Goal: Task Accomplishment & Management: Manage account settings

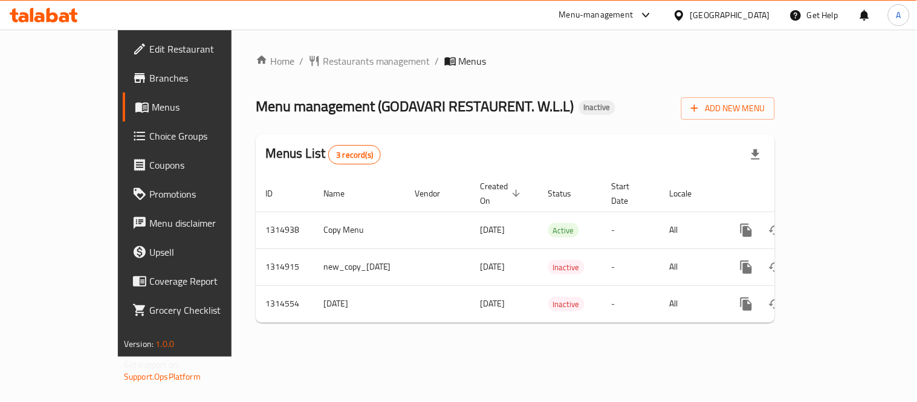
click at [759, 10] on div "[GEOGRAPHIC_DATA]" at bounding box center [731, 14] width 80 height 13
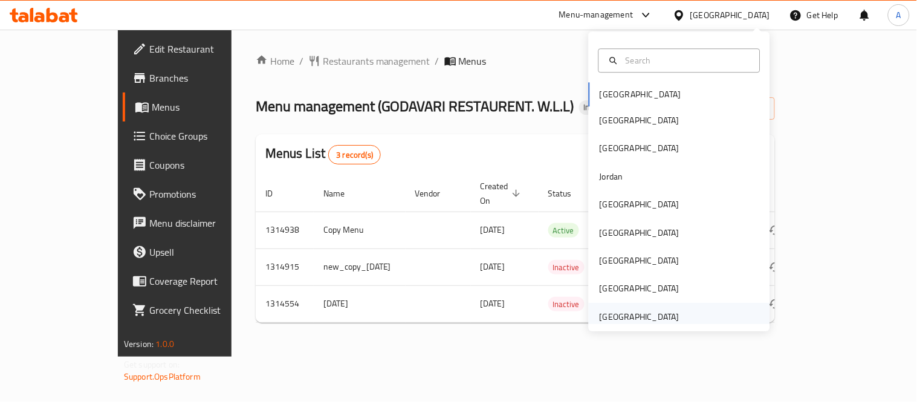
click at [662, 316] on div "[GEOGRAPHIC_DATA]" at bounding box center [640, 316] width 80 height 13
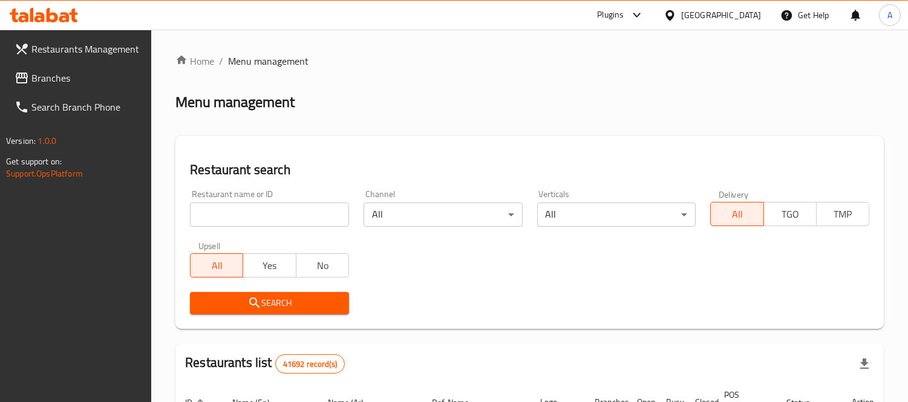
click at [83, 80] on span "Branches" at bounding box center [86, 78] width 111 height 15
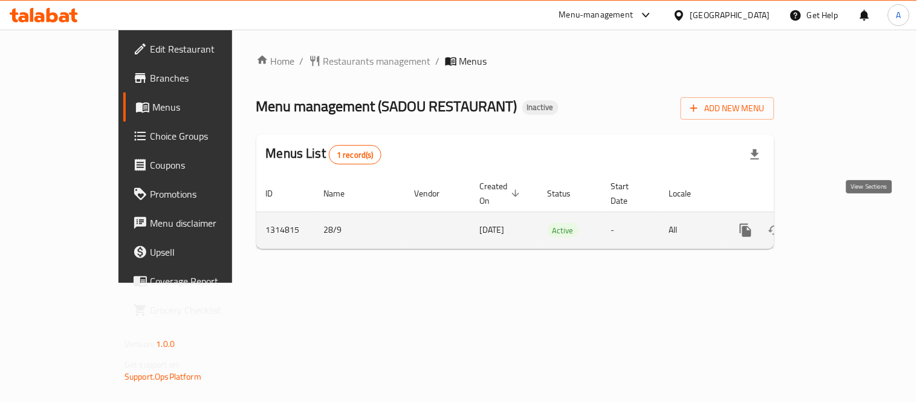
click at [841, 223] on icon "enhanced table" at bounding box center [833, 230] width 15 height 15
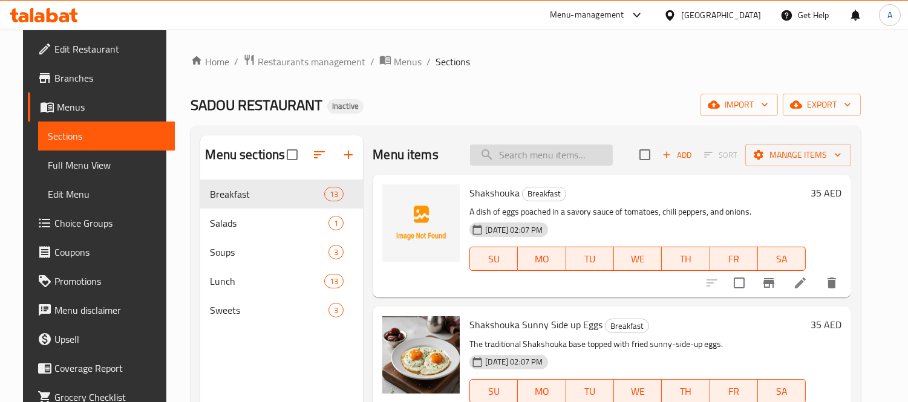
click at [536, 157] on input "search" at bounding box center [541, 155] width 143 height 21
click at [579, 94] on div "SADOU RESTAURANT Inactive import export" at bounding box center [525, 105] width 670 height 22
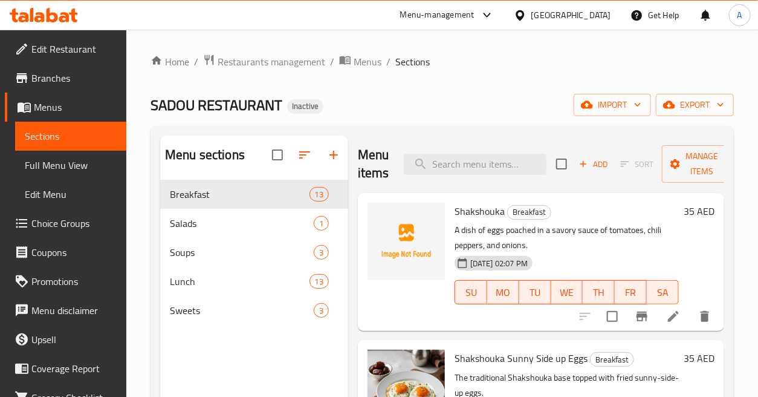
click at [527, 52] on div "Home / Restaurants management / Menus / Sections SADOU RESTAURANT Inactive impo…" at bounding box center [442, 298] width 632 height 536
click at [548, 63] on ol "Home / Restaurants management / Menus / Sections" at bounding box center [443, 62] width 584 height 16
click at [504, 158] on input "search" at bounding box center [475, 164] width 143 height 21
paste input "Arseeya Chicken"
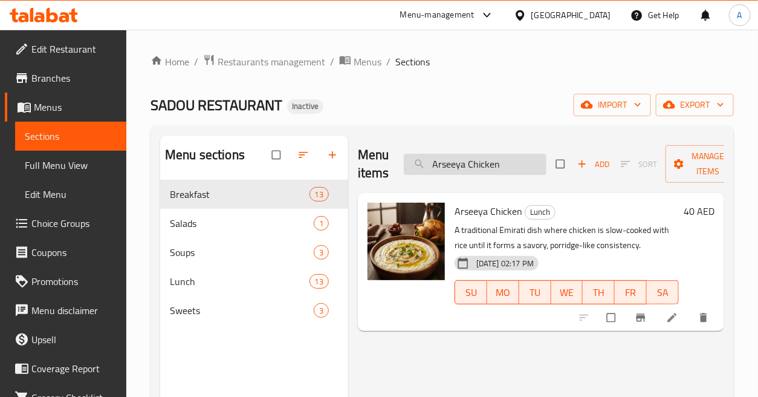
click at [522, 175] on div "Menu items Arseeya Chicken Add Sort Manage items" at bounding box center [541, 163] width 366 height 57
click at [522, 174] on input "Arseeya Chicken" at bounding box center [475, 164] width 143 height 21
paste input "seeda"
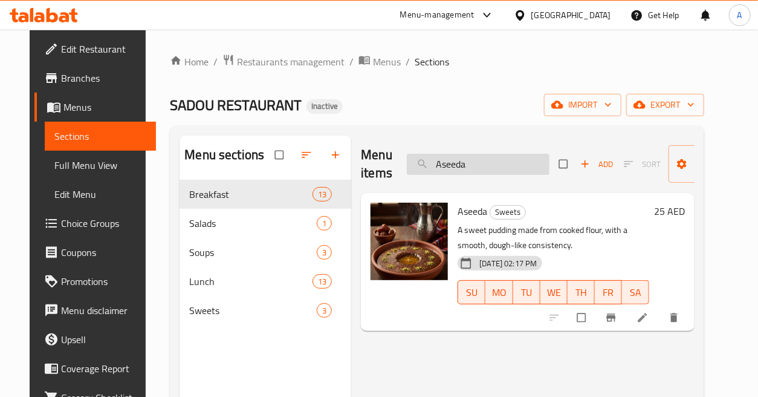
click at [496, 169] on input "Aseeda" at bounding box center [478, 164] width 143 height 21
paste input "Bajel"
click at [496, 169] on input "Bajela" at bounding box center [478, 164] width 143 height 21
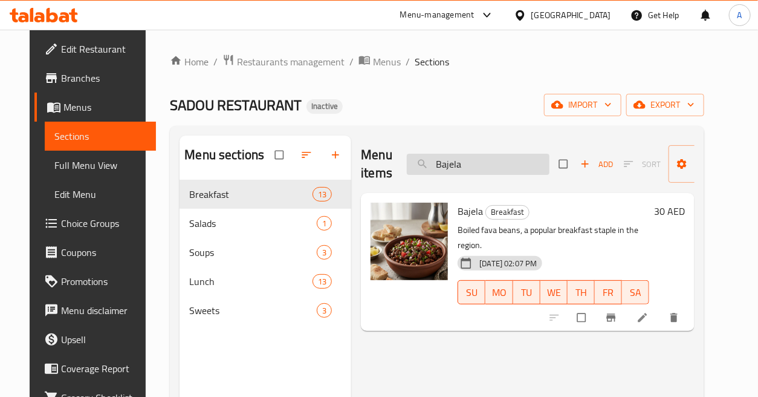
click at [486, 159] on input "Bajela" at bounding box center [478, 164] width 143 height 21
paste input "laleet"
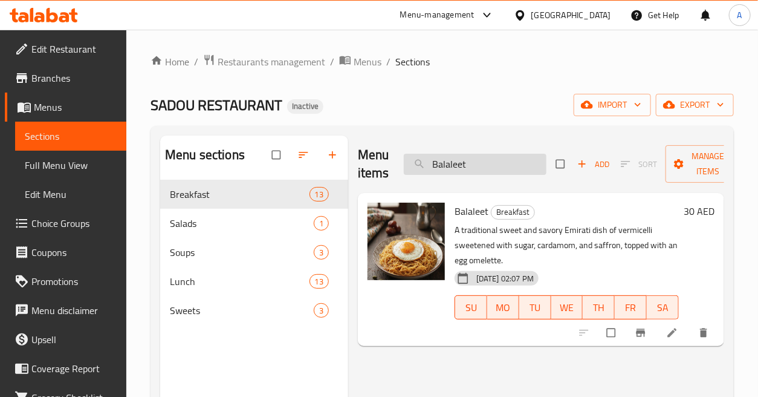
click at [510, 164] on input "Balaleet" at bounding box center [475, 164] width 143 height 21
paste input "iryani Chicken"
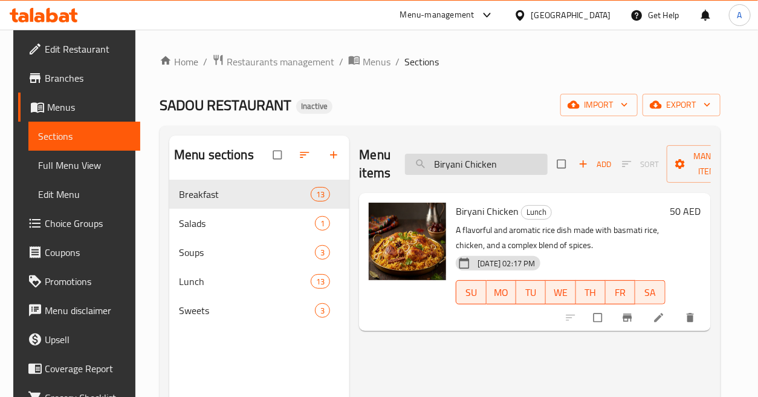
click at [492, 160] on input "Biryani Chicken" at bounding box center [476, 164] width 143 height 21
paste input "Fish"
click at [492, 160] on input "Biryani Fish" at bounding box center [476, 164] width 143 height 21
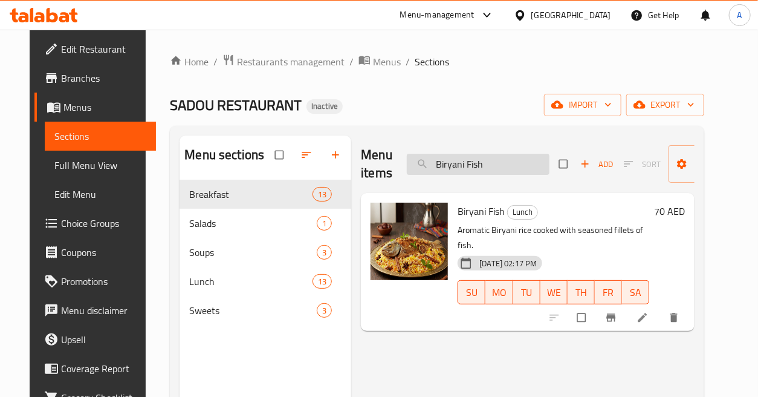
click at [519, 165] on input "Biryani Fish" at bounding box center [478, 164] width 143 height 21
paste input "Laham"
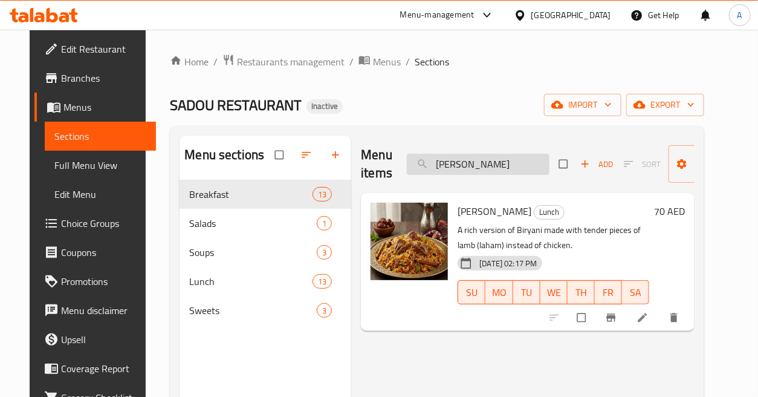
click at [504, 166] on input "Biryani Laham" at bounding box center [478, 164] width 143 height 21
paste input "Rice"
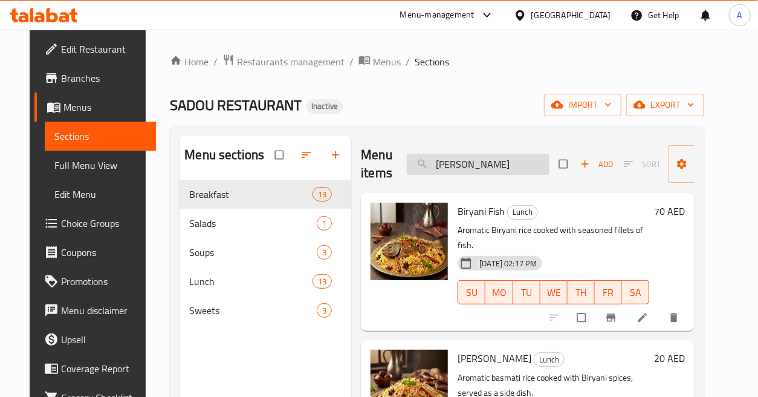
click at [497, 159] on input "Biryani Rice" at bounding box center [478, 164] width 143 height 21
paste input "Chamy"
click at [497, 159] on input "Chamy" at bounding box center [478, 164] width 143 height 21
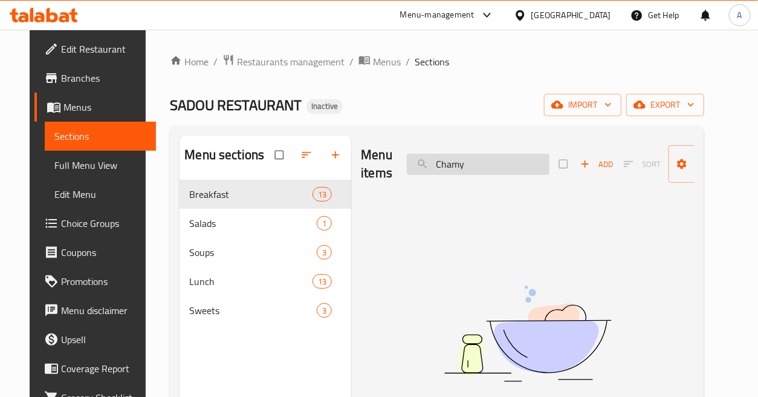
click at [483, 160] on input "Chamy" at bounding box center [478, 164] width 143 height 21
paste input "ebab"
click at [483, 160] on input "Chebab" at bounding box center [478, 164] width 143 height 21
click at [522, 171] on input "Chebab" at bounding box center [478, 164] width 143 height 21
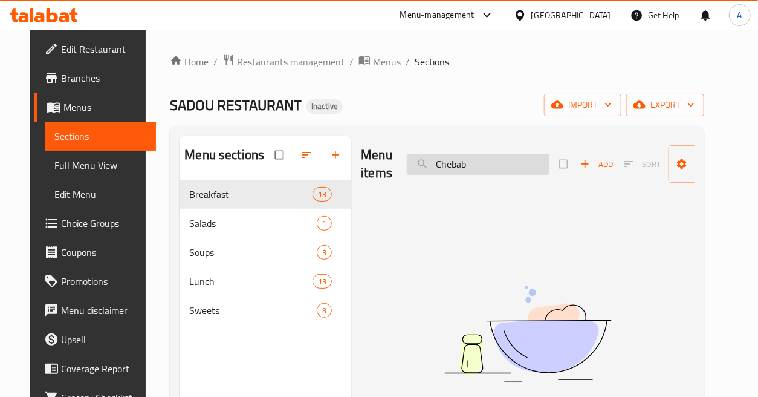
click at [522, 171] on input "Chebab" at bounding box center [478, 164] width 143 height 21
paste input "icken Soup"
click at [522, 171] on input "Chicken Soup" at bounding box center [478, 164] width 143 height 21
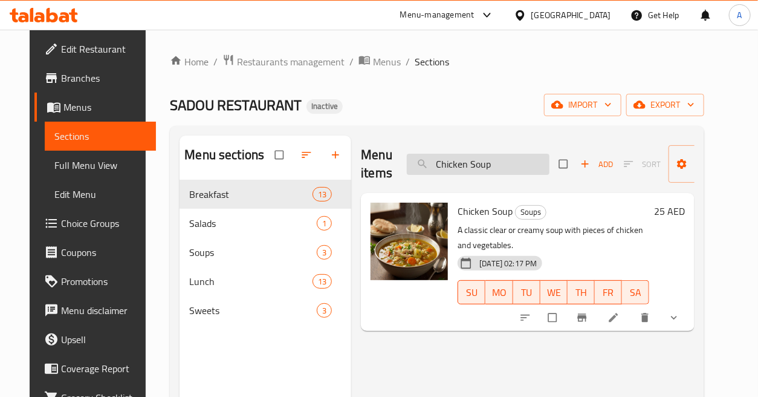
click at [490, 158] on input "Chicken Soup" at bounding box center [478, 164] width 143 height 21
paste input "Fattoush Salad"
click at [490, 158] on input "Chicken Fattoush Salad" at bounding box center [478, 164] width 143 height 21
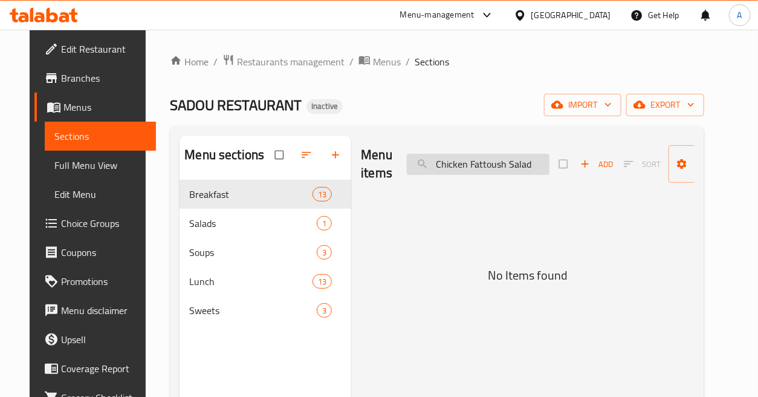
click at [490, 158] on input "Chicken Fattoush Salad" at bounding box center [478, 164] width 143 height 21
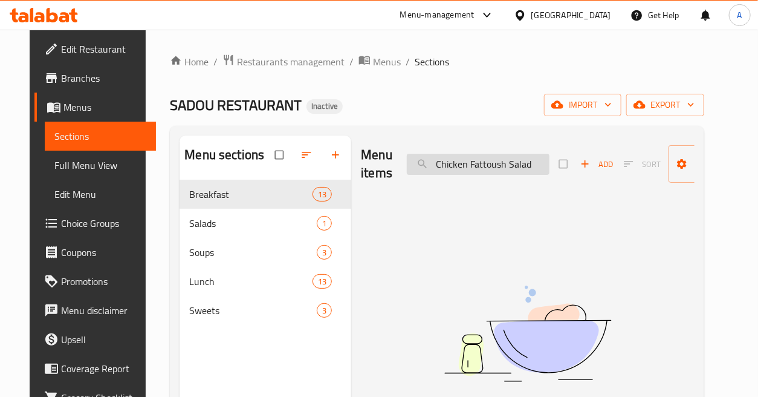
click at [490, 158] on input "Chicken Fattoush Salad" at bounding box center [478, 164] width 143 height 21
paste input "search"
drag, startPoint x: 472, startPoint y: 161, endPoint x: 402, endPoint y: 161, distance: 70.1
click at [402, 161] on div "Menu items Fattoush Salad Add Sort Manage items" at bounding box center [528, 163] width 334 height 57
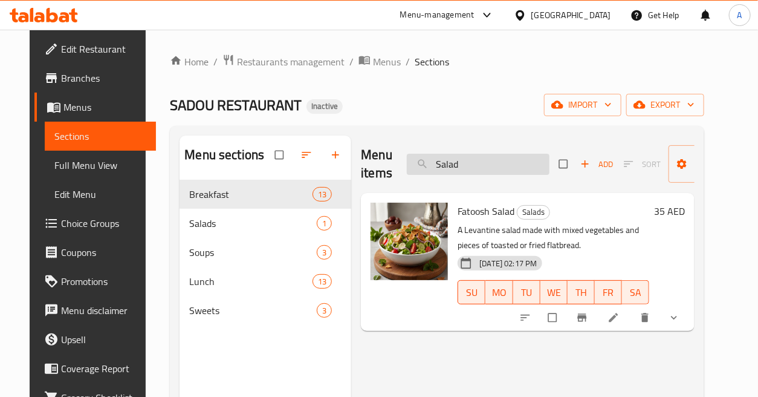
click at [492, 167] on input "Salad" at bounding box center [478, 164] width 143 height 21
paste input "Fish Fry"
click at [492, 167] on input "Salad" at bounding box center [478, 164] width 143 height 21
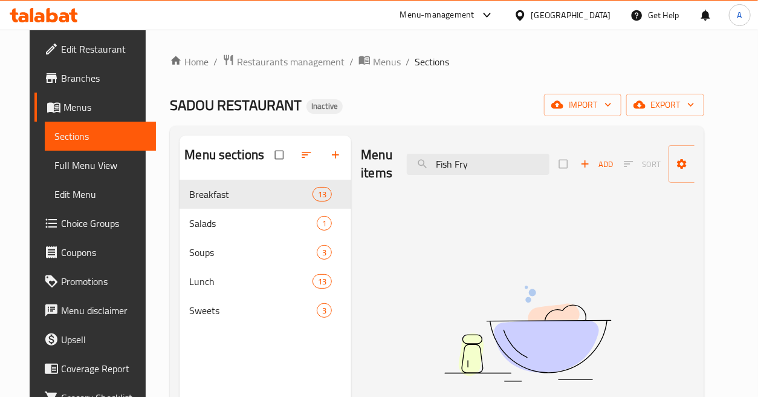
drag, startPoint x: 452, startPoint y: 161, endPoint x: 398, endPoint y: 166, distance: 54.6
click at [399, 166] on div "Menu items Fish Fry Add Sort Manage items" at bounding box center [528, 163] width 334 height 57
click at [478, 170] on input "Fry" at bounding box center [478, 164] width 143 height 21
paste input "oul"
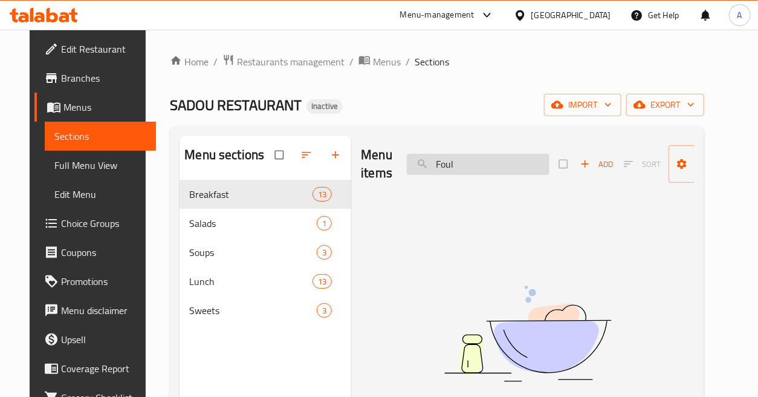
click at [478, 170] on input "Foul" at bounding box center [478, 164] width 143 height 21
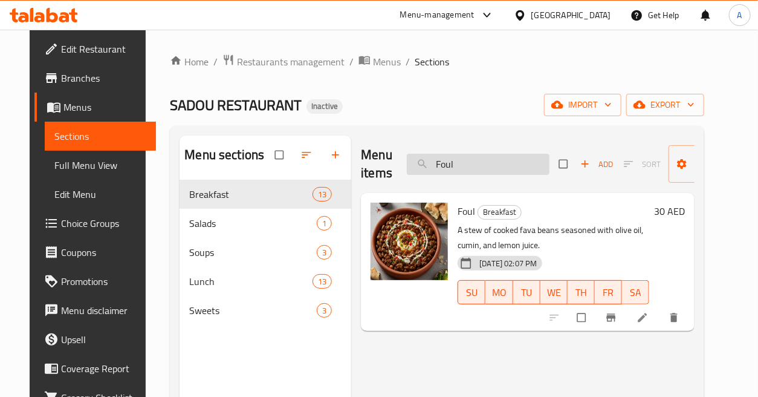
click at [493, 170] on input "Foul" at bounding box center [478, 164] width 143 height 21
paste input "Jarjer Salad"
click at [493, 170] on input "Jarjer Salad" at bounding box center [478, 164] width 143 height 21
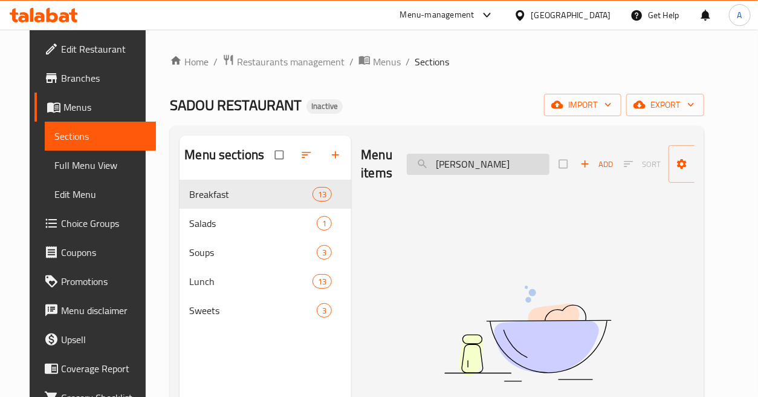
drag, startPoint x: 460, startPoint y: 160, endPoint x: 427, endPoint y: 166, distance: 33.1
click at [427, 166] on input "Jarjer Salad" at bounding box center [478, 164] width 143 height 21
click at [460, 164] on input "Jarjer Salad" at bounding box center [478, 164] width 143 height 21
click at [456, 164] on input "Jarjer Salad" at bounding box center [478, 164] width 143 height 21
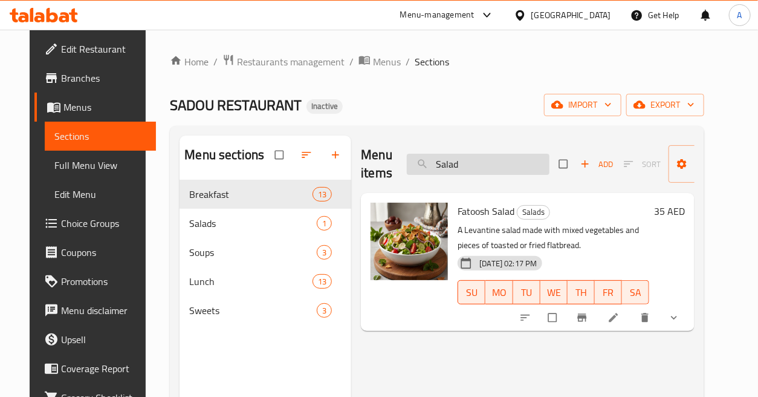
click at [494, 158] on input "Salad" at bounding box center [478, 164] width 143 height 21
paste input "Khabeesa"
click at [494, 158] on input "Khabeesa" at bounding box center [478, 164] width 143 height 21
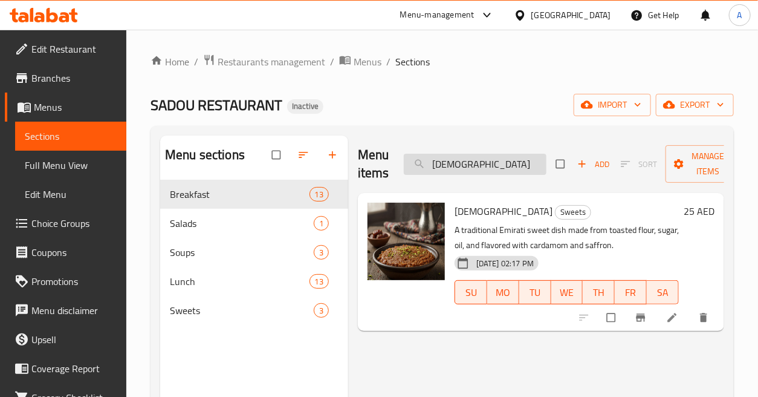
click at [498, 160] on input "Khabeesa" at bounding box center [475, 164] width 143 height 21
paste input "meer"
click at [498, 160] on input "Khameer" at bounding box center [475, 164] width 143 height 21
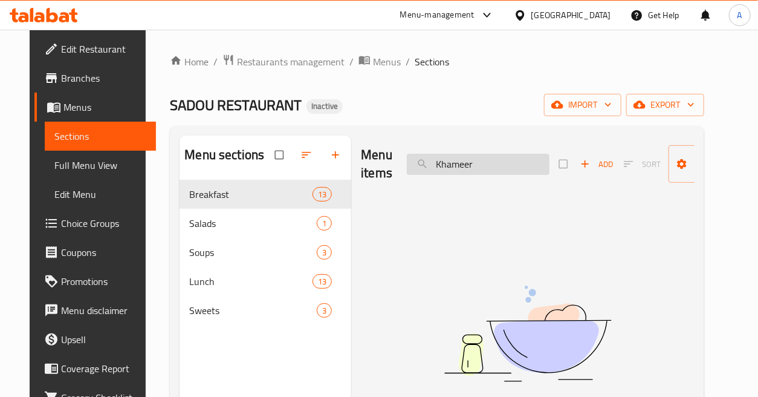
click at [484, 160] on input "Khameer" at bounding box center [478, 164] width 143 height 21
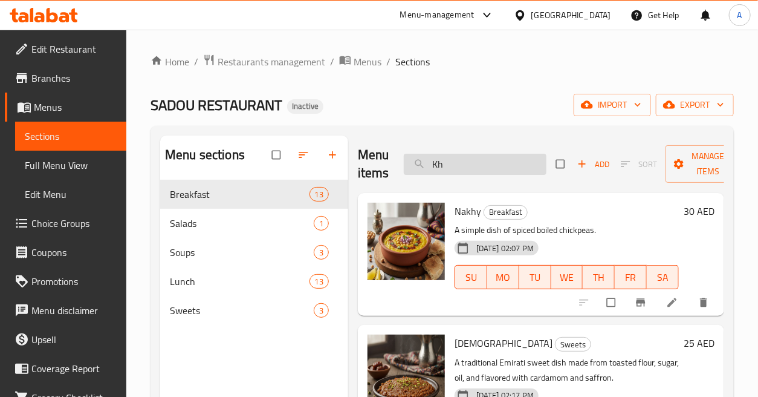
click at [519, 162] on input "Kh" at bounding box center [475, 164] width 143 height 21
paste input "Lentil Soup"
click at [519, 162] on input "Lentil Soup" at bounding box center [475, 164] width 143 height 21
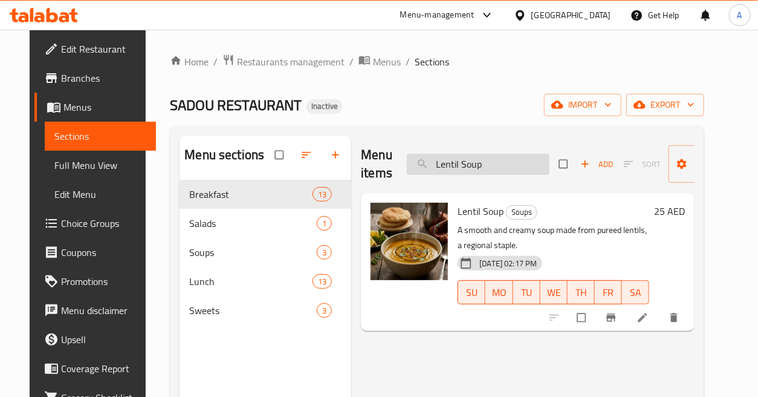
click at [512, 166] on input "Lentil Soup" at bounding box center [478, 164] width 143 height 21
paste input "geemat"
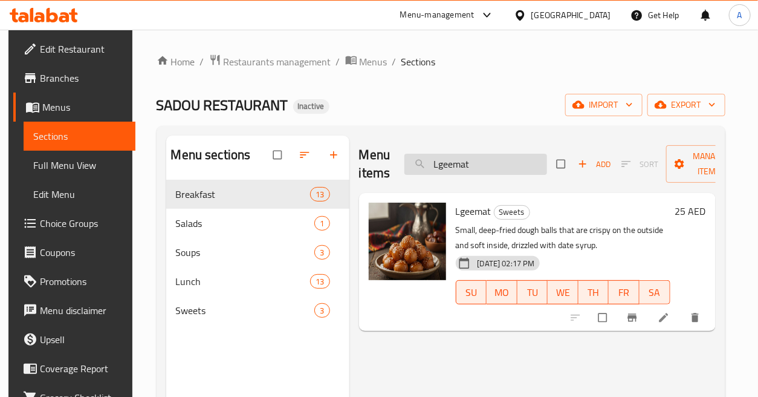
click at [493, 156] on input "Lgeemat" at bounding box center [476, 164] width 143 height 21
paste input "obya"
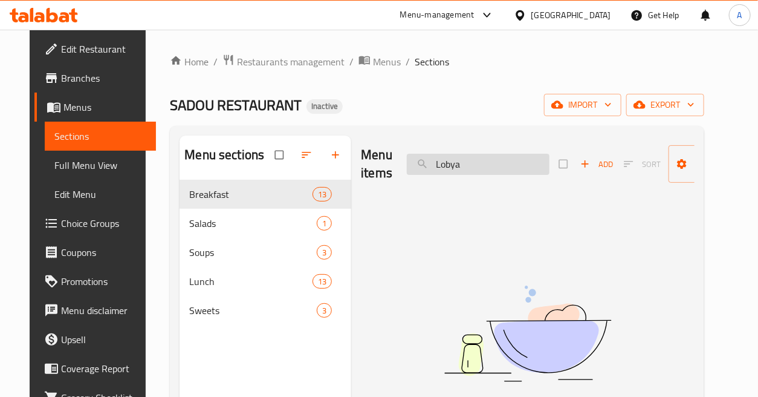
click at [509, 161] on input "Lobya" at bounding box center [478, 164] width 143 height 21
click at [508, 161] on input "Lobya" at bounding box center [478, 164] width 143 height 21
click at [507, 161] on input "Lobya" at bounding box center [478, 164] width 143 height 21
paste input "Machboos Chicken"
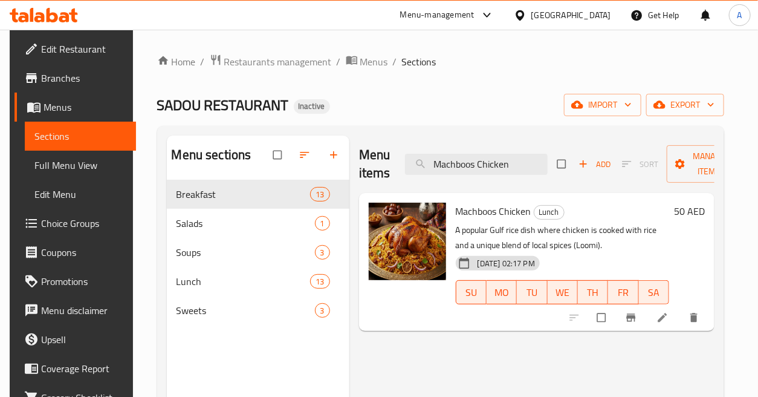
click at [506, 151] on div "Menu items Machboos Chicken Add Sort Manage items" at bounding box center [537, 163] width 356 height 57
click at [521, 167] on input "Machboos Chicken" at bounding box center [476, 164] width 143 height 21
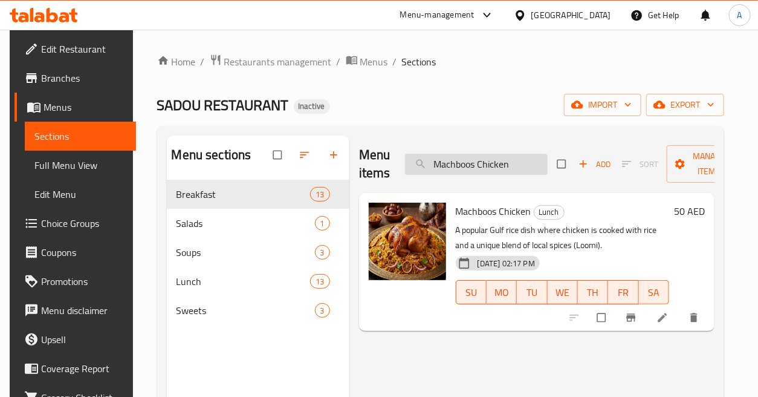
paste input "Fish"
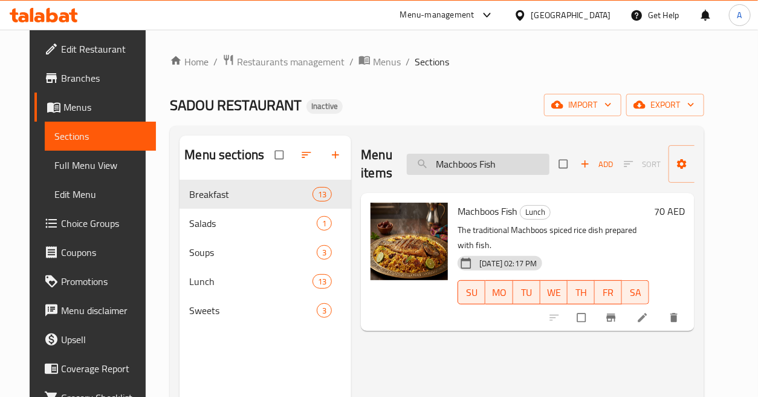
click at [518, 170] on input "Machboos Fish" at bounding box center [478, 164] width 143 height 21
paste input "Rice"
click at [518, 170] on input "Machboos Rice" at bounding box center [478, 164] width 143 height 21
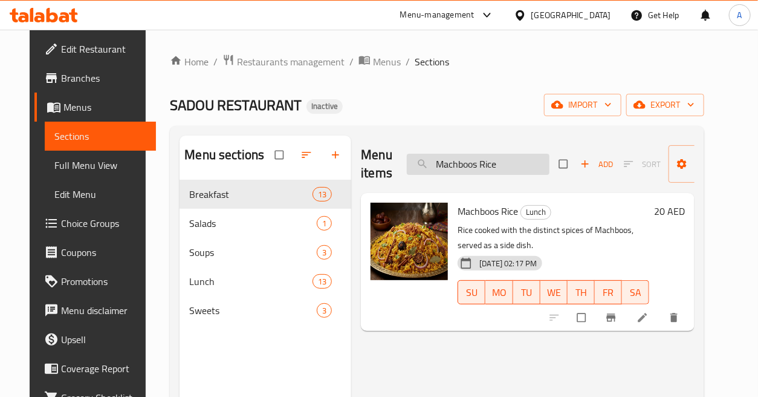
click at [515, 162] on input "Machboos Rice" at bounding box center [478, 164] width 143 height 21
paste input "rgouga Chicken"
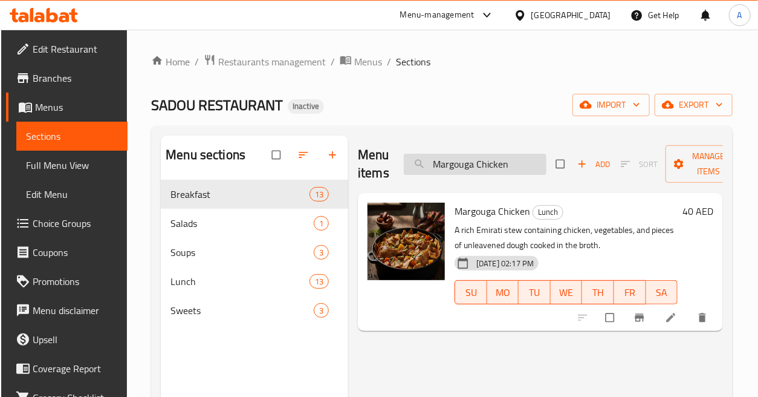
click at [528, 164] on input "Margouga Chicken" at bounding box center [475, 164] width 143 height 21
paste input "Nakhy"
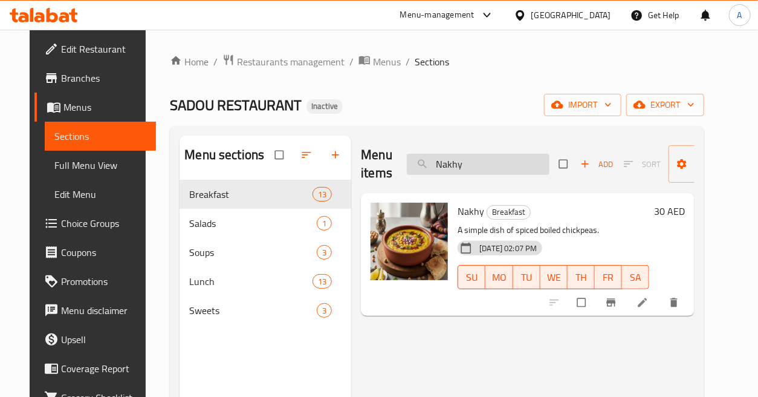
click at [514, 162] on input "Nakhy" at bounding box center [478, 164] width 143 height 21
paste input "Omelette"
click at [514, 162] on input "Omelette" at bounding box center [478, 164] width 143 height 21
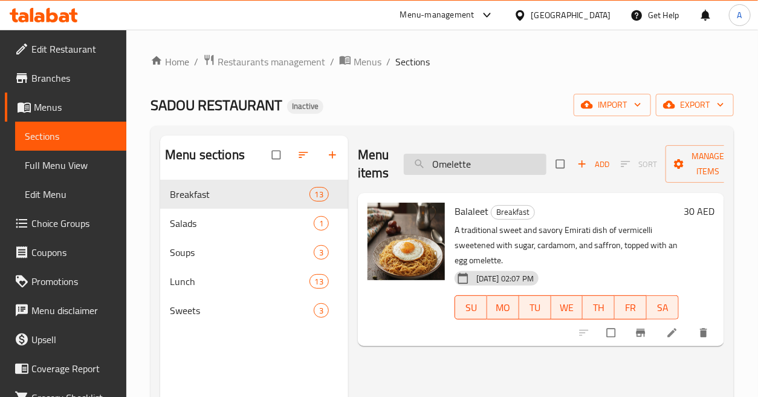
click at [495, 163] on input "Omelette" at bounding box center [475, 164] width 143 height 21
paste input "Regag Cheese & Egg"
click at [495, 163] on input "Regag Cheese & Egg" at bounding box center [475, 164] width 143 height 21
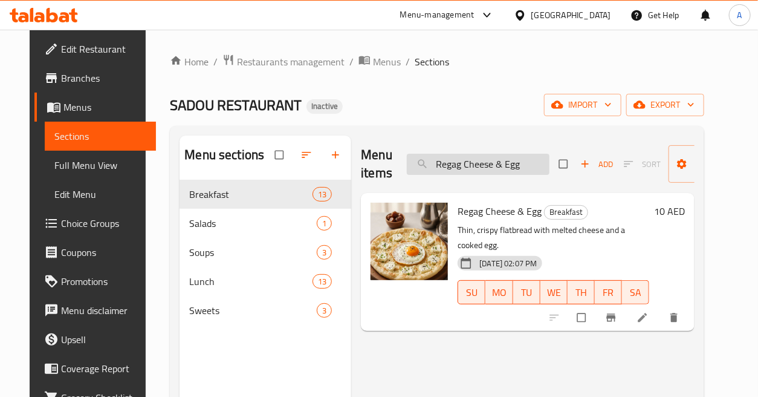
click at [528, 160] on input "Regag Cheese & Egg" at bounding box center [478, 164] width 143 height 21
paste input "Honey"
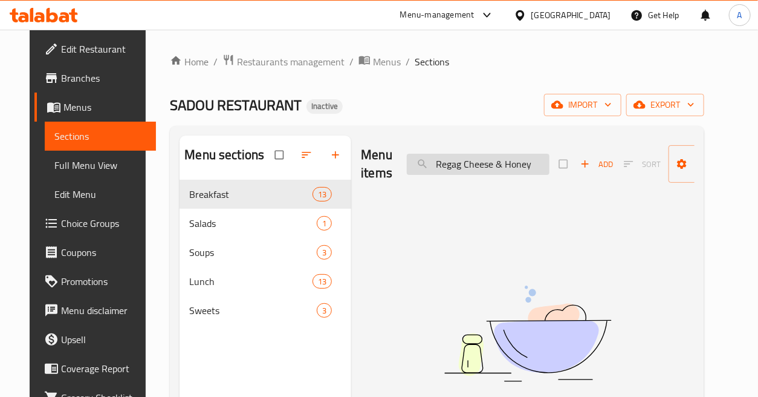
click at [506, 157] on input "Regag Cheese & Honey" at bounding box center [478, 164] width 143 height 21
paste input ", Egg & Chips"
click at [506, 157] on input "Regag Cheese & Honey" at bounding box center [478, 164] width 143 height 21
click at [470, 168] on input "Regag Cheese, Egg & Chips" at bounding box center [478, 164] width 143 height 21
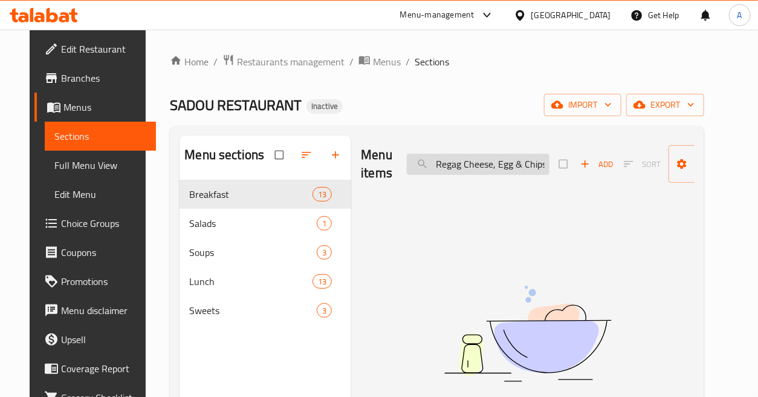
click at [470, 168] on input "Regag Cheese, Egg & Chips" at bounding box center [478, 164] width 143 height 21
paste input "search"
click at [470, 168] on input "Regag Cheese" at bounding box center [478, 164] width 143 height 21
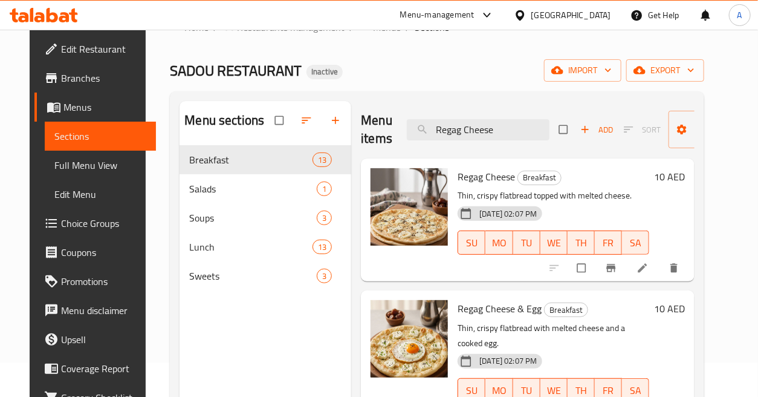
scroll to position [102, 0]
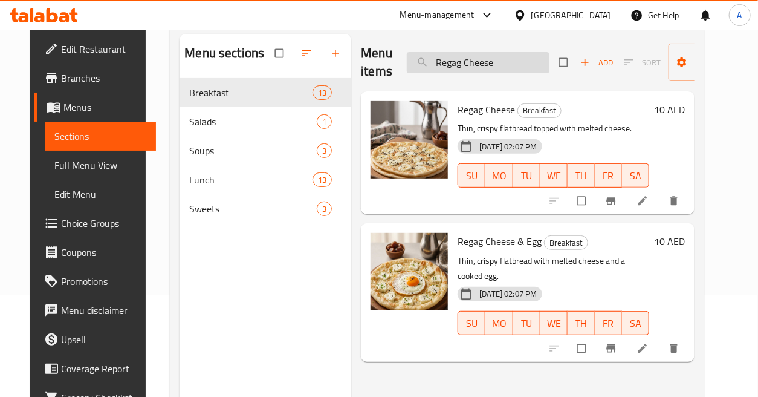
click at [503, 62] on input "Regag Cheese" at bounding box center [478, 62] width 143 height 21
paste input "Egg"
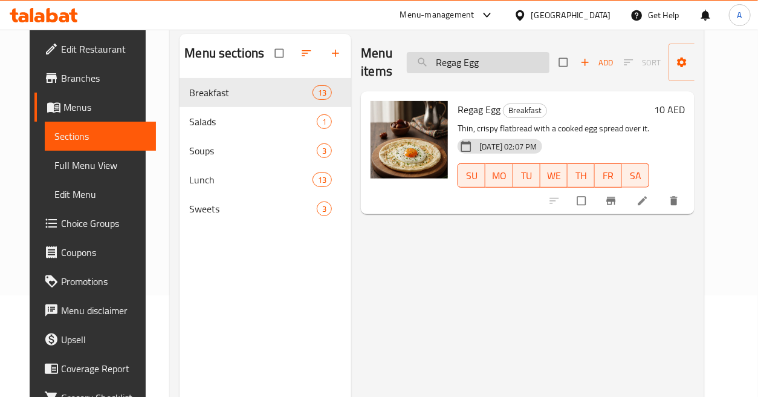
click at [515, 73] on input "Regag Egg" at bounding box center [478, 62] width 143 height 21
paste input "Regag Plain"
click at [515, 73] on input "Regag Regag Plain" at bounding box center [478, 62] width 143 height 21
click at [515, 70] on input "Regag Regag Plain" at bounding box center [478, 62] width 143 height 21
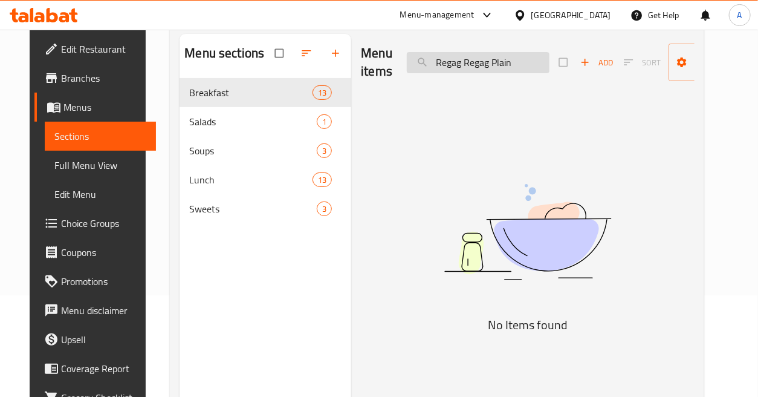
click at [515, 70] on input "Regag Regag Plain" at bounding box center [478, 62] width 143 height 21
paste input "search"
click at [515, 70] on input "Regag Plain" at bounding box center [478, 62] width 143 height 21
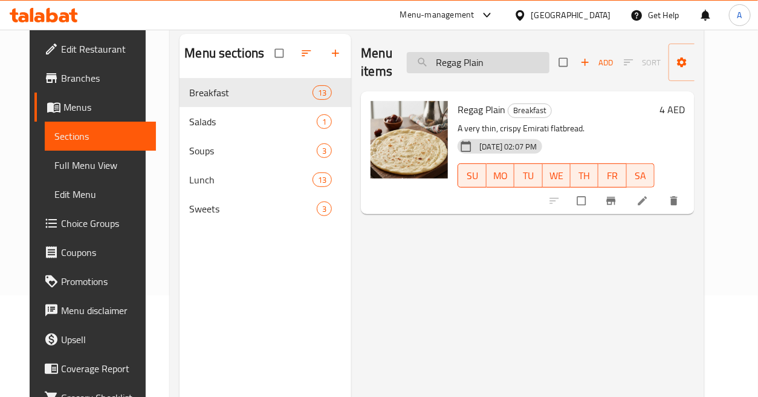
click at [505, 67] on input "Regag Plain" at bounding box center [478, 62] width 143 height 21
paste input "Saloona Chicke"
click at [505, 67] on input "Saloona Chicken" at bounding box center [478, 62] width 143 height 21
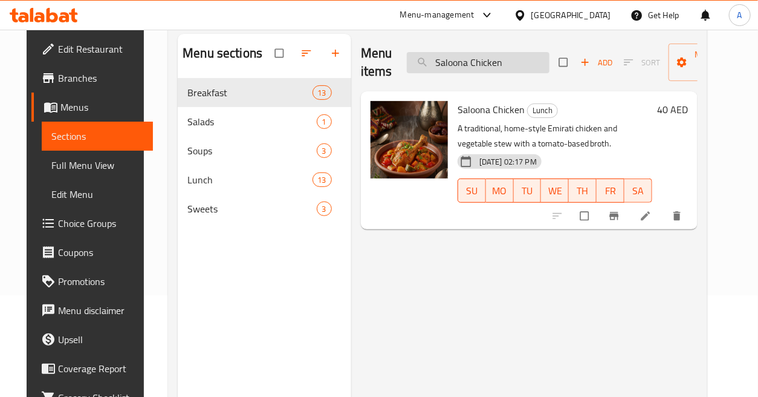
click at [520, 53] on input "Saloona Chicken" at bounding box center [478, 62] width 143 height 21
paste input "hakshouka Sunny side-up (شكشوكة بيض عيون)"
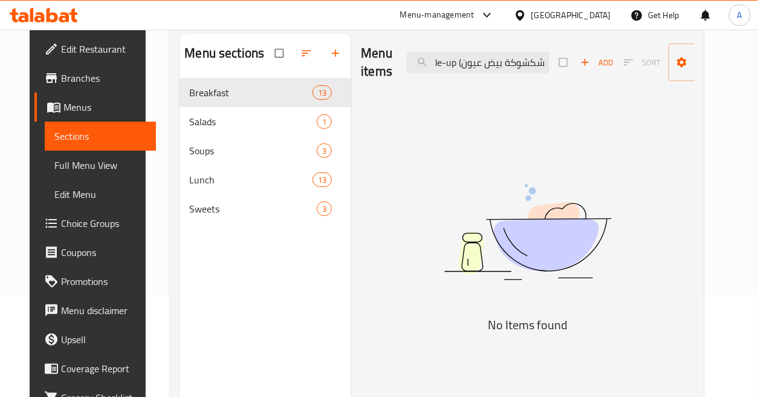
drag, startPoint x: 451, startPoint y: 61, endPoint x: 596, endPoint y: 76, distance: 145.9
click at [596, 76] on div "Menu items Shakshouka Sunny side-up (شكشوكة بيض عيون) Add Sort Manage items" at bounding box center [528, 62] width 334 height 57
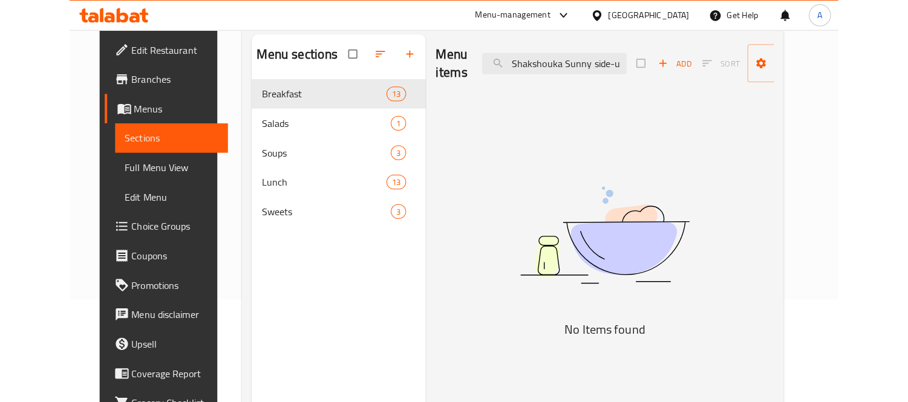
scroll to position [0, 0]
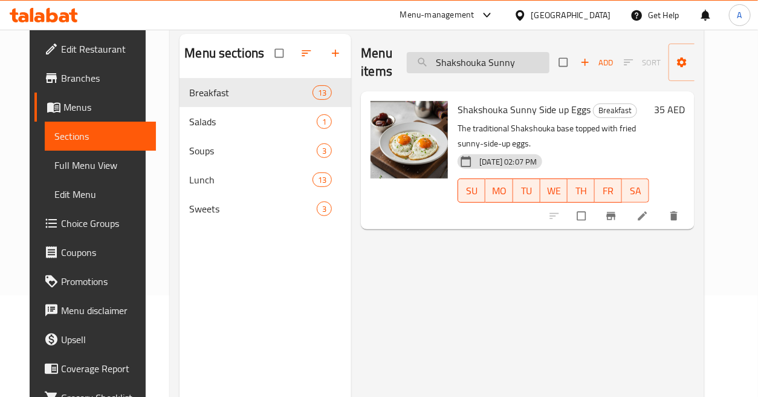
click at [540, 58] on input "Shakshouka Sunny" at bounding box center [478, 62] width 143 height 21
paste input "unny Side-up Eggs"
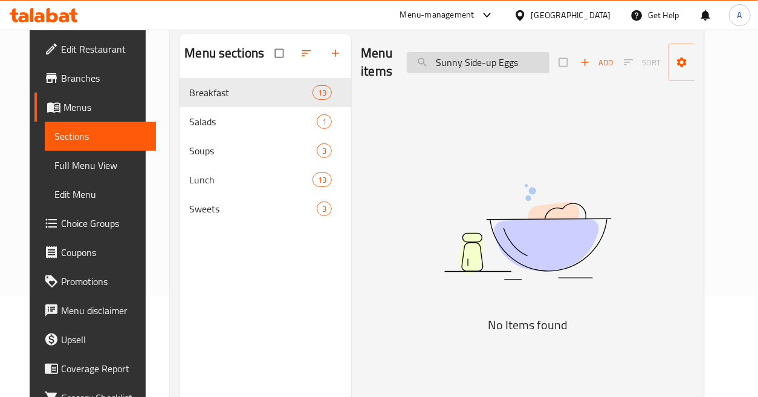
click at [517, 54] on input "Sunny Side-up Eggs" at bounding box center [478, 62] width 143 height 21
paste input "Threed Laham"
click at [517, 54] on input "Threed Laham" at bounding box center [478, 62] width 143 height 21
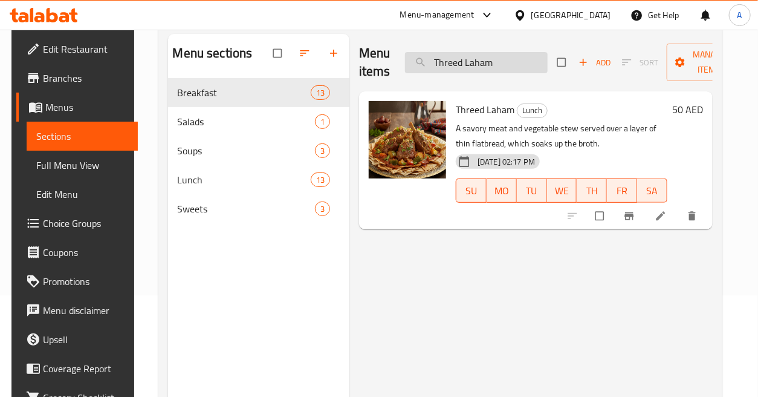
click at [502, 58] on input "Threed Laham" at bounding box center [476, 62] width 143 height 21
paste input "Vegetable Soup"
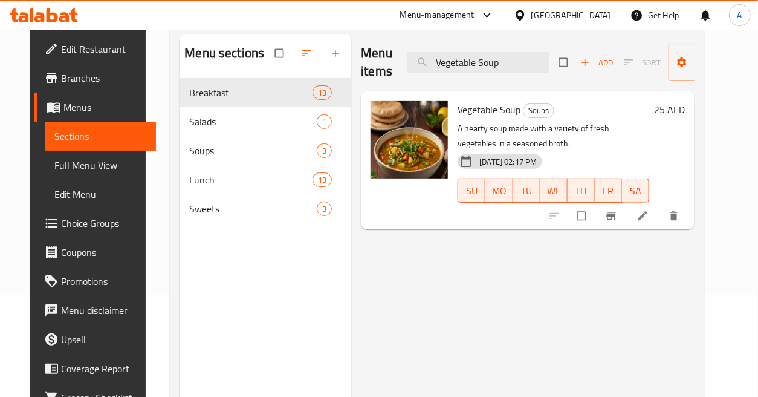
click at [528, 74] on div "Menu items Vegetable Soup Add Sort Manage items" at bounding box center [528, 62] width 334 height 57
click at [528, 67] on input "Vegetable Soup" at bounding box center [478, 62] width 143 height 21
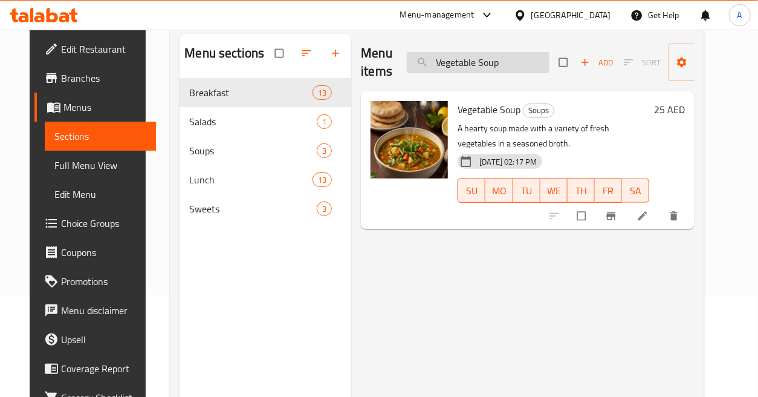
paste input "White Rice"
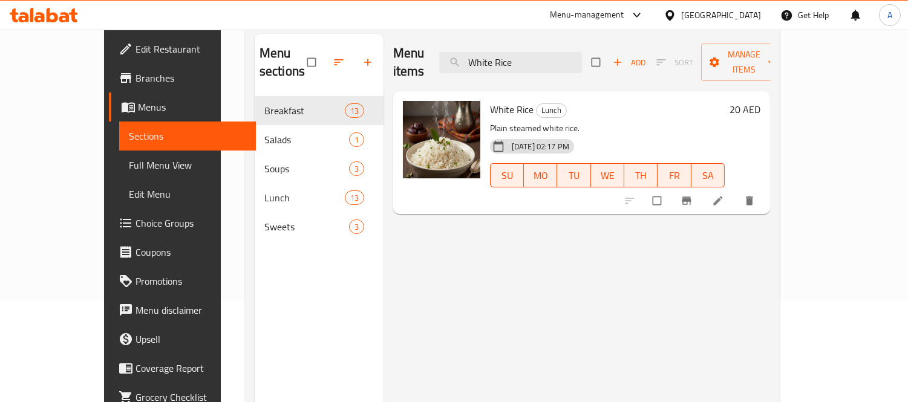
type input "White Rice"
click at [129, 171] on span "Full Menu View" at bounding box center [187, 165] width 117 height 15
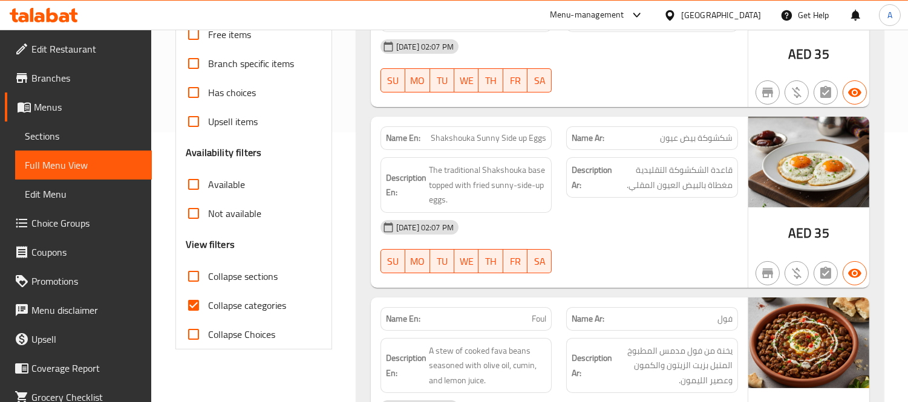
scroll to position [438, 0]
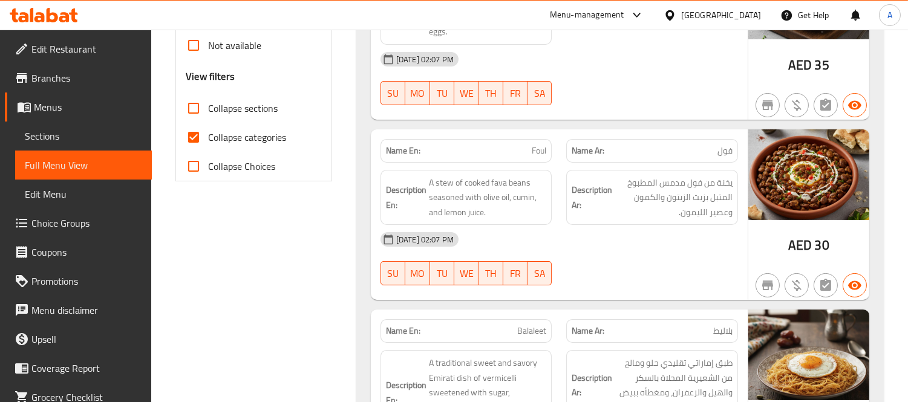
click at [198, 139] on input "Collapse categories" at bounding box center [193, 137] width 29 height 29
click at [192, 135] on input "Collapse categories" at bounding box center [193, 137] width 29 height 29
checkbox input "true"
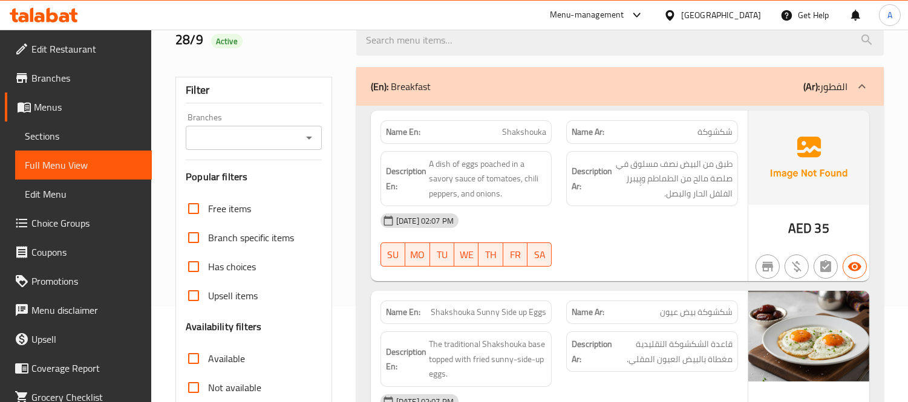
scroll to position [0, 0]
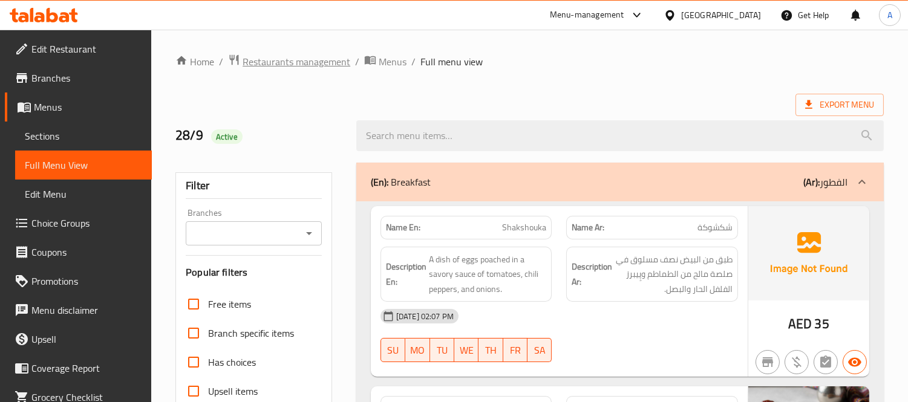
click at [286, 57] on span "Restaurants management" at bounding box center [296, 61] width 108 height 15
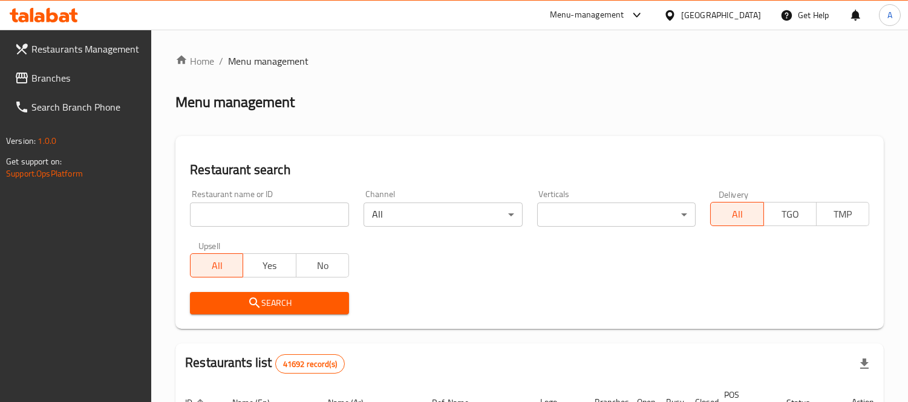
click at [63, 82] on span "Branches" at bounding box center [86, 78] width 111 height 15
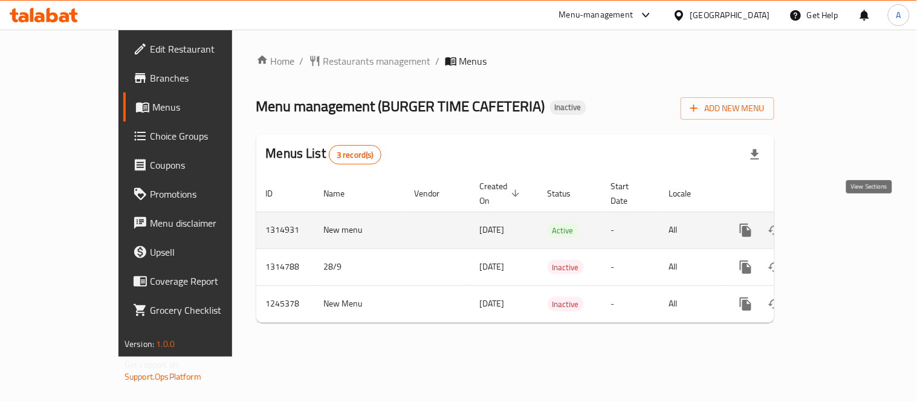
click at [841, 223] on icon "enhanced table" at bounding box center [833, 230] width 15 height 15
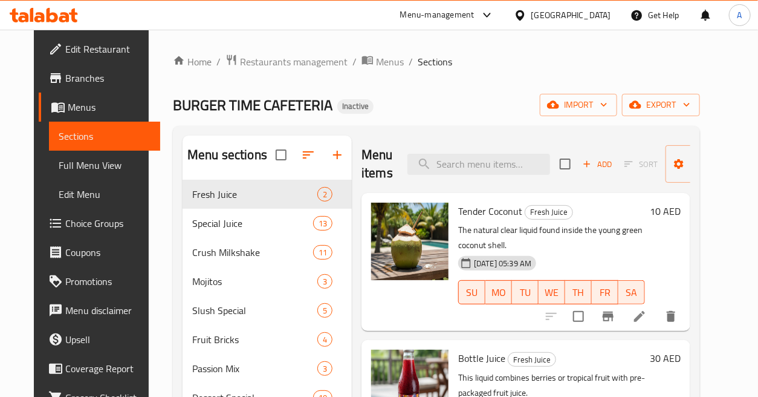
click at [472, 99] on div "BURGER TIME CAFETERIA Inactive import export" at bounding box center [436, 105] width 527 height 22
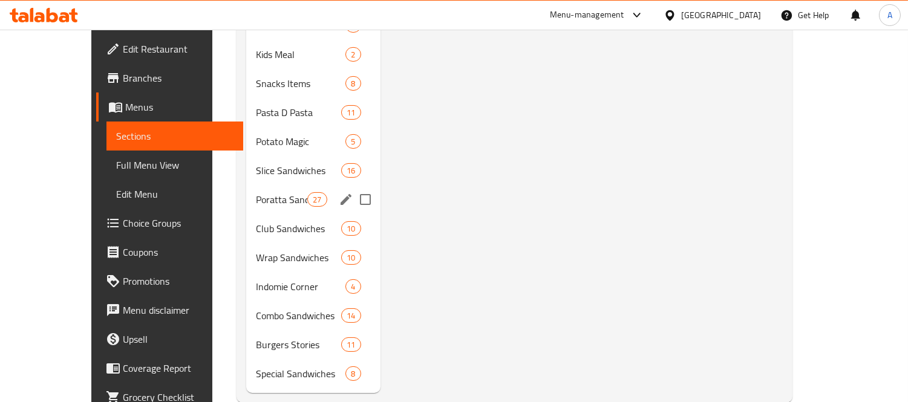
scroll to position [512, 0]
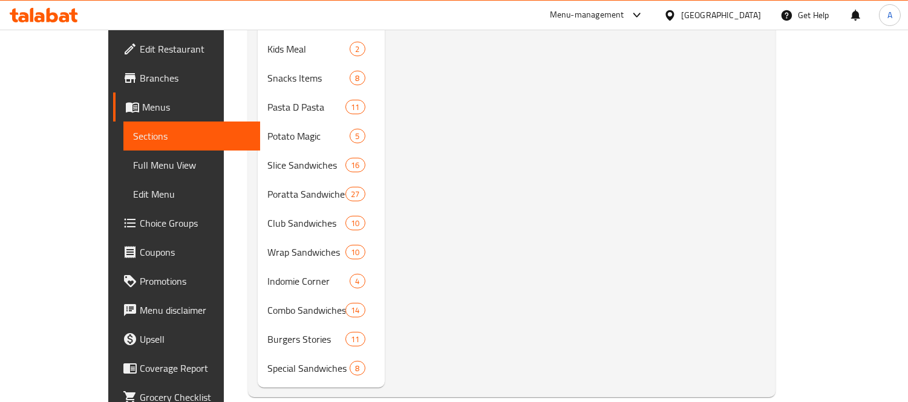
click at [133, 164] on span "Full Menu View" at bounding box center [191, 165] width 117 height 15
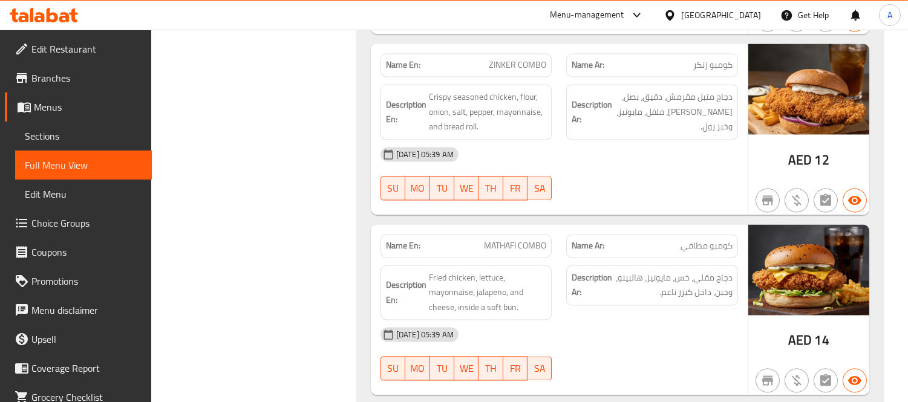
scroll to position [36480, 0]
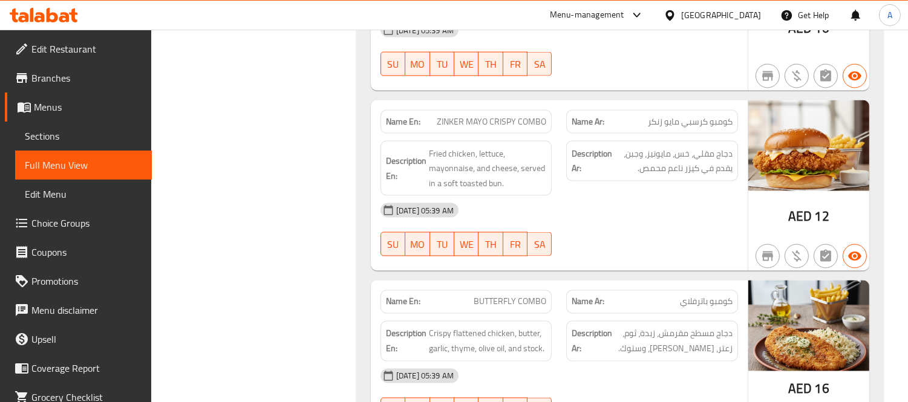
click at [691, 8] on div "United Arab Emirates" at bounding box center [721, 14] width 80 height 13
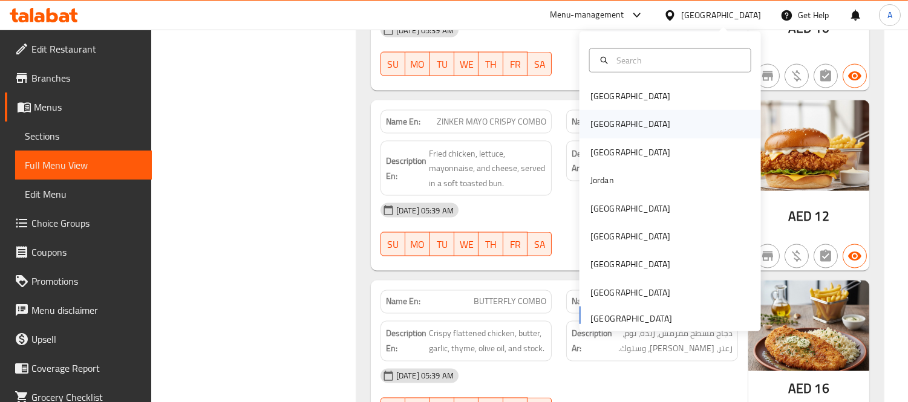
click at [609, 125] on div "[GEOGRAPHIC_DATA]" at bounding box center [629, 125] width 99 height 28
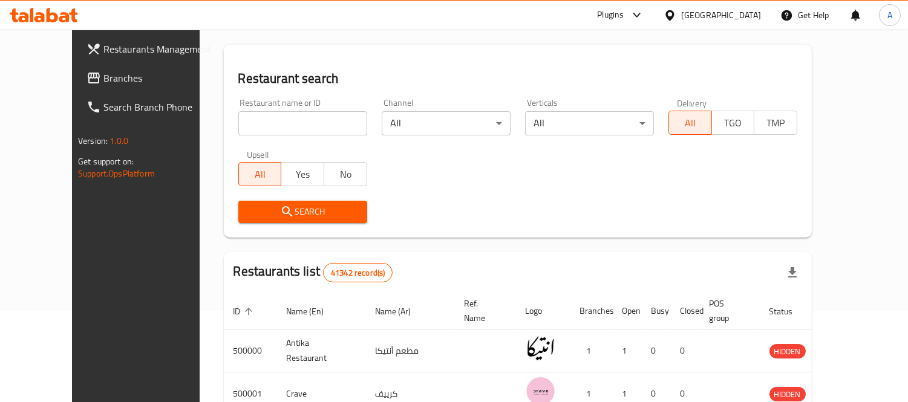
scroll to position [502, 0]
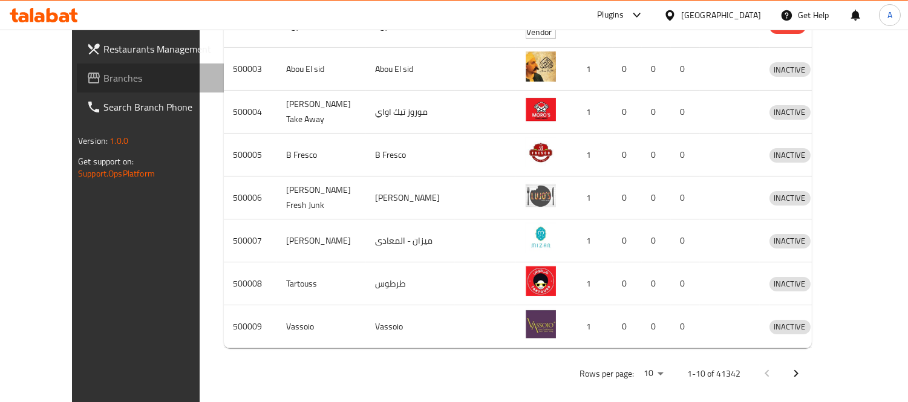
click at [103, 80] on span "Branches" at bounding box center [158, 78] width 111 height 15
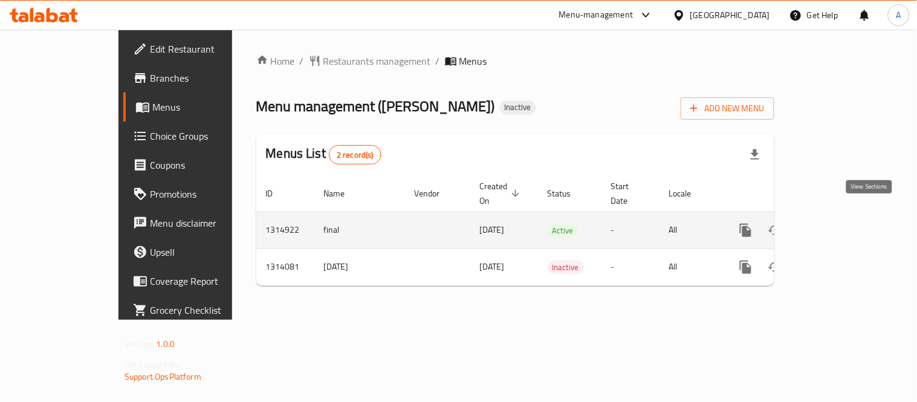
click at [841, 223] on icon "enhanced table" at bounding box center [833, 230] width 15 height 15
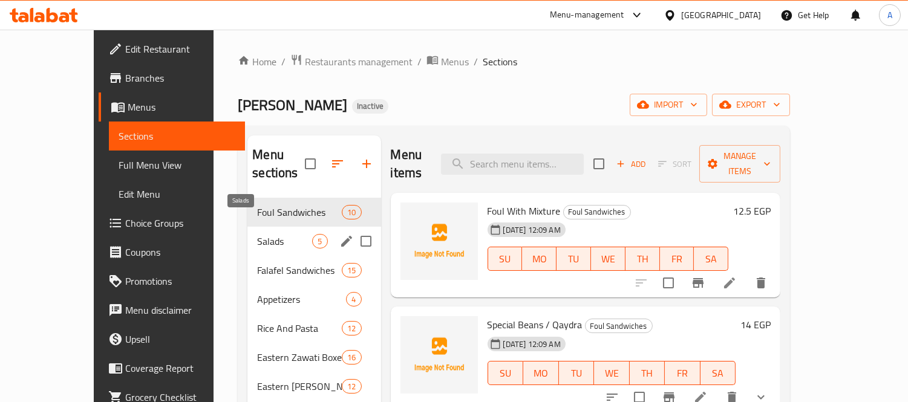
click at [285, 232] on div "Salads 5" at bounding box center [313, 241] width 133 height 29
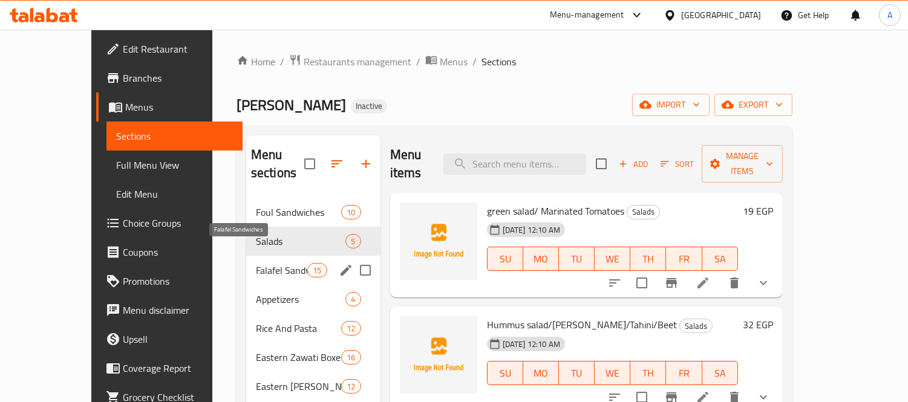
click at [261, 263] on span "Falafel Sandwiches" at bounding box center [281, 270] width 51 height 15
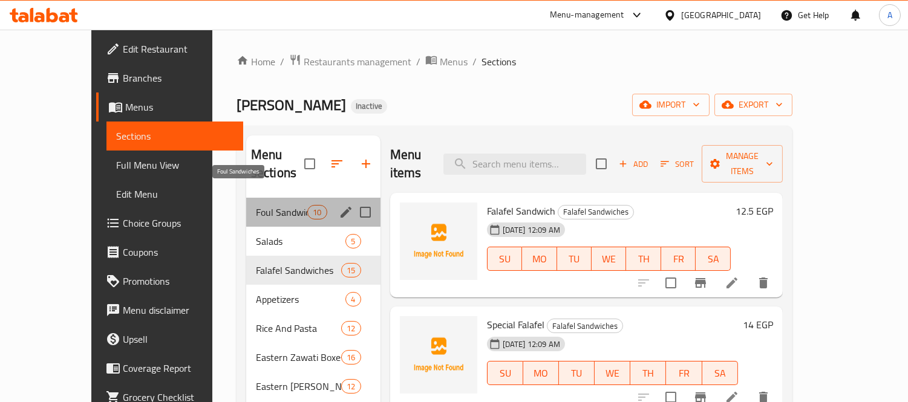
click at [270, 205] on span "Foul Sandwiches" at bounding box center [281, 212] width 51 height 15
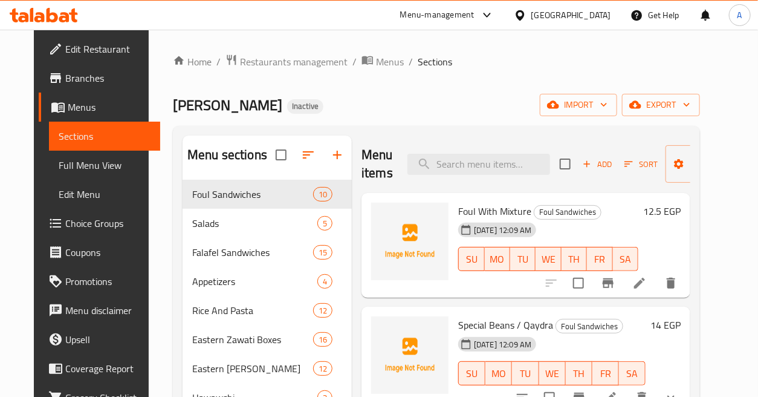
click at [502, 150] on div "Menu items Add Sort Manage items" at bounding box center [526, 163] width 329 height 57
click at [510, 162] on input "search" at bounding box center [479, 164] width 143 height 21
paste input "1 KG Grilled Kofta"
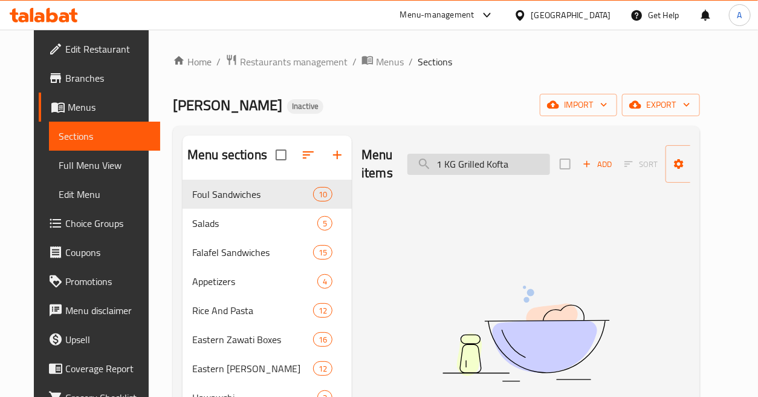
drag, startPoint x: 455, startPoint y: 163, endPoint x: 415, endPoint y: 167, distance: 40.1
click at [416, 170] on input "1 KG Grilled Kofta" at bounding box center [479, 164] width 143 height 21
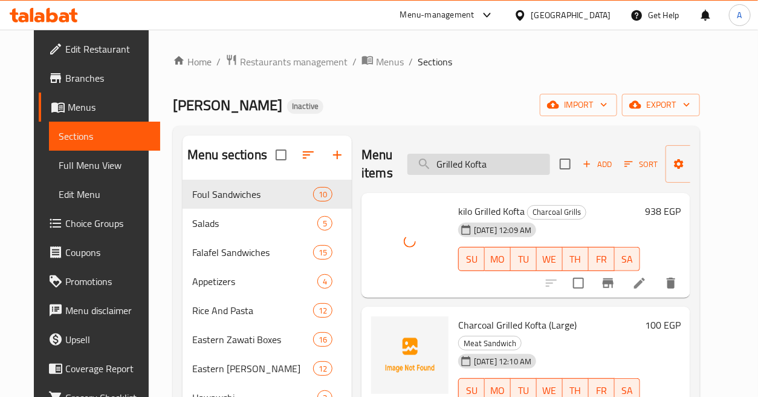
click at [510, 165] on input "Grilled Kofta" at bounding box center [479, 164] width 143 height 21
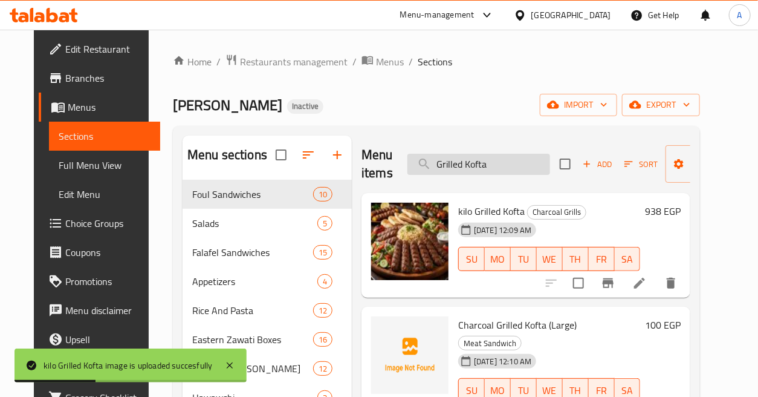
click at [510, 167] on input "Grilled Kofta" at bounding box center [479, 164] width 143 height 21
paste input "Alexandrian Liver Dish"
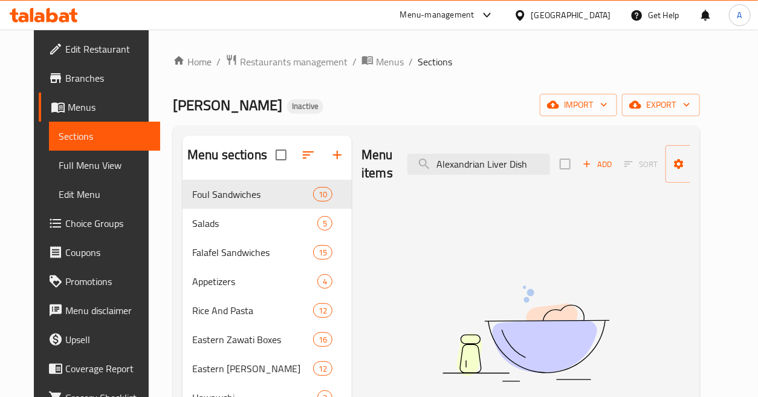
drag, startPoint x: 481, startPoint y: 161, endPoint x: 569, endPoint y: 166, distance: 88.4
click at [569, 166] on div "Menu items Alexandrian Liver Dish Add Sort Manage items" at bounding box center [526, 163] width 329 height 57
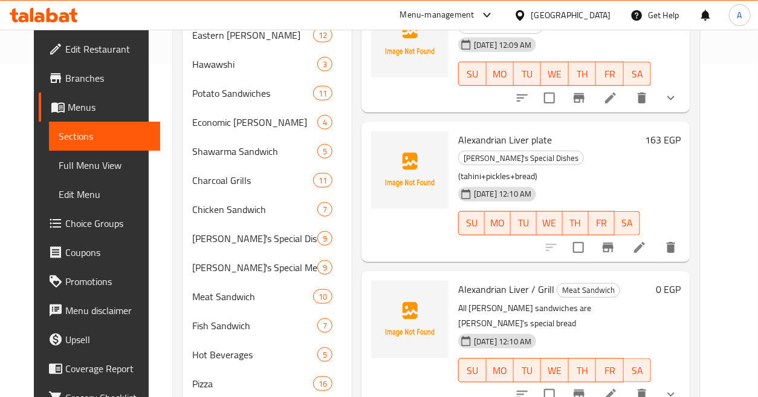
scroll to position [336, 0]
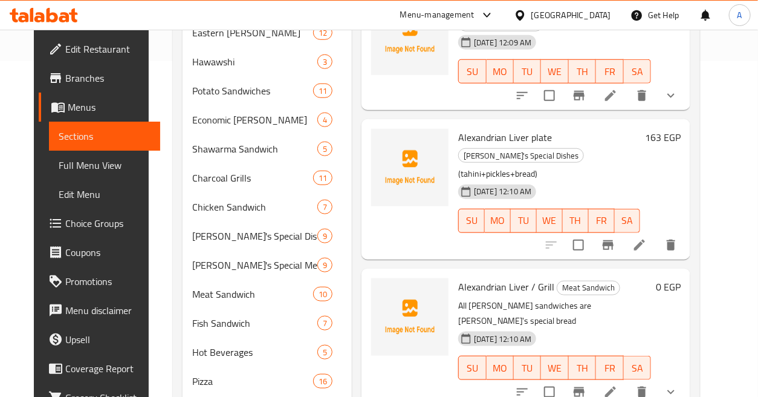
click at [485, 132] on span "Alexandrian Liver plate" at bounding box center [505, 137] width 94 height 18
copy h6 "Alexandrian Liver plate"
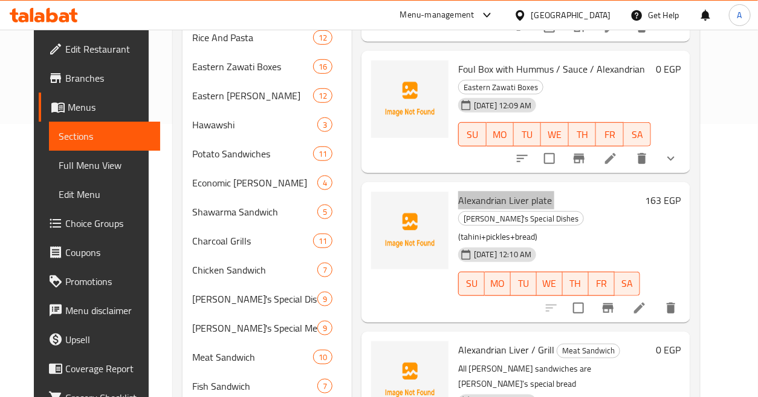
scroll to position [0, 0]
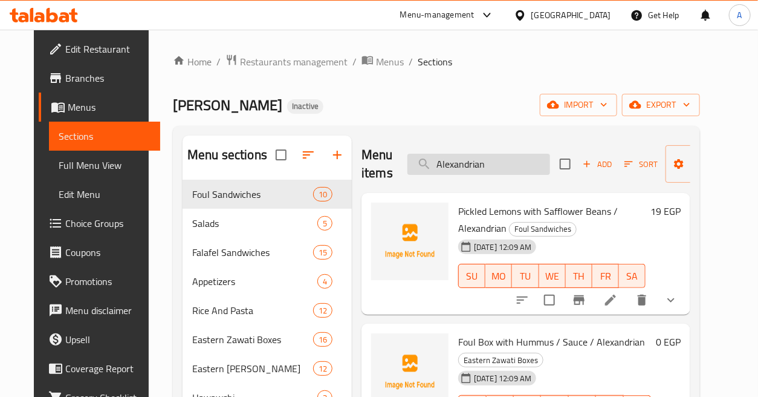
click at [492, 160] on input "Alexandrian" at bounding box center [479, 164] width 143 height 21
paste input "Baked Pasta"
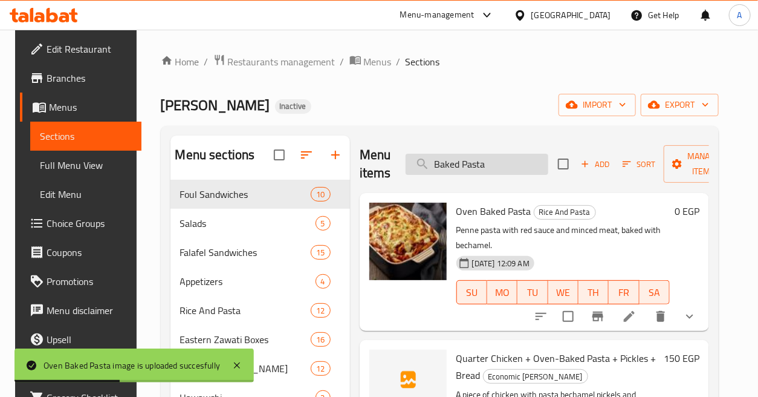
click at [496, 154] on input "Baked Pasta" at bounding box center [477, 164] width 143 height 21
paste input "Rice with Veal"
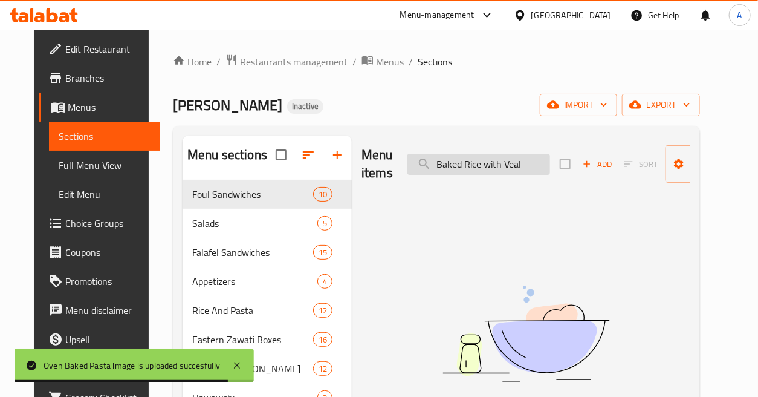
click at [526, 158] on input "Baked Rice with Veal" at bounding box center [479, 164] width 143 height 21
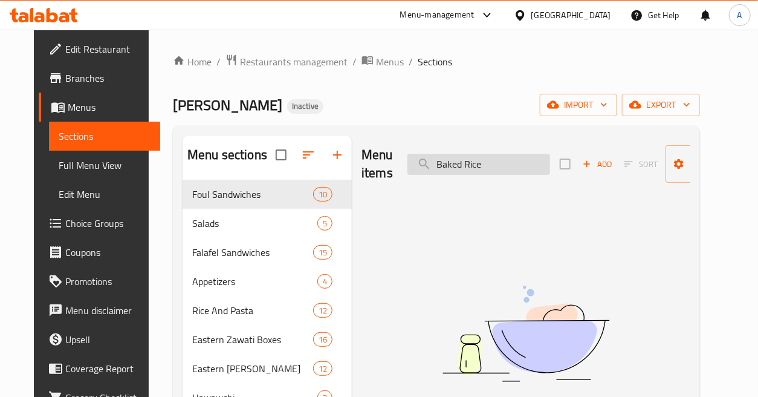
type input "Baked Rice"
click at [486, 166] on input "Baked Rice" at bounding box center [479, 164] width 143 height 21
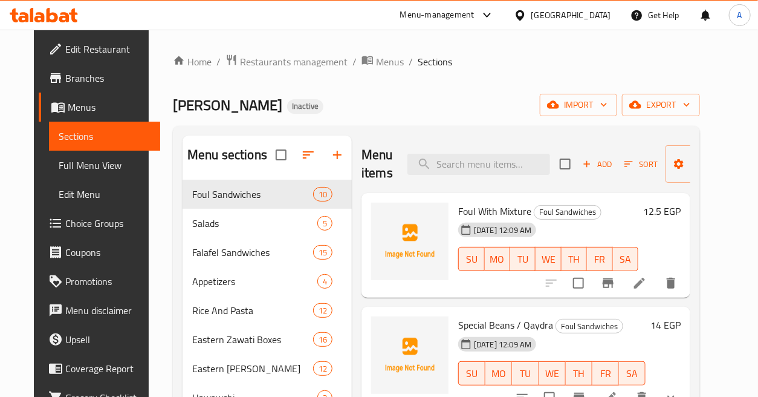
paste input "Baked Rice with Veal"
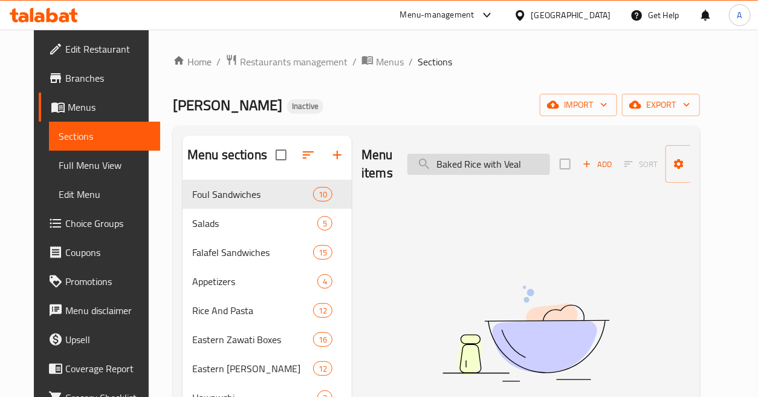
drag, startPoint x: 462, startPoint y: 163, endPoint x: 408, endPoint y: 163, distance: 53.8
click at [408, 163] on input "Baked Rice with Veal" at bounding box center [479, 164] width 143 height 21
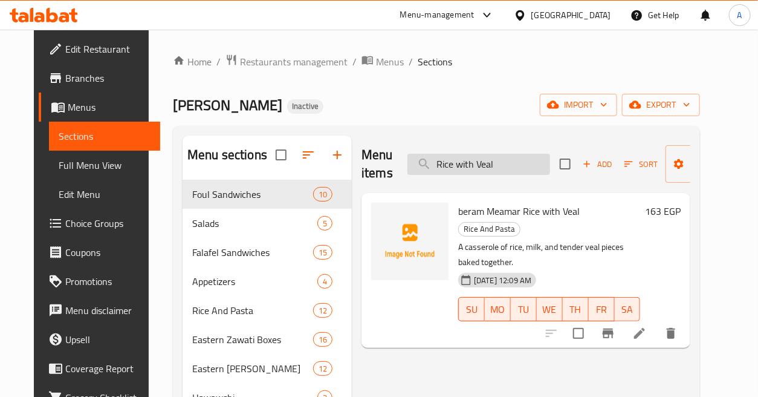
click at [492, 172] on input "Rice with Veal" at bounding box center [479, 164] width 143 height 21
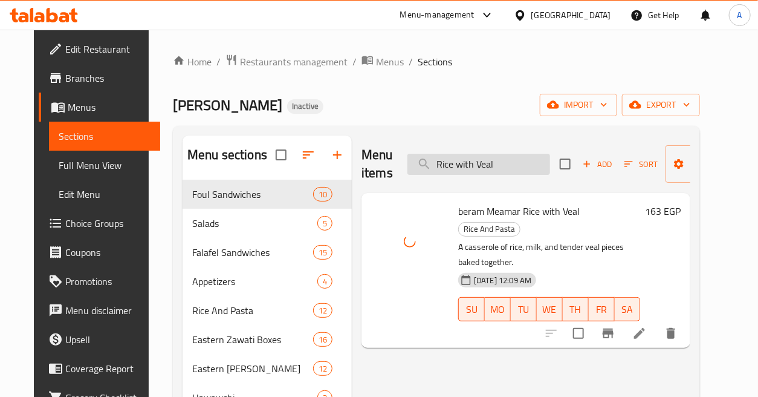
click at [518, 165] on input "Rice with Veal" at bounding box center [479, 164] width 143 height 21
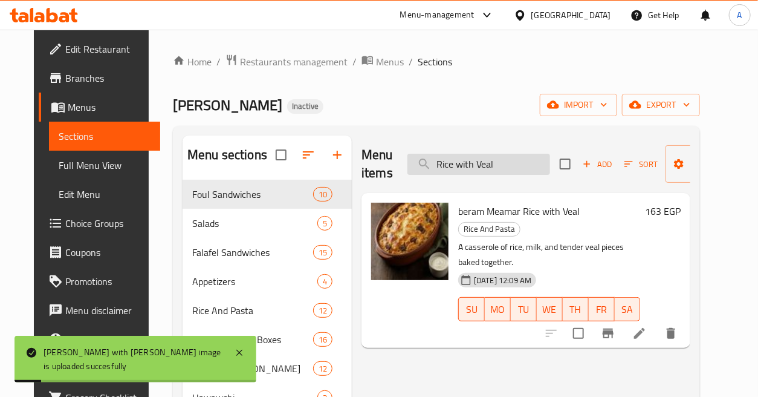
paste input "Basmati Meal + Bread + Garlic"
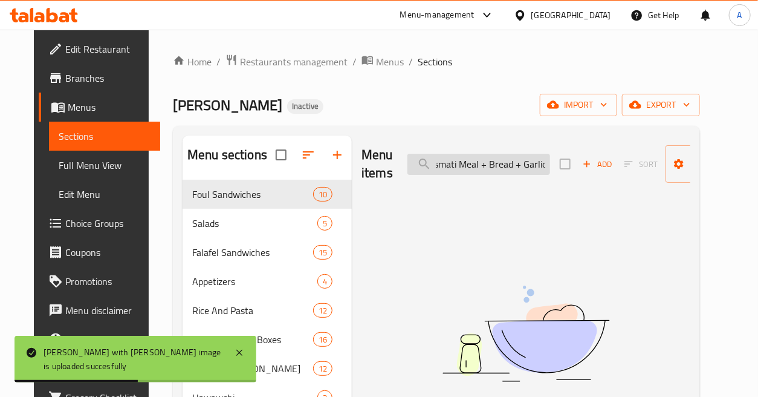
click at [476, 161] on input "Basmati Meal + Bread + Garlic" at bounding box center [479, 164] width 143 height 21
click at [467, 162] on input "Basmati Meal + Bread + Garlic" at bounding box center [479, 164] width 143 height 21
drag, startPoint x: 475, startPoint y: 161, endPoint x: 585, endPoint y: 166, distance: 110.2
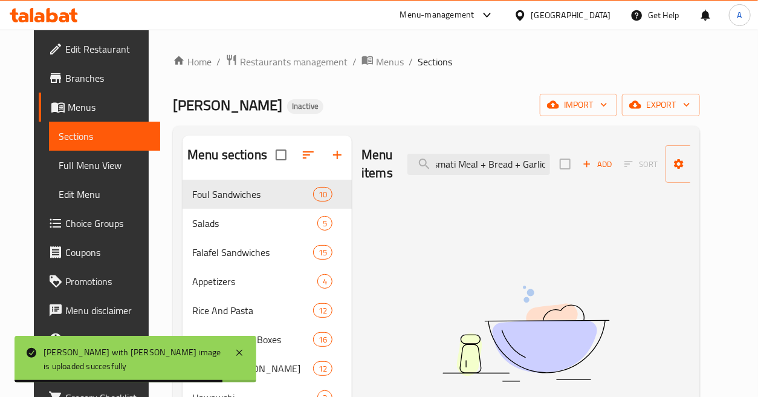
click at [585, 166] on div "Menu items Basmati Meal + Bread + Garlic Add Sort Manage items" at bounding box center [526, 163] width 329 height 57
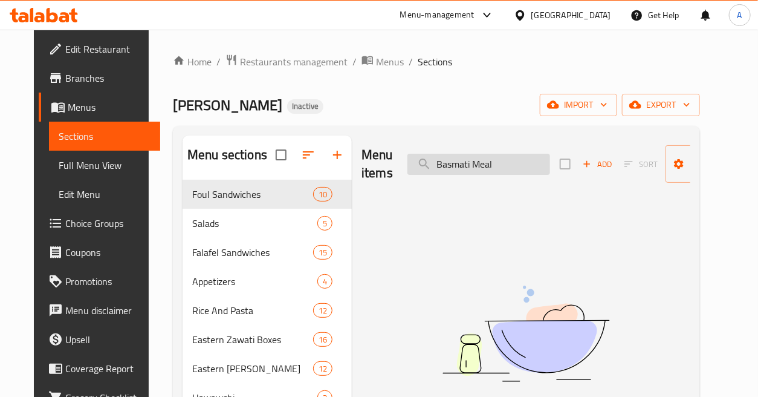
drag, startPoint x: 467, startPoint y: 163, endPoint x: 543, endPoint y: 174, distance: 76.9
click at [543, 174] on input "Basmati Meal" at bounding box center [479, 164] width 143 height 21
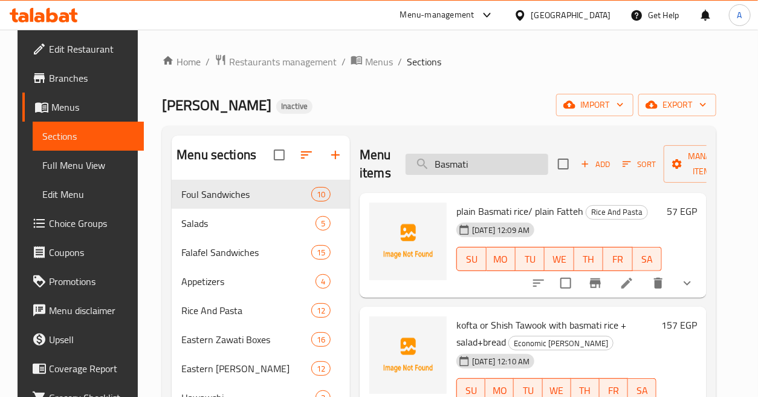
click at [506, 167] on input "Basmati" at bounding box center [477, 164] width 143 height 21
click at [695, 282] on icon "show more" at bounding box center [687, 283] width 15 height 15
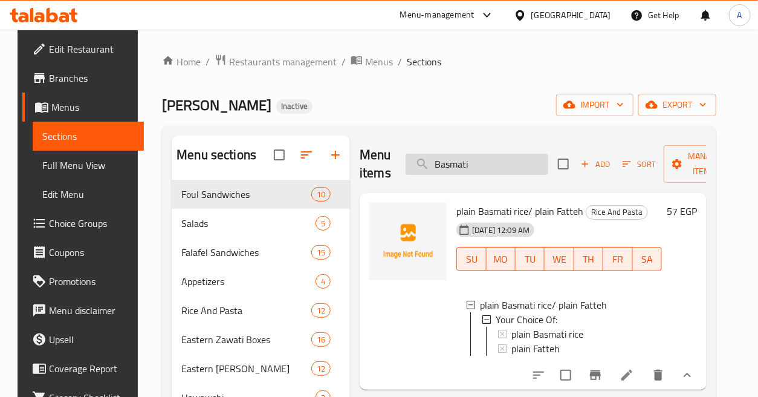
click at [491, 163] on input "Basmati" at bounding box center [477, 164] width 143 height 21
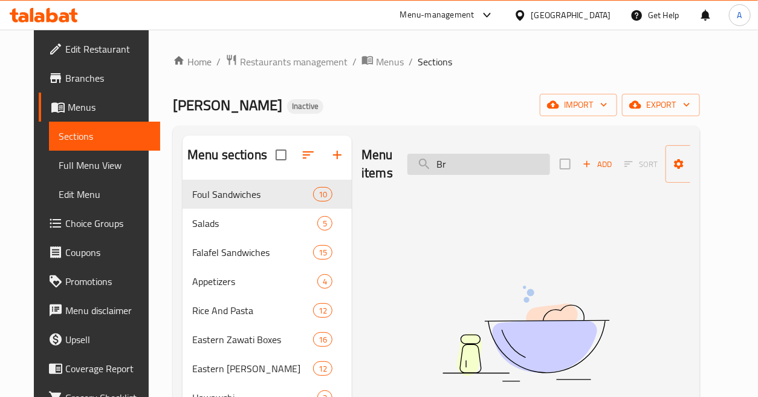
type input "B"
click at [476, 164] on input "Chicken dish" at bounding box center [479, 164] width 143 height 21
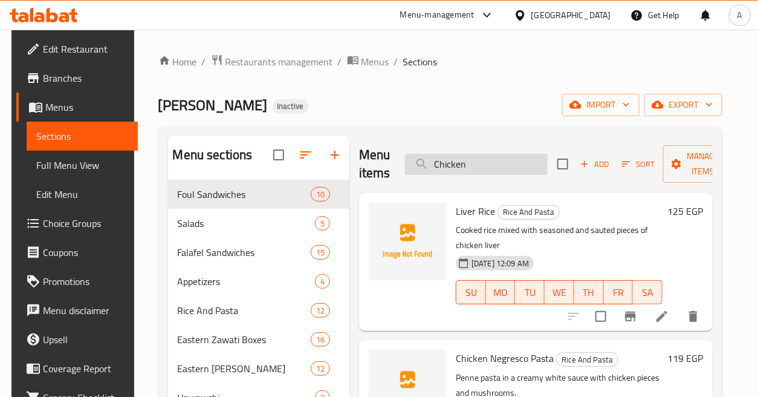
drag, startPoint x: 434, startPoint y: 163, endPoint x: 435, endPoint y: 169, distance: 6.3
click at [434, 164] on input "Chicken" at bounding box center [476, 164] width 143 height 21
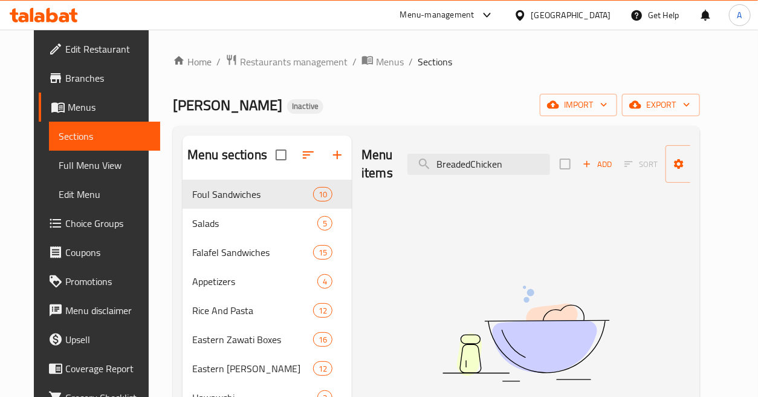
type input "Breaded Chicken"
click at [516, 163] on input "Breaded Chicken" at bounding box center [479, 164] width 143 height 21
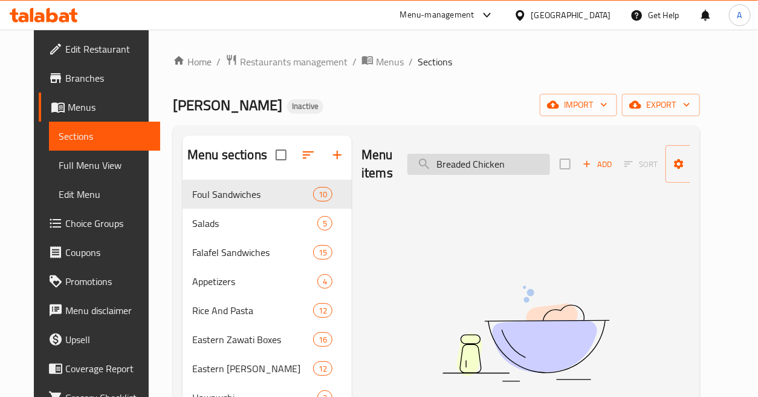
click at [515, 167] on input "Breaded Chicken" at bounding box center [479, 164] width 143 height 21
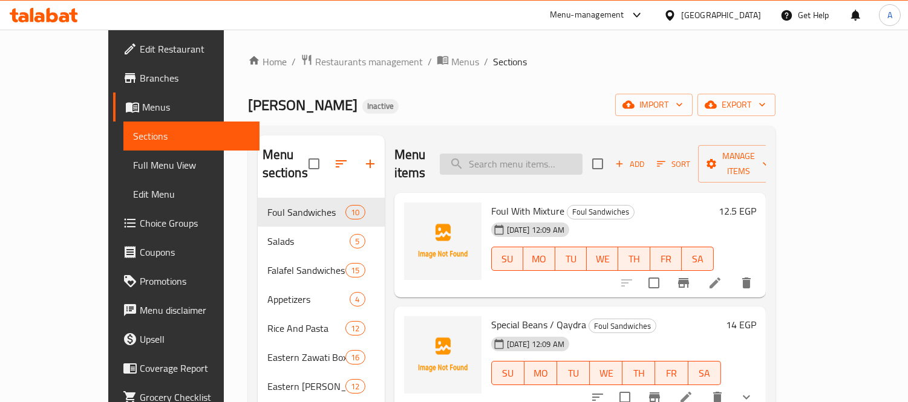
click at [569, 154] on input "search" at bounding box center [511, 164] width 143 height 21
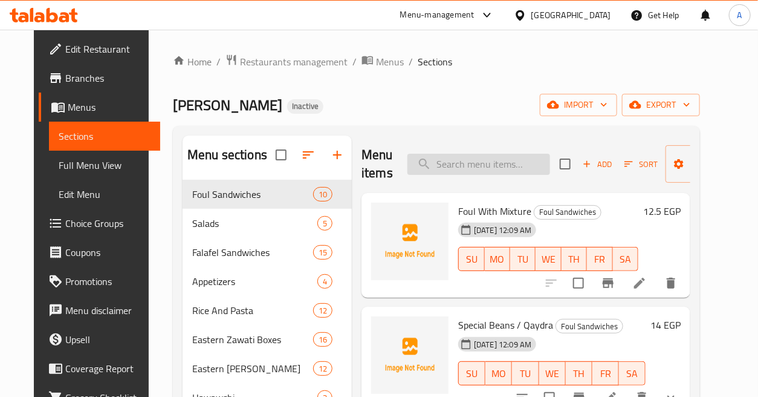
click at [492, 154] on input "search" at bounding box center [479, 164] width 143 height 21
paste input "Cappuccino"
click at [493, 158] on input "search" at bounding box center [479, 164] width 143 height 21
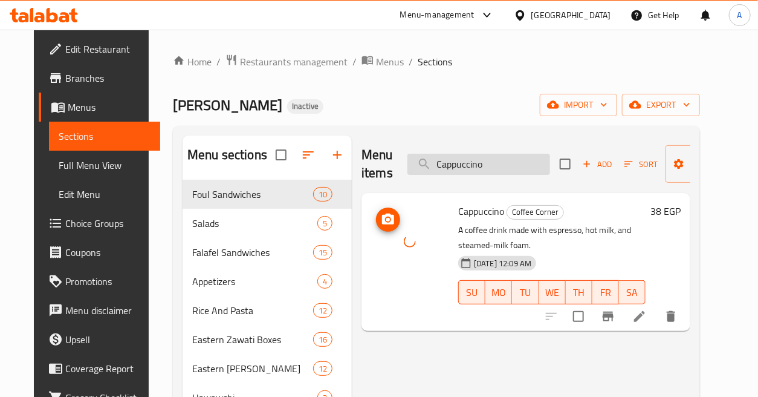
click at [495, 160] on input "Cappuccino" at bounding box center [479, 164] width 143 height 21
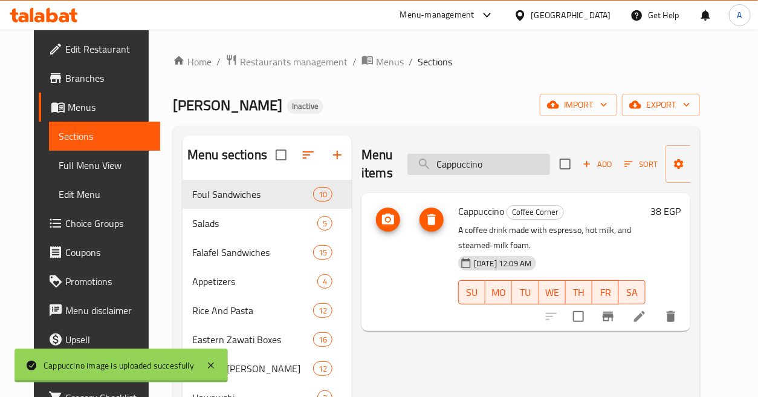
paste input "heddar Cheese Crepe"
click at [495, 160] on input "Cheddar Cheese Crepe" at bounding box center [479, 164] width 143 height 21
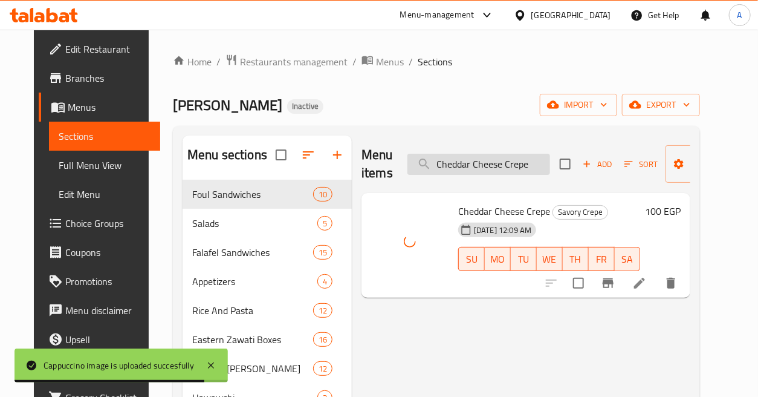
click at [535, 158] on input "Cheddar Cheese Crepe" at bounding box center [479, 164] width 143 height 21
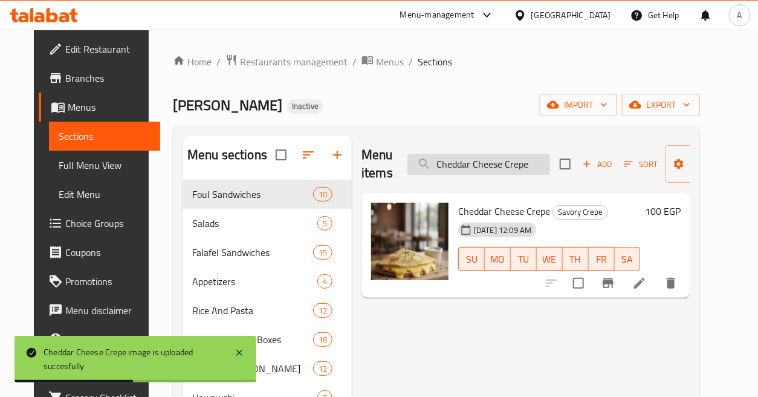
paste input "icken Fajita"
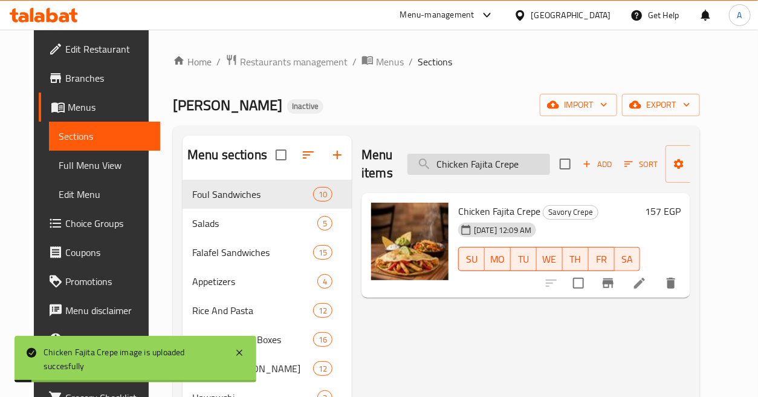
click at [531, 158] on input "Chicken Fajita Crepe" at bounding box center [479, 164] width 143 height 21
paste input "search"
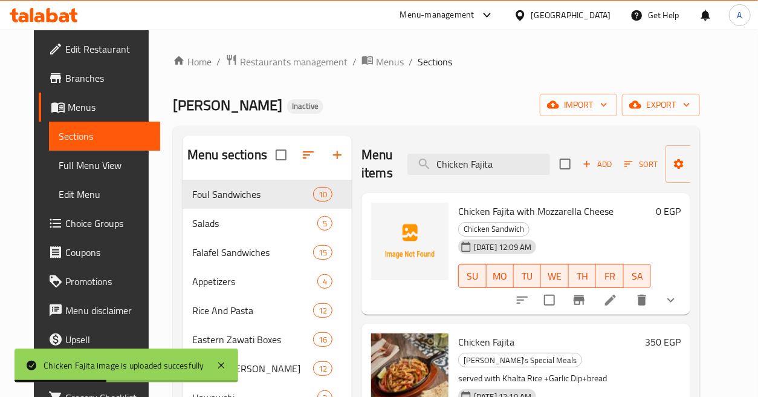
click at [489, 152] on div "Menu items Chicken Fajita Add Sort Manage items" at bounding box center [526, 163] width 329 height 57
click at [501, 158] on input "Chicken Fajita" at bounding box center [479, 164] width 143 height 21
paste input "Hawawshi"
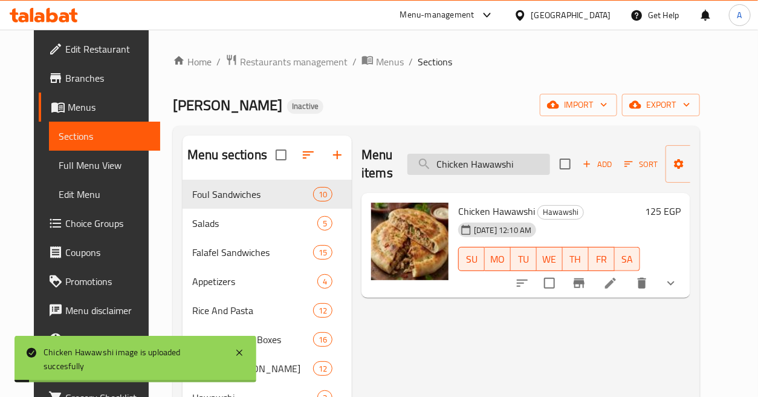
click at [514, 157] on input "Chicken Hawawshi" at bounding box center [479, 164] width 143 height 21
paste input "ocolate and Banana Crepe"
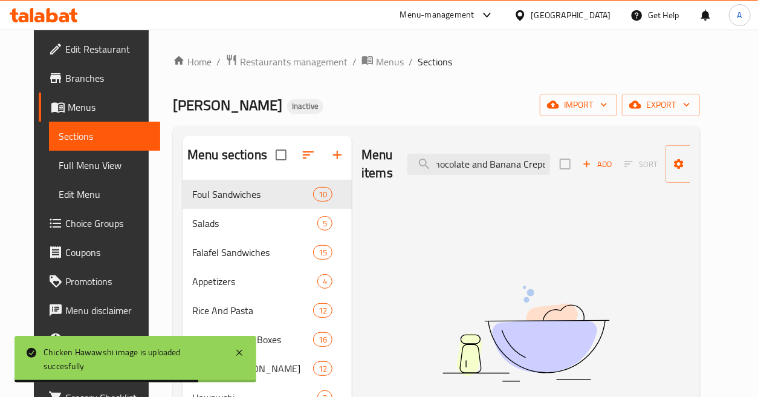
scroll to position [0, 8]
drag, startPoint x: 469, startPoint y: 161, endPoint x: 559, endPoint y: 166, distance: 90.9
click at [559, 166] on div "Menu items Chocolate and Banana Crepe Add Sort Manage items" at bounding box center [526, 163] width 329 height 57
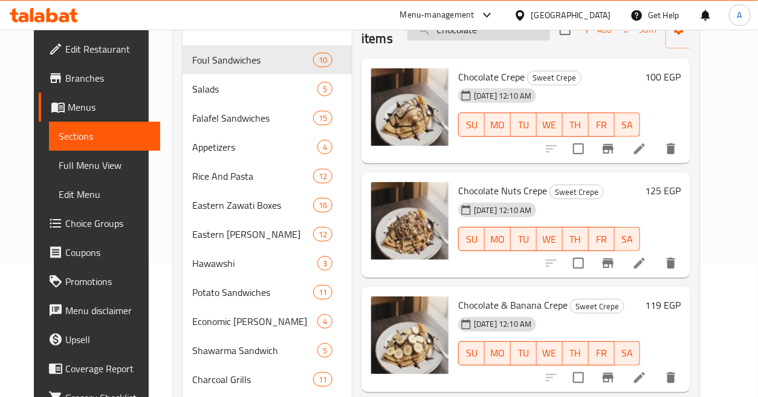
scroll to position [0, 0]
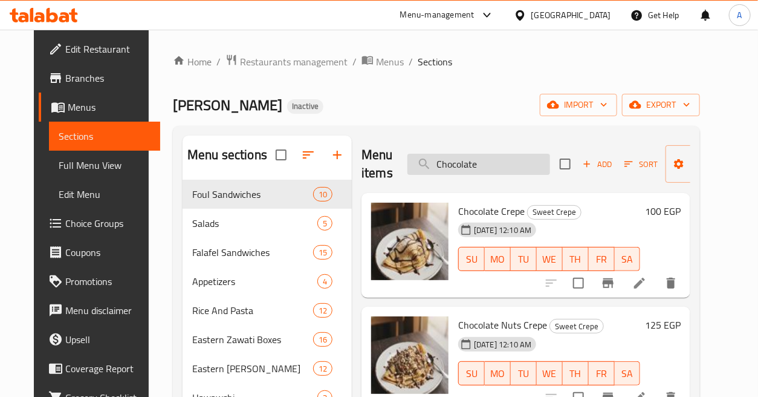
click at [516, 167] on input "Chocolate" at bounding box center [479, 164] width 143 height 21
paste input "repe"
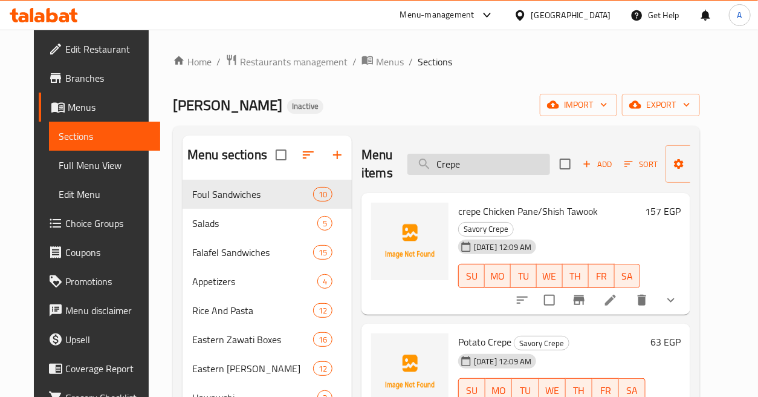
click at [476, 168] on input "Crepe" at bounding box center [479, 164] width 143 height 21
paste input "Fasting Baghasha Pi"
click at [476, 168] on input "Crepe" at bounding box center [479, 164] width 143 height 21
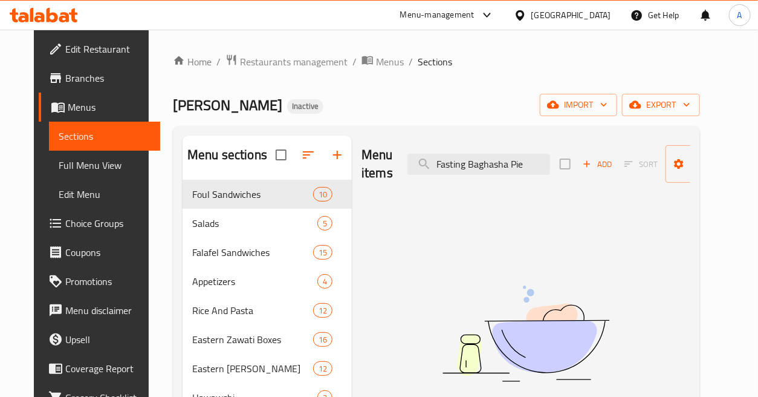
drag, startPoint x: 535, startPoint y: 179, endPoint x: 574, endPoint y: 182, distance: 39.4
click at [574, 182] on div "Menu items Fasting Baghasha Pie Add Sort Manage items" at bounding box center [526, 163] width 329 height 57
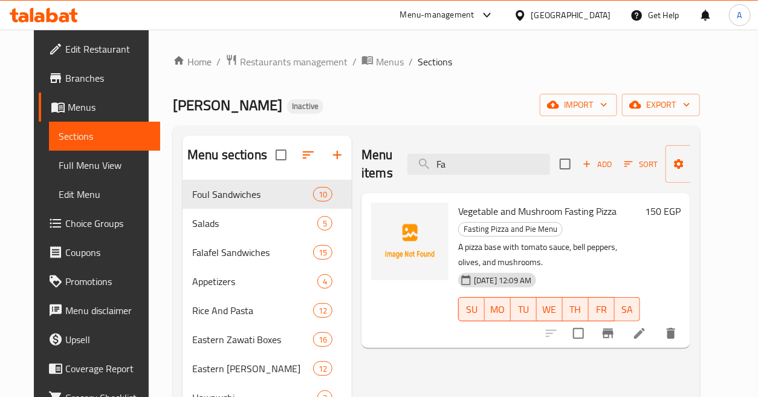
type input "F"
paste input "Fasting Baghasha Pie"
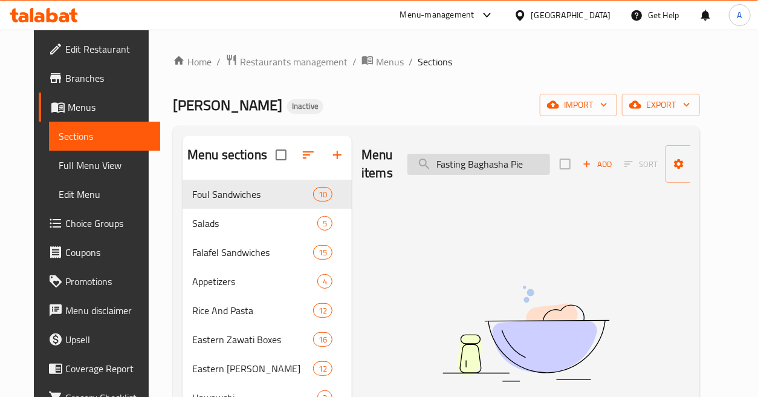
drag, startPoint x: 464, startPoint y: 161, endPoint x: 397, endPoint y: 164, distance: 66.6
click at [408, 164] on input "Fasting Baghasha Pie" at bounding box center [479, 164] width 143 height 21
drag, startPoint x: 432, startPoint y: 162, endPoint x: 419, endPoint y: 166, distance: 13.8
click at [419, 166] on input "Baghasha Pie" at bounding box center [479, 164] width 143 height 21
click at [488, 162] on input "Baghasha Pie" at bounding box center [479, 164] width 143 height 21
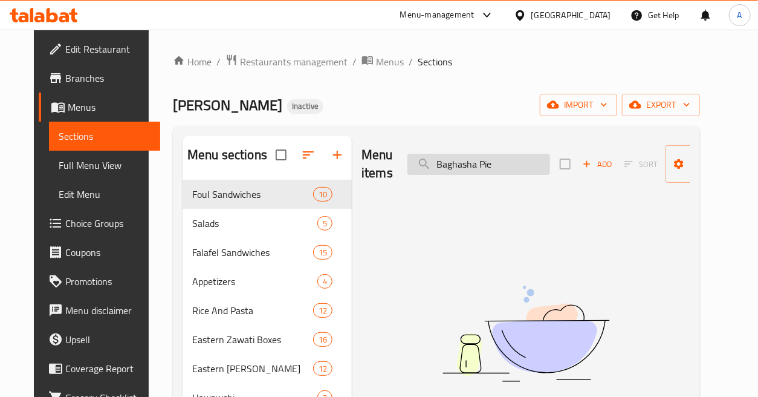
drag, startPoint x: 487, startPoint y: 167, endPoint x: 474, endPoint y: 169, distance: 13.4
click at [474, 169] on input "Baghasha Pie" at bounding box center [479, 164] width 143 height 21
type input "Baghasha"
click at [484, 170] on input "Baghasha" at bounding box center [479, 164] width 143 height 21
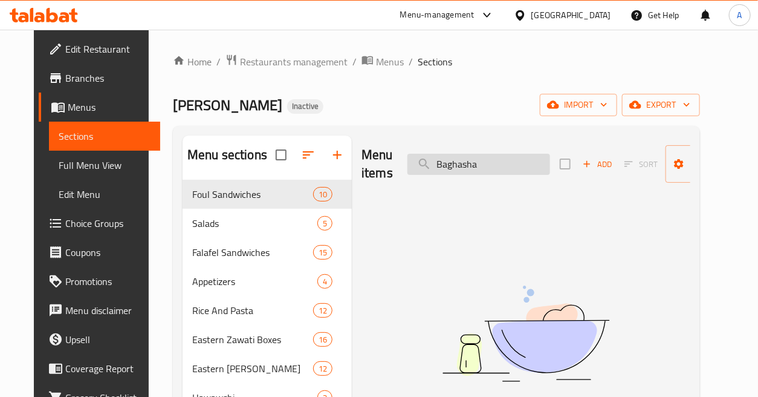
click at [484, 170] on input "Baghasha" at bounding box center [479, 164] width 143 height 21
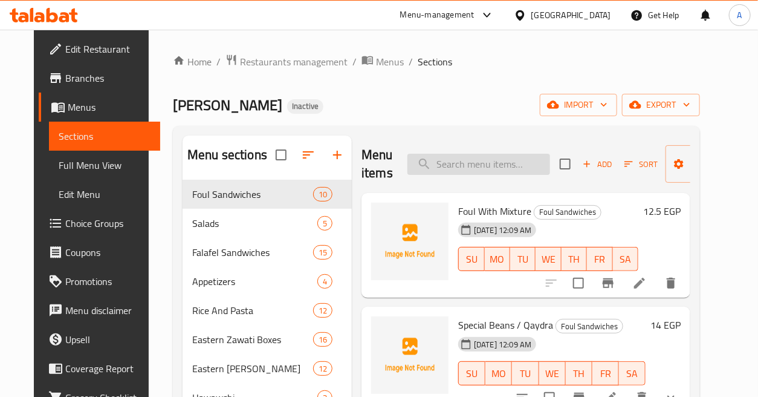
click at [509, 161] on input "search" at bounding box center [479, 164] width 143 height 21
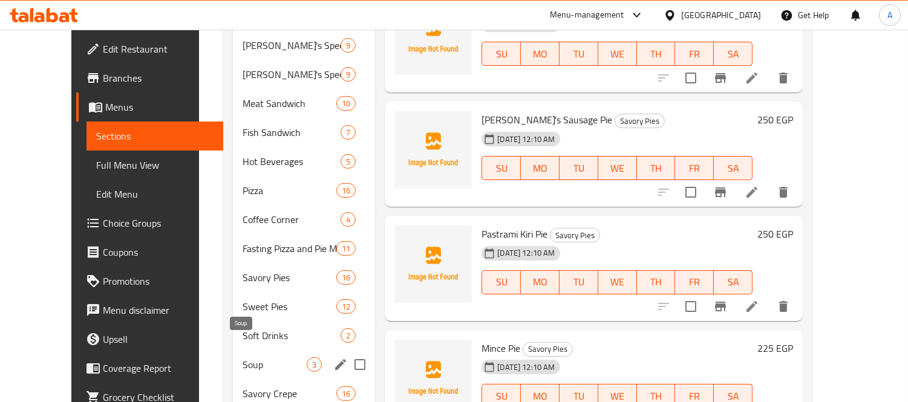
scroll to position [628, 0]
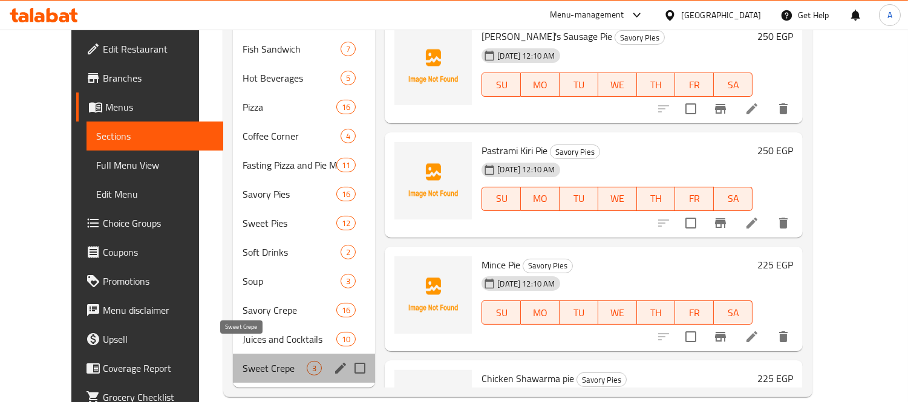
click at [242, 361] on span "Sweet Crepe" at bounding box center [274, 368] width 64 height 15
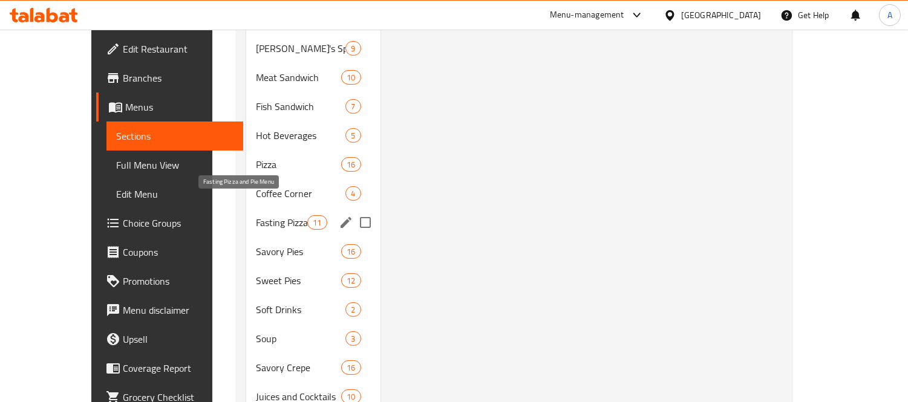
scroll to position [493, 0]
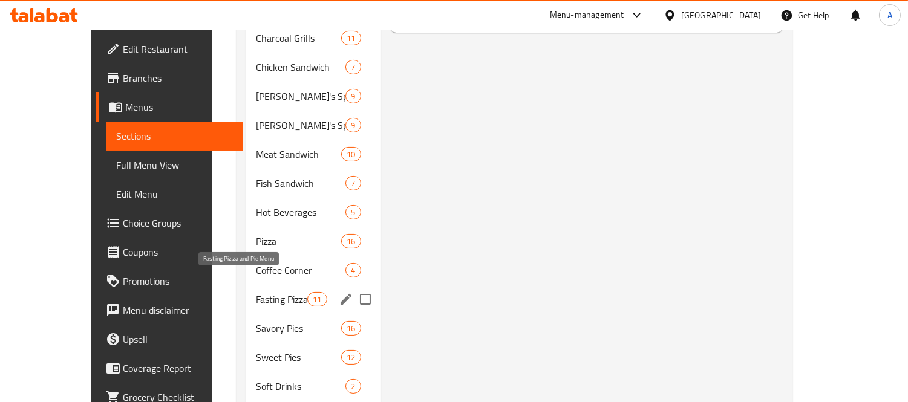
click at [256, 292] on span "Fasting Pizza and Pie Menu" at bounding box center [281, 299] width 51 height 15
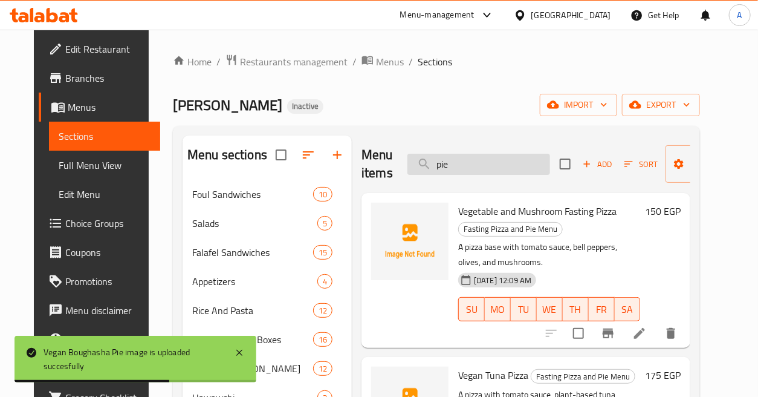
click at [509, 167] on input "pie" at bounding box center [479, 164] width 143 height 21
paste input "Fatteh with Meat"
click at [509, 167] on input "Fatteh with Meat" at bounding box center [479, 164] width 143 height 21
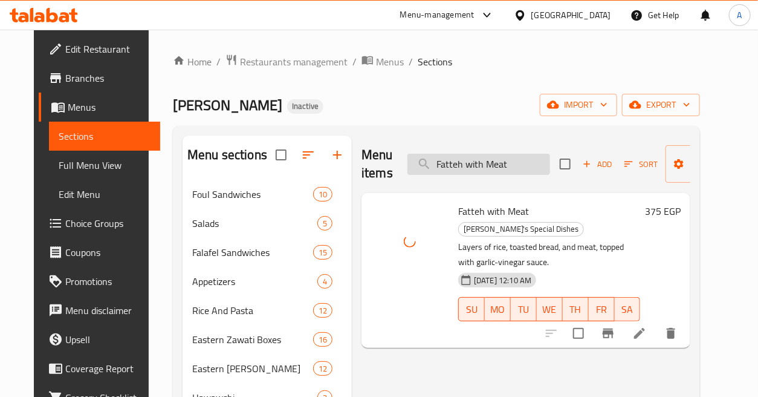
click at [528, 164] on input "Fatteh with Meat" at bounding box center [479, 164] width 143 height 21
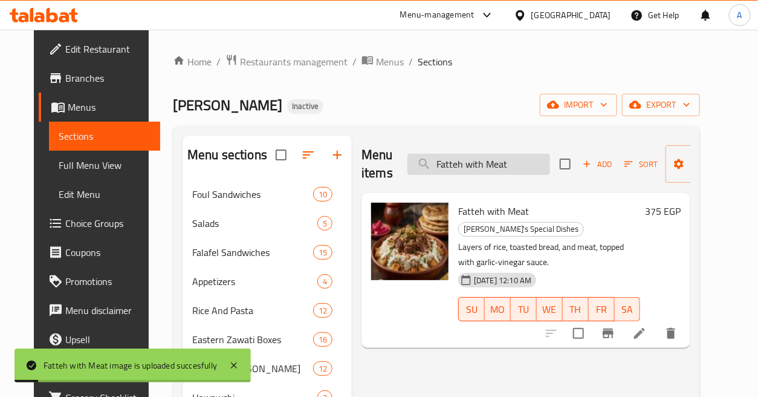
paste input "ried"
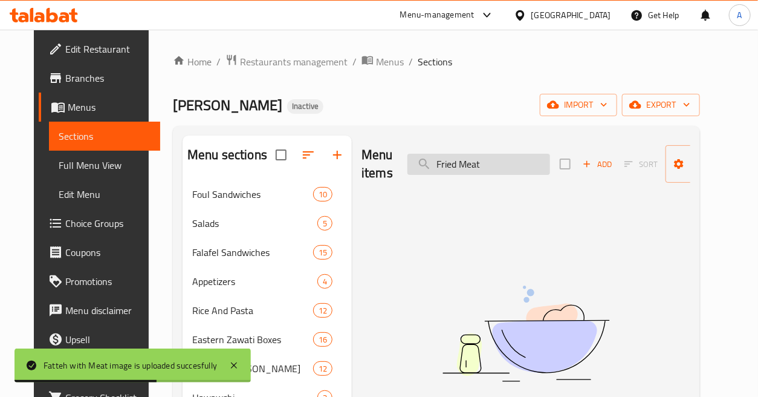
click at [458, 161] on input "Fried Meat" at bounding box center [479, 164] width 143 height 21
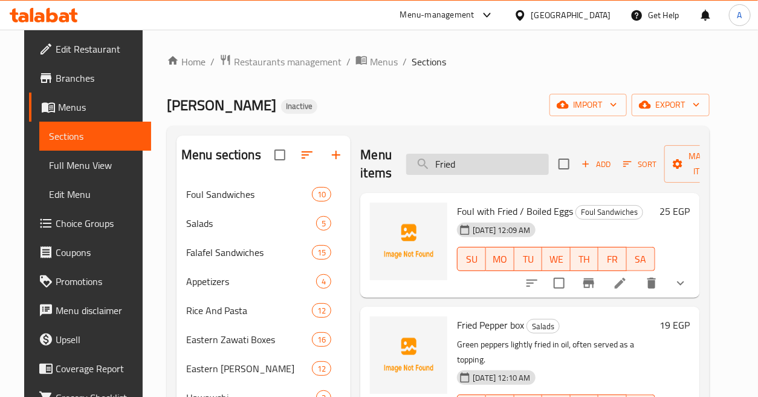
click at [508, 167] on input "Fried" at bounding box center [477, 164] width 143 height 21
click at [507, 167] on input "Fried" at bounding box center [477, 164] width 143 height 21
click at [506, 167] on input "Fried" at bounding box center [477, 164] width 143 height 21
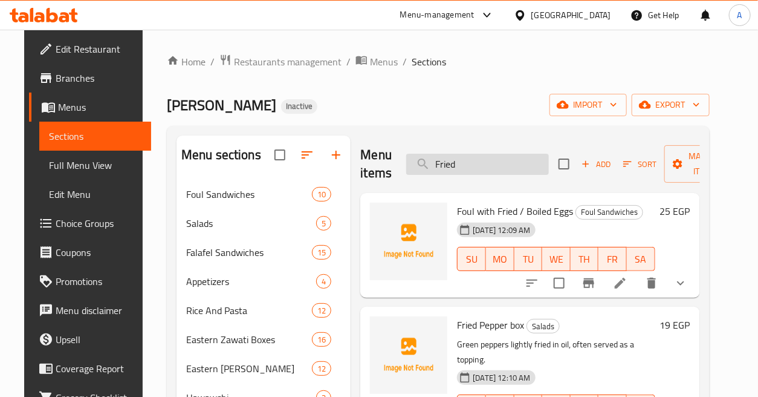
click at [506, 167] on input "Fried" at bounding box center [477, 164] width 143 height 21
drag, startPoint x: 501, startPoint y: 172, endPoint x: 506, endPoint y: 177, distance: 7.3
click at [502, 172] on input "Fried" at bounding box center [477, 164] width 143 height 21
click at [506, 177] on div "Menu items Fried Add Sort Manage items" at bounding box center [529, 163] width 339 height 57
click at [509, 172] on input "Fried" at bounding box center [477, 164] width 143 height 21
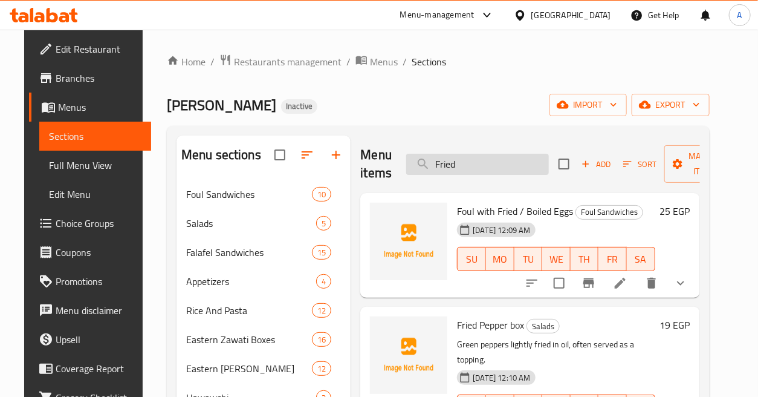
click at [460, 156] on input "Fried" at bounding box center [477, 164] width 143 height 21
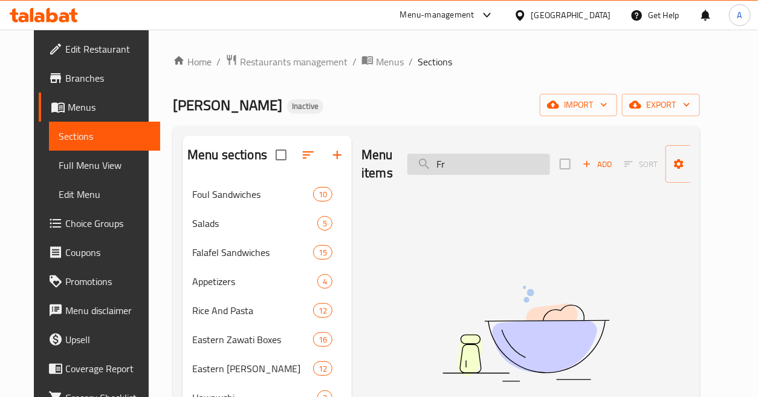
type input "F"
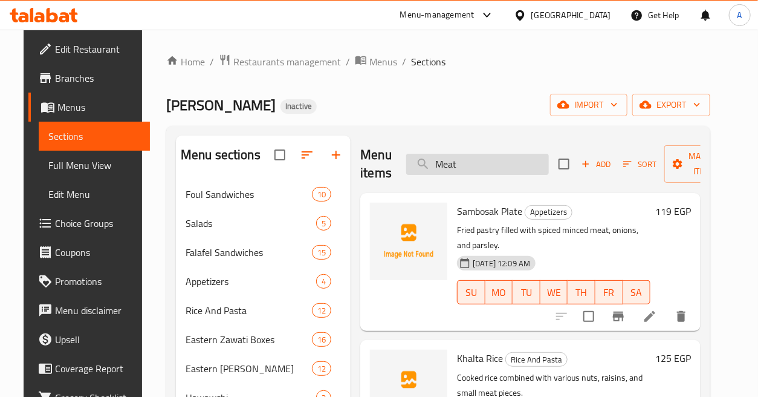
click at [516, 167] on input "Meat" at bounding box center [477, 164] width 143 height 21
paste input "Fried Pepper on I"
click at [516, 167] on input "Fried Pepper on It" at bounding box center [477, 164] width 143 height 21
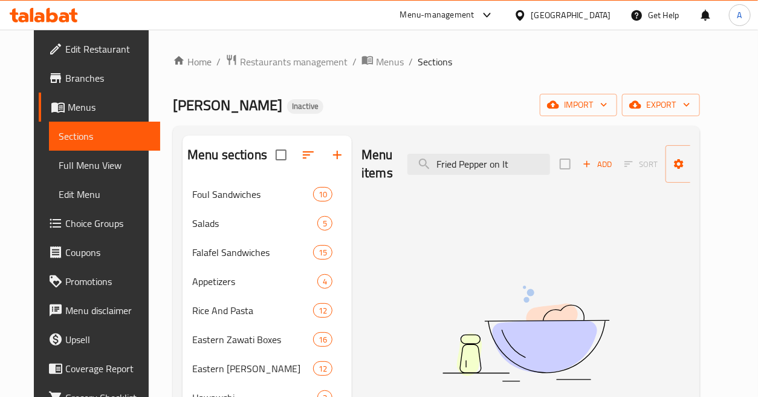
drag, startPoint x: 484, startPoint y: 166, endPoint x: 568, endPoint y: 173, distance: 85.0
click at [567, 172] on div "Menu items Fried Pepper on It Add Sort Manage items" at bounding box center [526, 163] width 329 height 57
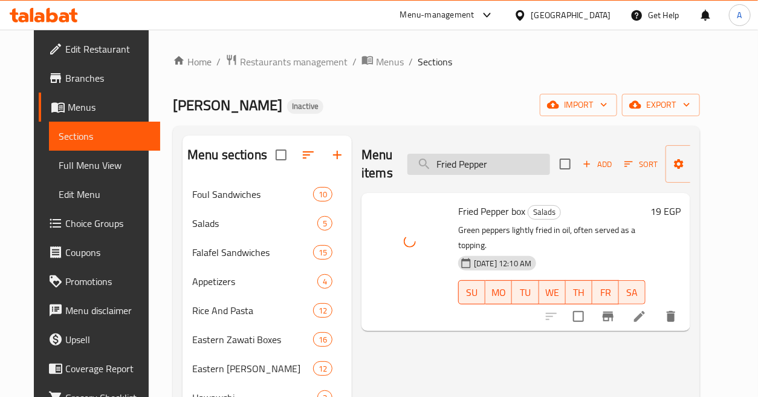
click at [520, 155] on input "Fried Pepper" at bounding box center [479, 164] width 143 height 21
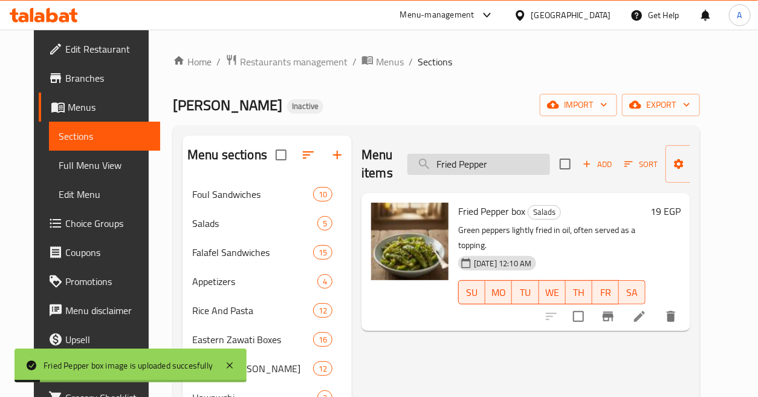
paste input "om Rise"
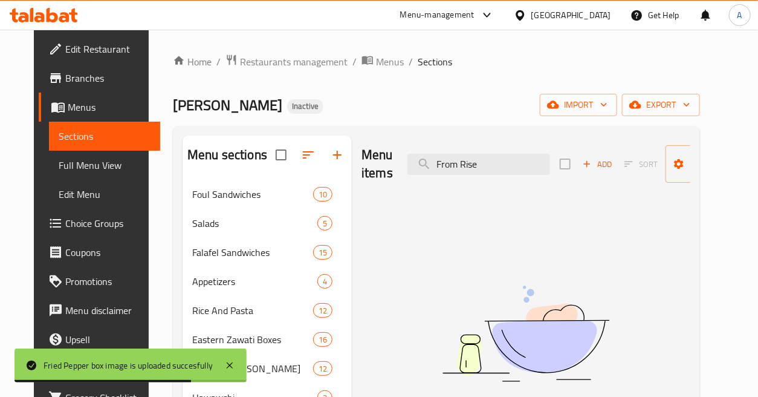
drag, startPoint x: 455, startPoint y: 163, endPoint x: 414, endPoint y: 179, distance: 43.5
click at [414, 179] on div "Menu items From Rise Add Sort Manage items" at bounding box center [526, 163] width 329 height 57
click at [436, 166] on input "Rise" at bounding box center [479, 164] width 143 height 21
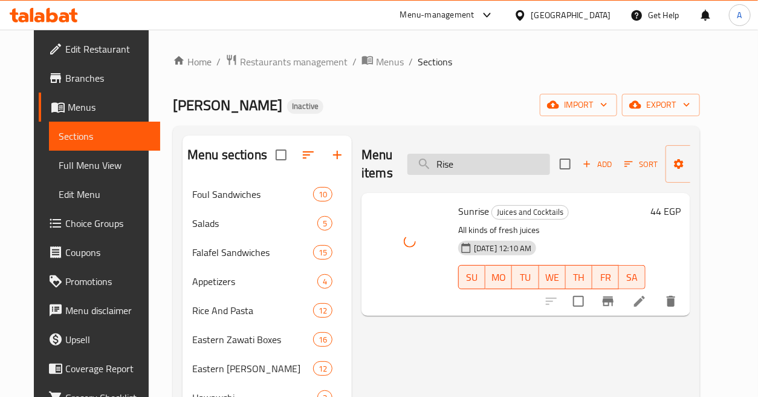
click at [516, 171] on input "Rise" at bounding box center [479, 164] width 143 height 21
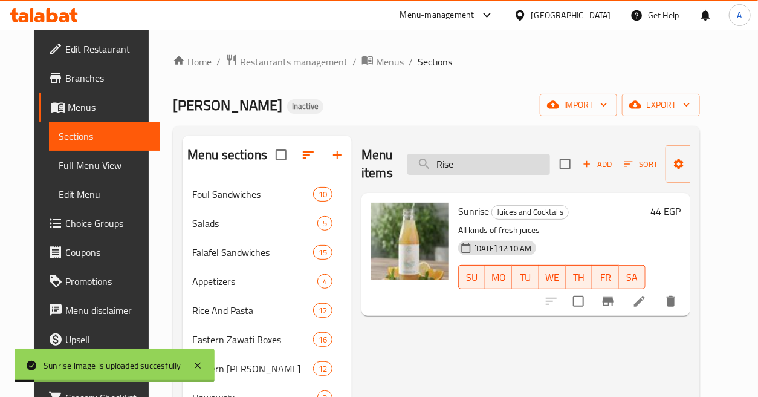
paste input "Grape Leaves Dish"
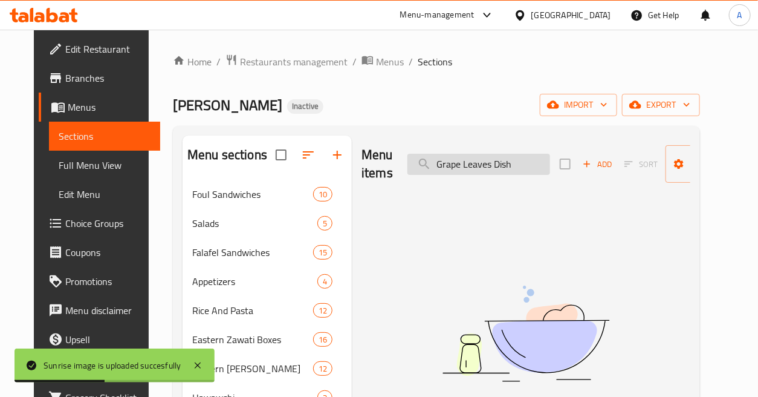
click at [490, 160] on input "Grape Leaves Dish" at bounding box center [479, 164] width 143 height 21
click at [467, 162] on input "Grape Leaves Dish" at bounding box center [479, 164] width 143 height 21
click at [501, 164] on input "Grape Leaves Dish" at bounding box center [479, 164] width 143 height 21
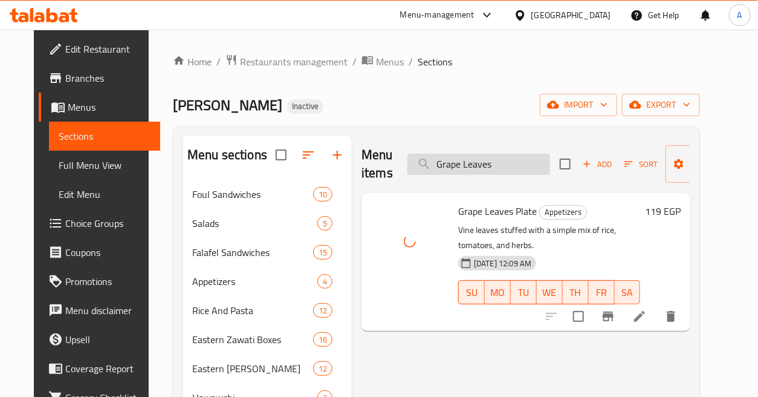
click at [515, 161] on input "Grape Leaves" at bounding box center [479, 164] width 143 height 21
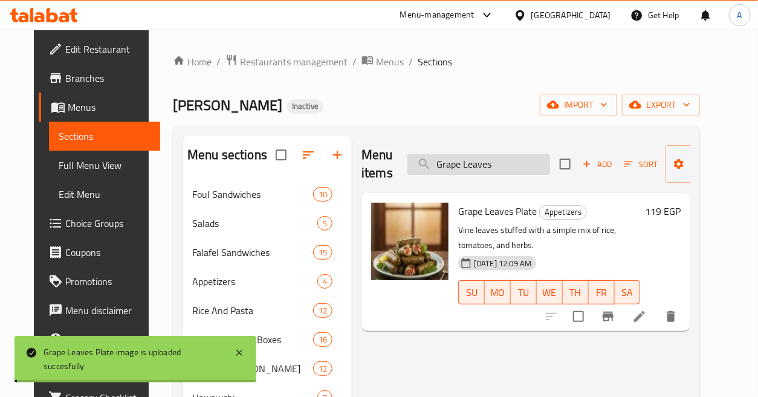
click at [515, 161] on input "Grape Leaves" at bounding box center [479, 164] width 143 height 21
paste input "illed Chicken"
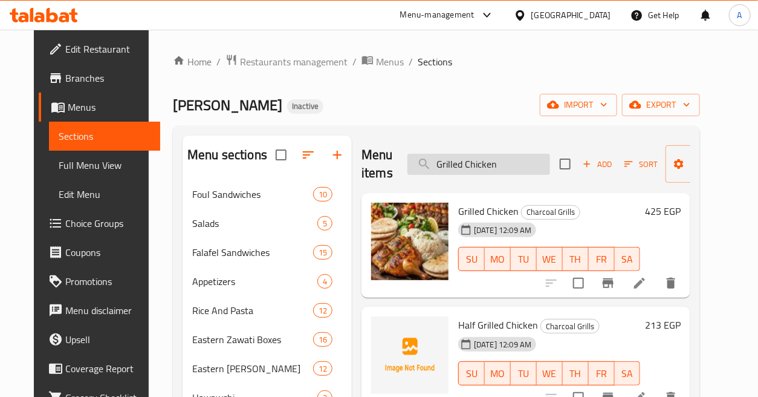
click at [512, 166] on input "Grilled Chicken" at bounding box center [479, 164] width 143 height 21
paste input "Sausage Dish"
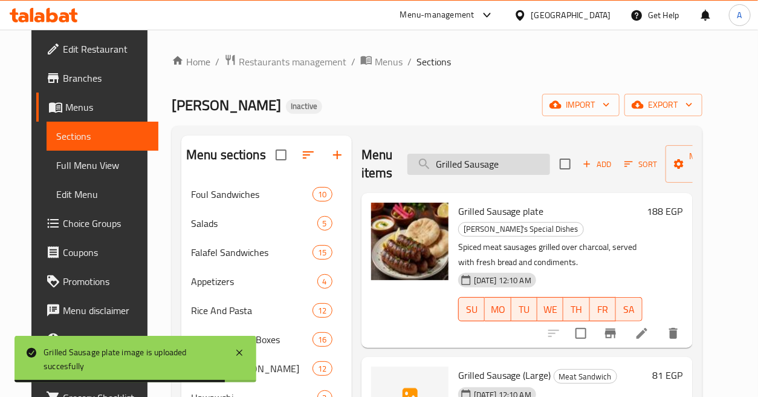
click at [518, 161] on input "Grilled Sausage" at bounding box center [479, 164] width 143 height 21
paste input "uava"
click at [518, 161] on input "Guava" at bounding box center [479, 164] width 143 height 21
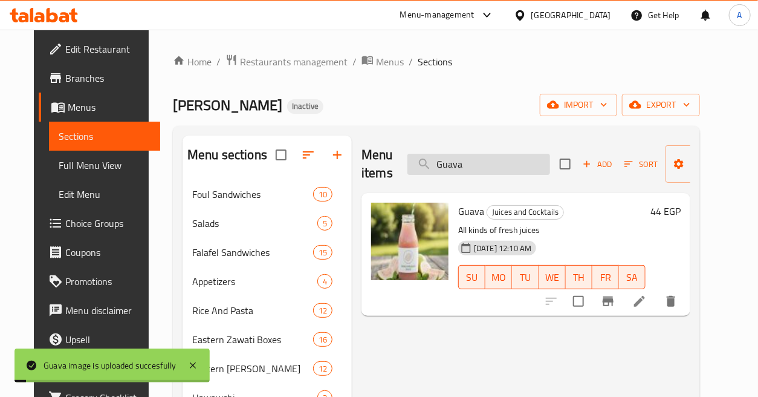
click at [512, 160] on input "Guava" at bounding box center [479, 164] width 143 height 21
paste input "Half Grilled Chicken"
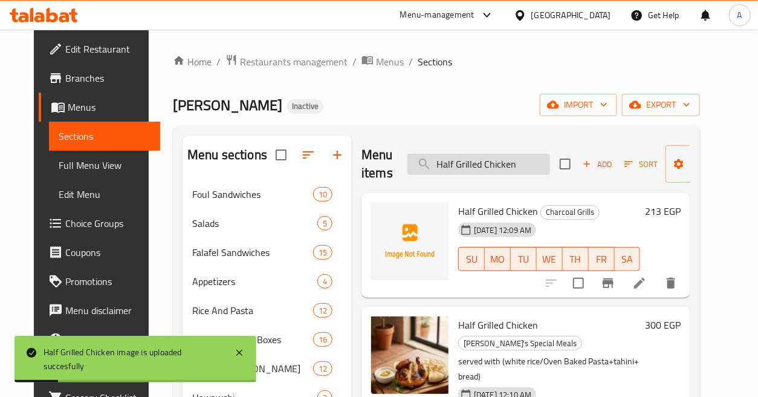
click at [523, 161] on input "Half Grilled Chicken" at bounding box center [479, 164] width 143 height 21
paste input "Shish"
click at [523, 161] on input "Half Shish Chicken" at bounding box center [479, 164] width 143 height 21
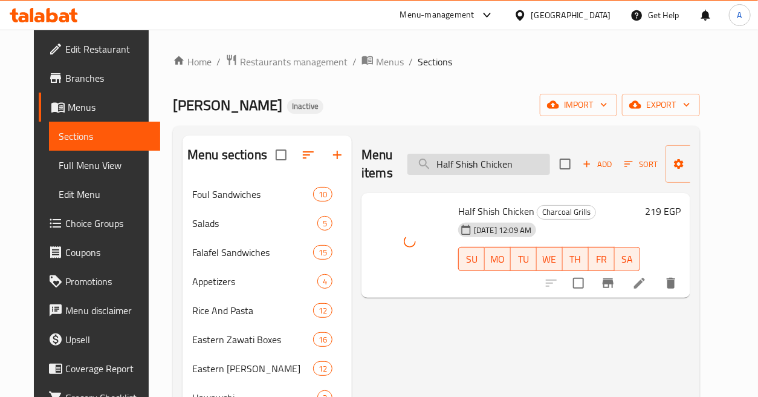
click at [528, 173] on input "Half Shish Chicken" at bounding box center [479, 164] width 143 height 21
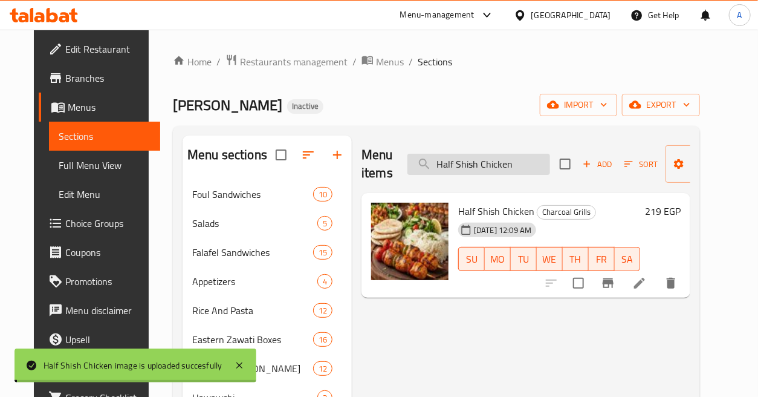
click at [528, 173] on input "Half Shish Chicken" at bounding box center [479, 164] width 143 height 21
paste input "wawshi"
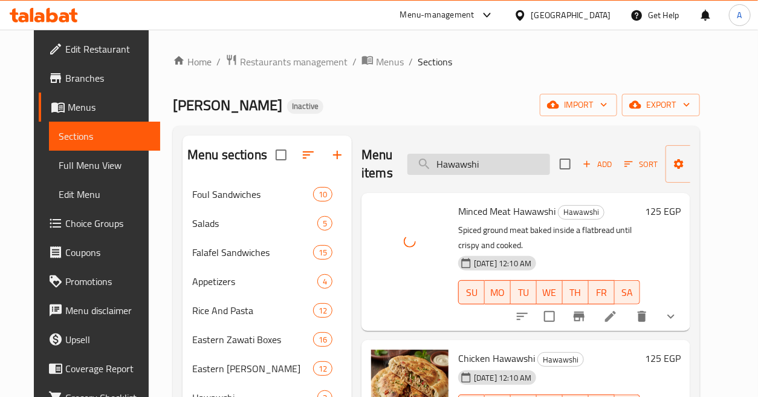
click at [510, 161] on input "Hawawshi" at bounding box center [479, 164] width 143 height 21
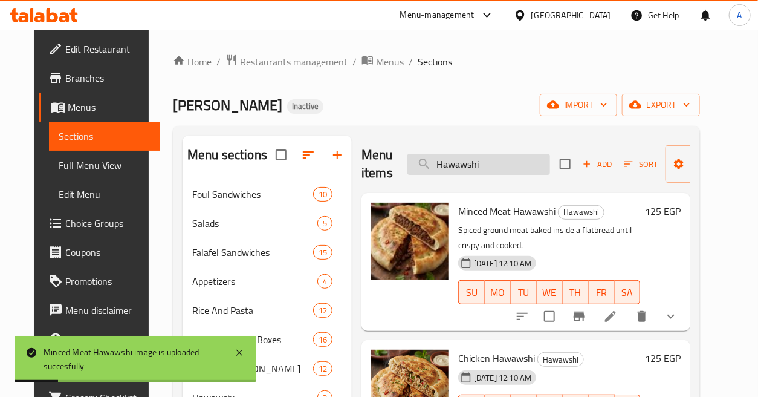
paste input "ot Chocolate"
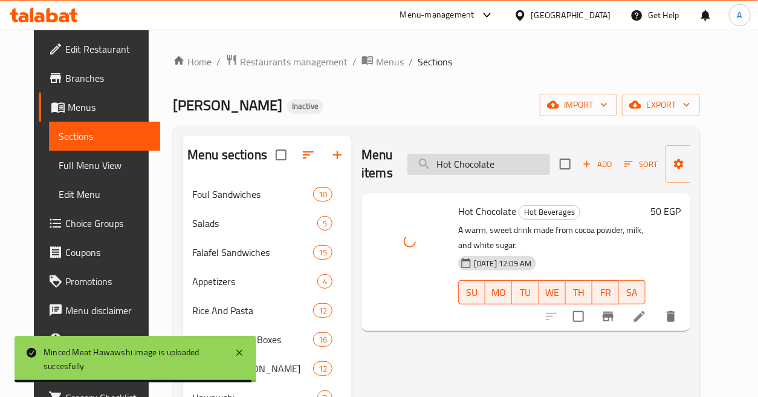
click at [515, 162] on input "Hot Chocolate" at bounding box center [479, 164] width 143 height 21
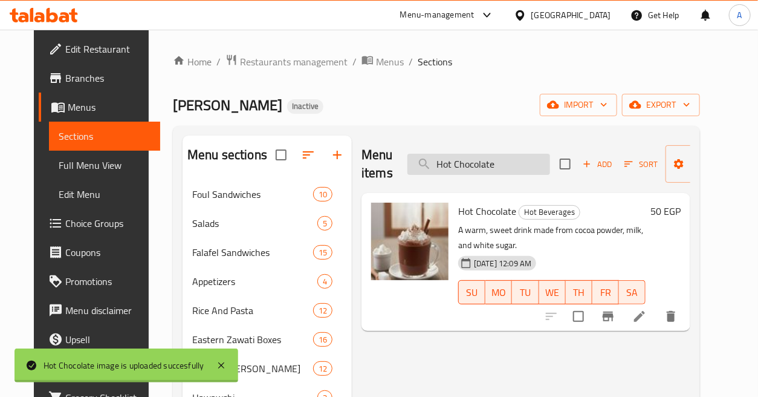
click at [515, 162] on input "Hot Chocolate" at bounding box center [479, 164] width 143 height 21
paste input "ider"
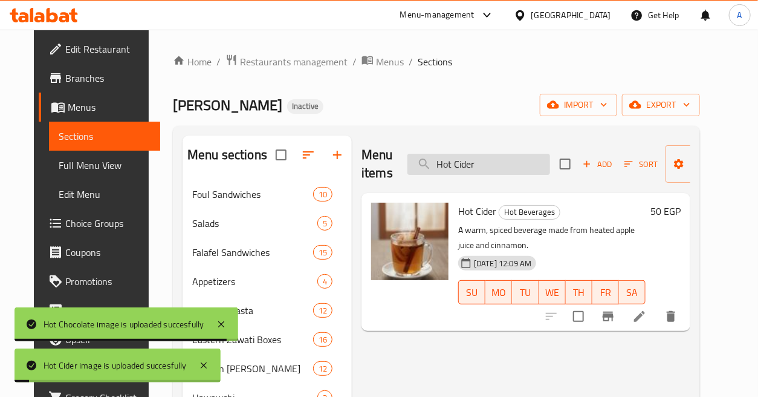
click at [510, 158] on input "Hot Cider" at bounding box center [479, 164] width 143 height 21
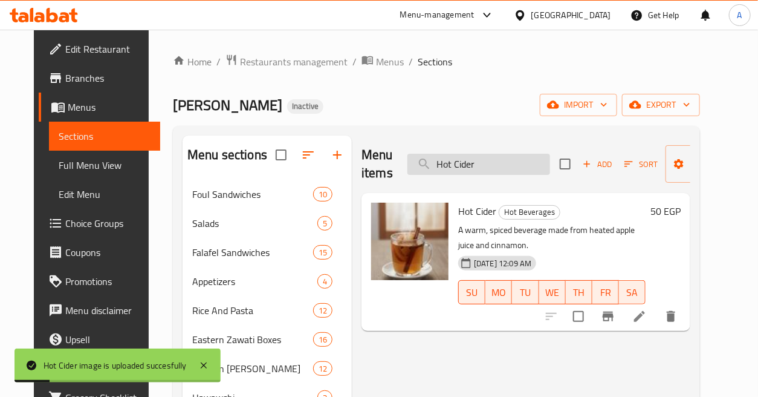
paste input "Dog Crepe"
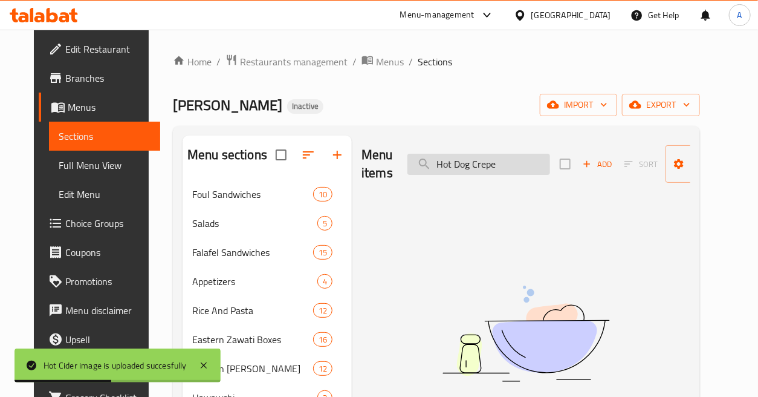
click at [483, 161] on input "Hot Dog Crepe" at bounding box center [479, 164] width 143 height 21
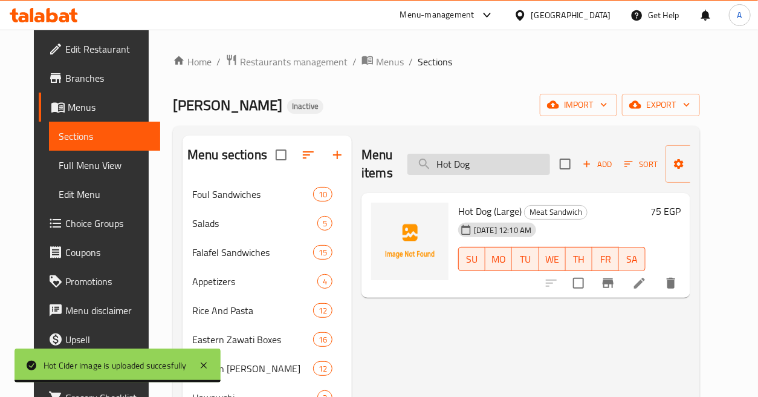
click at [478, 166] on input "Hot Dog" at bounding box center [479, 164] width 143 height 21
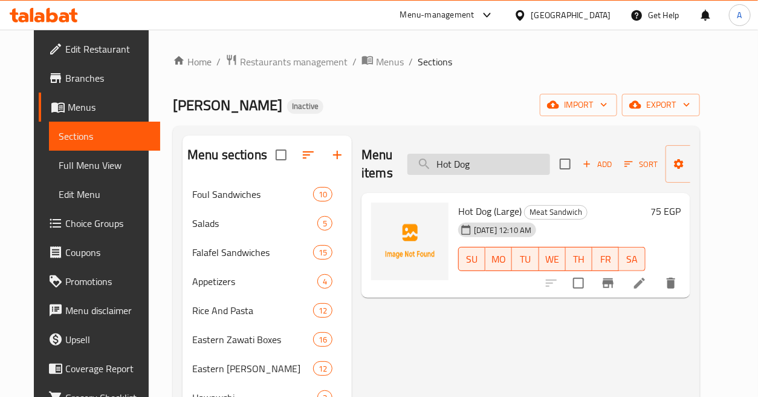
click at [478, 166] on input "Hot Dog" at bounding box center [479, 164] width 143 height 21
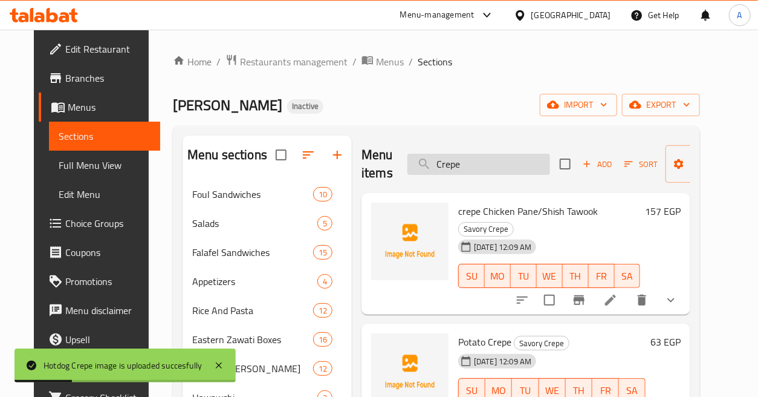
click at [499, 163] on input "Crepe" at bounding box center [479, 164] width 143 height 21
paste input "Kebab Halla"
click at [498, 163] on input "Kebab Halla" at bounding box center [479, 164] width 143 height 21
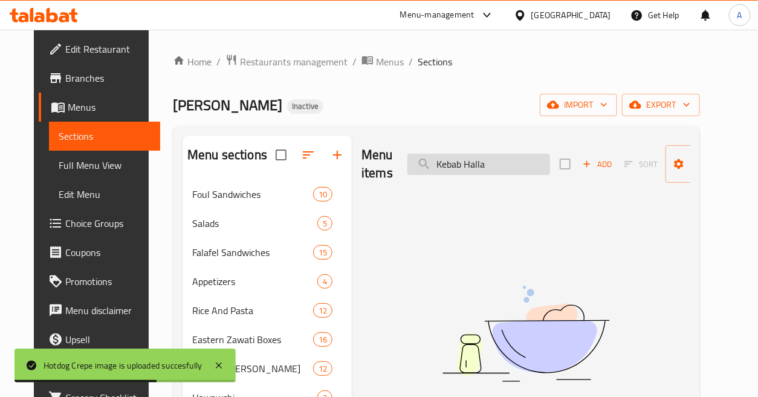
click at [476, 165] on input "Kebab Halla" at bounding box center [479, 164] width 143 height 21
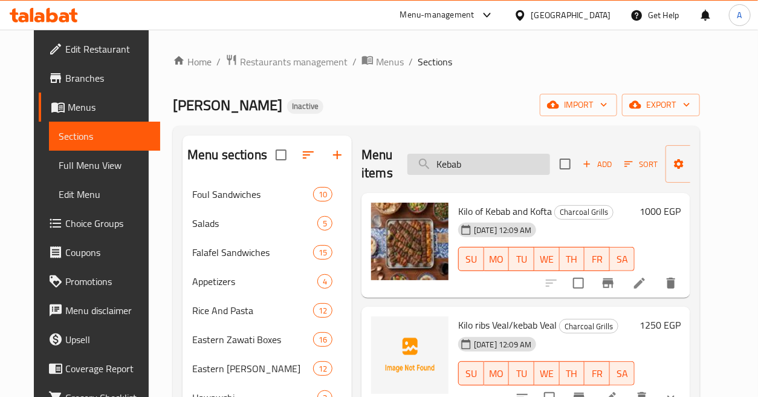
click at [475, 165] on input "Kebab" at bounding box center [479, 164] width 143 height 21
paste input "ofta Dawood Pasha"
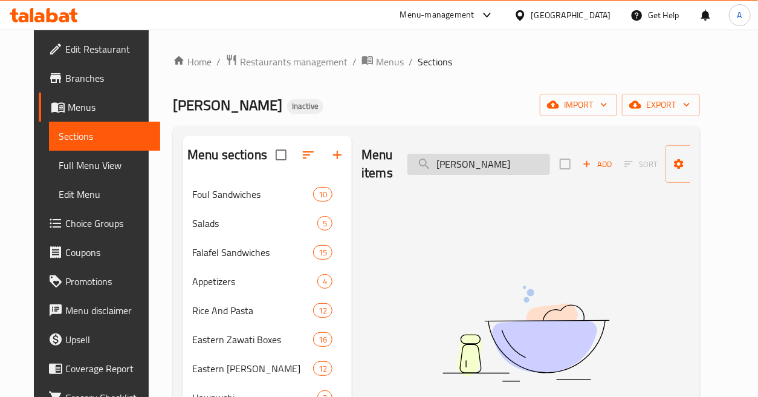
click at [492, 163] on input "Kofta Dawood Pasha" at bounding box center [479, 164] width 143 height 21
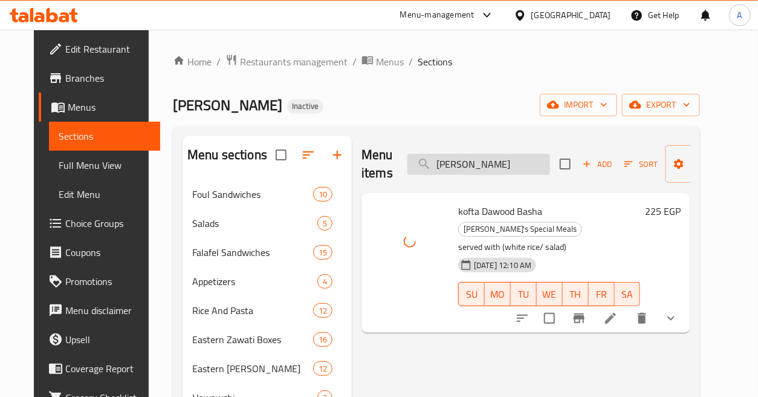
click at [528, 168] on input "Kofta Dawood" at bounding box center [479, 164] width 143 height 21
paste input "Lemon"
click at [528, 168] on input "Kofta Dawood" at bounding box center [479, 164] width 143 height 21
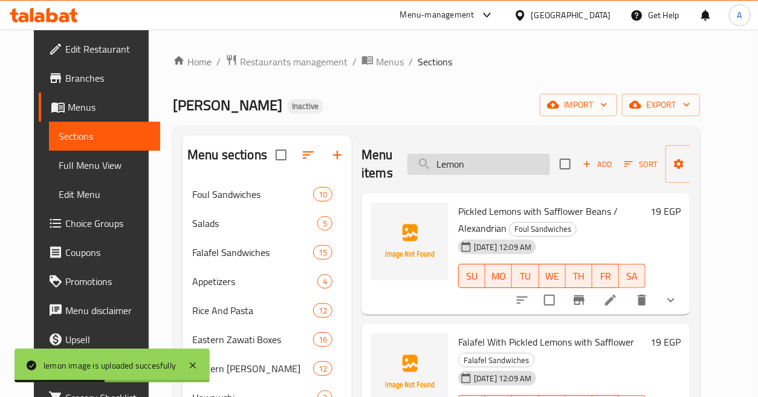
click at [499, 172] on input "Lemon" at bounding box center [479, 164] width 143 height 21
paste input "nten Nut and Honey Pie"
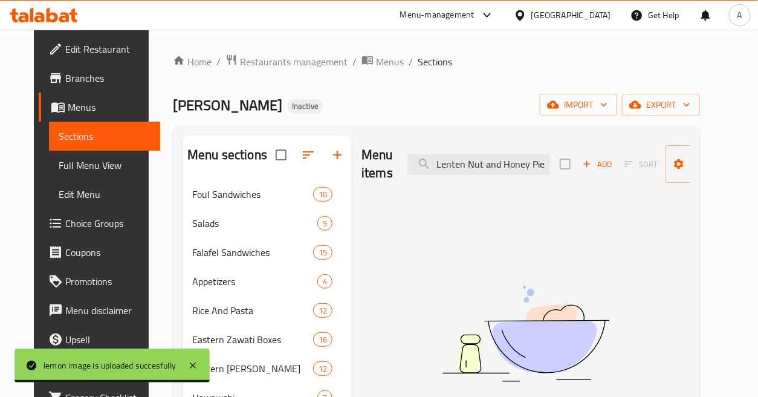
drag, startPoint x: 496, startPoint y: 162, endPoint x: 555, endPoint y: 166, distance: 59.4
click at [555, 166] on div "Menu items Lenten Nut and Honey Pie Add Sort Manage items" at bounding box center [526, 163] width 329 height 57
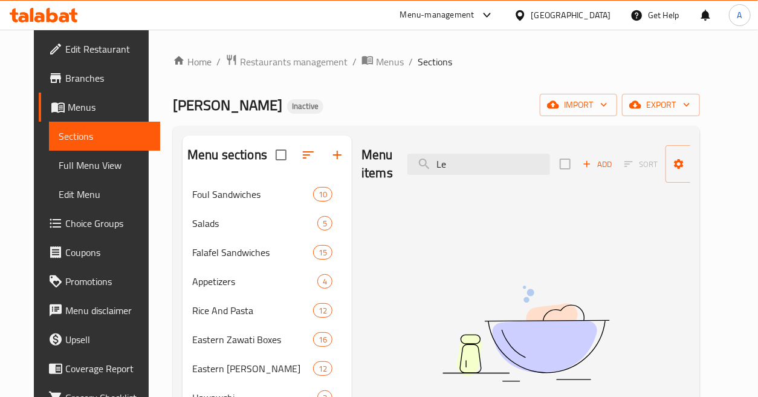
type input "L"
type input "h"
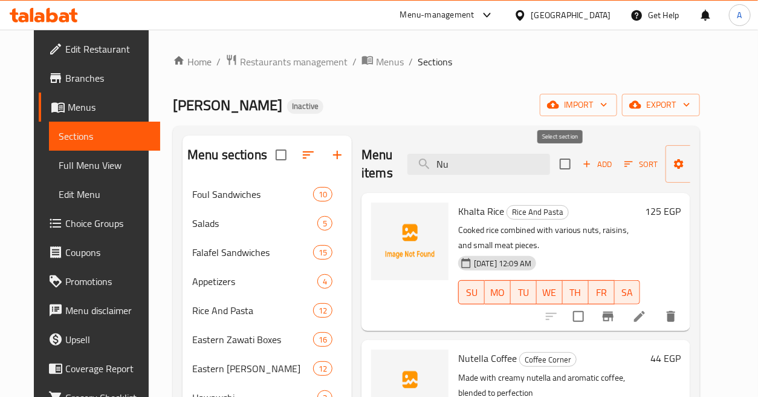
type input "N"
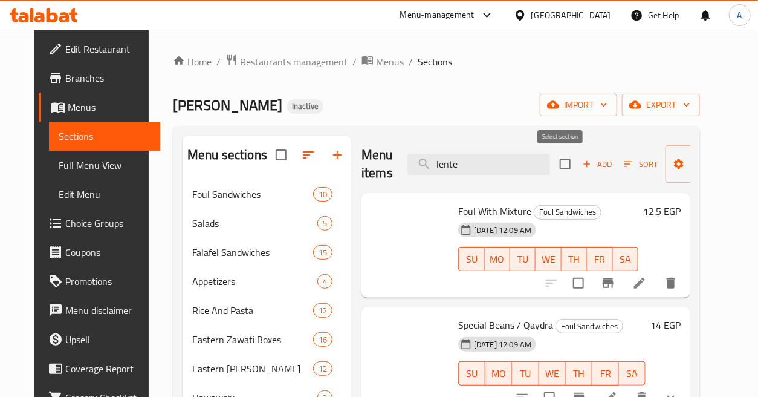
type input "lenten"
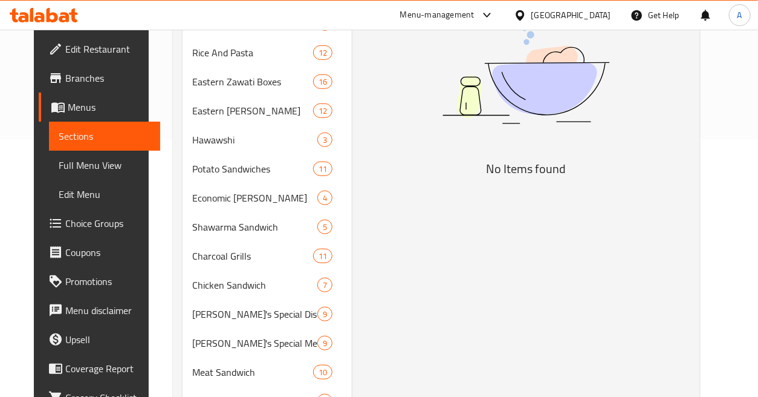
scroll to position [67, 0]
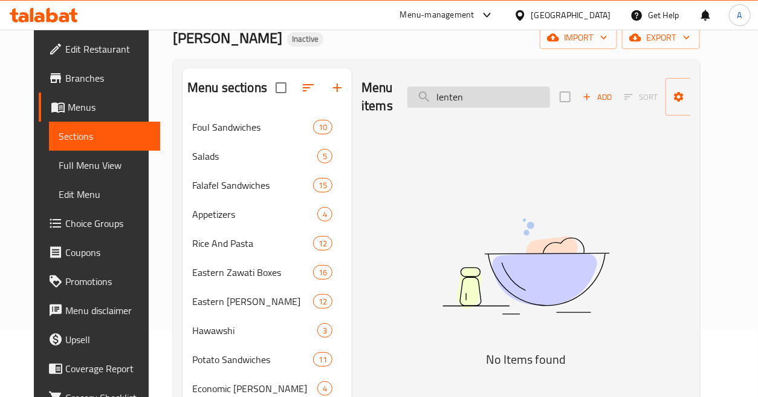
click at [507, 106] on input "lenten" at bounding box center [479, 96] width 143 height 21
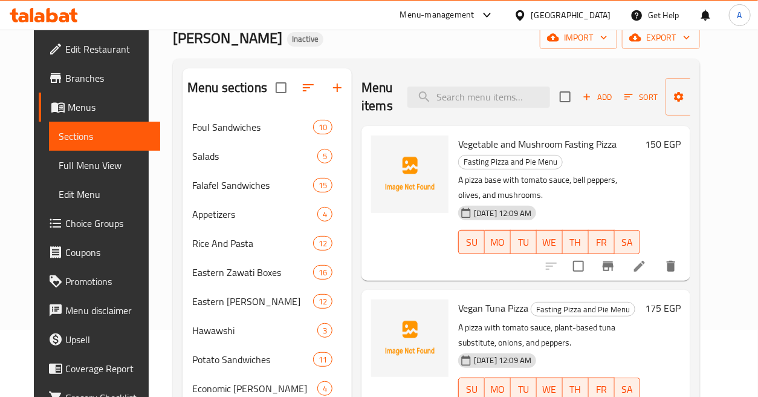
click at [479, 44] on div "Zawati Inactive import export" at bounding box center [436, 38] width 527 height 22
click at [499, 88] on input "search" at bounding box center [479, 96] width 143 height 21
click at [535, 93] on input "search" at bounding box center [479, 96] width 143 height 21
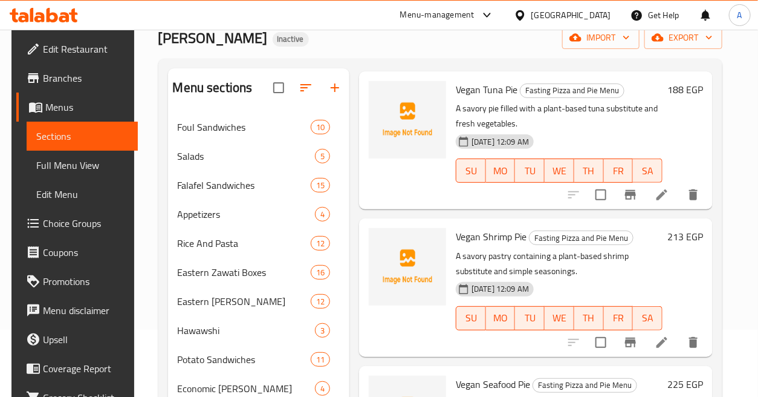
scroll to position [1612, 0]
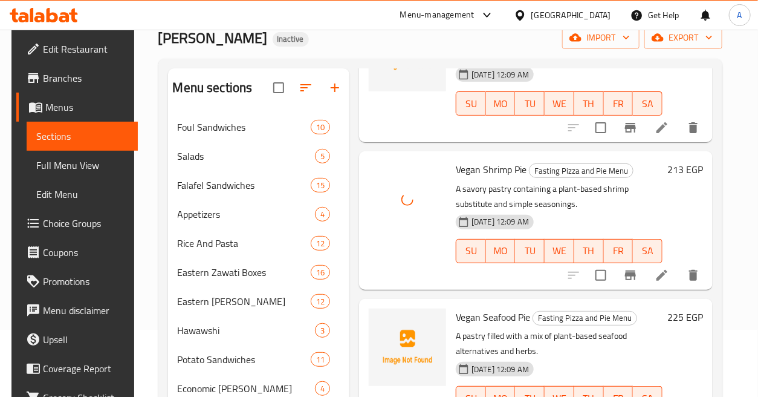
click at [487, 164] on span "Vegan Shrimp Pie" at bounding box center [491, 169] width 71 height 18
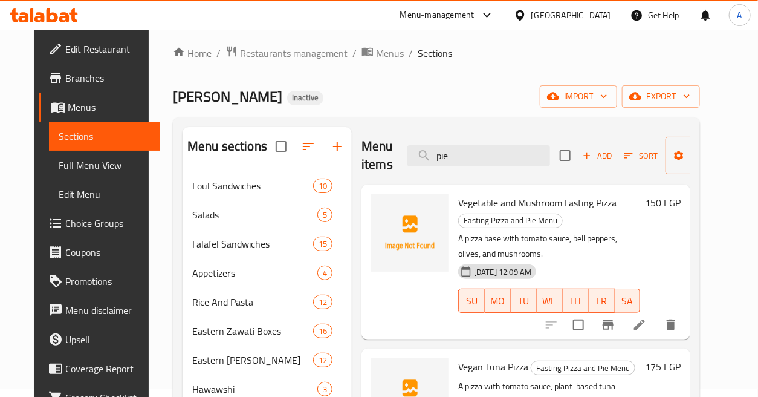
scroll to position [0, 0]
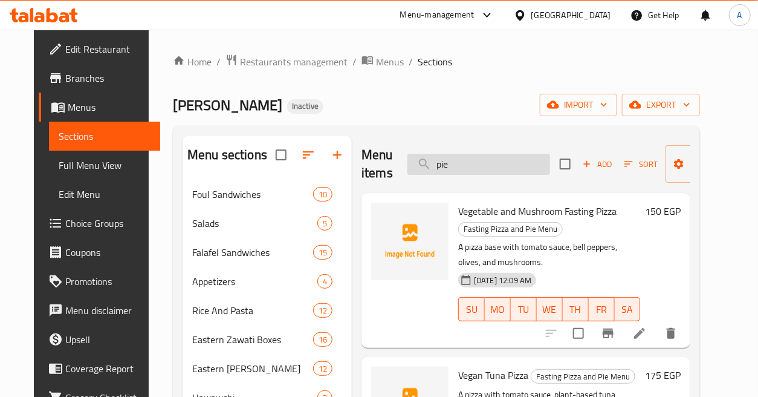
click at [496, 172] on input "pie" at bounding box center [479, 164] width 143 height 21
paste input "Lenten Shrimp Pizza"
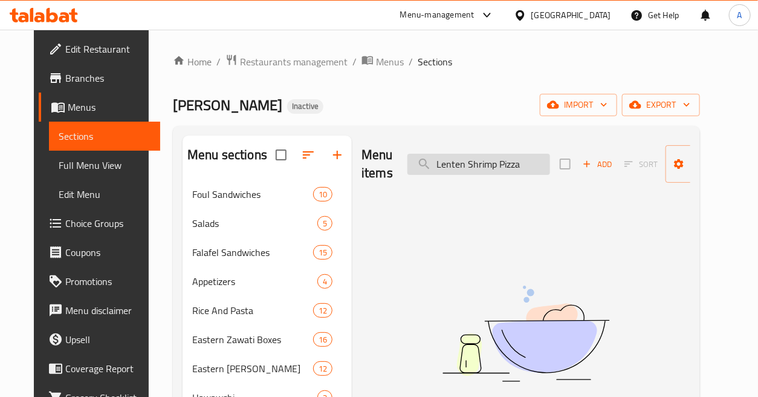
drag, startPoint x: 462, startPoint y: 167, endPoint x: 420, endPoint y: 174, distance: 42.3
click at [420, 174] on input "Lenten Shrimp Pizza" at bounding box center [479, 164] width 143 height 21
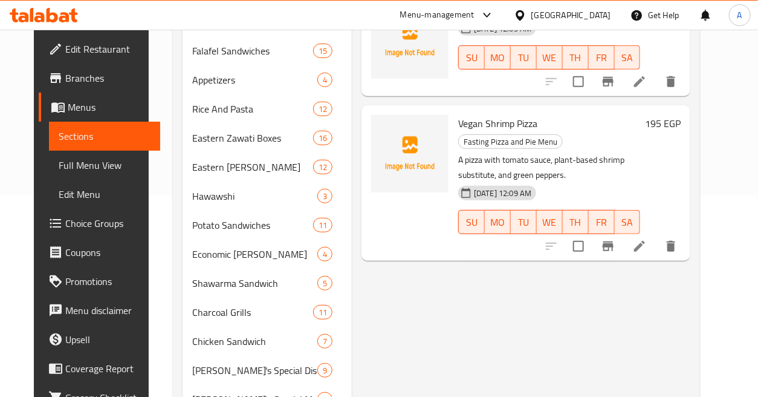
scroll to position [67, 0]
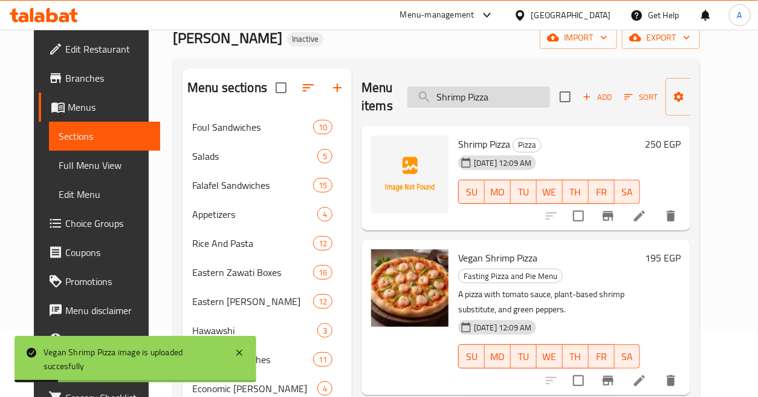
click at [527, 97] on input "Shrimp Pizza" at bounding box center [479, 96] width 143 height 21
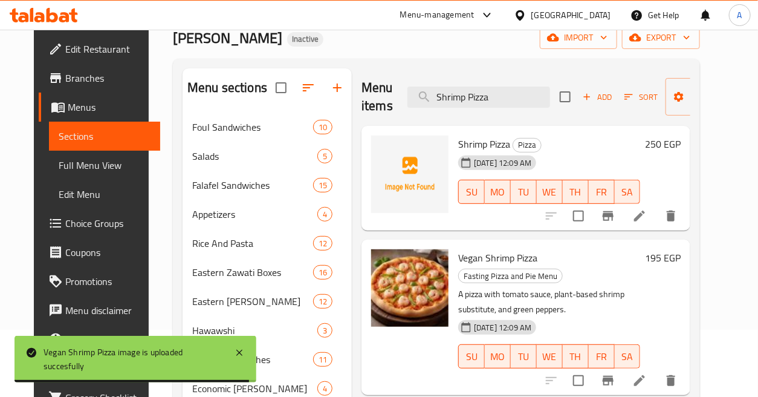
drag, startPoint x: 527, startPoint y: 97, endPoint x: 559, endPoint y: 134, distance: 48.4
click at [493, 101] on input "Shrimp Pizza" at bounding box center [479, 96] width 143 height 21
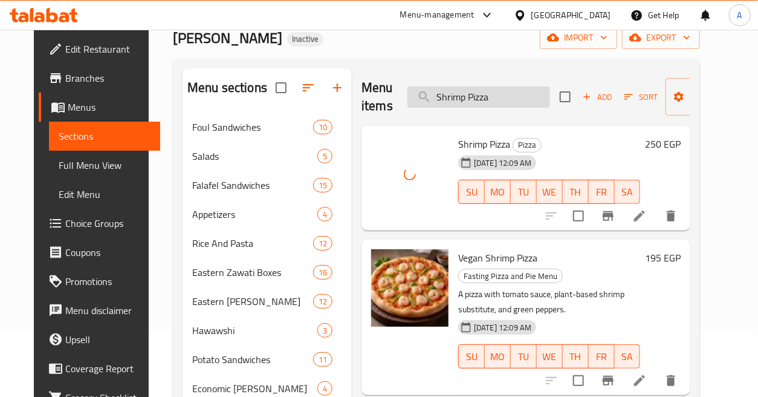
click at [515, 97] on input "Shrimp Pizza" at bounding box center [479, 96] width 143 height 21
paste input "Lenten Sugar Pie"
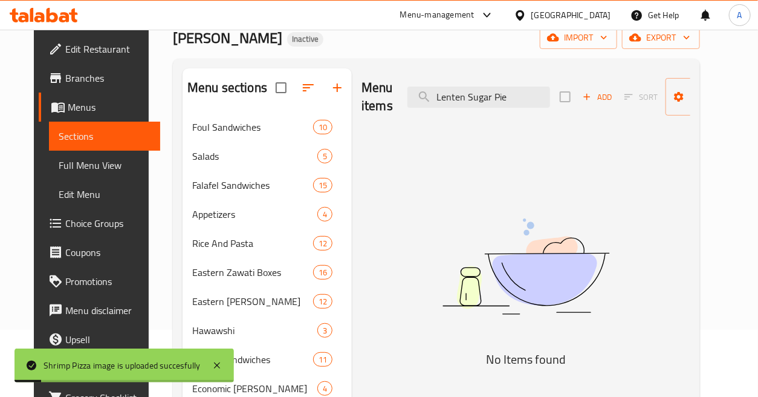
drag, startPoint x: 463, startPoint y: 98, endPoint x: 351, endPoint y: 104, distance: 111.4
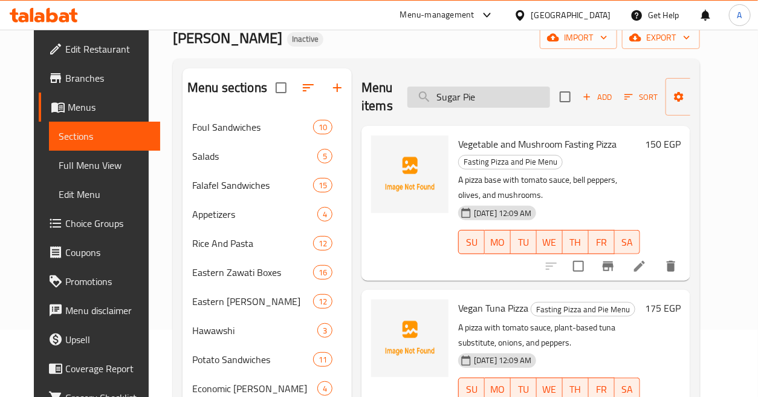
click at [512, 98] on input "Sugar Pie" at bounding box center [479, 96] width 143 height 21
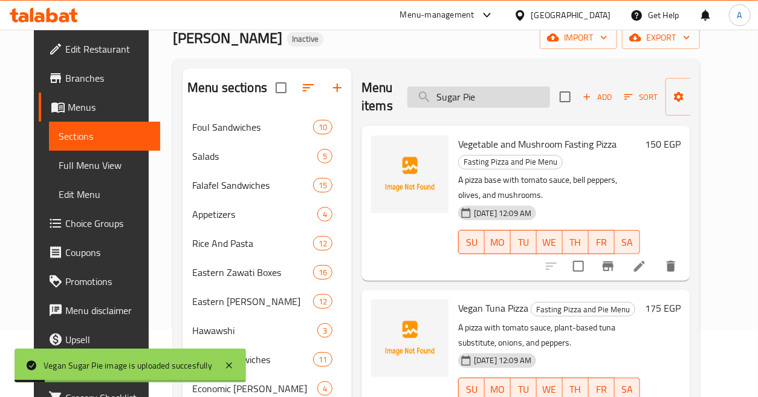
type input "+"
paste input "Lenten Sugar Pie"
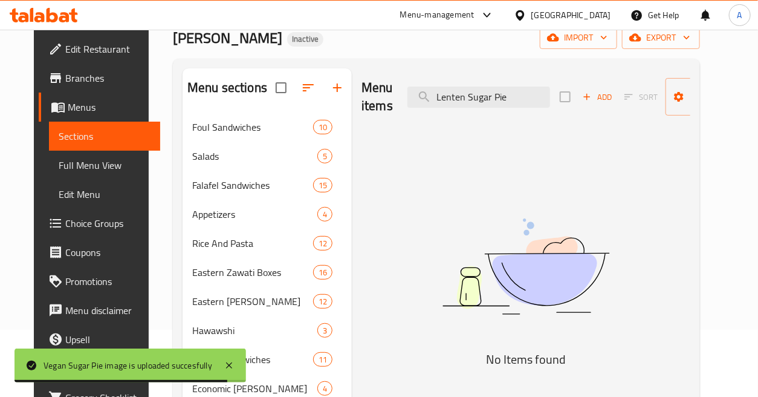
drag, startPoint x: 464, startPoint y: 94, endPoint x: 349, endPoint y: 109, distance: 116.5
type input "Sugar Pie"
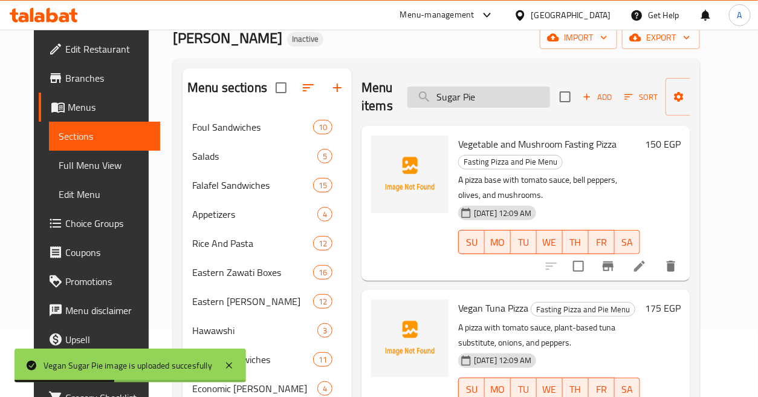
click at [486, 97] on input "Sugar Pie" at bounding box center [479, 96] width 143 height 21
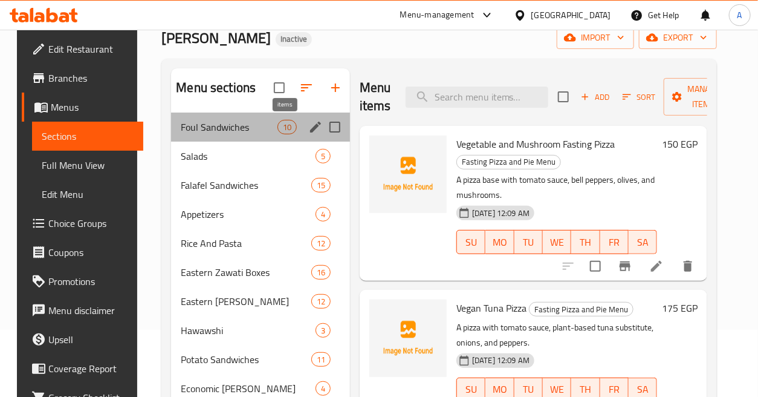
click at [278, 132] on span "10" at bounding box center [287, 127] width 18 height 11
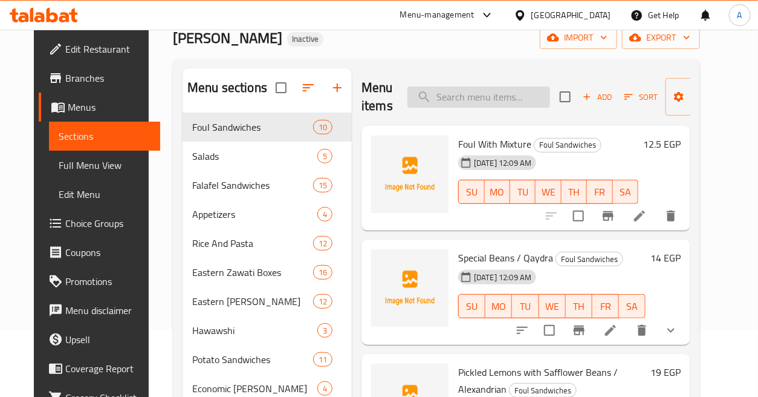
click at [436, 93] on input "search" at bounding box center [479, 96] width 143 height 21
paste input "Sugar Pie"
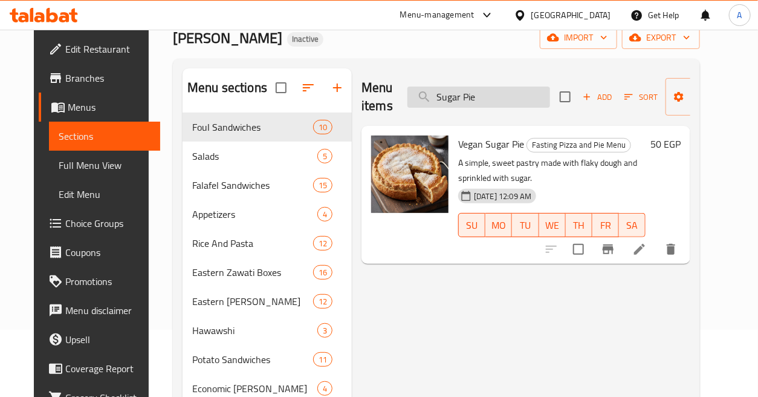
click at [505, 88] on input "Sugar Pie" at bounding box center [479, 96] width 143 height 21
paste input "Lentil Soup"
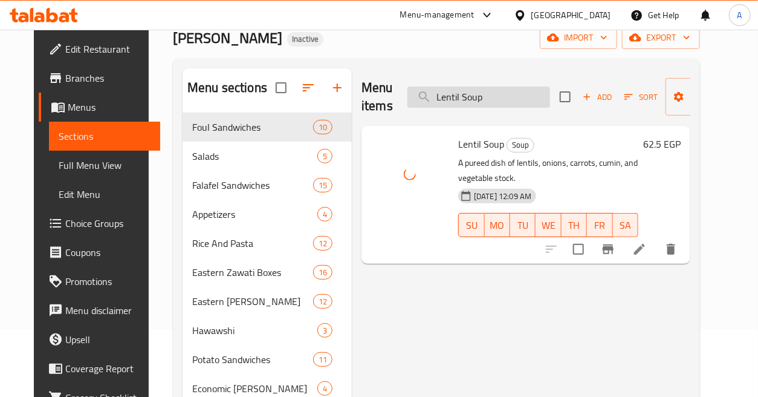
click at [496, 98] on input "Lentil Soup" at bounding box center [479, 96] width 143 height 21
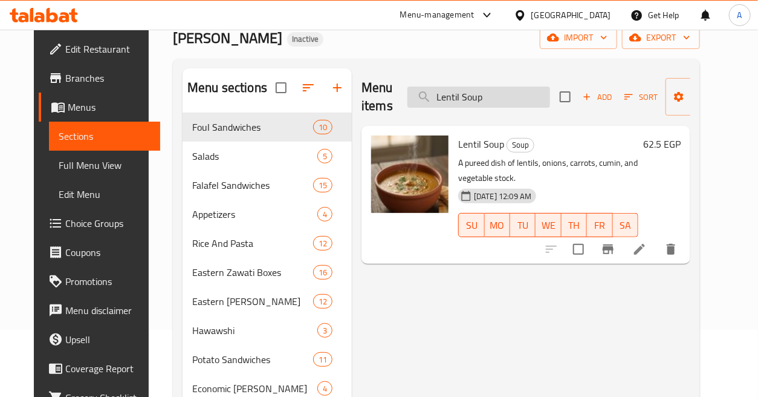
click at [516, 91] on input "Lentil Soup" at bounding box center [479, 96] width 143 height 21
paste input "Meal with Basmati Rice + Salad + Bread"
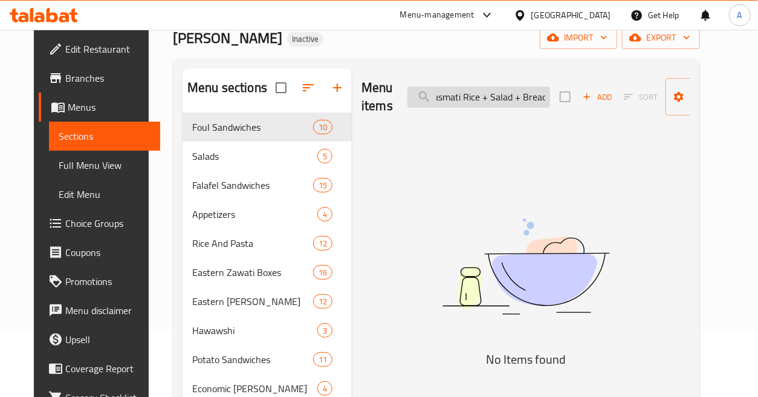
click at [457, 94] on input "Meal with Basmati Rice + Salad + Bread" at bounding box center [479, 96] width 143 height 21
drag, startPoint x: 473, startPoint y: 97, endPoint x: 591, endPoint y: 103, distance: 118.1
click at [591, 103] on div "Menu items Meal with Basmati Rice + Salad + Bread Add Sort Manage items" at bounding box center [526, 96] width 329 height 57
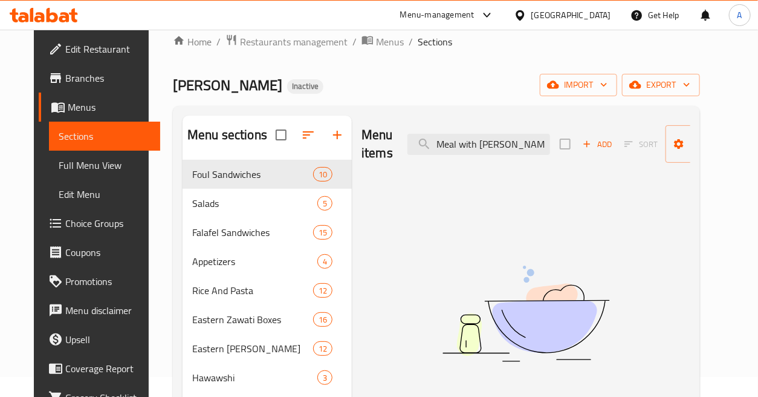
scroll to position [0, 0]
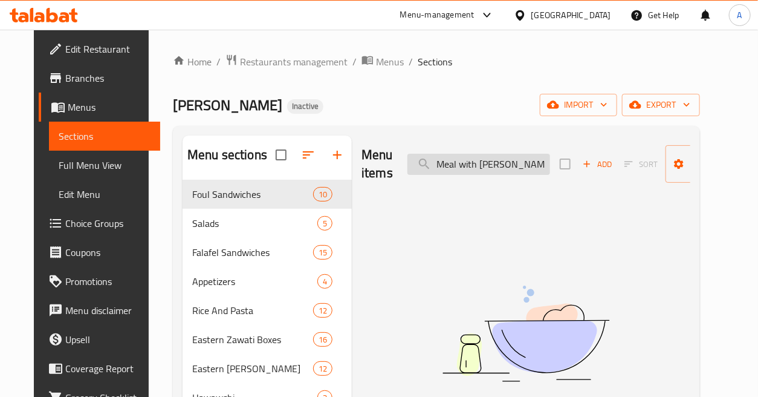
drag, startPoint x: 473, startPoint y: 162, endPoint x: 444, endPoint y: 162, distance: 28.4
click at [444, 162] on input "Meal with Basmati Rice" at bounding box center [479, 164] width 143 height 21
click at [464, 159] on input "Meal with Basmati Rice" at bounding box center [479, 164] width 143 height 21
drag, startPoint x: 475, startPoint y: 164, endPoint x: 406, endPoint y: 168, distance: 69.0
click at [416, 169] on input "Meal with Basmati Rice" at bounding box center [479, 164] width 143 height 21
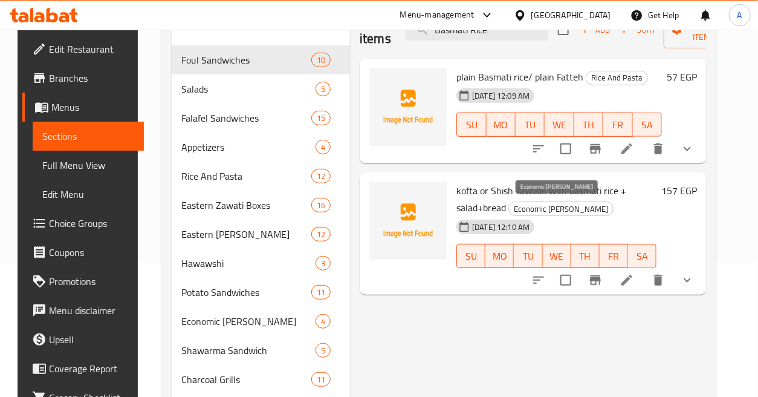
scroll to position [67, 0]
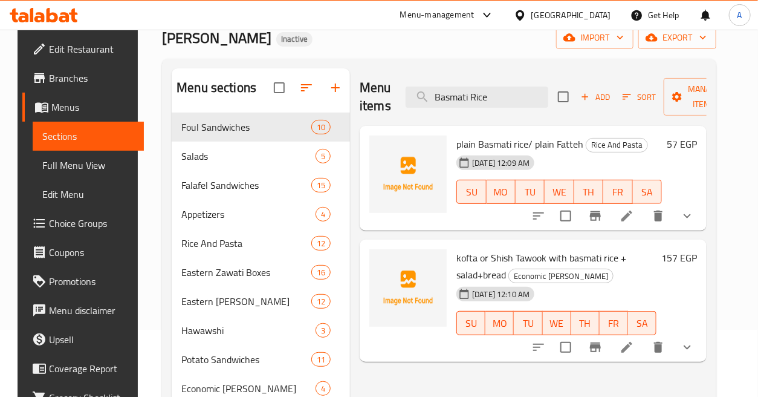
click at [702, 204] on button "show more" at bounding box center [687, 215] width 29 height 29
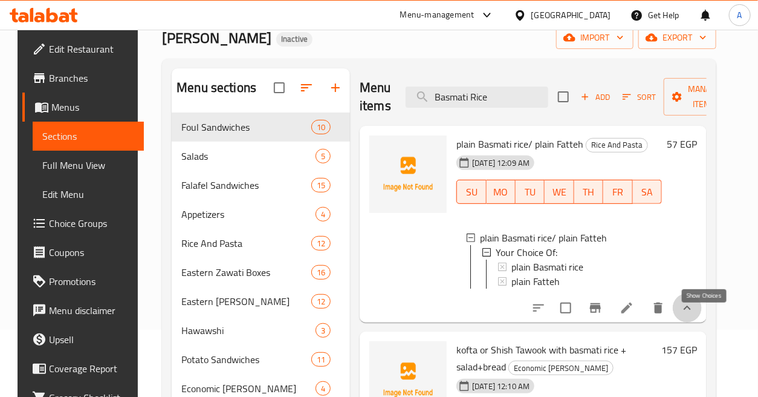
click at [695, 313] on icon "show more" at bounding box center [687, 308] width 15 height 15
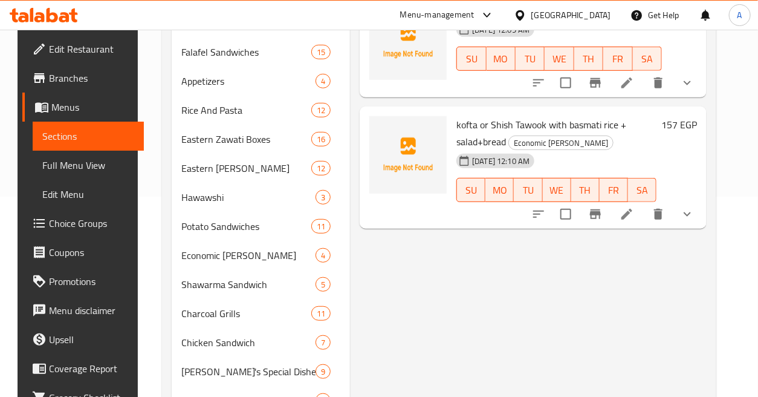
scroll to position [201, 0]
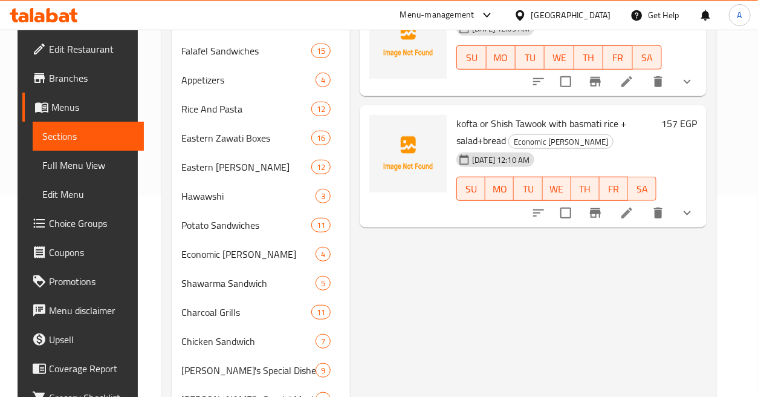
click at [695, 216] on icon "show more" at bounding box center [687, 213] width 15 height 15
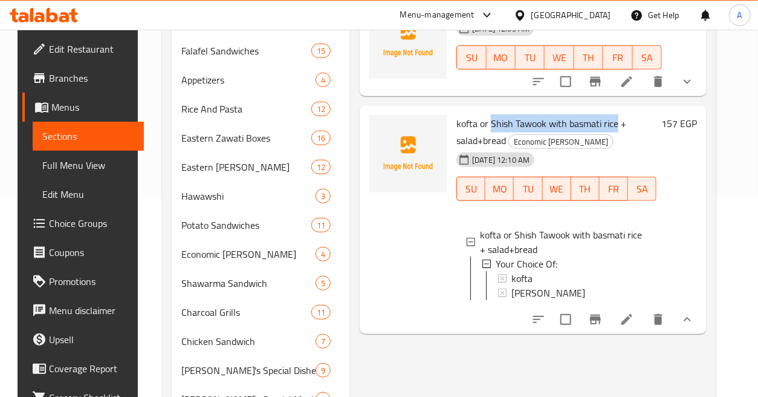
drag, startPoint x: 489, startPoint y: 120, endPoint x: 614, endPoint y: 122, distance: 125.2
click at [614, 122] on span "kofta or Shish Tawook with basmati rice + salad+bread" at bounding box center [542, 131] width 170 height 35
click at [702, 198] on div "kofta or Shish Tawook with basmati rice + salad+bread Economic zawati Meals 29-…" at bounding box center [577, 219] width 250 height 219
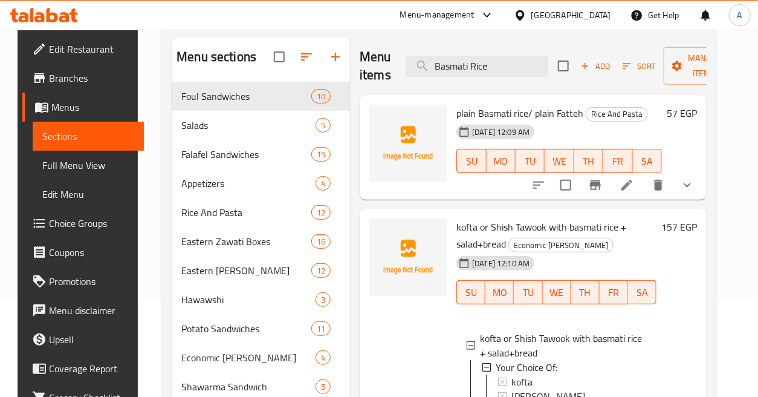
scroll to position [67, 0]
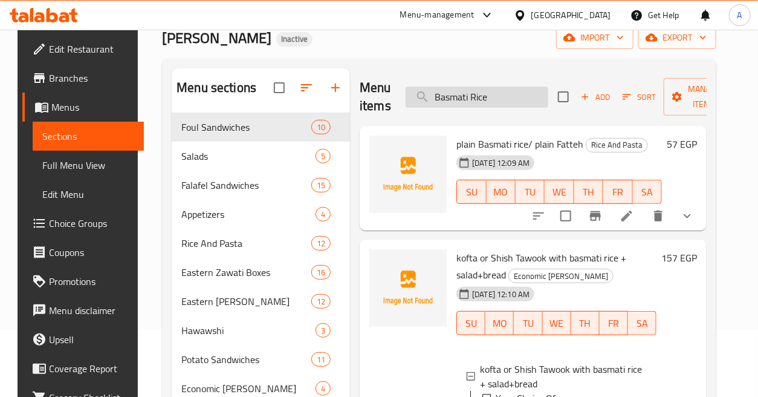
click at [521, 103] on input "Basmati Rice" at bounding box center [477, 96] width 143 height 21
paste input "Meat Sheet"
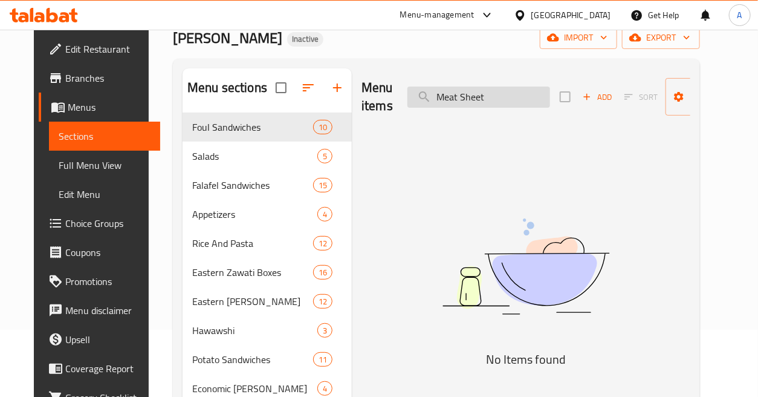
click at [476, 97] on input "Meat Sheet" at bounding box center [479, 96] width 143 height 21
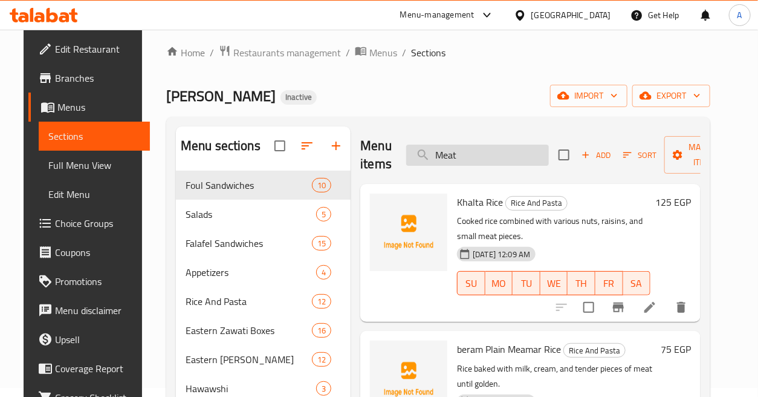
scroll to position [0, 0]
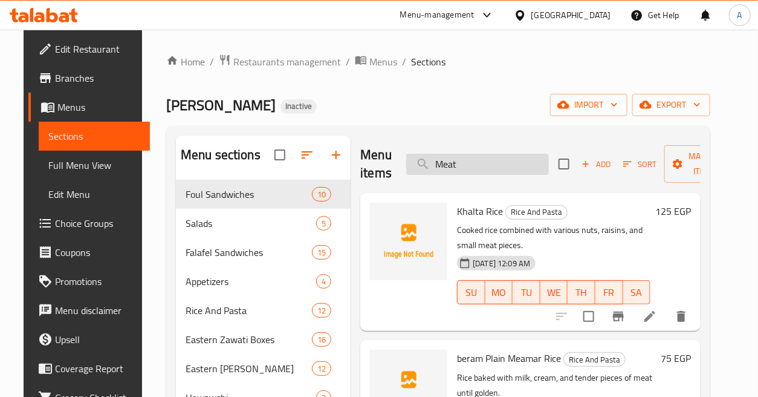
click at [506, 174] on input "Meat" at bounding box center [477, 164] width 143 height 21
click at [506, 173] on input "Meat" at bounding box center [477, 164] width 143 height 21
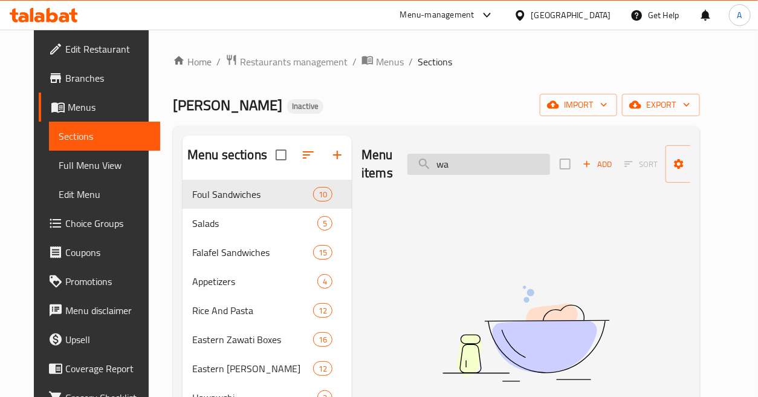
type input "w"
type input "W"
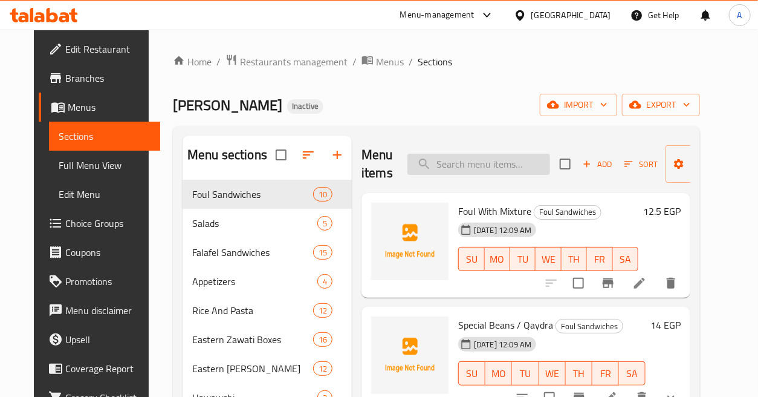
click at [514, 157] on input "search" at bounding box center [479, 164] width 143 height 21
paste input "Milk Tea"
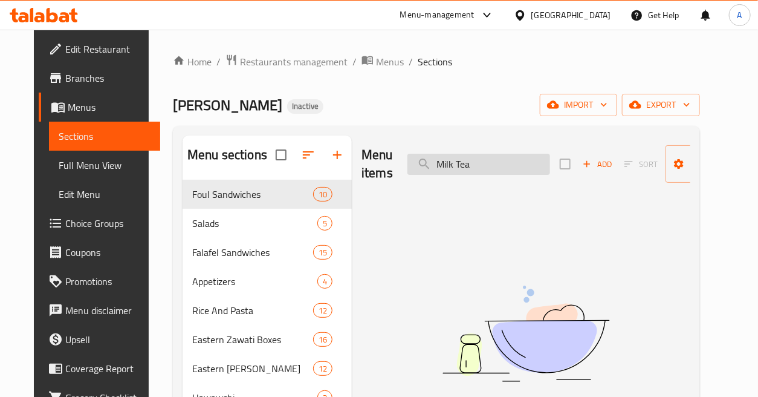
click at [457, 161] on input "Milk Tea" at bounding box center [479, 164] width 143 height 21
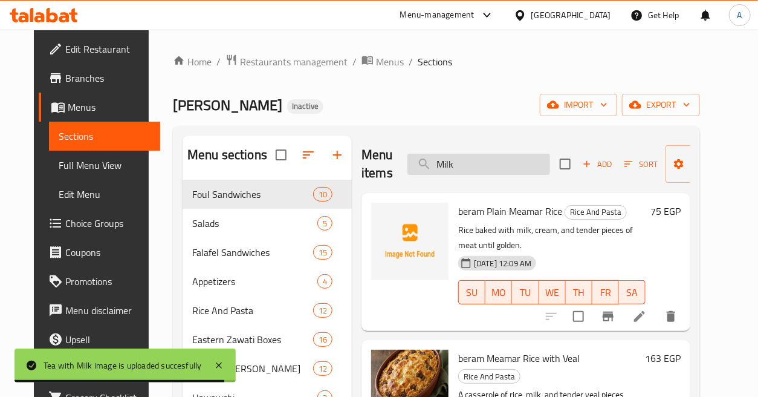
click at [492, 161] on input "Milk" at bounding box center [479, 164] width 143 height 21
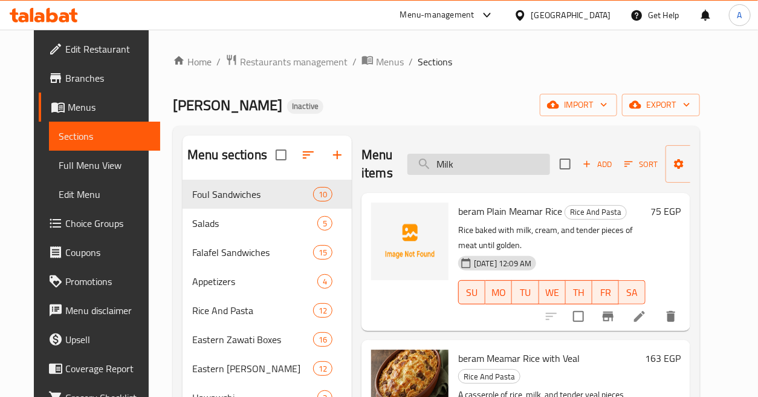
paste input "nced Meat Hawawshi"
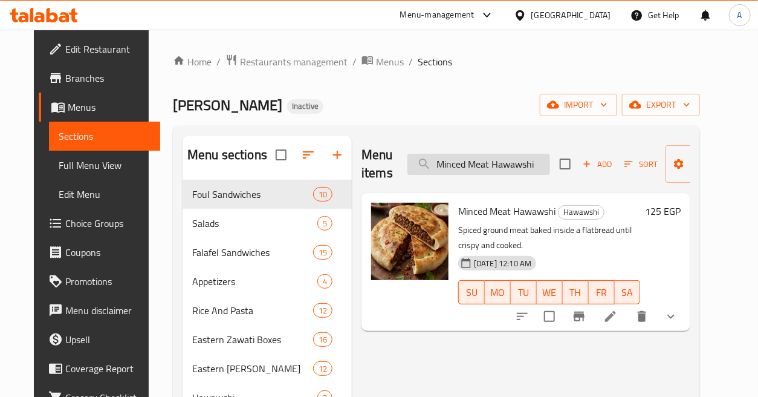
click at [472, 166] on input "Minced Meat Hawawshi" at bounding box center [479, 164] width 143 height 21
paste input "x Grill Plate"
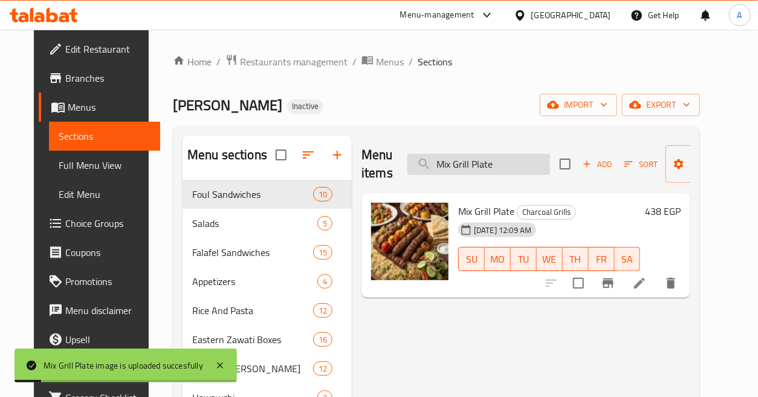
click at [518, 156] on input "Mix Grill Plate" at bounding box center [479, 164] width 143 height 21
paste input "ed Cheese Crep"
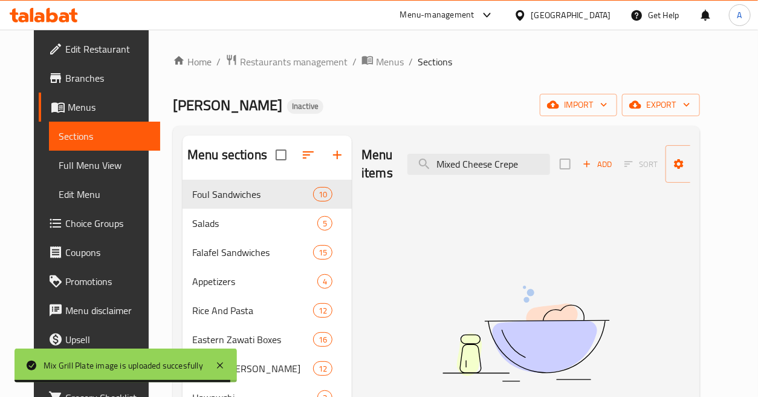
drag, startPoint x: 461, startPoint y: 164, endPoint x: 367, endPoint y: 186, distance: 96.4
click at [382, 171] on div "Menu items Mixed Cheese Crepe Add Sort Manage items" at bounding box center [526, 163] width 329 height 57
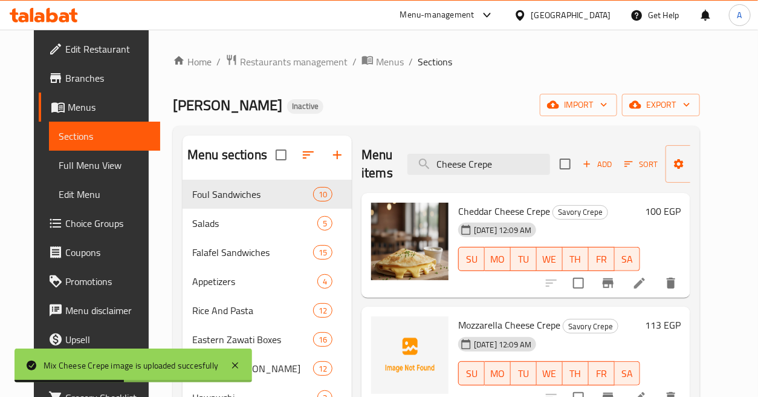
drag, startPoint x: 494, startPoint y: 146, endPoint x: 496, endPoint y: 152, distance: 6.5
click at [494, 146] on div "Menu items Cheese Crepe Add Sort Manage items" at bounding box center [526, 163] width 329 height 57
click at [499, 155] on input "Cheese Crepe" at bounding box center [479, 164] width 143 height 21
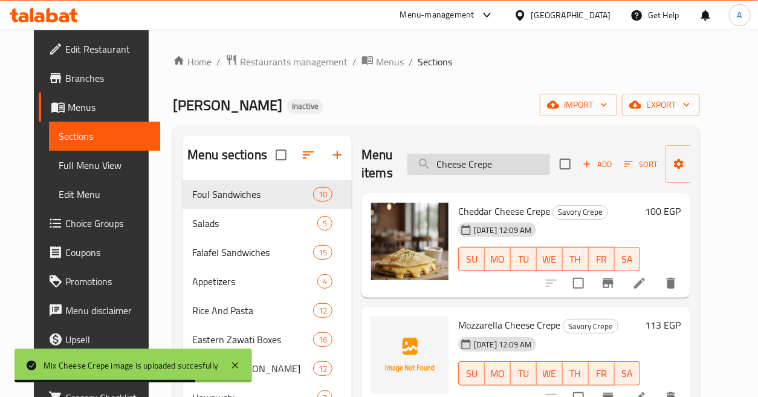
paste input "Mixed Mahashi Dish"
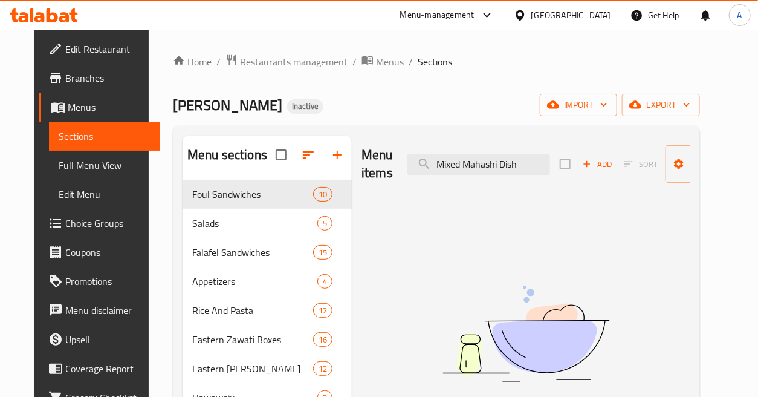
drag, startPoint x: 494, startPoint y: 164, endPoint x: 557, endPoint y: 172, distance: 63.3
click at [557, 172] on div "Menu items Mixed Mahashi Dish Add Sort Manage items" at bounding box center [526, 163] width 329 height 57
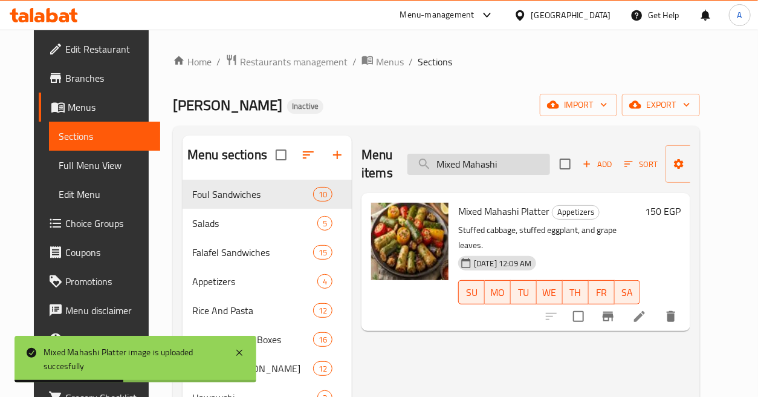
click at [520, 167] on input "Mixed Mahashi" at bounding box center [479, 164] width 143 height 21
paste input "eat Crepe"
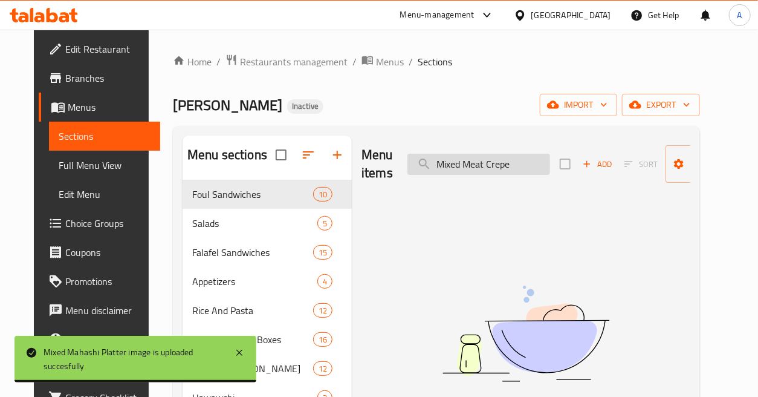
click at [498, 168] on input "Mixed Meat Crepe" at bounding box center [479, 164] width 143 height 21
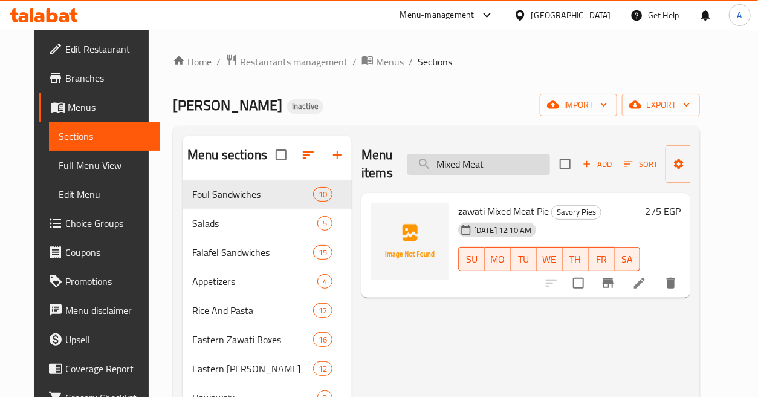
click at [509, 166] on input "Mixed Meat" at bounding box center [479, 164] width 143 height 21
paste input "Crepe"
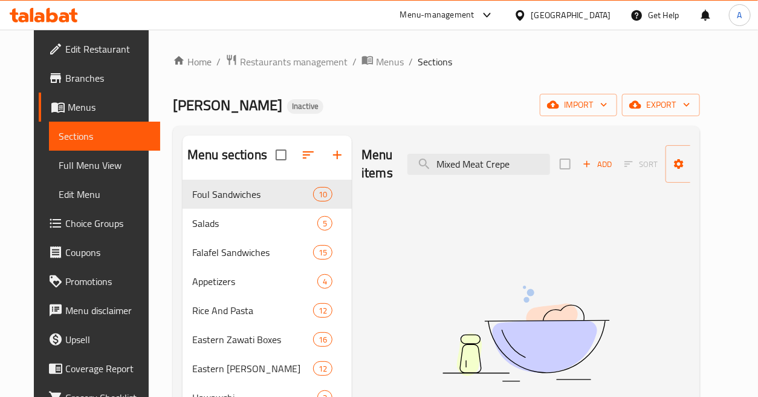
drag, startPoint x: 458, startPoint y: 160, endPoint x: 366, endPoint y: 181, distance: 93.9
click at [366, 181] on div "Menu items Mixed Meat Crepe Add Sort Manage items" at bounding box center [526, 163] width 329 height 57
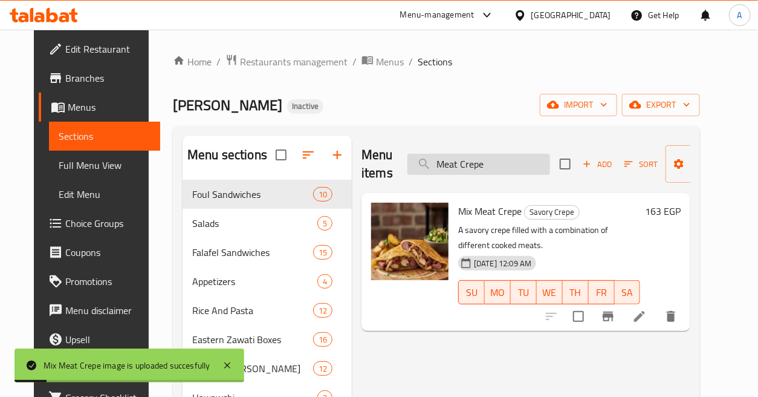
click at [514, 168] on input "Meat Crepe" at bounding box center [479, 164] width 143 height 21
paste input "ixed Vegetables Tajine with Meat"
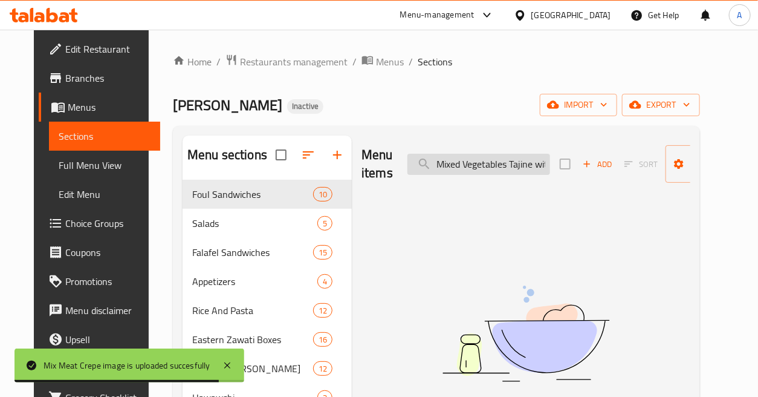
drag, startPoint x: 466, startPoint y: 164, endPoint x: 417, endPoint y: 166, distance: 48.4
click at [417, 166] on input "Mixed Vegetables Tajine with Meat" at bounding box center [479, 164] width 143 height 21
click at [458, 164] on input "Mixed Vegetables Tajine with Meat" at bounding box center [479, 164] width 143 height 21
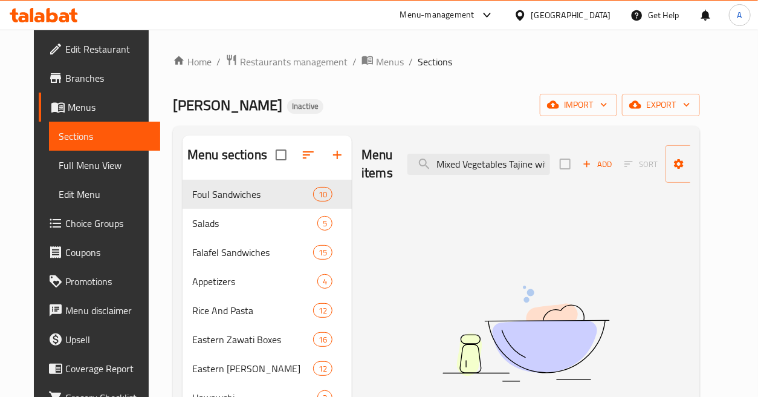
drag, startPoint x: 458, startPoint y: 164, endPoint x: 397, endPoint y: 176, distance: 62.3
click at [401, 176] on div "Menu items Mixed Vegetables Tajine with Meat Add Sort Manage items" at bounding box center [526, 163] width 329 height 57
drag, startPoint x: 501, startPoint y: 164, endPoint x: 548, endPoint y: 170, distance: 47.5
click at [548, 170] on div "Menu items Vegetables Tajine with Meat Add Sort Manage items" at bounding box center [526, 163] width 329 height 57
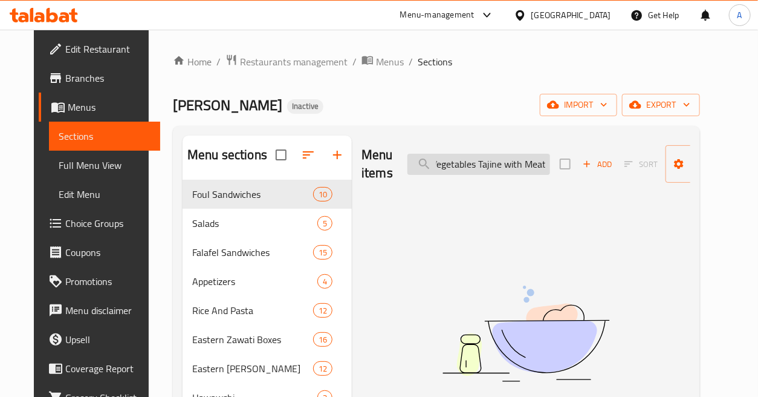
click at [505, 166] on input "Vegetables Tajine with Meat" at bounding box center [479, 164] width 143 height 21
drag, startPoint x: 482, startPoint y: 164, endPoint x: 432, endPoint y: 167, distance: 49.6
click at [432, 167] on input "Vegetables Tajine with Meat" at bounding box center [479, 164] width 143 height 21
click at [461, 167] on input "Vegetables Tajine with Meat" at bounding box center [479, 164] width 143 height 21
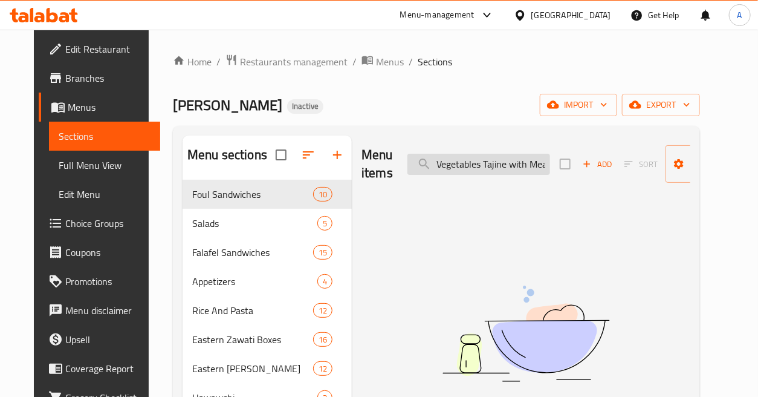
click at [429, 165] on input "Vegetables Tajine with Meat" at bounding box center [479, 164] width 143 height 21
drag, startPoint x: 432, startPoint y: 164, endPoint x: 424, endPoint y: 166, distance: 8.1
click at [424, 166] on input "Mix Vegetables Tajine with Meat" at bounding box center [479, 164] width 143 height 21
drag, startPoint x: 449, startPoint y: 162, endPoint x: 402, endPoint y: 173, distance: 48.4
click at [406, 175] on div "Menu items Mix Vegetables Tajine with Meat Add Sort Manage items" at bounding box center [526, 163] width 329 height 57
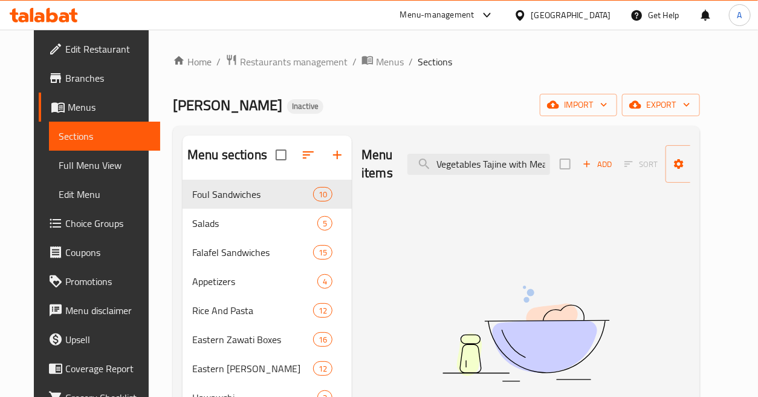
click at [500, 166] on input "Vegetables Tajine with Meat" at bounding box center [479, 164] width 143 height 21
drag, startPoint x: 508, startPoint y: 164, endPoint x: 564, endPoint y: 164, distance: 56.2
click at [564, 164] on div "Menu items Vegetables Tajine with Meat Add Sort Manage items" at bounding box center [526, 163] width 329 height 57
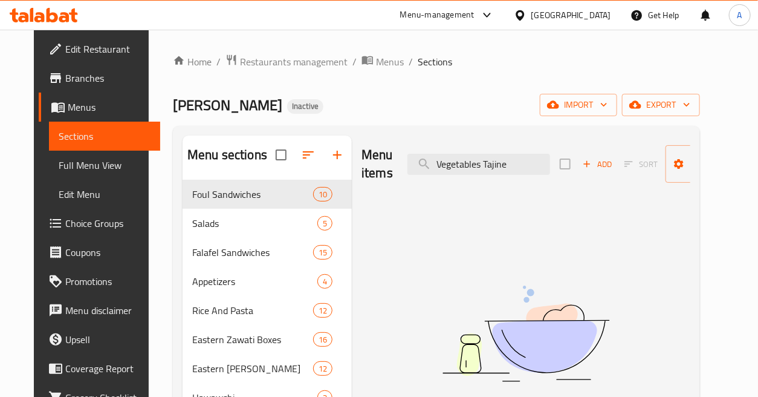
scroll to position [0, 0]
click at [518, 171] on input "Vegetables Tajine" at bounding box center [479, 164] width 143 height 21
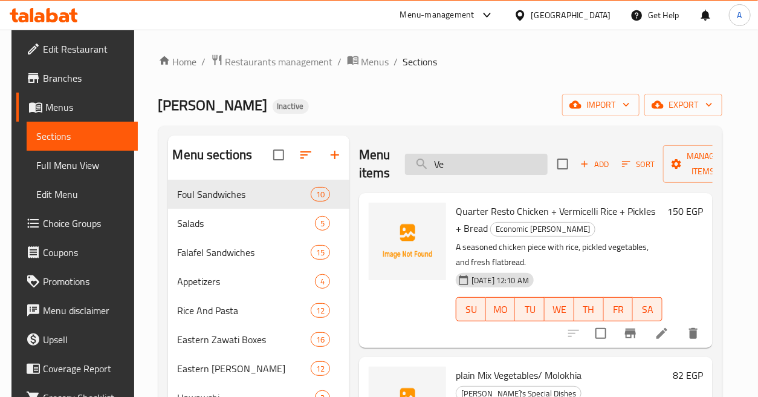
type input "V"
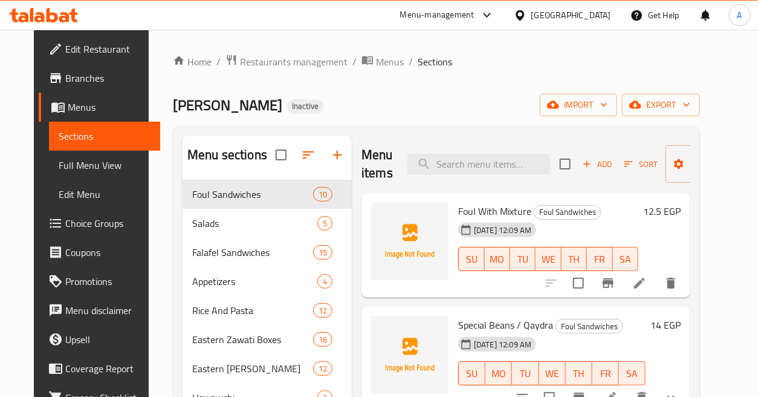
click at [478, 178] on div "Menu items Add Sort Manage items" at bounding box center [526, 163] width 329 height 57
click at [486, 165] on input "search" at bounding box center [479, 164] width 143 height 21
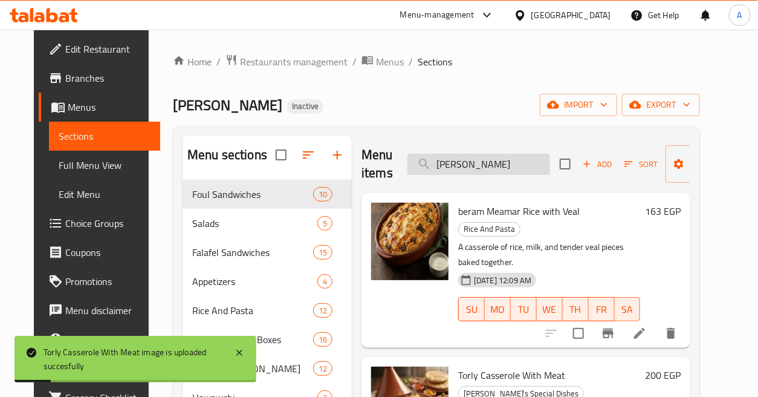
click at [485, 156] on input "Cass" at bounding box center [479, 164] width 143 height 21
paste input "Mombar Dish"
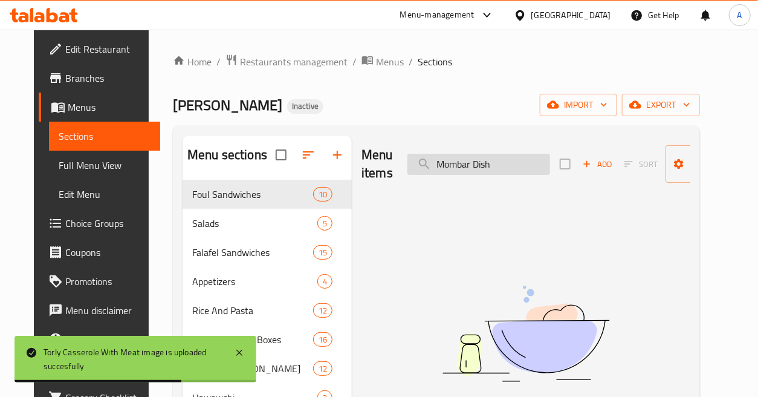
click at [476, 166] on input "Mombar Dish" at bounding box center [479, 164] width 143 height 21
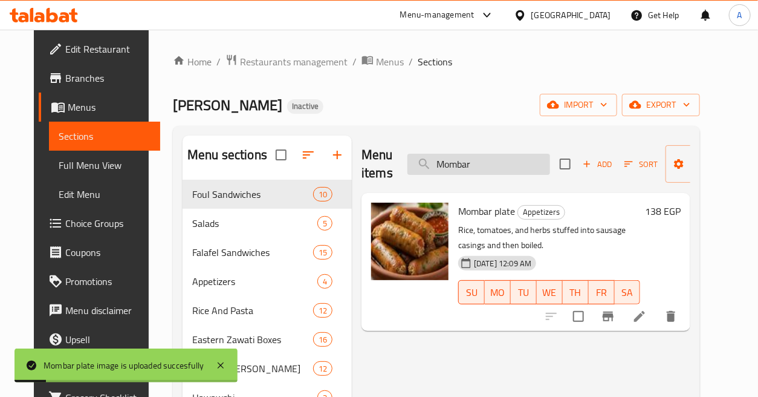
click at [493, 166] on input "Mombar" at bounding box center [479, 164] width 143 height 21
paste input "zzarella Cheese Crepe"
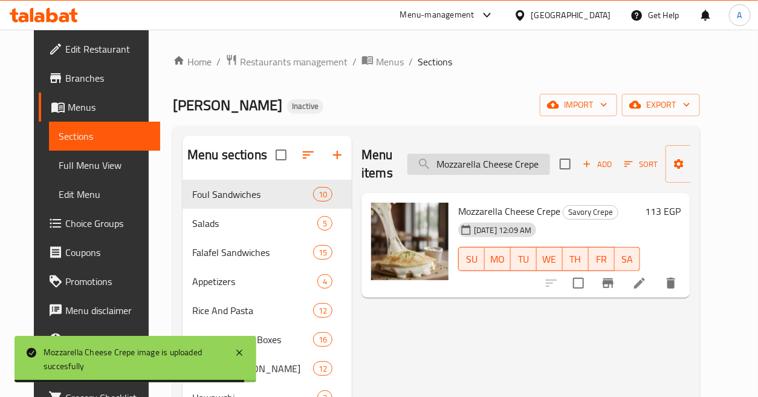
click at [508, 168] on input "Mozzarella Cheese Crepe" at bounding box center [479, 164] width 143 height 21
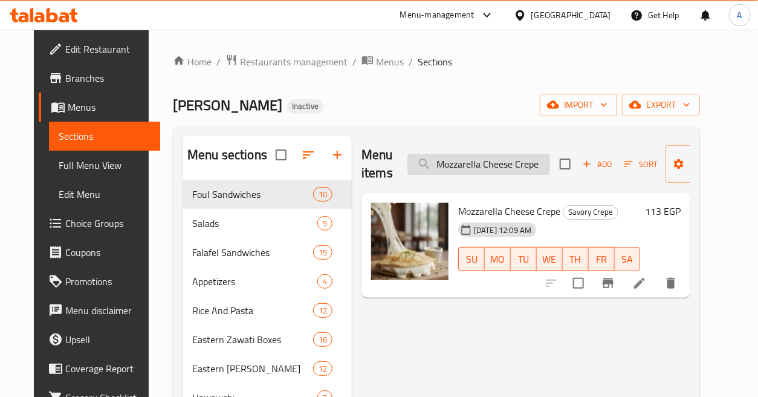
paste input "Negresco Pasta With Chicken"
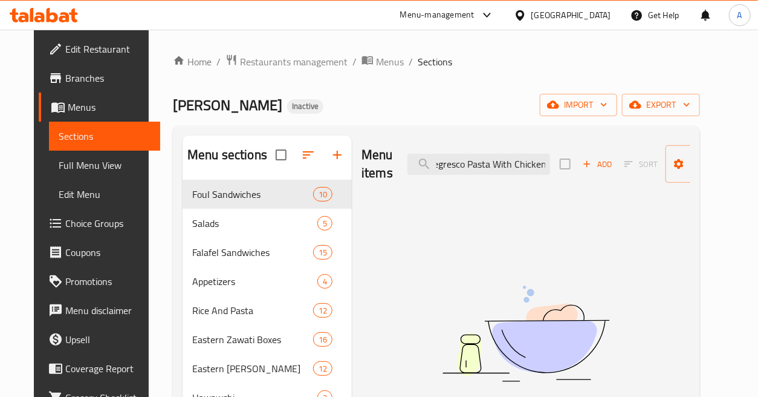
drag, startPoint x: 522, startPoint y: 168, endPoint x: 549, endPoint y: 168, distance: 27.2
click at [549, 168] on div "Menu items Negresco Pasta With Chicken Add Sort Manage items" at bounding box center [526, 163] width 329 height 57
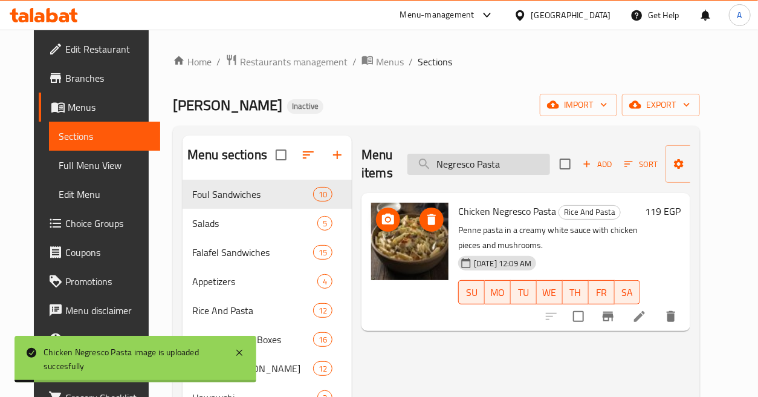
click at [506, 166] on input "Negresco Pasta" at bounding box center [479, 164] width 143 height 21
paste input "scafe"
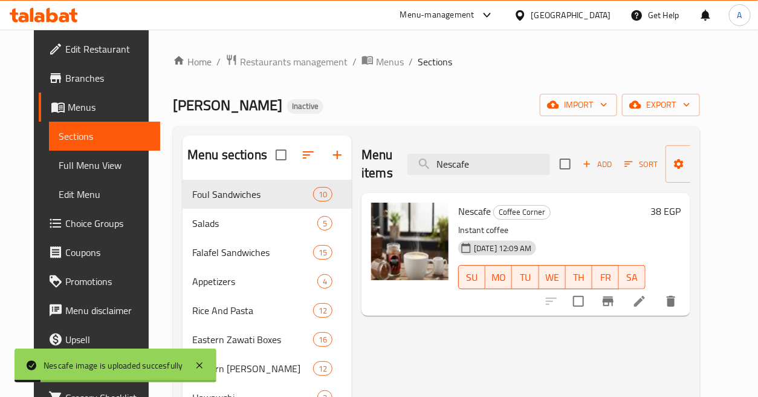
click at [496, 152] on div "Menu items Nescafe Add Sort Manage items" at bounding box center [526, 163] width 329 height 57
click at [501, 161] on input "Nescafe" at bounding box center [479, 164] width 143 height 21
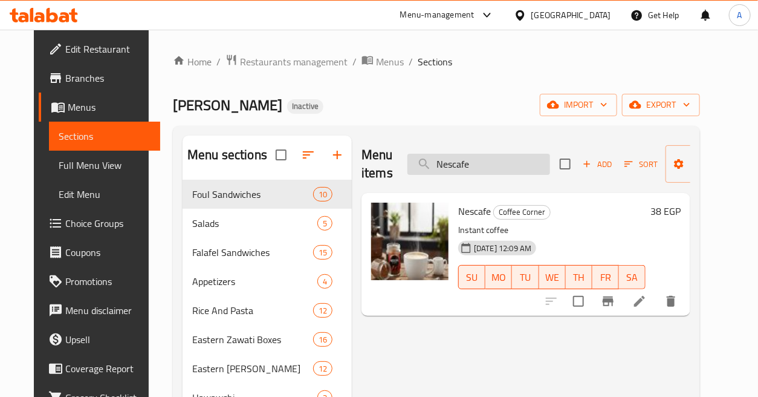
click at [511, 167] on input "Nescafe" at bounding box center [479, 164] width 143 height 21
paste input "utella Coffe"
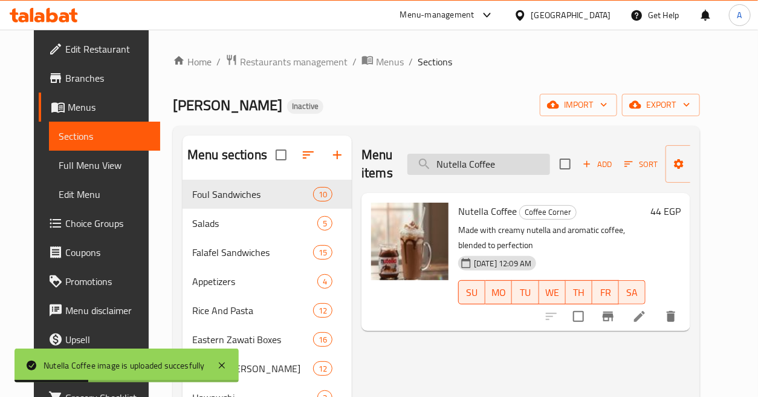
click at [516, 165] on input "Nutella Coffee" at bounding box center [479, 164] width 143 height 21
paste input "Okra with Meat"
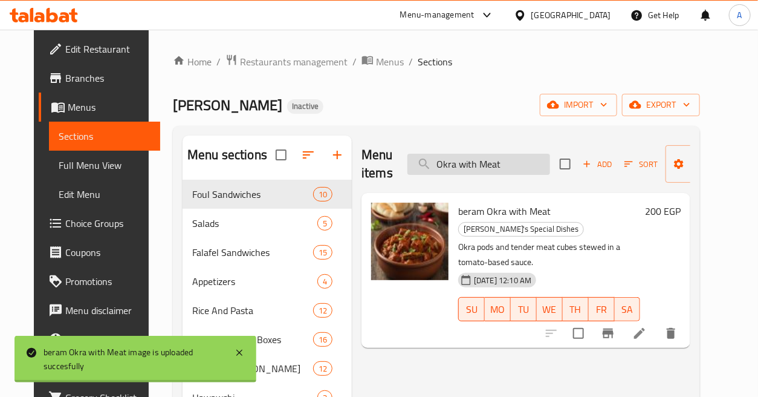
click at [524, 165] on input "Okra with Meat" at bounding box center [479, 164] width 143 height 21
paste input "orange"
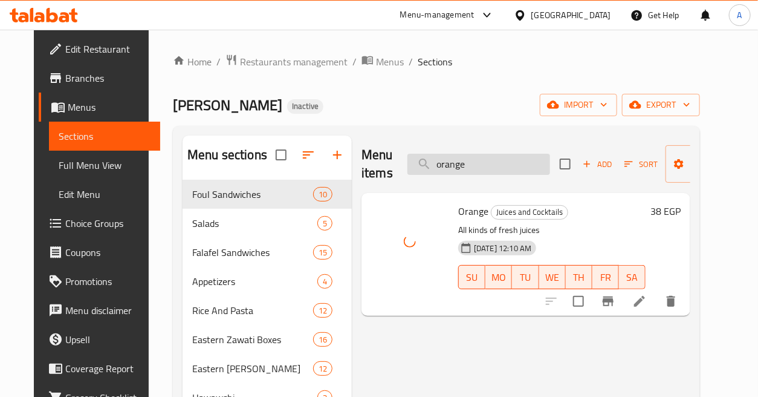
click at [525, 165] on input "orange" at bounding box center [479, 164] width 143 height 21
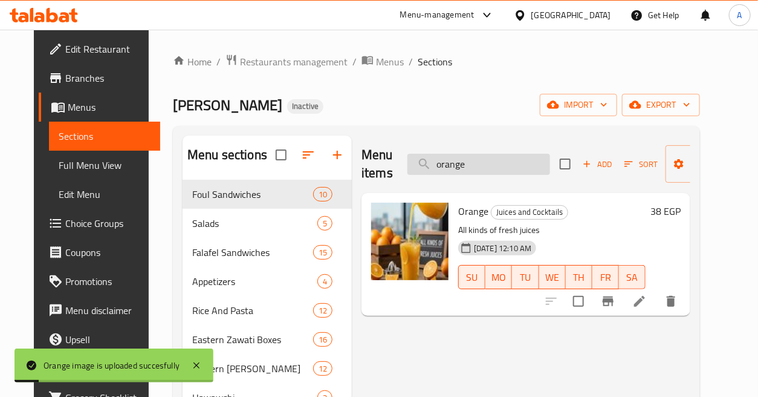
paste input "Pastrami Crep"
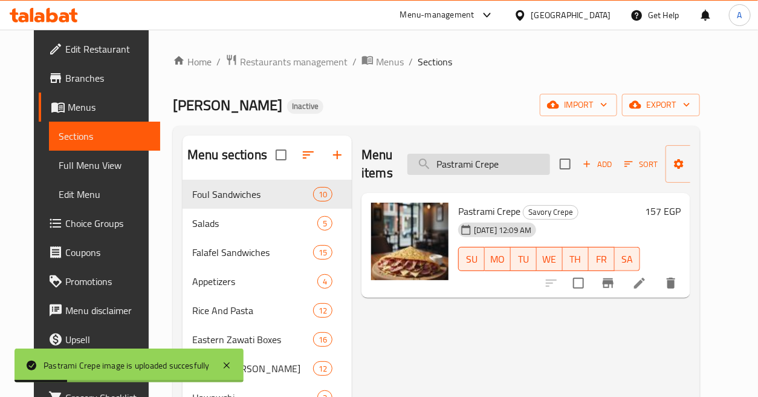
click at [519, 168] on input "Pastrami Crepe" at bounding box center [479, 164] width 143 height 21
paste input "ickled Eggplant"
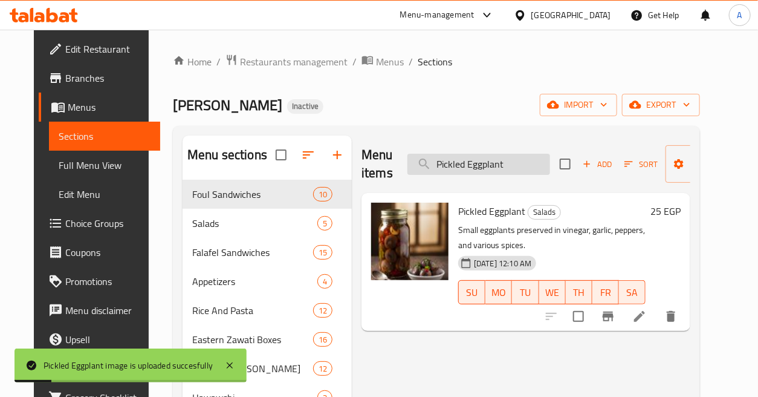
click at [496, 158] on input "Pickled Eggplant" at bounding box center [479, 164] width 143 height 21
paste input "lain Muammar Rice with Mea"
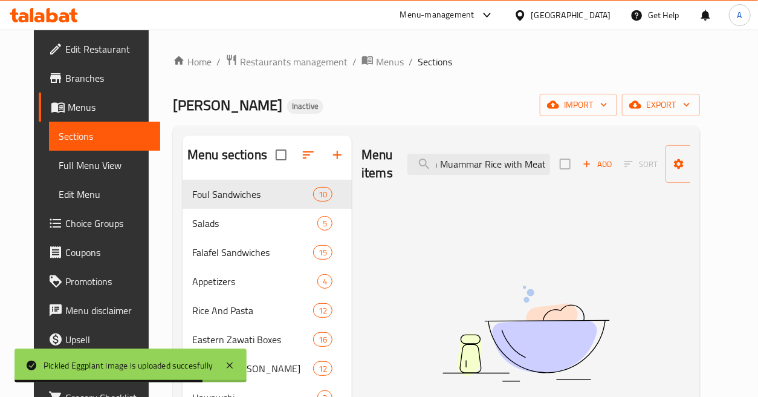
scroll to position [0, 19]
drag, startPoint x: 499, startPoint y: 164, endPoint x: 602, endPoint y: 172, distance: 103.1
click at [594, 173] on div "Menu items Plain Muammar Rice with Meat Add Sort Manage items" at bounding box center [526, 163] width 329 height 57
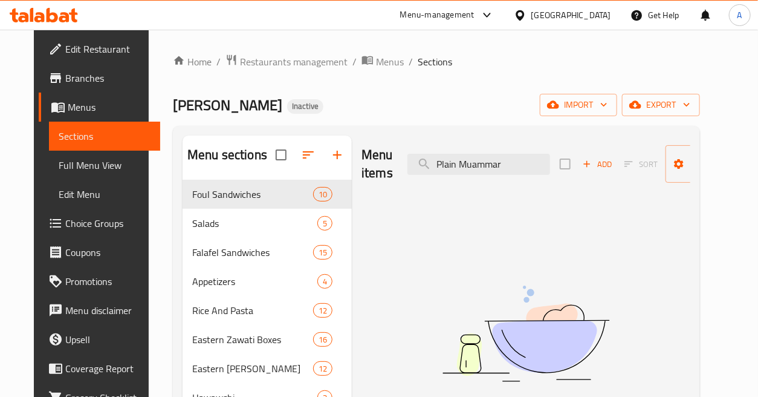
drag, startPoint x: 455, startPoint y: 164, endPoint x: 399, endPoint y: 183, distance: 58.9
click at [394, 179] on div "Menu items Plain Muammar Add Sort Manage items" at bounding box center [526, 163] width 329 height 57
type input "Muammar"
click at [494, 164] on input "Muammar" at bounding box center [479, 164] width 143 height 21
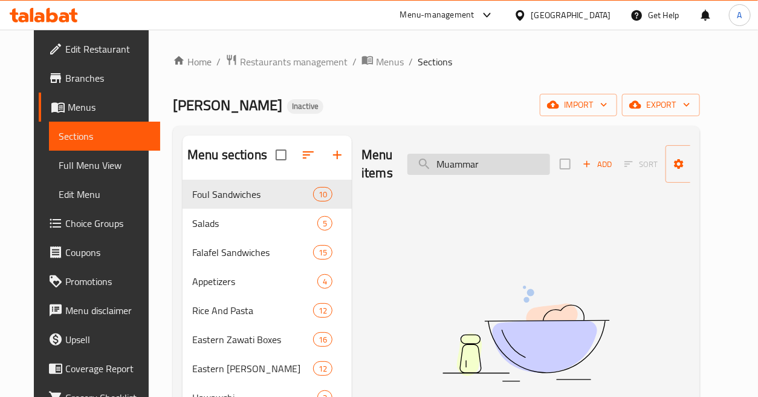
click at [494, 164] on input "Muammar" at bounding box center [479, 164] width 143 height 21
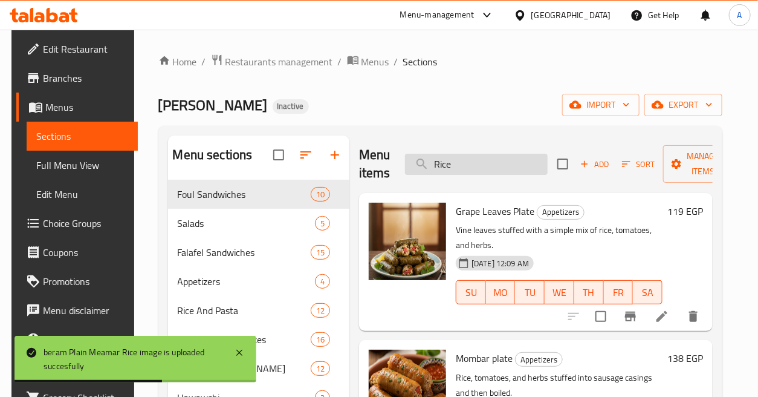
click at [484, 163] on input "Rice" at bounding box center [476, 164] width 143 height 21
paste input "Plain Okra"
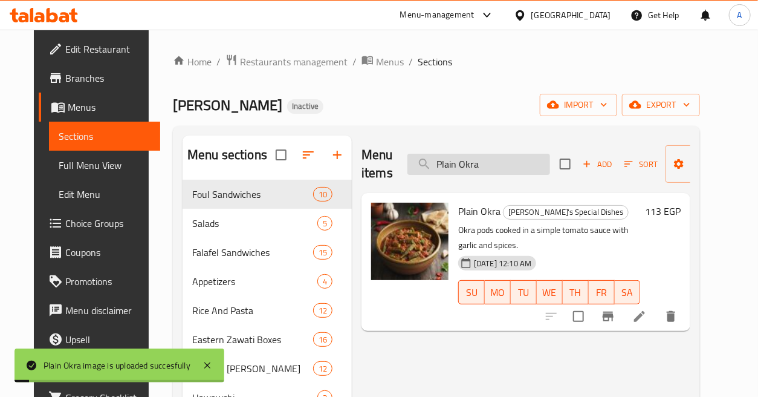
click at [505, 161] on input "Plain Okra" at bounding box center [479, 164] width 143 height 21
paste input "te"
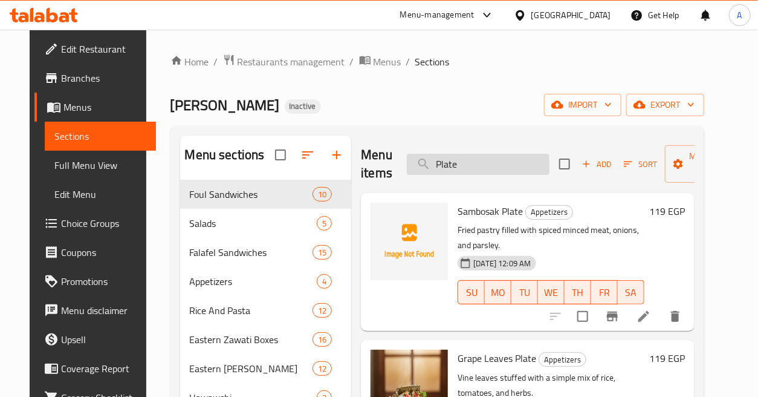
click at [500, 169] on input "Plate" at bounding box center [478, 164] width 143 height 21
paste input "otato Crep"
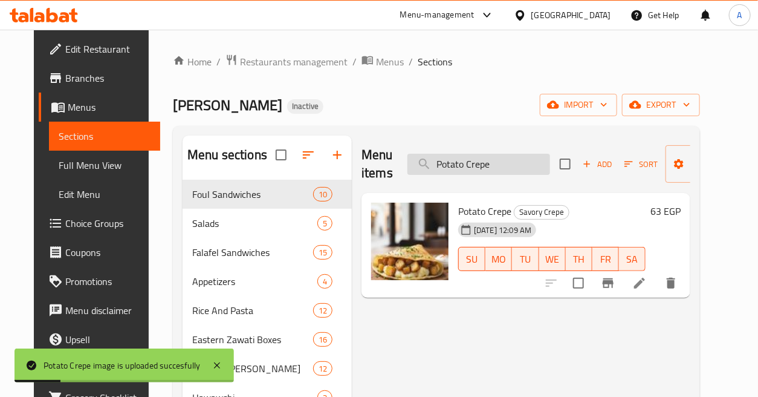
click at [506, 161] on input "Potato Crepe" at bounding box center [479, 164] width 143 height 21
paste input "Quarter Chicken + Oven-Baked Pasta + Pickles + Bread"
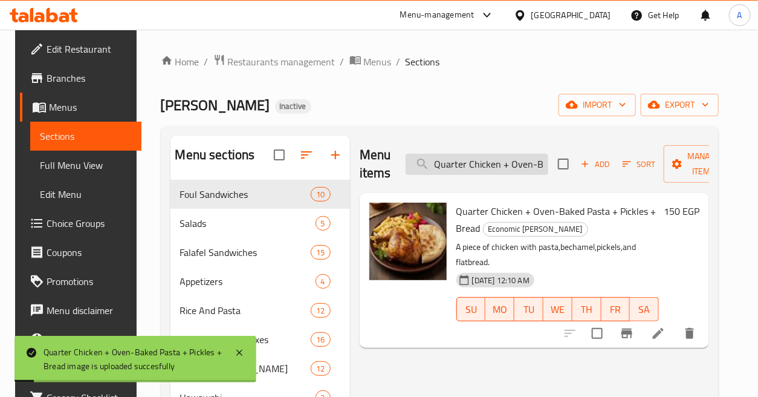
click at [475, 166] on input "Quarter Chicken + Oven-Baked Pasta + Pickles + Bread" at bounding box center [477, 164] width 143 height 21
paste input "Roast Chicken with Vermicelli Rice, Pickles, and"
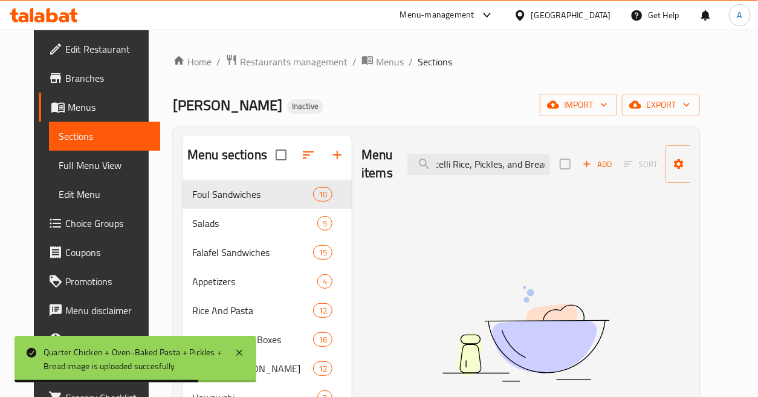
drag, startPoint x: 493, startPoint y: 166, endPoint x: 589, endPoint y: 166, distance: 96.1
click at [589, 166] on div "Menu items Quarter Roast Chicken with Vermicelli Rice, Pickles, and Bread Add S…" at bounding box center [526, 163] width 329 height 57
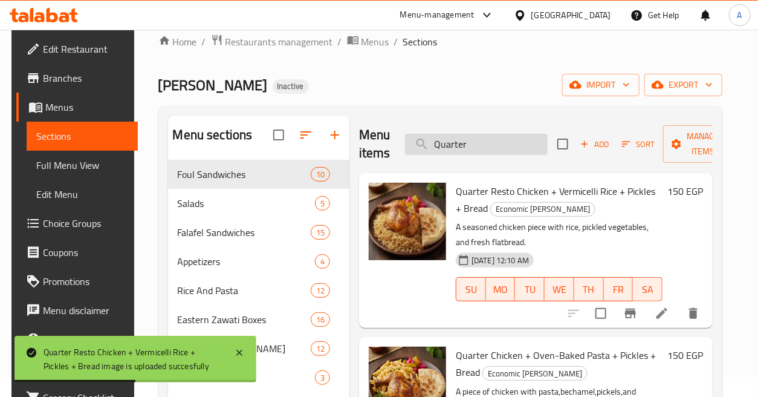
scroll to position [0, 0]
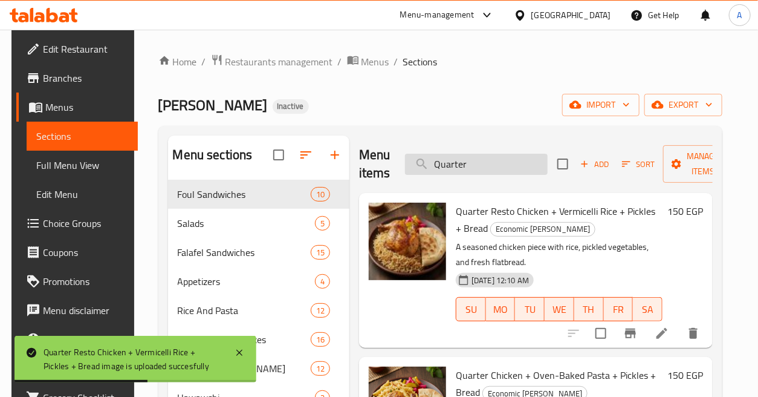
click at [528, 158] on input "Quarter" at bounding box center [476, 164] width 143 height 21
paste input "Red Bull"
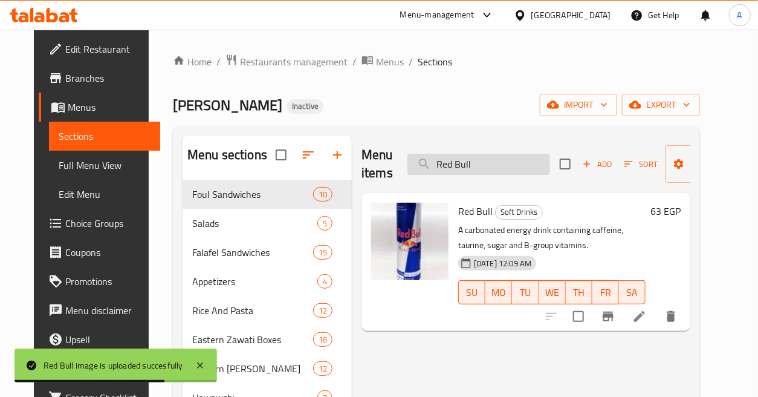
click at [510, 161] on input "Red Bull" at bounding box center [479, 164] width 143 height 21
paste input "ice With Liver"
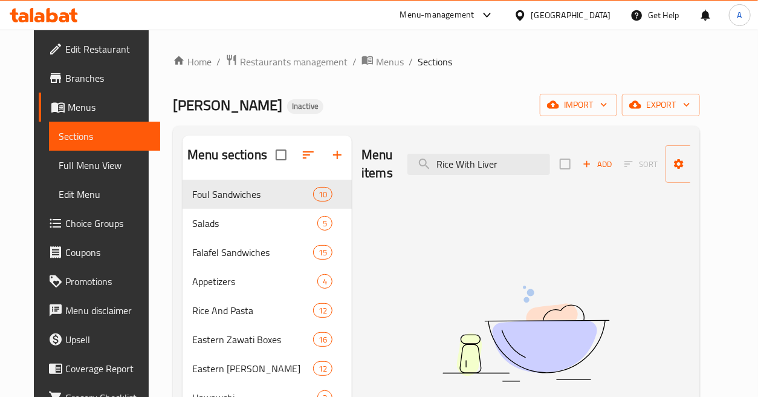
drag, startPoint x: 448, startPoint y: 160, endPoint x: 530, endPoint y: 178, distance: 84.2
click at [530, 178] on div "Menu items Rice With Liver Add Sort Manage items" at bounding box center [526, 163] width 329 height 57
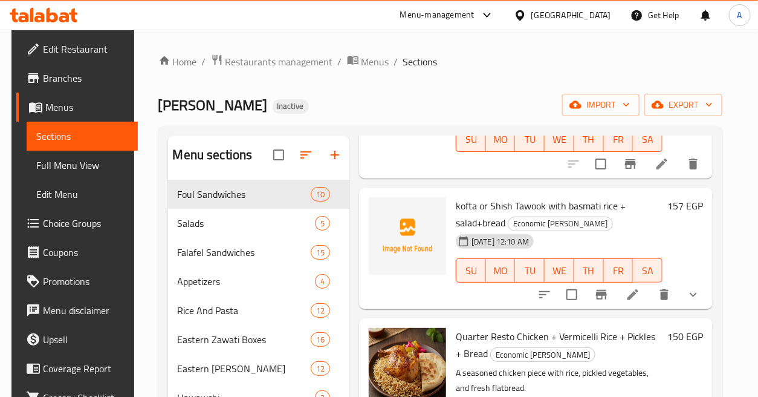
scroll to position [1411, 0]
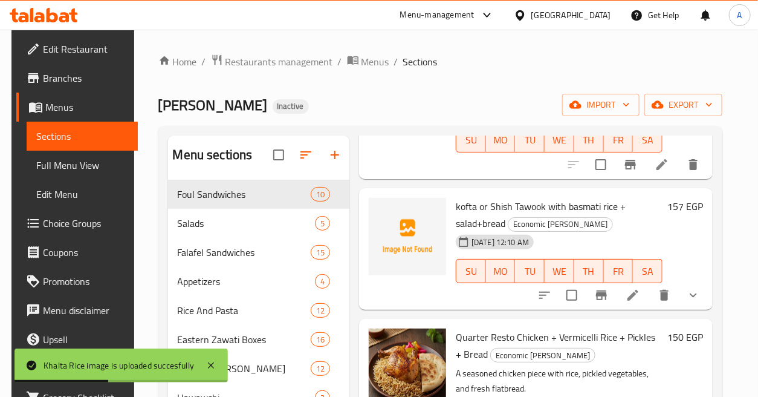
drag, startPoint x: 605, startPoint y: 45, endPoint x: 643, endPoint y: 4, distance: 55.6
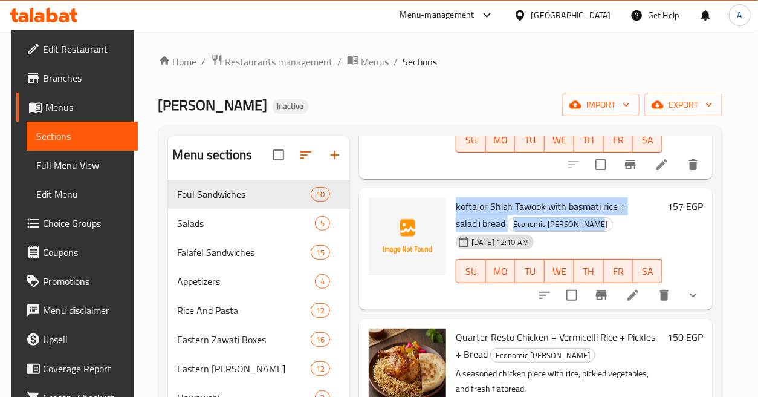
drag, startPoint x: 468, startPoint y: 209, endPoint x: 623, endPoint y: 214, distance: 155.5
click at [623, 214] on h6 "kofta or Shish Tawook with basmati rice + salad+bread Economic zawati Meals" at bounding box center [559, 215] width 207 height 34
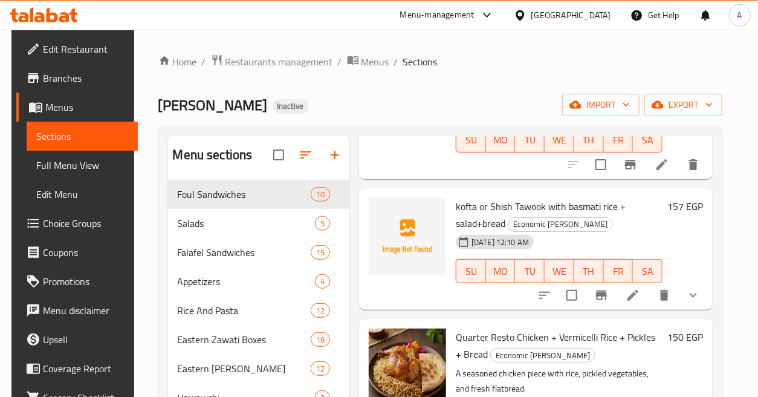
click at [636, 228] on h6 "kofta or Shish Tawook with basmati rice + salad+bread Economic zawati Meals" at bounding box center [559, 215] width 207 height 34
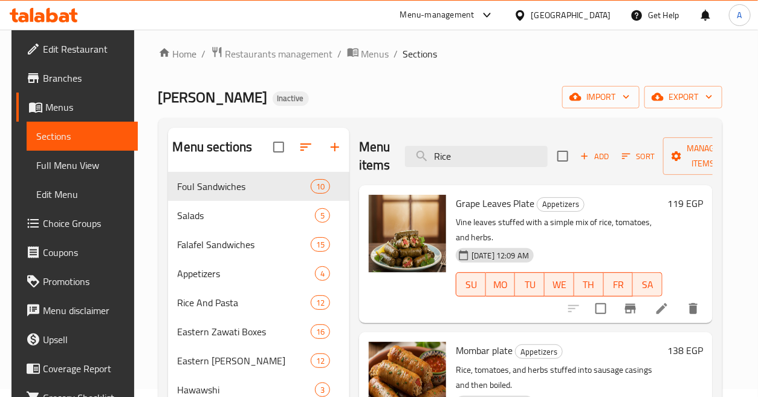
scroll to position [0, 0]
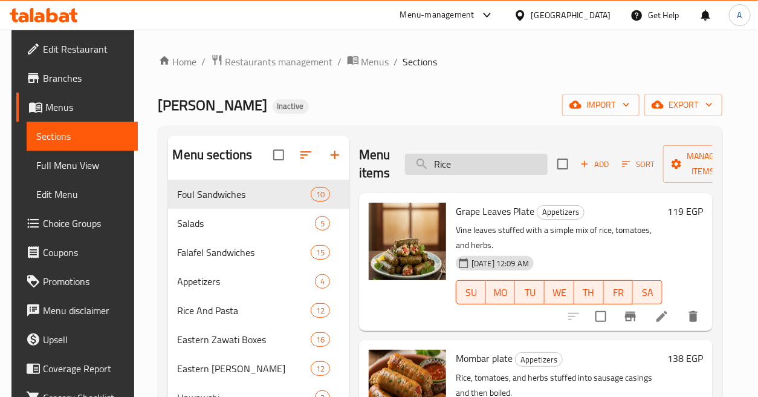
click at [458, 161] on input "Rice" at bounding box center [476, 164] width 143 height 21
click at [472, 160] on input "Rice" at bounding box center [476, 164] width 143 height 21
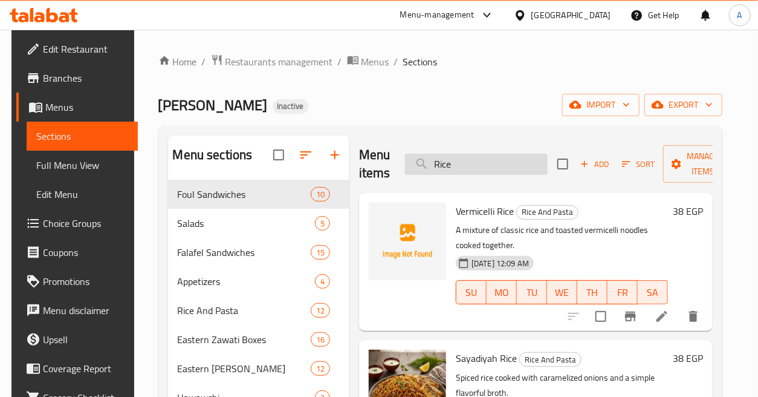
click at [486, 158] on input "Rice" at bounding box center [476, 164] width 143 height 21
paste input "omi Cheese Crepe"
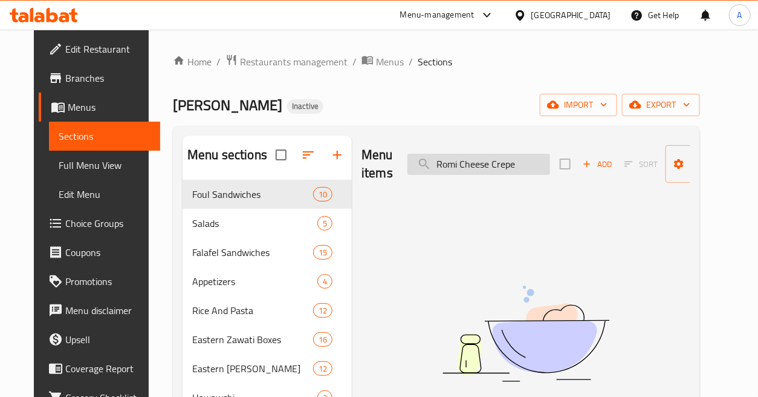
click at [498, 166] on input "Romi Cheese Crepe" at bounding box center [479, 164] width 143 height 21
type input "R"
type input "X"
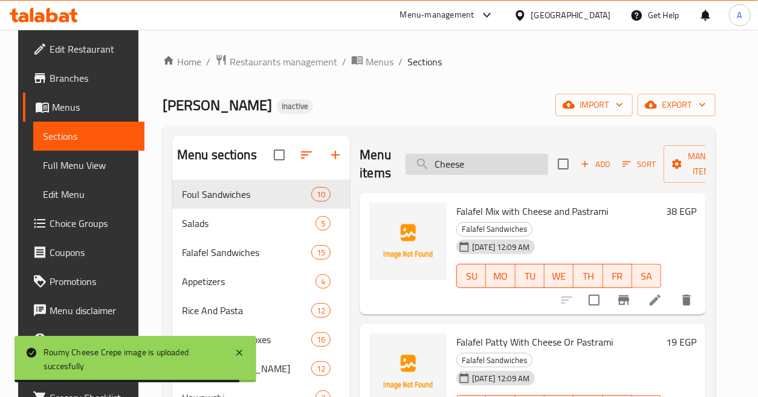
click at [499, 166] on input "Cheese" at bounding box center [477, 164] width 143 height 21
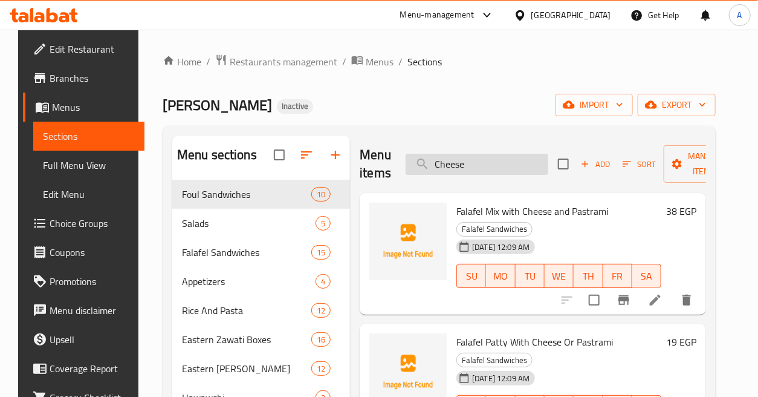
paste input "Salad"
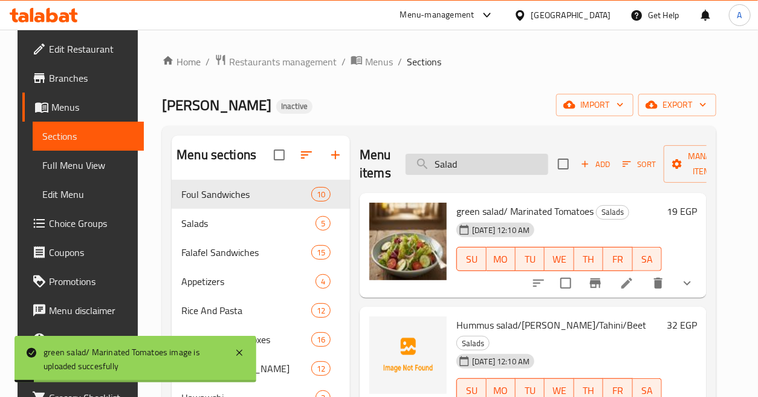
click at [498, 157] on input "Salad" at bounding box center [477, 164] width 143 height 21
paste input "mbosak Dish"
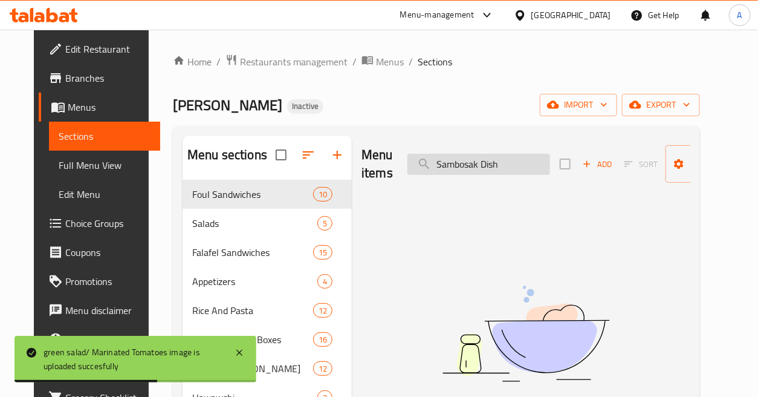
click at [492, 160] on input "Sambosak Dish" at bounding box center [479, 164] width 143 height 21
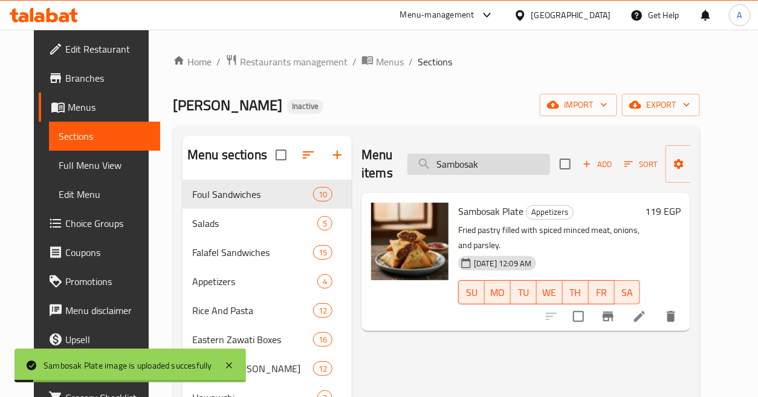
click at [487, 158] on input "Sambosak" at bounding box center [479, 164] width 143 height 21
paste input "sauce"
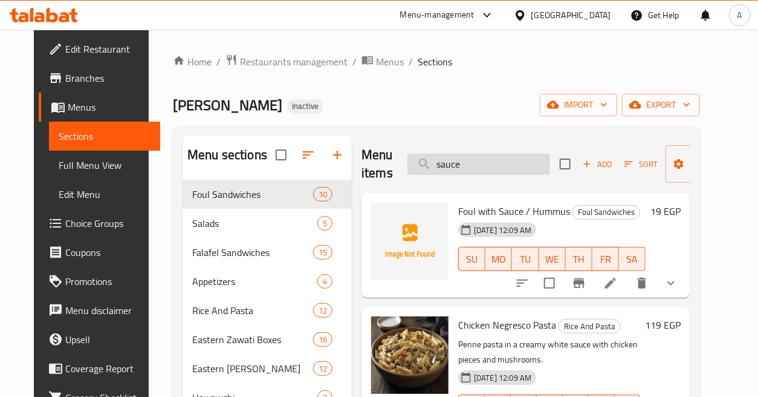
click at [498, 158] on input "sauce" at bounding box center [479, 164] width 143 height 21
paste input "Sausage Crep"
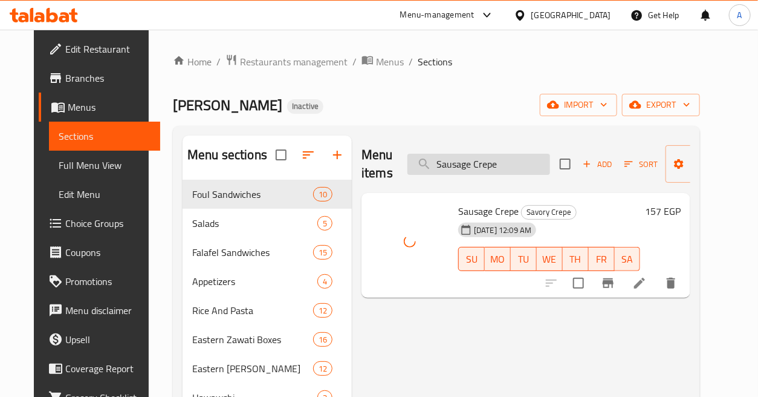
click at [522, 168] on input "Sausage Crepe" at bounding box center [479, 164] width 143 height 21
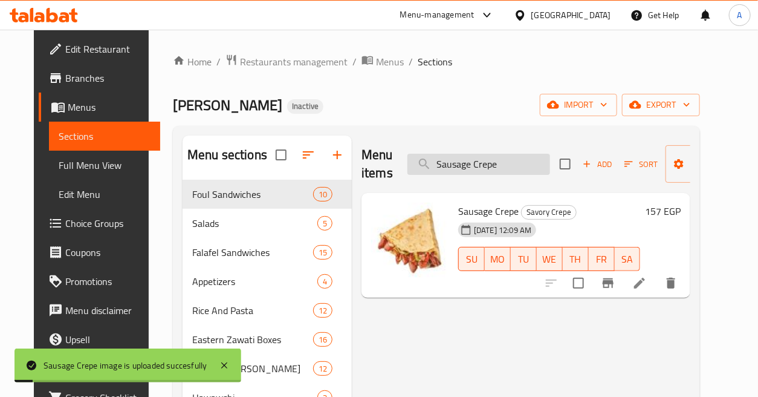
paste input "t‚ed Vegetables"
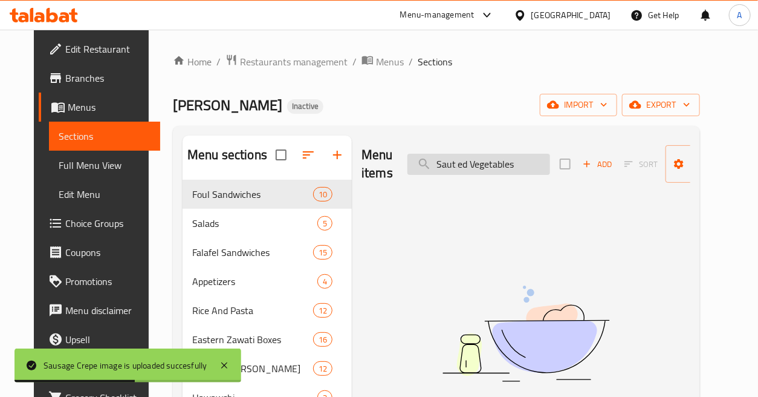
drag, startPoint x: 455, startPoint y: 163, endPoint x: 464, endPoint y: 178, distance: 17.9
click at [455, 164] on input "Saut‚ed Vegetables" at bounding box center [479, 164] width 143 height 21
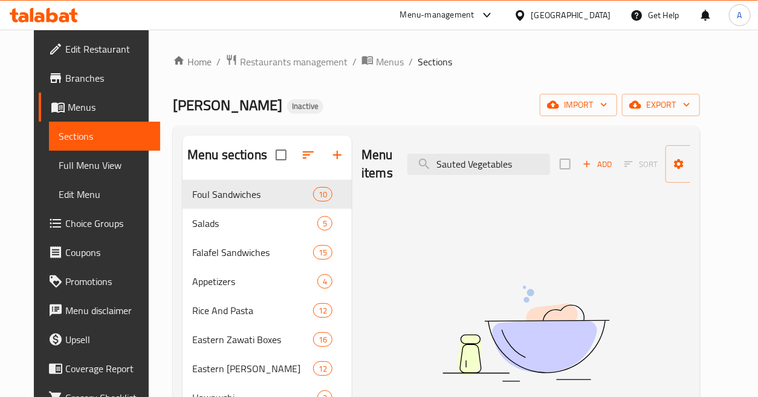
drag, startPoint x: 463, startPoint y: 165, endPoint x: 372, endPoint y: 172, distance: 91.6
click at [372, 172] on div "Menu items Sauted Vegetables Add Sort Manage items" at bounding box center [526, 163] width 329 height 57
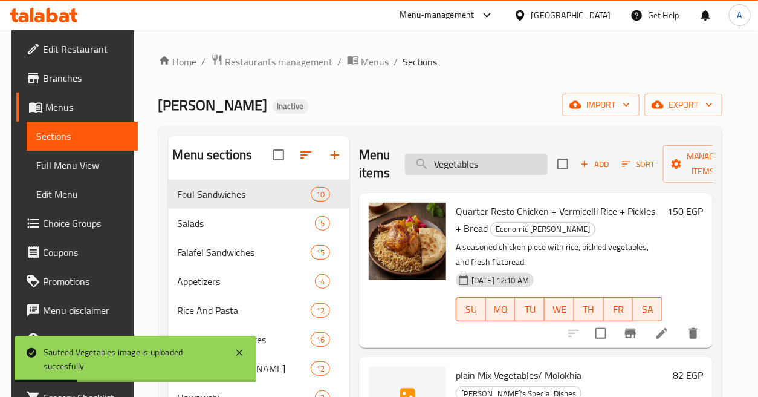
click at [500, 164] on input "Vegetables" at bounding box center [476, 164] width 143 height 21
paste input "Seafood Crepe"
click at [500, 164] on input "Vegetables" at bounding box center [476, 164] width 143 height 21
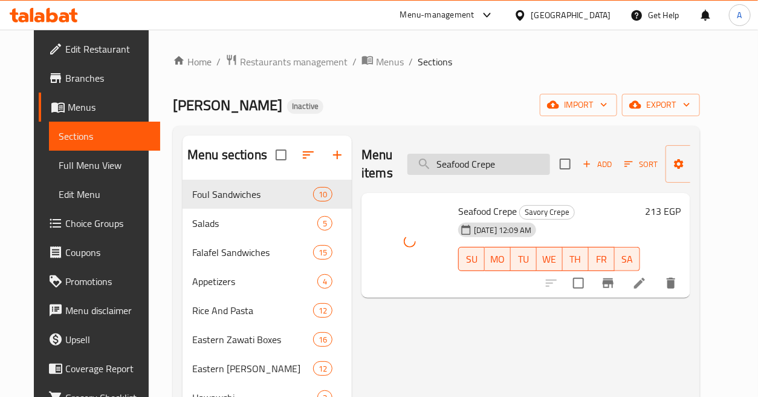
click at [519, 164] on input "Seafood Crepe" at bounding box center [479, 164] width 143 height 21
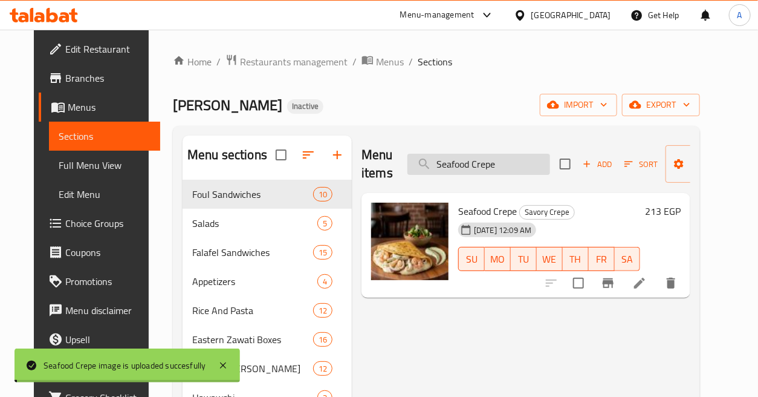
click at [519, 164] on input "Seafood Crepe" at bounding box center [479, 164] width 143 height 21
paste input "Soup"
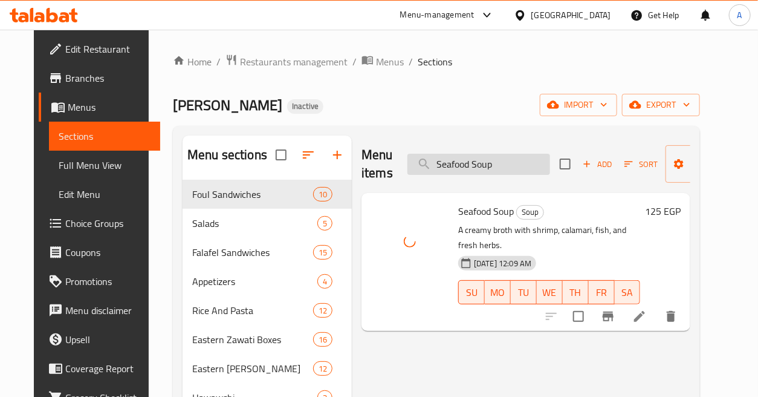
click at [495, 166] on input "Seafood Soup" at bounding box center [479, 164] width 143 height 21
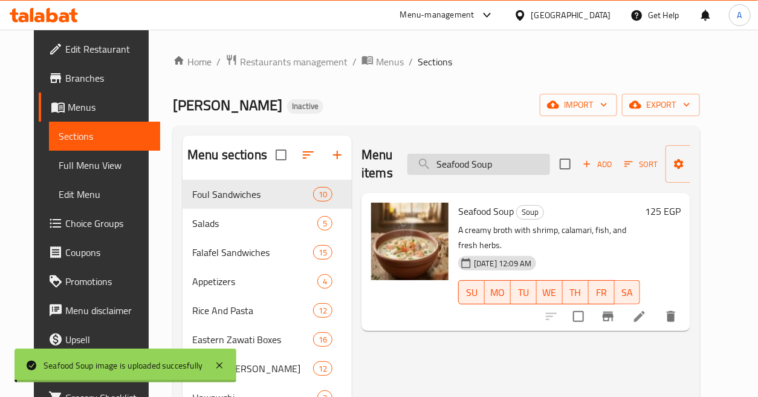
click at [495, 166] on input "Seafood Soup" at bounding box center [479, 164] width 143 height 21
paste input "paghetti"
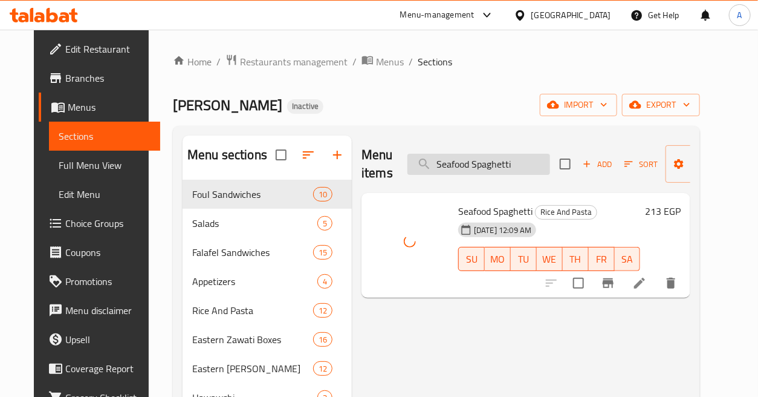
click at [514, 174] on input "Seafood Spaghetti" at bounding box center [479, 164] width 143 height 21
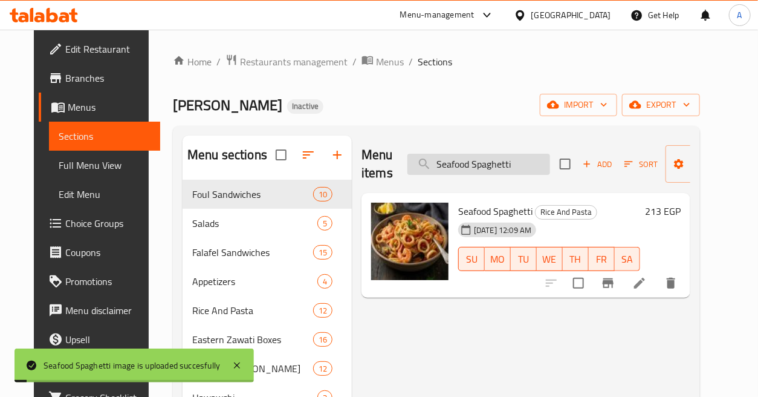
click at [518, 171] on input "Seafood Spaghetti" at bounding box center [479, 164] width 143 height 21
paste input "yami Tuna Pie"
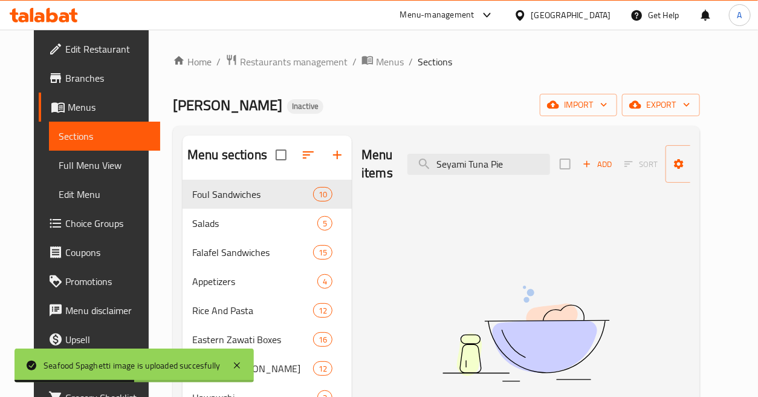
drag, startPoint x: 463, startPoint y: 162, endPoint x: 360, endPoint y: 184, distance: 105.7
click at [362, 184] on div "Menu items Seyami Tuna Pie Add Sort Manage items" at bounding box center [526, 163] width 329 height 57
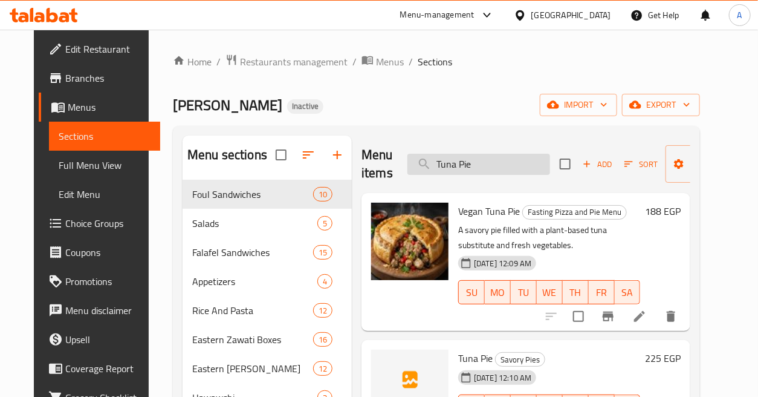
click at [472, 155] on input "Tuna Pie" at bounding box center [479, 164] width 143 height 21
paste input "Shawarma Crep"
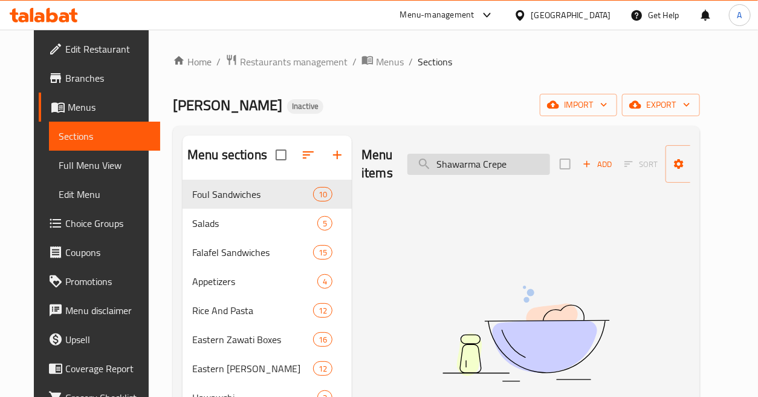
drag, startPoint x: 478, startPoint y: 164, endPoint x: 416, endPoint y: 171, distance: 62.6
click at [417, 171] on input "Shawarma Crepe" at bounding box center [479, 164] width 143 height 21
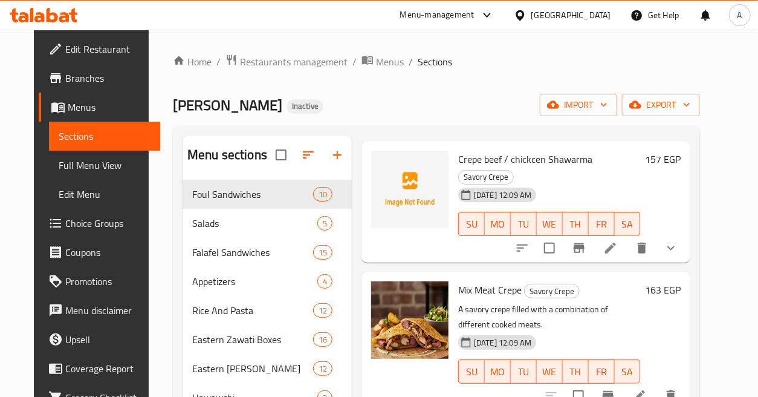
scroll to position [1142, 0]
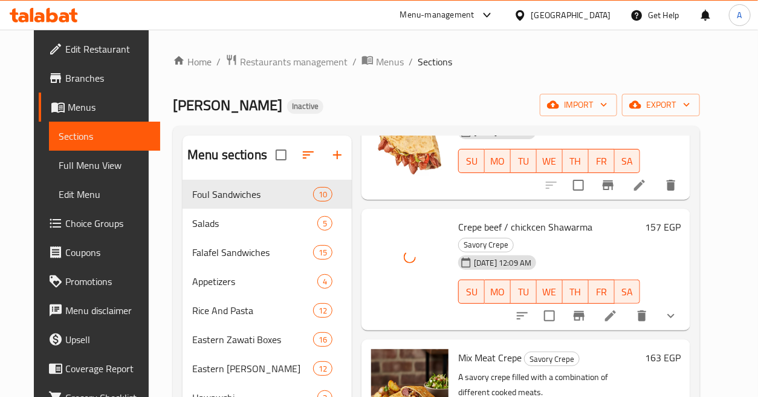
click at [645, 250] on div "29-09-2025 12:09 AM SU MO TU WE TH FR SA" at bounding box center [550, 282] width 192 height 65
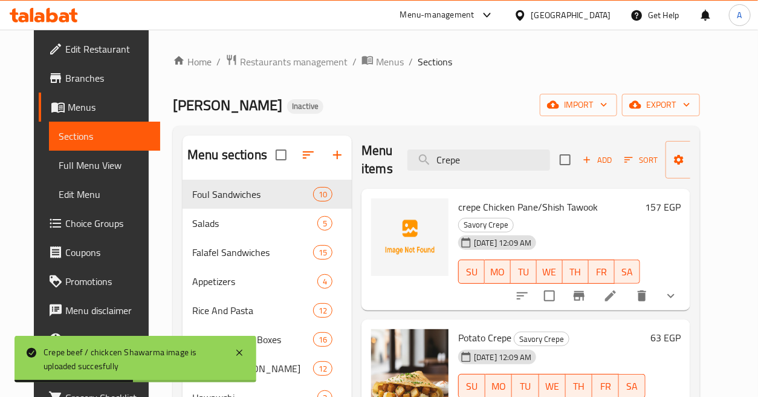
scroll to position [0, 0]
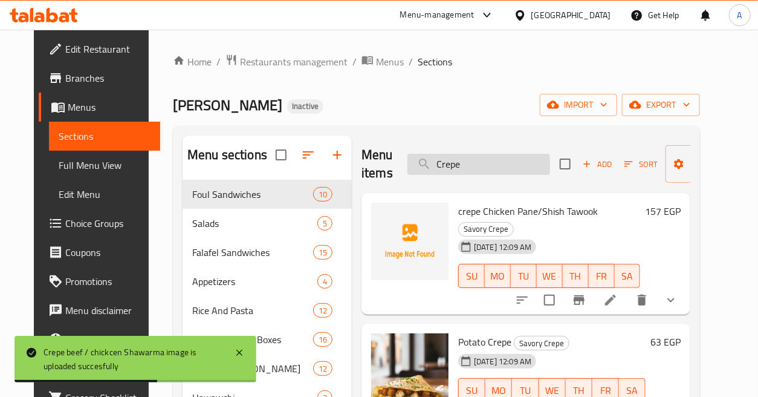
click at [506, 160] on input "Crepe" at bounding box center [479, 164] width 143 height 21
paste input "Shish Tawook Plate with Salad and Bread"
click at [506, 160] on input "Shish Tawook Plate with Salad and Bread" at bounding box center [479, 164] width 143 height 21
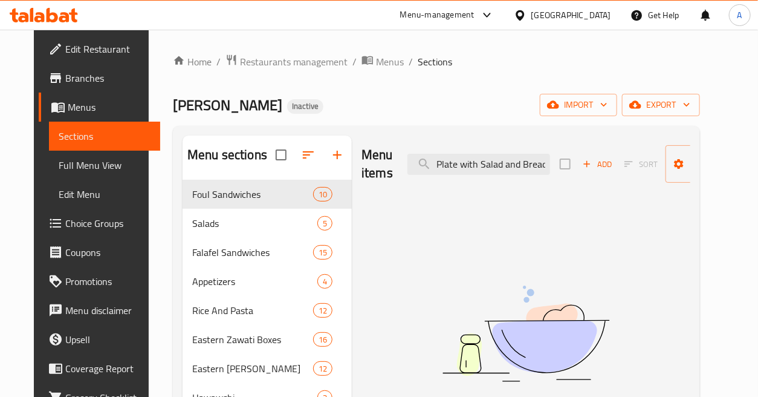
drag, startPoint x: 496, startPoint y: 163, endPoint x: 561, endPoint y: 166, distance: 64.7
click at [561, 166] on div "Menu items Shish Tawook Plate with Salad and Bread Add Sort Manage items" at bounding box center [526, 163] width 329 height 57
drag, startPoint x: 474, startPoint y: 164, endPoint x: 578, endPoint y: 175, distance: 104.6
click at [578, 175] on div "Menu items Shish Tawook Plate with Salad Add Sort Manage items" at bounding box center [526, 163] width 329 height 57
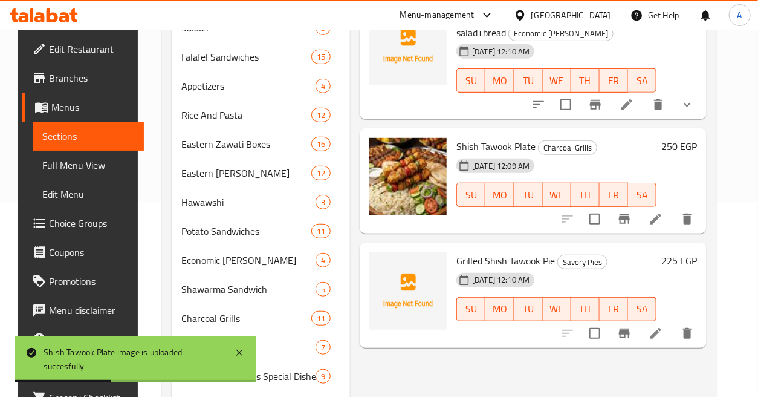
scroll to position [0, 0]
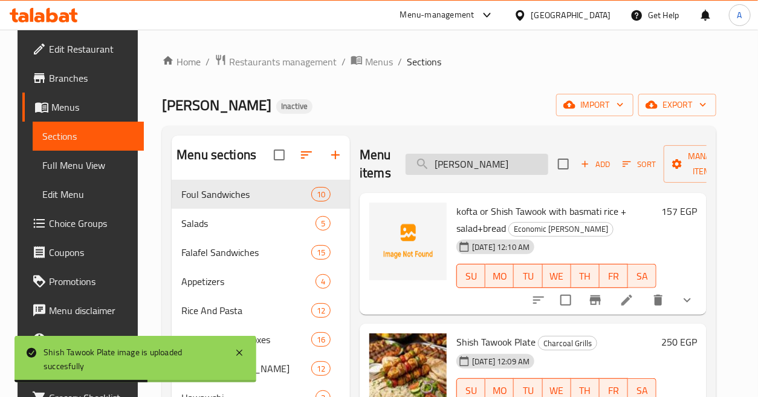
click at [513, 158] on input "Shish Tawook" at bounding box center [477, 164] width 143 height 21
paste input "rimp Crepe"
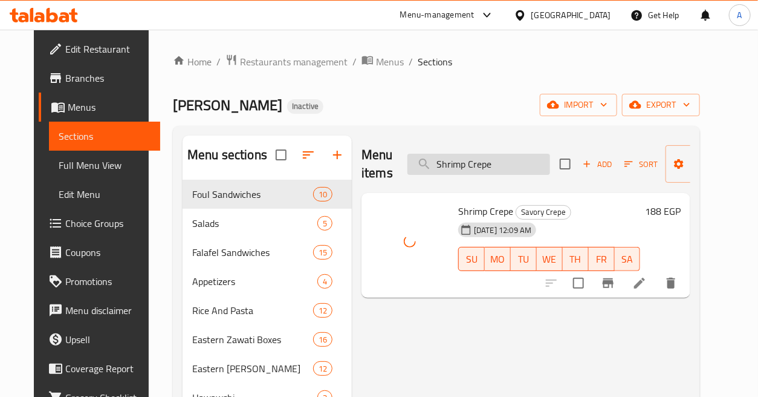
click at [516, 167] on input "Shrimp Crepe" at bounding box center [479, 164] width 143 height 21
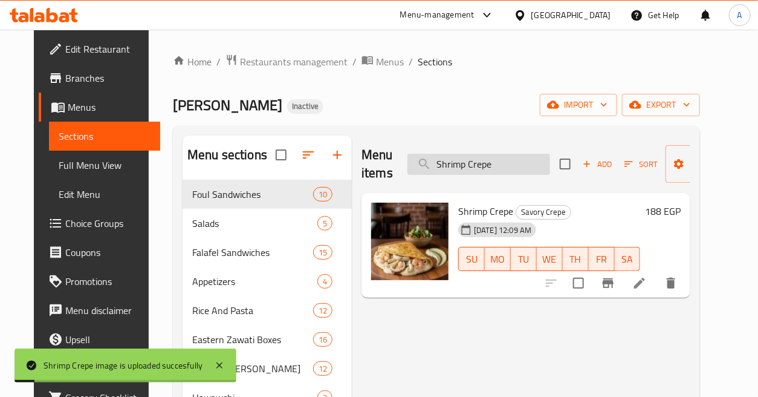
paste input "mall Mineral Water"
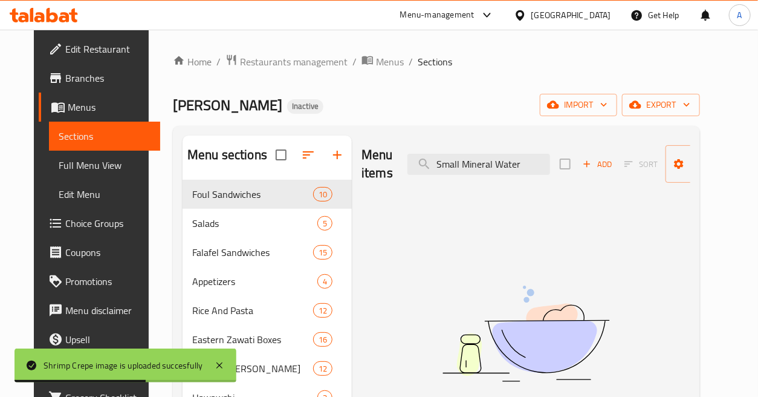
drag, startPoint x: 457, startPoint y: 161, endPoint x: 346, endPoint y: 189, distance: 114.7
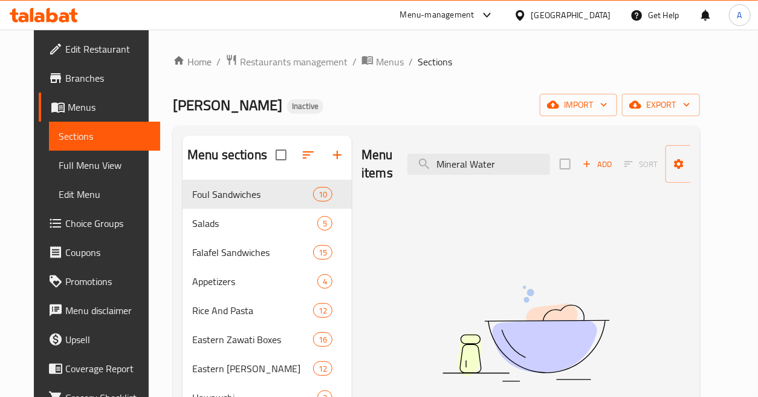
drag, startPoint x: 464, startPoint y: 162, endPoint x: 379, endPoint y: 183, distance: 87.7
click at [379, 183] on div "Menu items Mineral Water Add Sort Manage items" at bounding box center [526, 163] width 329 height 57
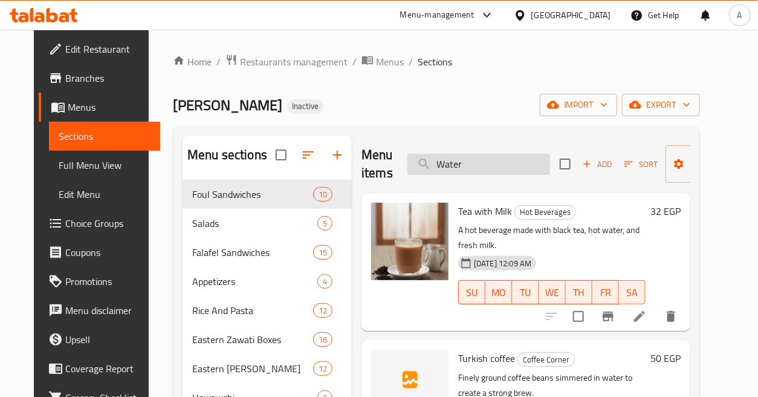
click at [435, 162] on input "Water" at bounding box center [479, 164] width 143 height 21
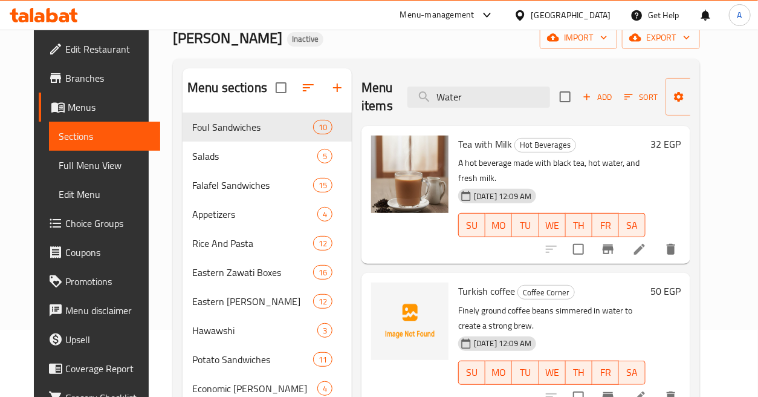
click at [478, 108] on div "Menu items Water Add Sort Manage items" at bounding box center [526, 96] width 329 height 57
click at [486, 95] on input "Water" at bounding box center [479, 96] width 143 height 21
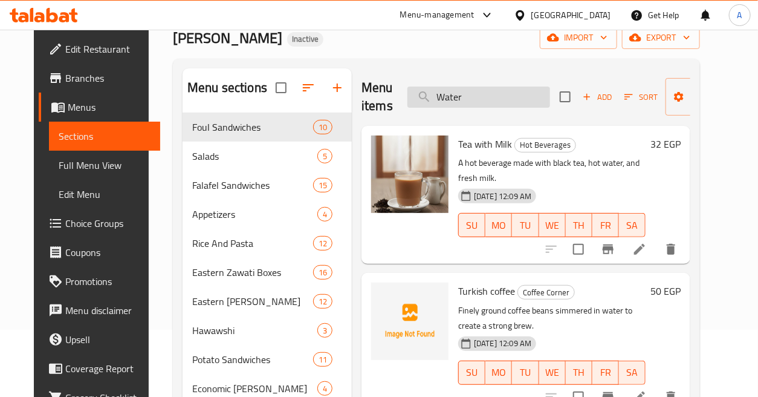
paste input "soup"
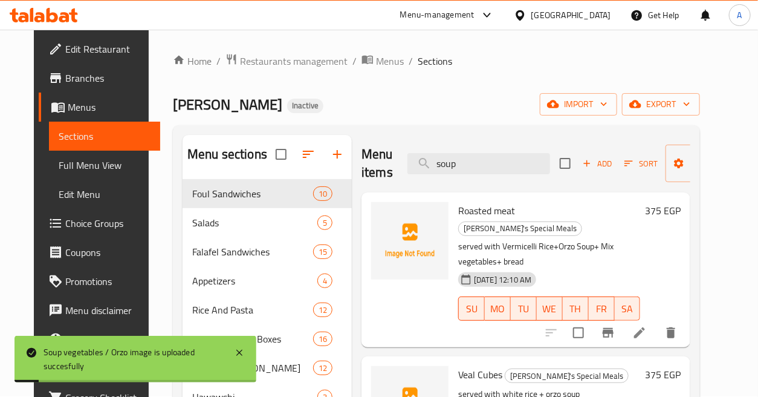
scroll to position [0, 0]
click at [521, 169] on input "soup" at bounding box center [479, 164] width 143 height 21
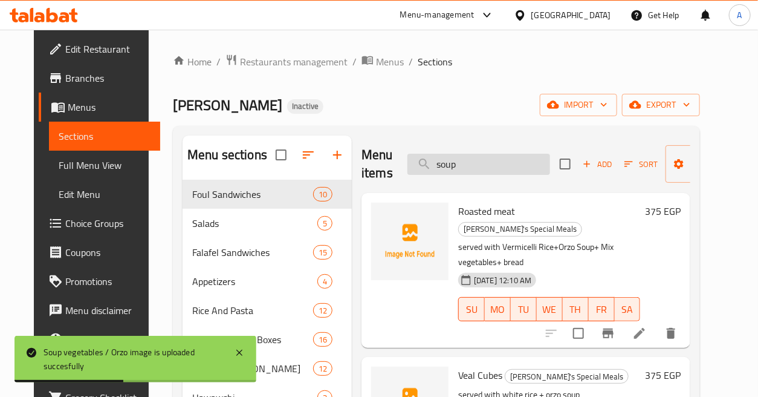
paste input "Spaghetti Bolognese"
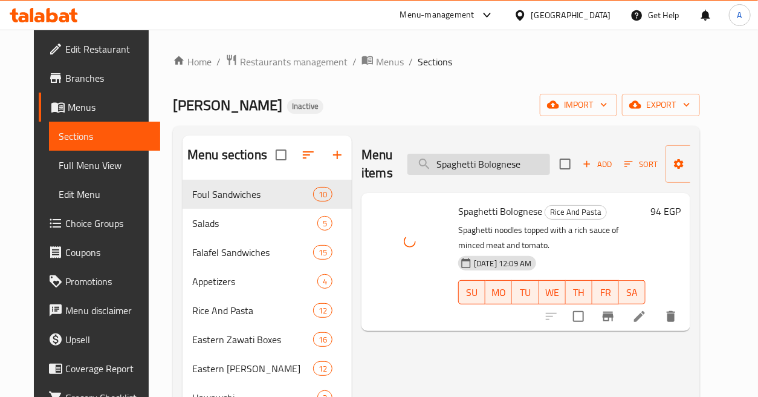
click at [535, 162] on input "Spaghetti Bolognese" at bounding box center [479, 164] width 143 height 21
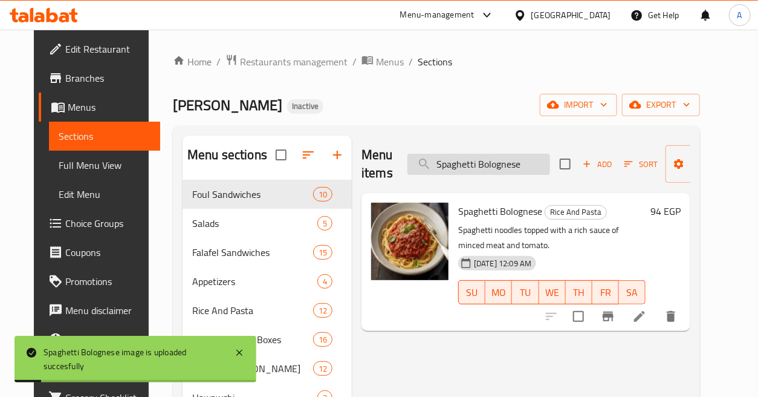
paste input "trawberry"
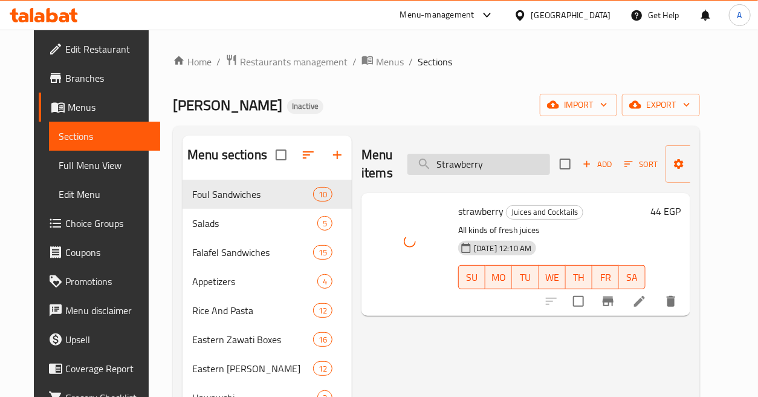
click at [516, 163] on input "Strawberry" at bounding box center [479, 164] width 143 height 21
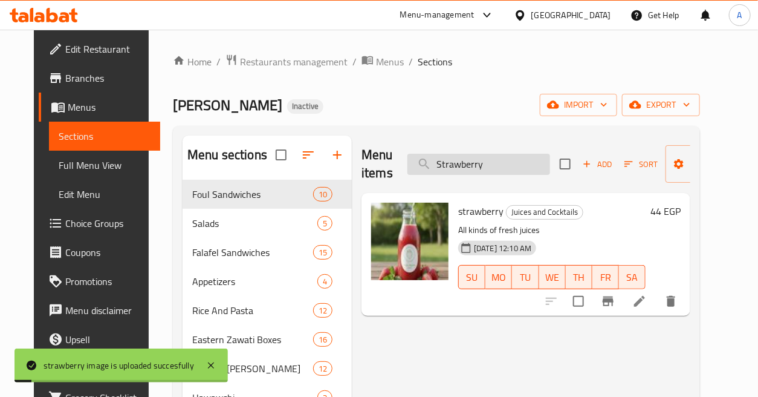
paste input "uffed Chicken"
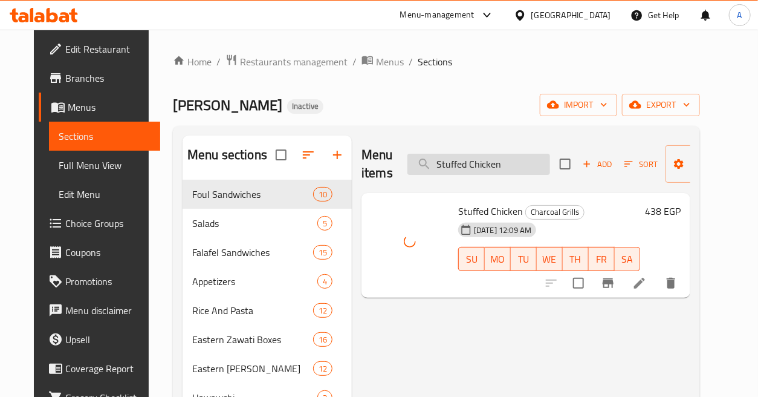
click at [519, 155] on input "Stuffed Chicken" at bounding box center [479, 164] width 143 height 21
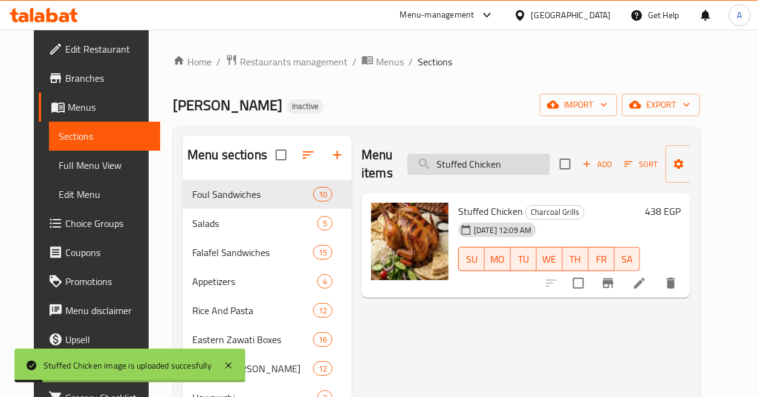
paste input "Pigeons (2)"
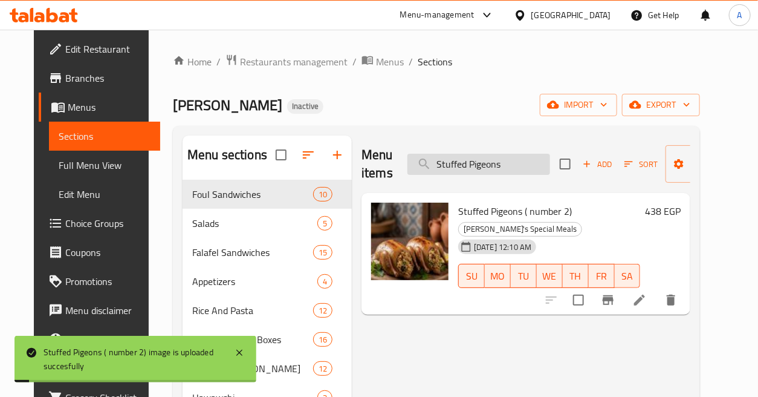
click at [528, 160] on input "Stuffed Pigeons" at bounding box center [479, 164] width 143 height 21
paste input "Tea"
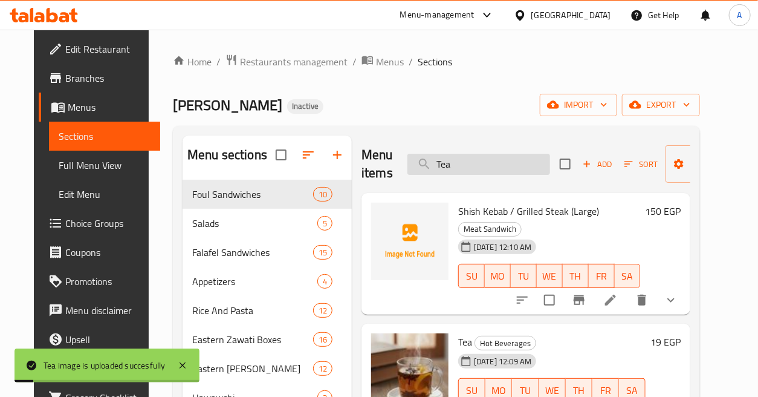
click at [502, 164] on input "Tea" at bounding box center [479, 164] width 143 height 21
click at [503, 164] on input "Tea" at bounding box center [479, 164] width 143 height 21
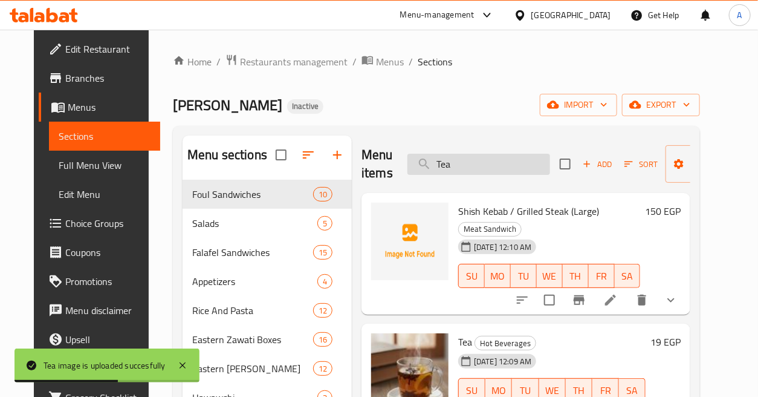
paste input "una Crepe"
click at [503, 164] on input "Tea" at bounding box center [479, 164] width 143 height 21
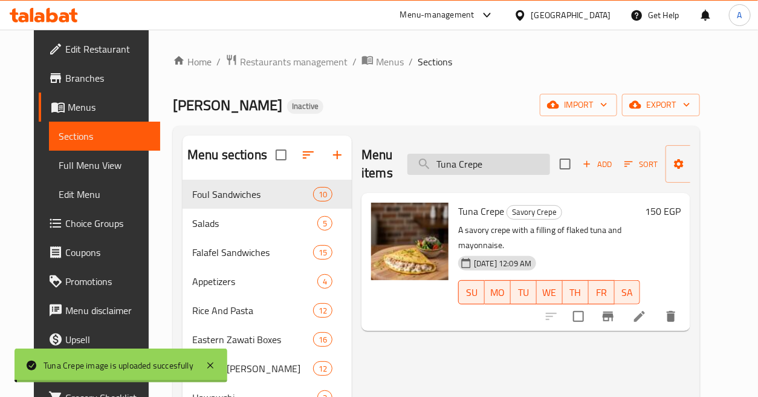
click at [492, 160] on input "Tuna Crepe" at bounding box center [479, 164] width 143 height 21
paste input "rkish coffe"
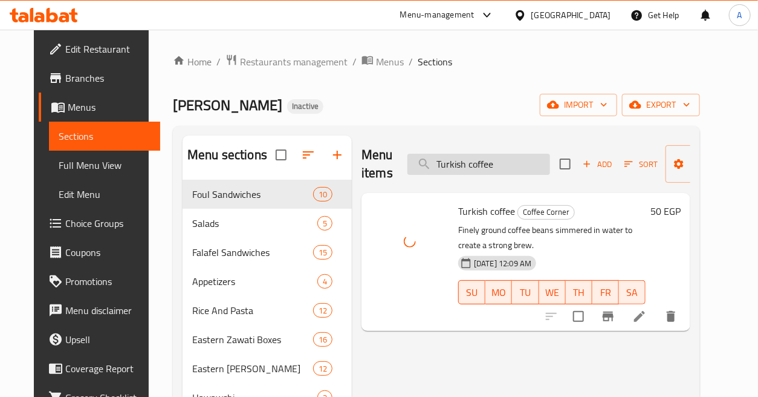
click at [509, 163] on input "Turkish coffee" at bounding box center [479, 164] width 143 height 21
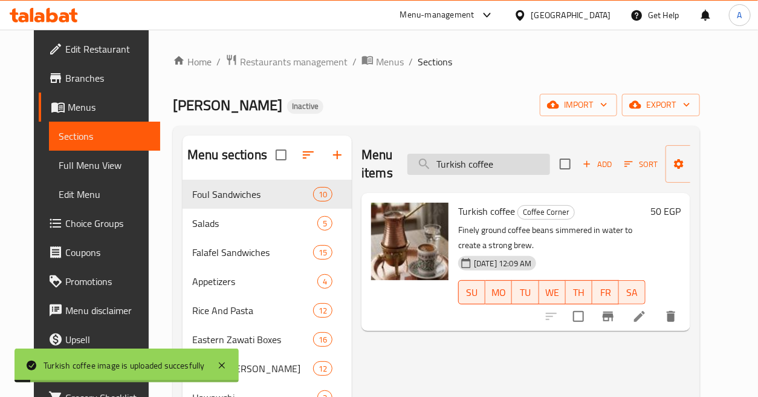
paste input "Vegan Seafood Pi"
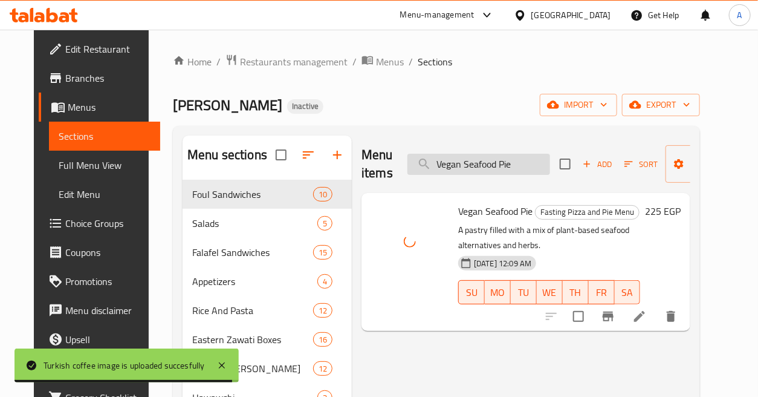
click at [519, 162] on input "Vegan Seafood Pie" at bounding box center [479, 164] width 143 height 21
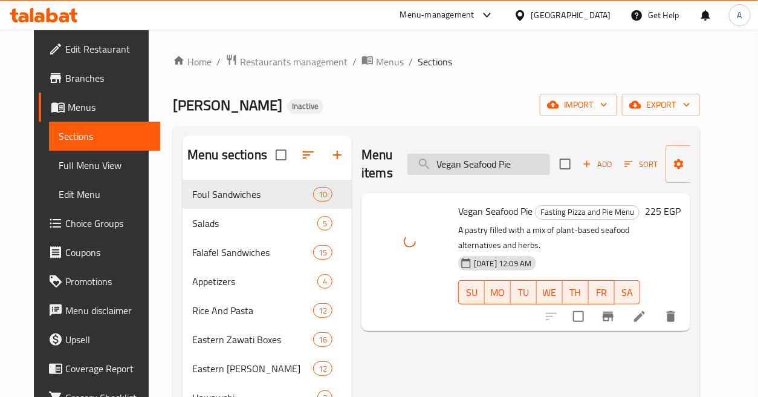
click at [519, 162] on input "Vegan Seafood Pie" at bounding box center [479, 164] width 143 height 21
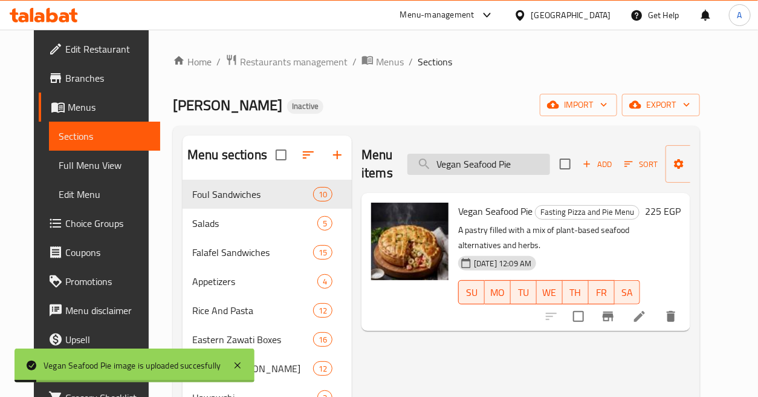
paste input "zza"
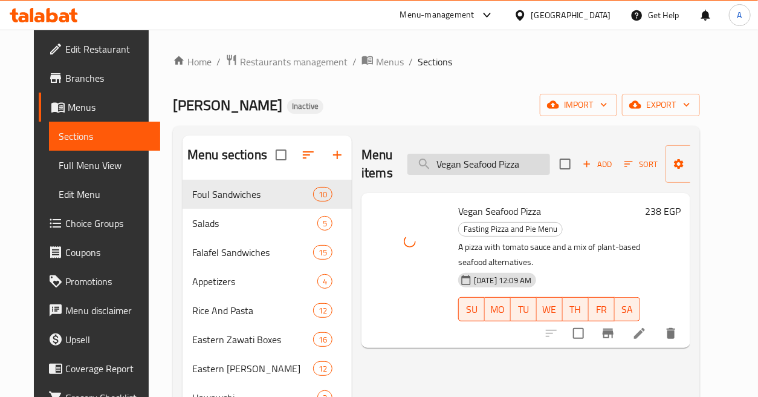
click at [530, 160] on input "Vegan Seafood Pizza" at bounding box center [479, 164] width 143 height 21
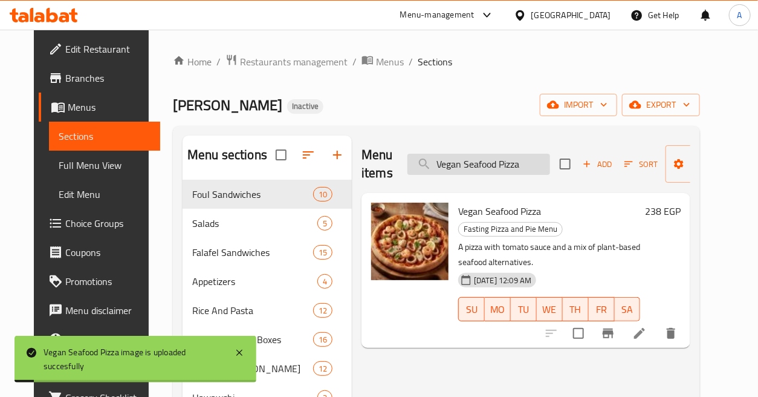
paste input "Tuna"
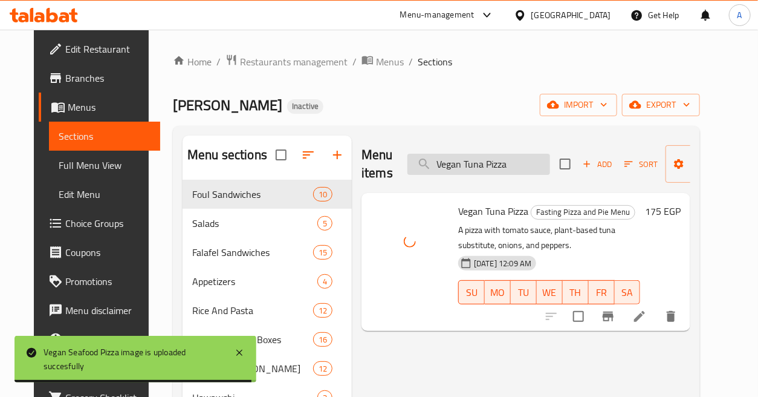
click at [520, 167] on input "Vegan Tuna Pizza" at bounding box center [479, 164] width 143 height 21
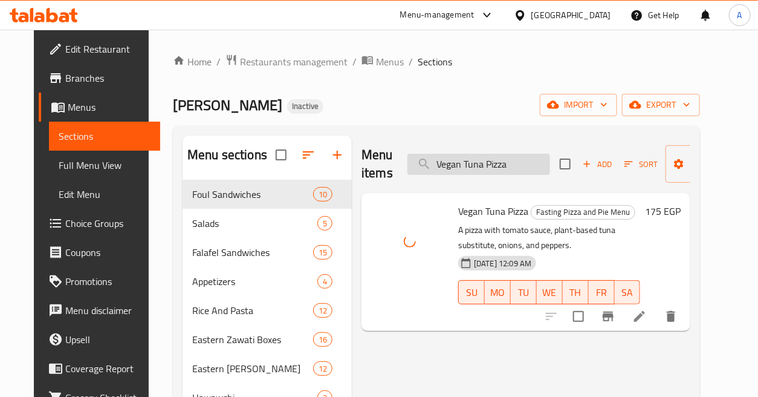
click at [520, 167] on input "Vegan Tuna Pizza" at bounding box center [479, 164] width 143 height 21
paste input "etable and Mushroom Fasting Pie"
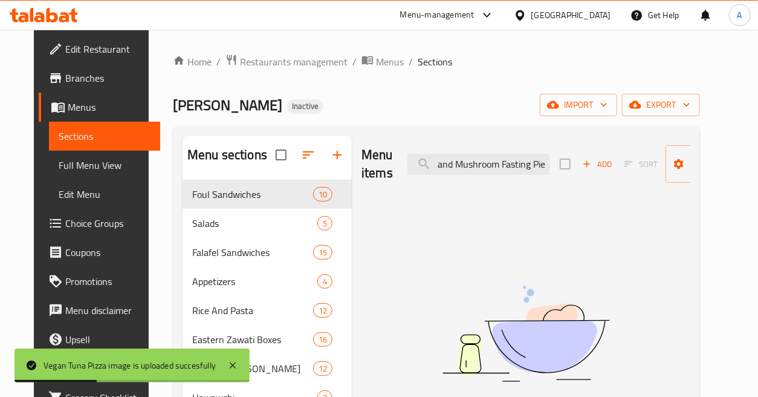
scroll to position [0, 43]
drag, startPoint x: 493, startPoint y: 160, endPoint x: 596, endPoint y: 179, distance: 104.0
click at [596, 179] on div "Menu items Vegetable and Mushroom Fasting Pie Add Sort Manage items" at bounding box center [526, 163] width 329 height 57
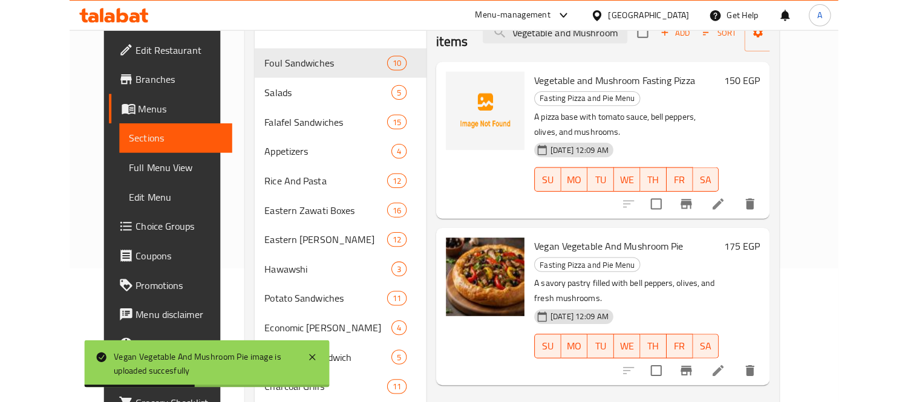
scroll to position [67, 0]
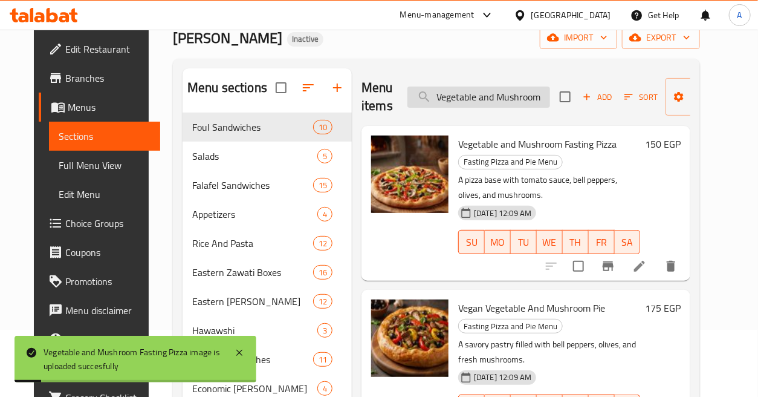
click at [512, 97] on input "Vegetable and Mushroom" at bounding box center [479, 96] width 143 height 21
paste input "rmicelli Rice"
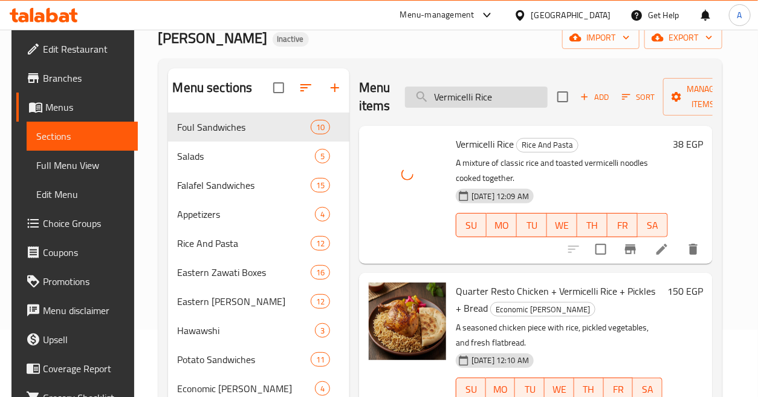
click at [527, 98] on input "Vermicelli Rice" at bounding box center [476, 96] width 143 height 21
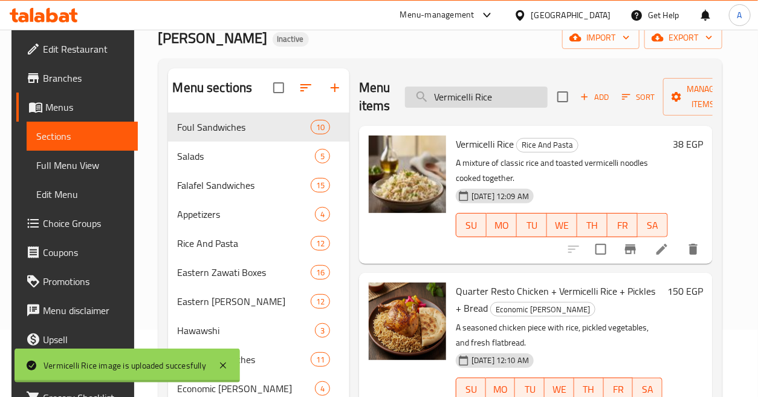
click at [527, 98] on input "Vermicelli Rice" at bounding box center [476, 96] width 143 height 21
paste input "Watermelon"
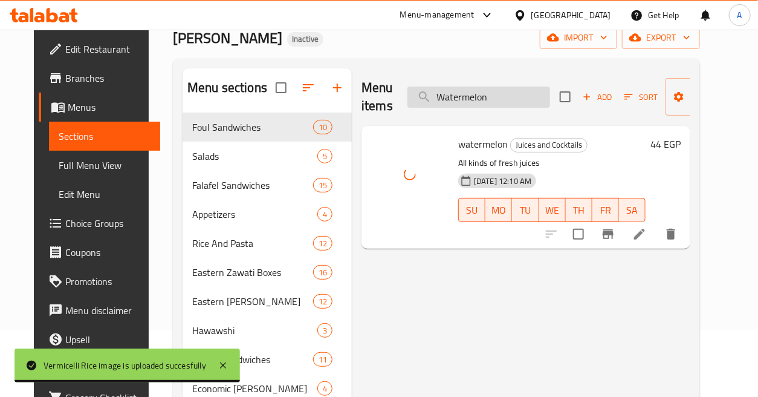
click at [504, 99] on input "Watermelon" at bounding box center [479, 96] width 143 height 21
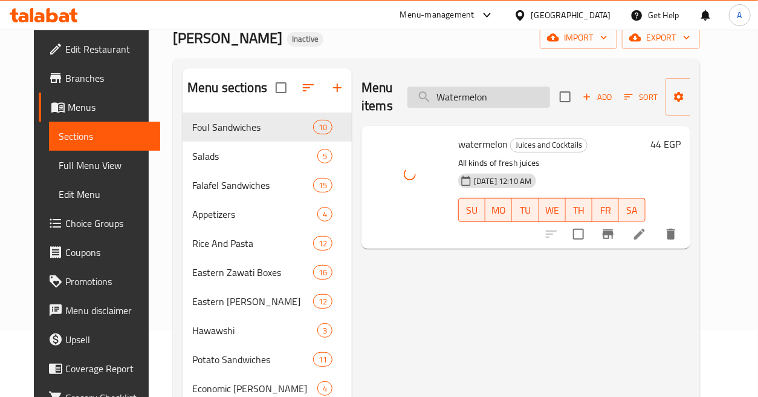
click at [504, 99] on input "Watermelon" at bounding box center [479, 96] width 143 height 21
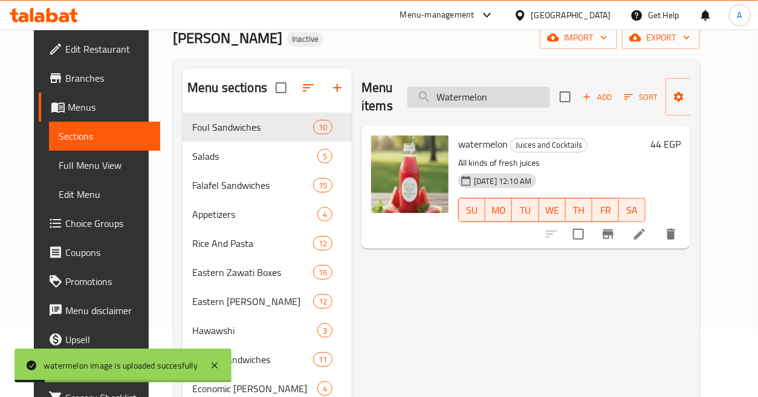
paste input "hite Rice"
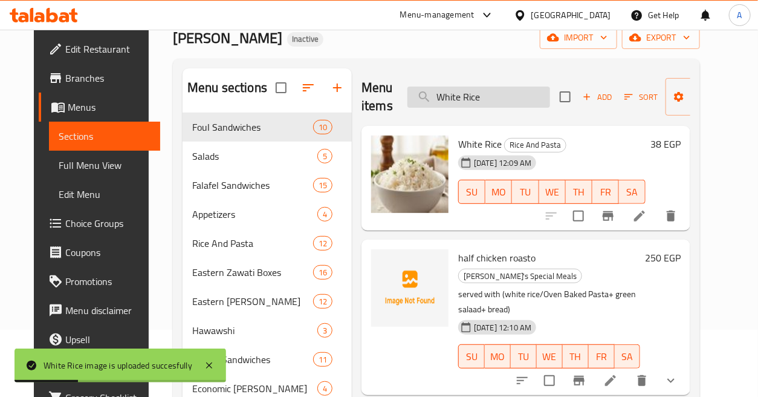
click at [516, 91] on input "White Rice" at bounding box center [479, 96] width 143 height 21
paste input "Yogurt"
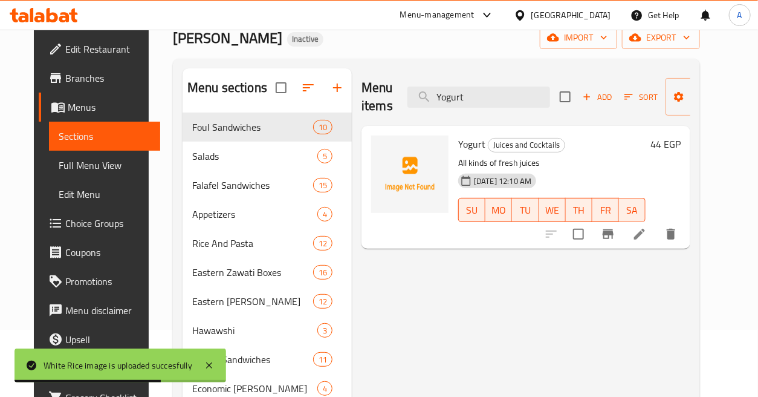
type input "Yogurt"
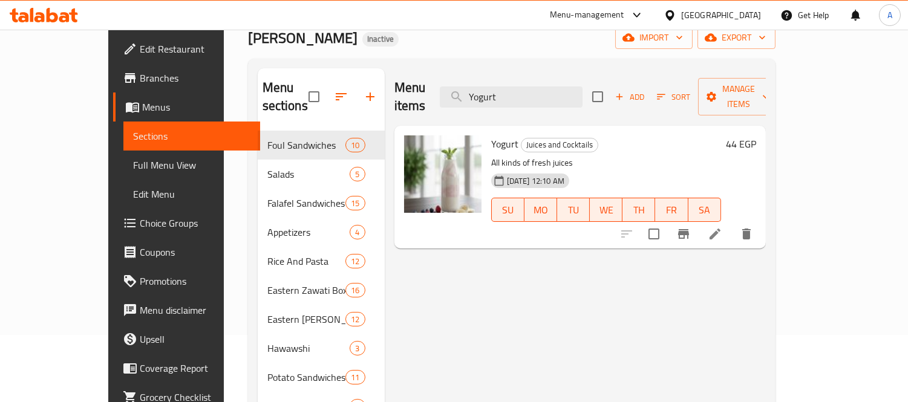
drag, startPoint x: 63, startPoint y: 171, endPoint x: 789, endPoint y: 1, distance: 744.7
click at [133, 171] on span "Full Menu View" at bounding box center [191, 165] width 117 height 15
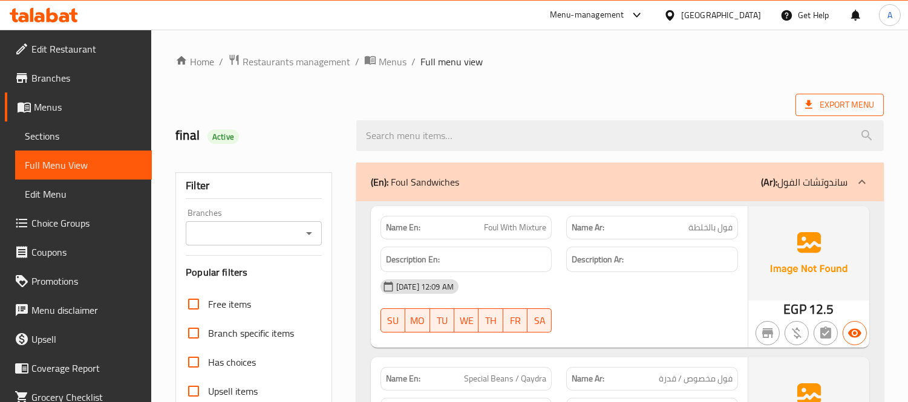
click at [836, 105] on span "Export Menu" at bounding box center [839, 104] width 69 height 15
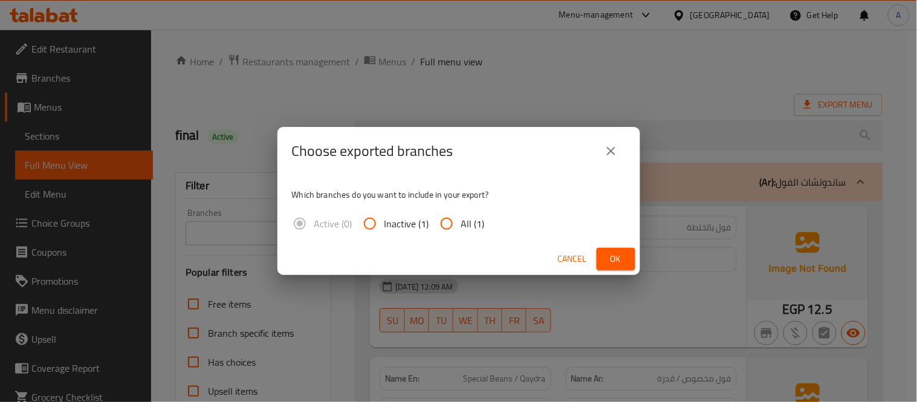
click at [452, 227] on input "All (1)" at bounding box center [446, 223] width 29 height 29
radio input "true"
click at [608, 256] on span "Ok" at bounding box center [615, 259] width 19 height 15
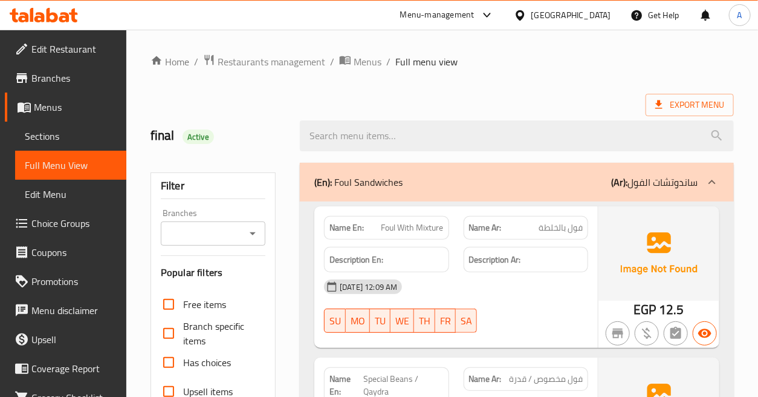
click at [71, 105] on span "Menus" at bounding box center [75, 107] width 83 height 15
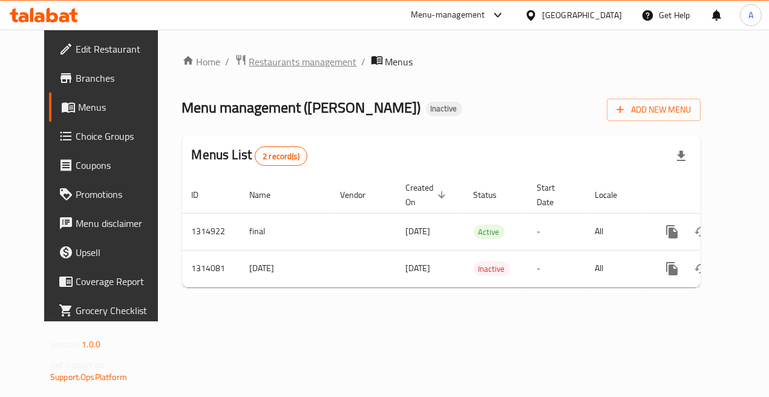
click at [293, 63] on span "Restaurants management" at bounding box center [303, 61] width 108 height 15
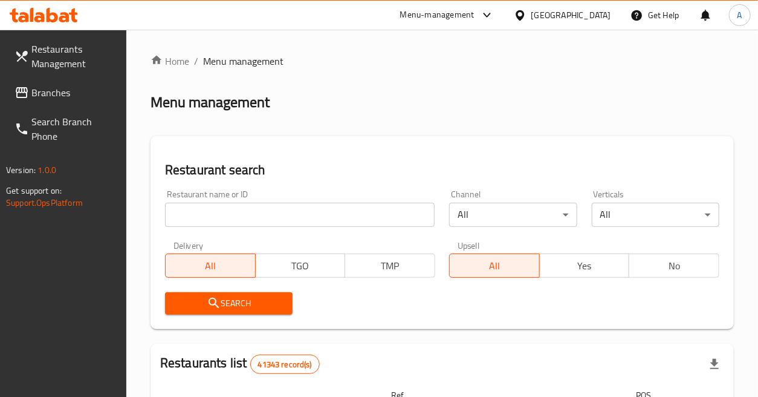
click at [39, 80] on link "Branches" at bounding box center [66, 92] width 122 height 29
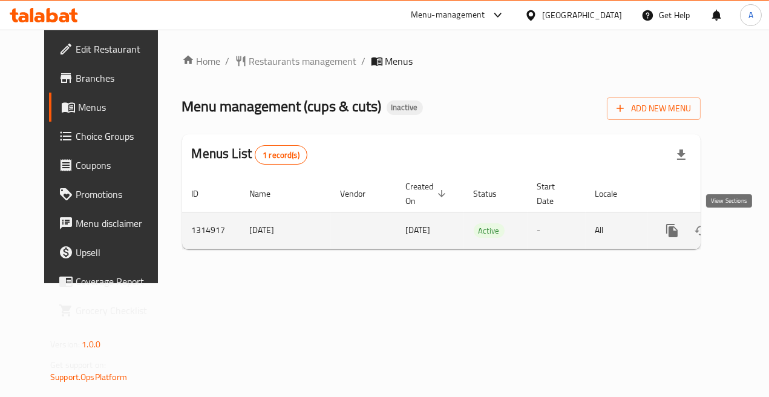
click at [744, 229] on link "enhanced table" at bounding box center [758, 230] width 29 height 29
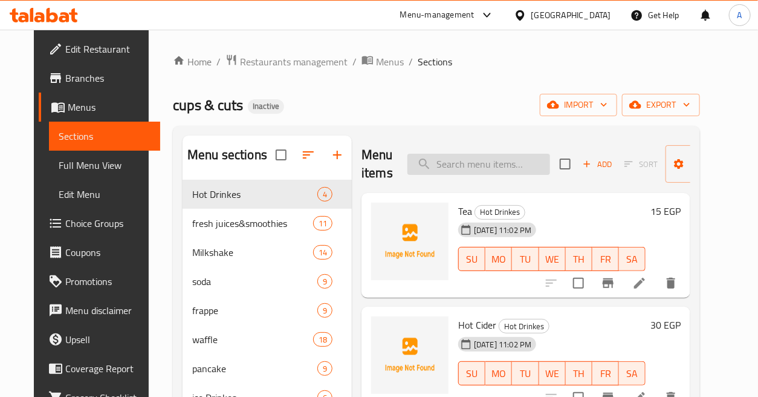
click at [493, 160] on input "search" at bounding box center [479, 164] width 143 height 21
paste input "Iced Caramel Macchiato"
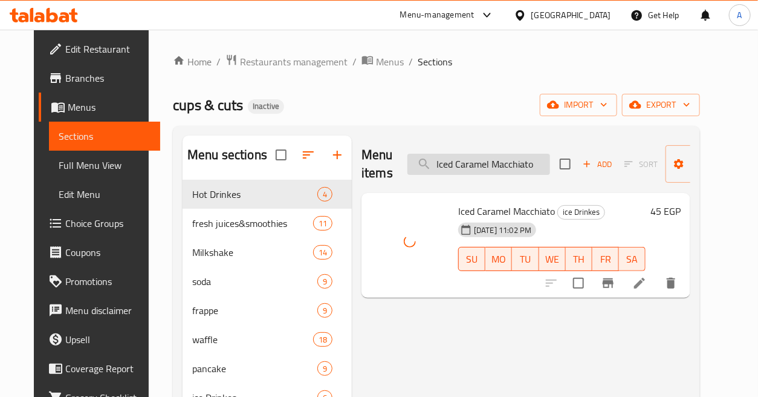
click at [500, 161] on input "Iced Caramel Macchiato" at bounding box center [479, 164] width 143 height 21
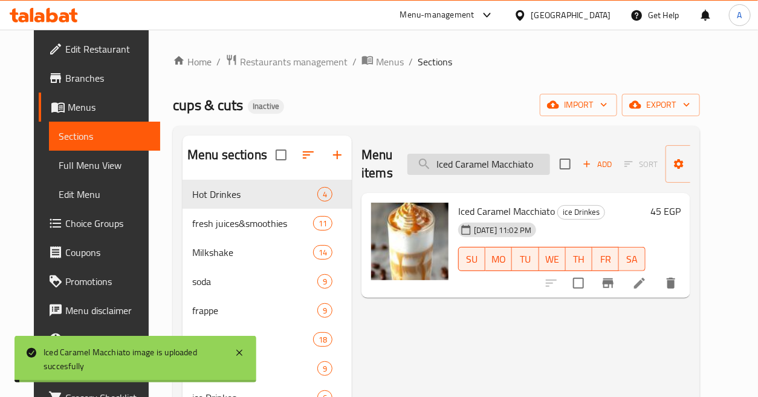
click at [500, 161] on input "Iced Caramel Macchiato" at bounding box center [479, 164] width 143 height 21
paste input "CED MOCHA"
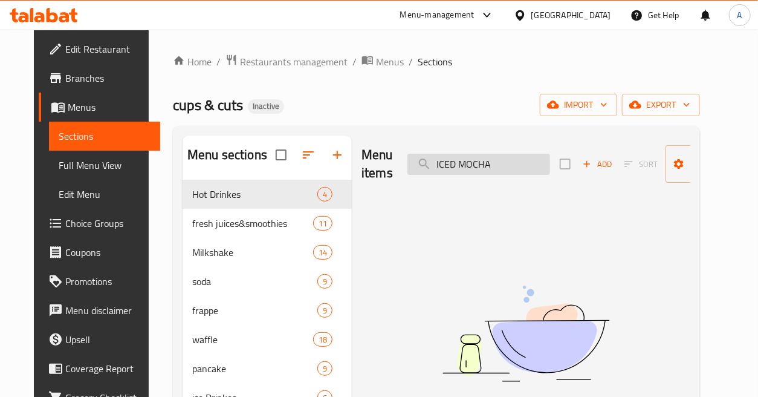
click at [502, 161] on input "ICED MOCHA" at bounding box center [479, 164] width 143 height 21
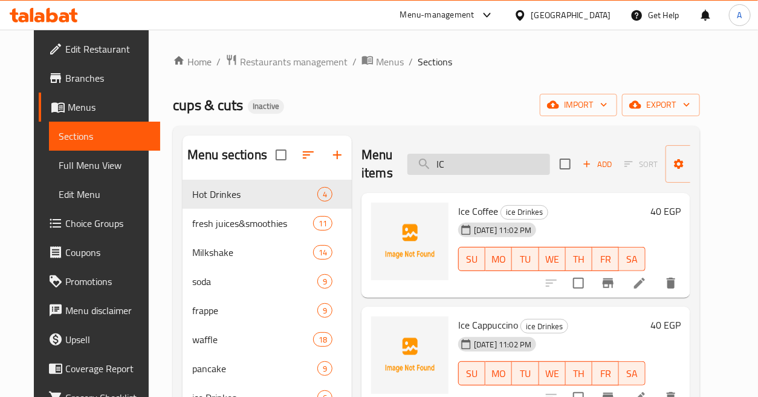
type input "I"
paste input "ICED MOCHA"
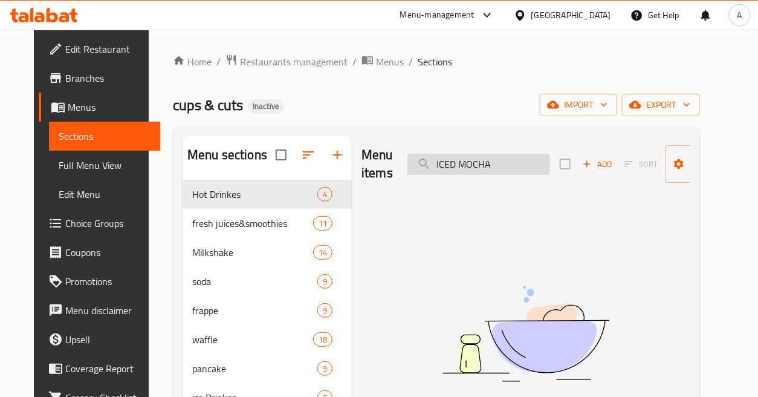
click at [454, 166] on input "ICED MOCHA" at bounding box center [479, 164] width 143 height 21
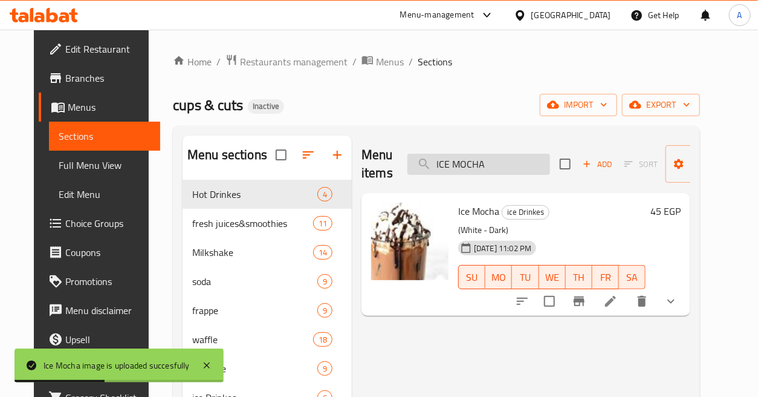
click at [486, 164] on input "ICE MOCHA" at bounding box center [479, 164] width 143 height 21
paste input "اسبريسو"
type input "اسبريسو"
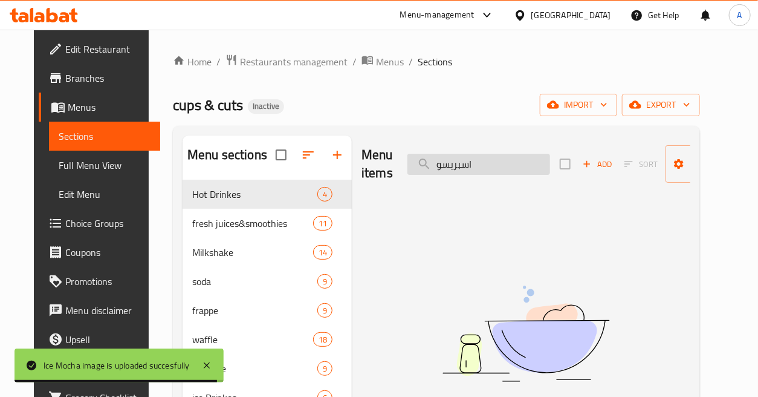
click at [520, 164] on input "اسبريسو" at bounding box center [479, 164] width 143 height 21
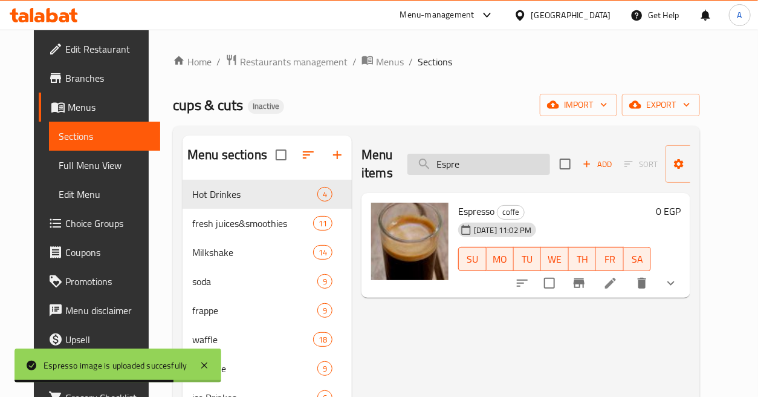
click at [487, 167] on input "Espre" at bounding box center [479, 164] width 143 height 21
paste input "الاسكا"
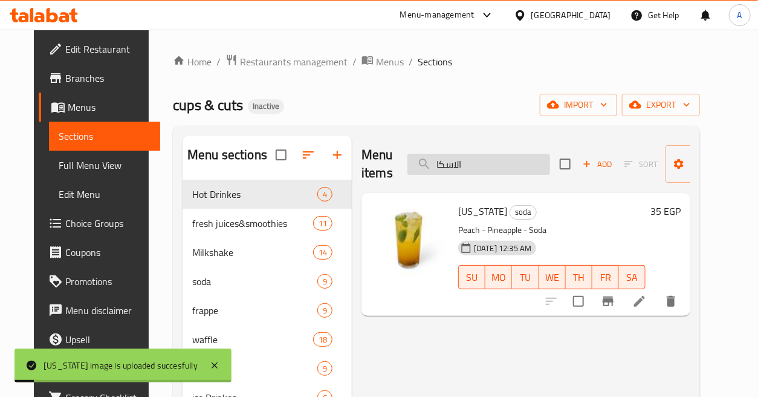
click at [504, 172] on input "الاسكا" at bounding box center [479, 164] width 143 height 21
paste input "[PERSON_NAME]"
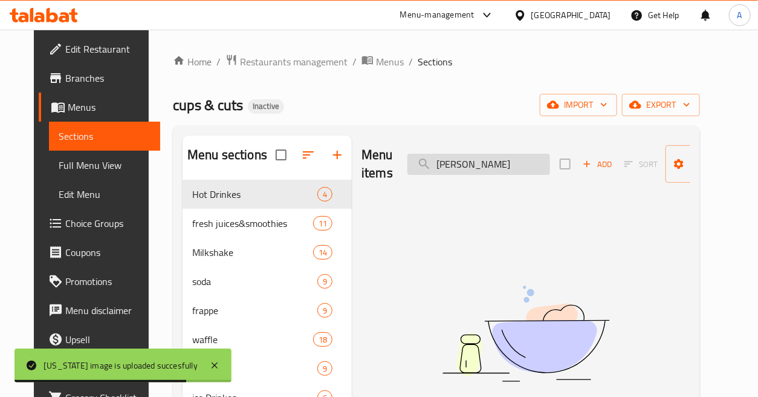
drag, startPoint x: 463, startPoint y: 163, endPoint x: 440, endPoint y: 171, distance: 24.7
click at [440, 171] on input "[PERSON_NAME]" at bounding box center [479, 164] width 143 height 21
click at [493, 162] on input "[PERSON_NAME]" at bounding box center [479, 164] width 143 height 21
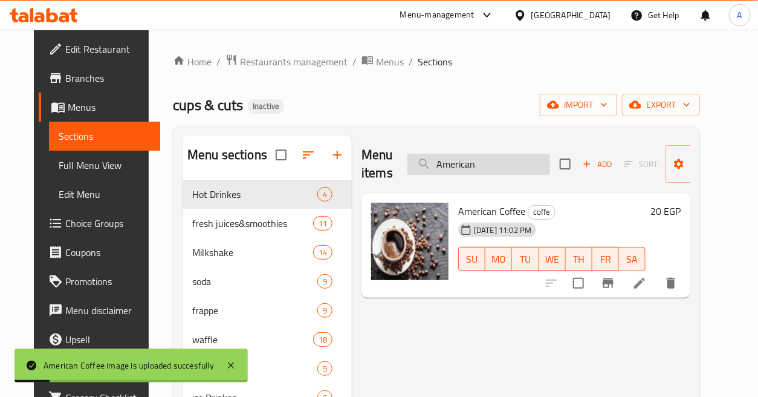
click at [510, 163] on input "American" at bounding box center [479, 164] width 143 height 21
paste input "ايس كابتشينو"
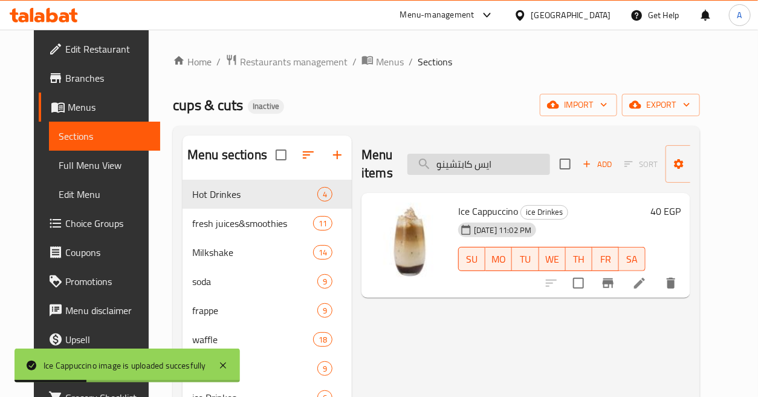
click at [525, 160] on input "ايس كابتشينو" at bounding box center [479, 164] width 143 height 21
paste input "وفى"
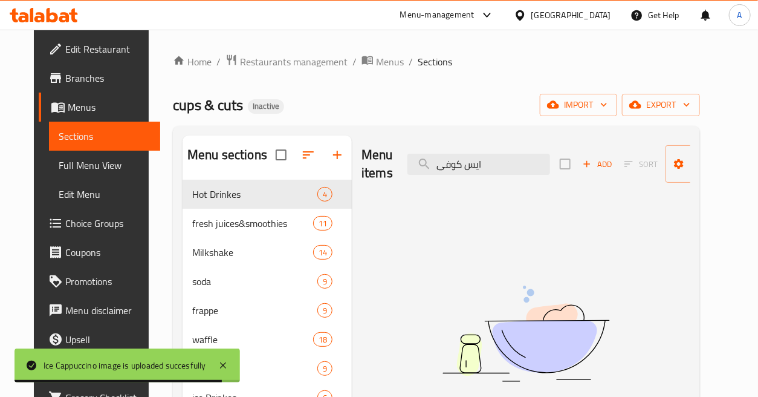
click at [492, 148] on div "Menu items ايس كوفى Add Sort Manage items" at bounding box center [526, 163] width 329 height 57
click at [506, 164] on input "ايس كوفى" at bounding box center [479, 164] width 143 height 21
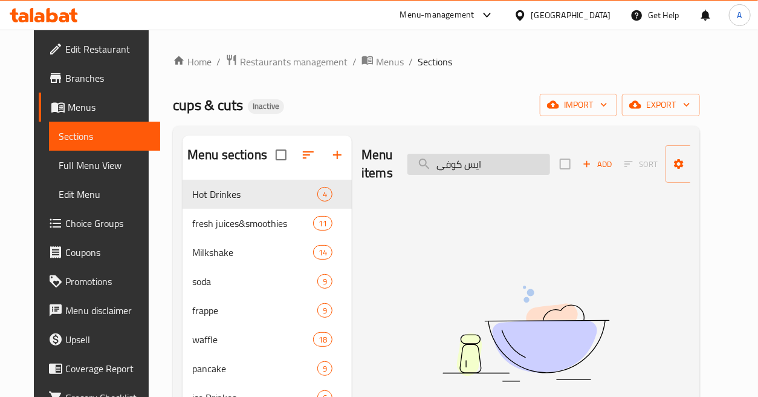
click at [506, 164] on input "ايس كوفى" at bounding box center [479, 164] width 143 height 21
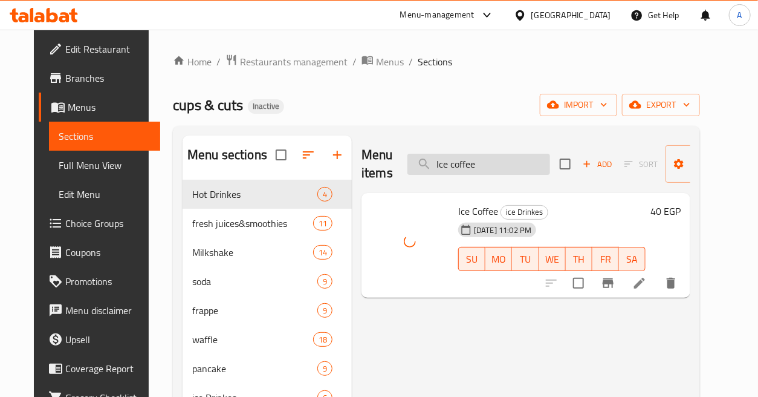
click at [451, 160] on input "Ice coffee" at bounding box center [479, 164] width 143 height 21
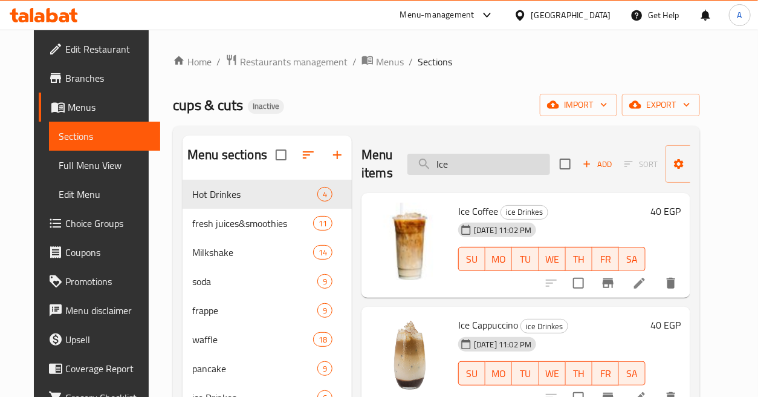
click at [464, 163] on input "Ice" at bounding box center [479, 164] width 143 height 21
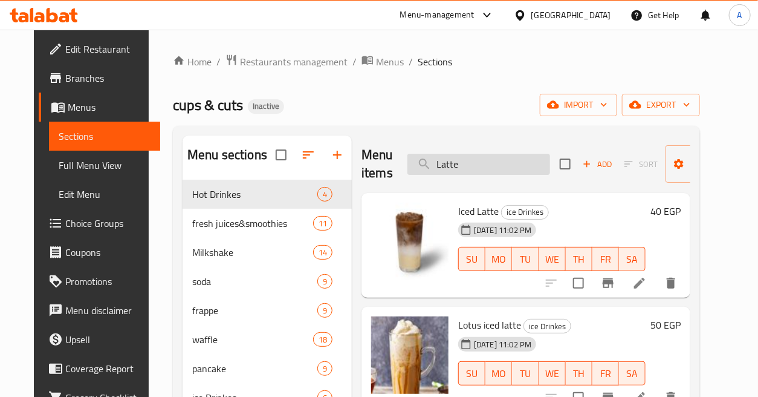
click at [504, 167] on input "Latte" at bounding box center [479, 164] width 143 height 21
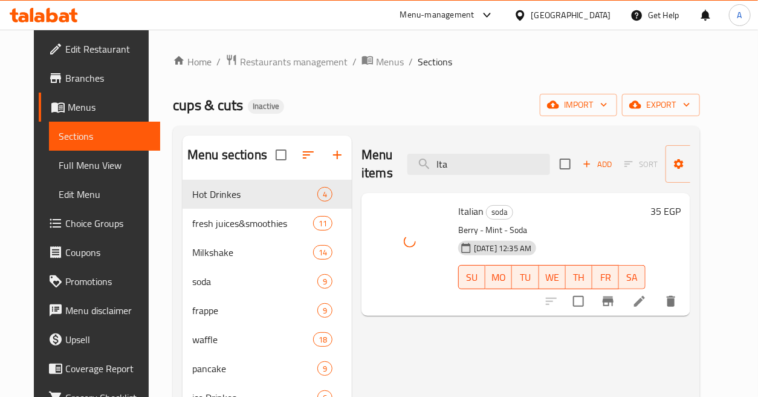
click at [512, 149] on div "Menu items Ita Add Sort Manage items" at bounding box center [526, 163] width 329 height 57
click at [521, 161] on input "Ita" at bounding box center [479, 164] width 143 height 21
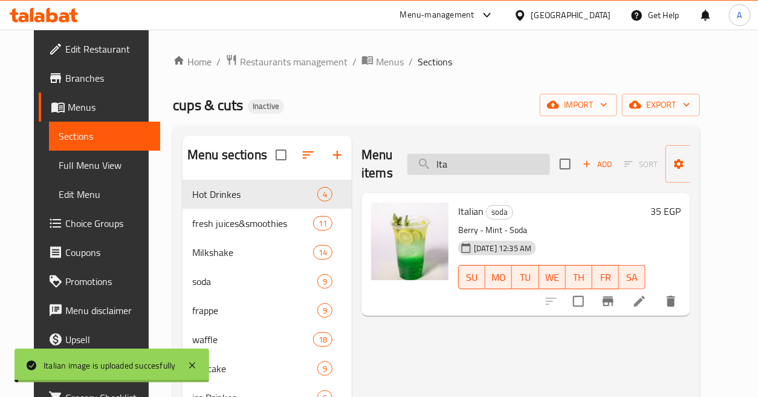
click at [521, 161] on input "Ita" at bounding box center [479, 164] width 143 height 21
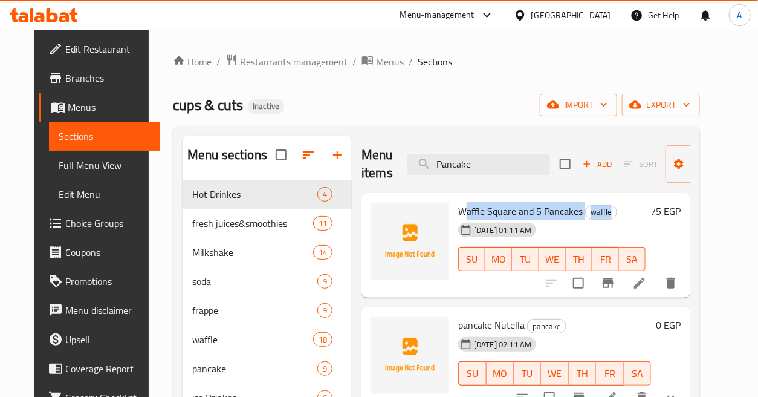
drag, startPoint x: 461, startPoint y: 207, endPoint x: 617, endPoint y: 209, distance: 156.0
click at [617, 209] on h6 "Waffle Square and 5 Pancakes waffle" at bounding box center [551, 211] width 187 height 17
click at [642, 224] on div "[DATE] 01:11 AM SU MO TU WE TH FR SA" at bounding box center [552, 250] width 197 height 65
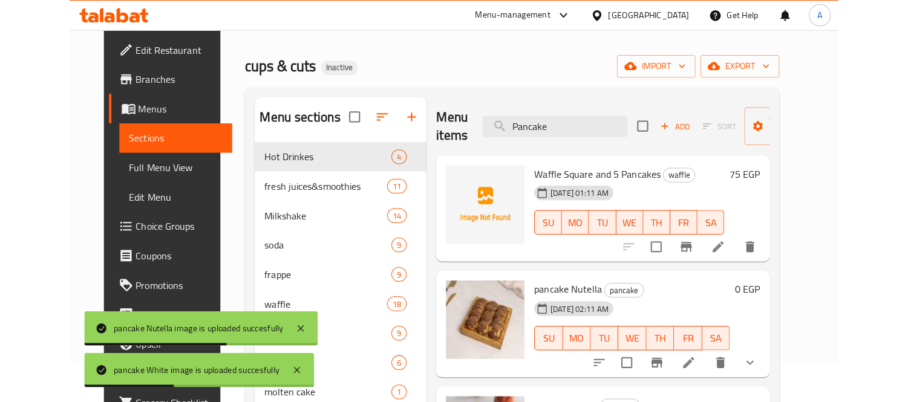
scroll to position [34, 0]
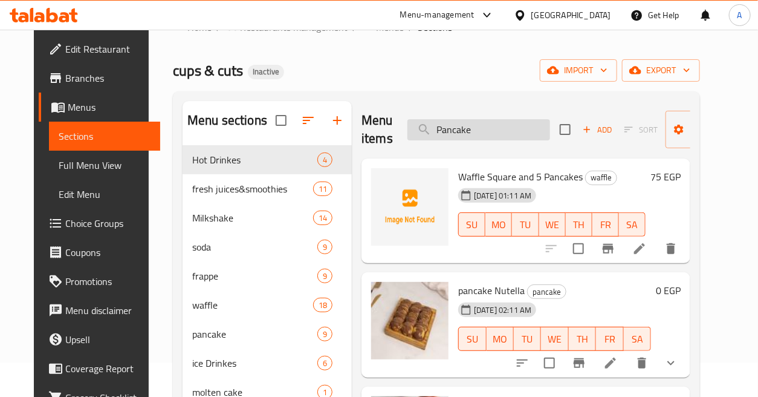
click at [509, 128] on input "Pancake" at bounding box center [479, 129] width 143 height 21
paste input "بلو هاواى"
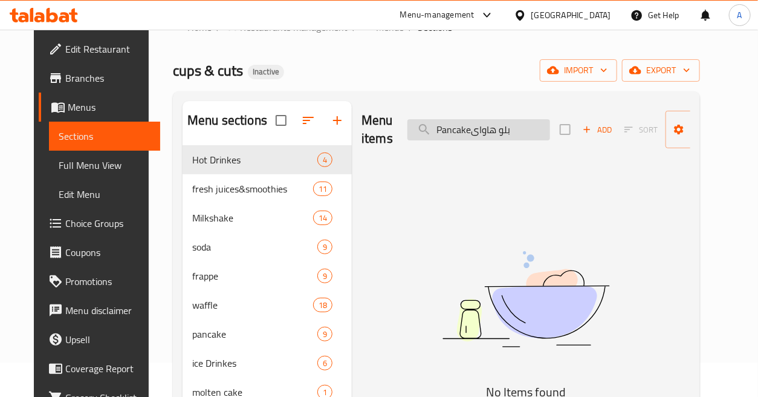
click at [499, 135] on input "Pancakeبلو هاواى" at bounding box center [479, 129] width 143 height 21
paste input "search"
click at [513, 121] on input "بلو هاواى" at bounding box center [479, 129] width 143 height 21
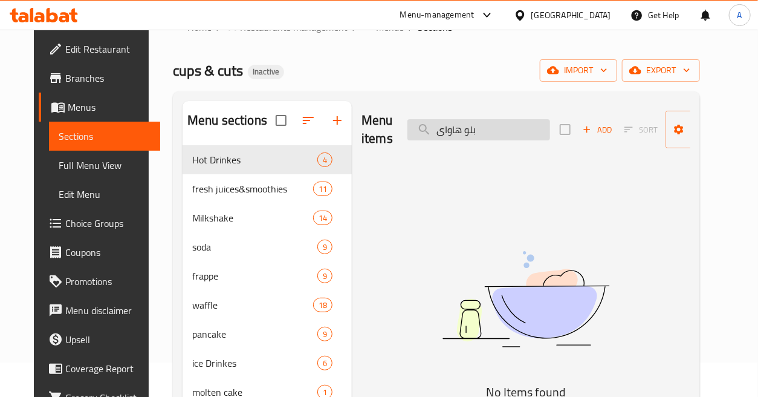
click at [513, 121] on input "بلو هاواى" at bounding box center [479, 129] width 143 height 21
type input "B"
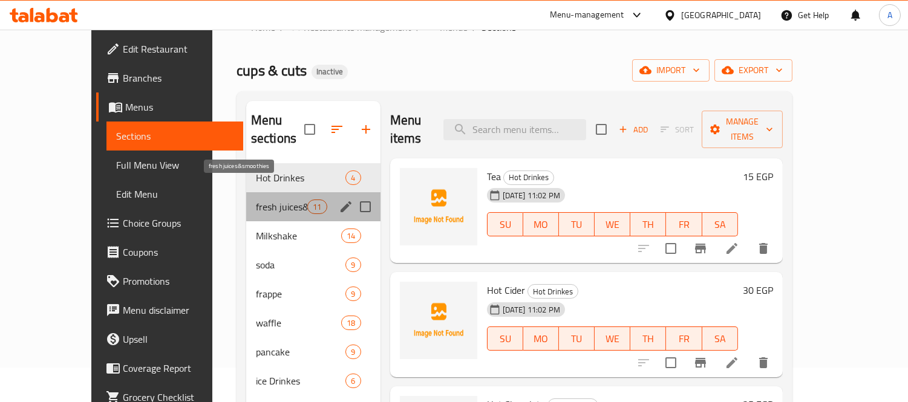
click at [256, 200] on span "fresh juices&smoothies" at bounding box center [281, 207] width 51 height 15
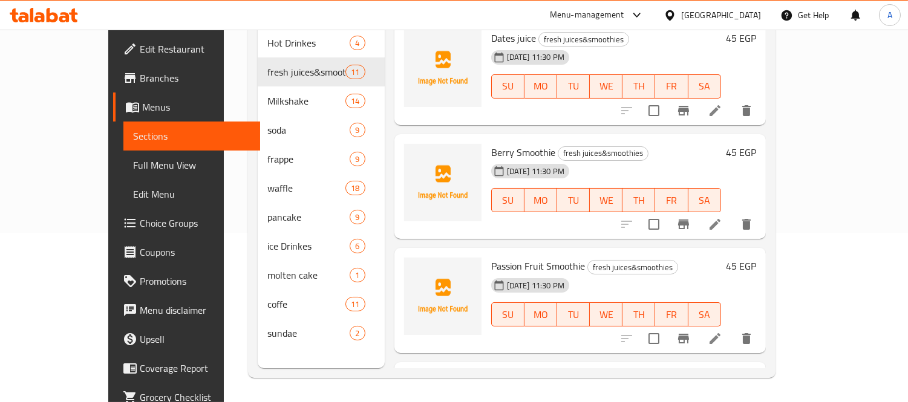
scroll to position [881, 0]
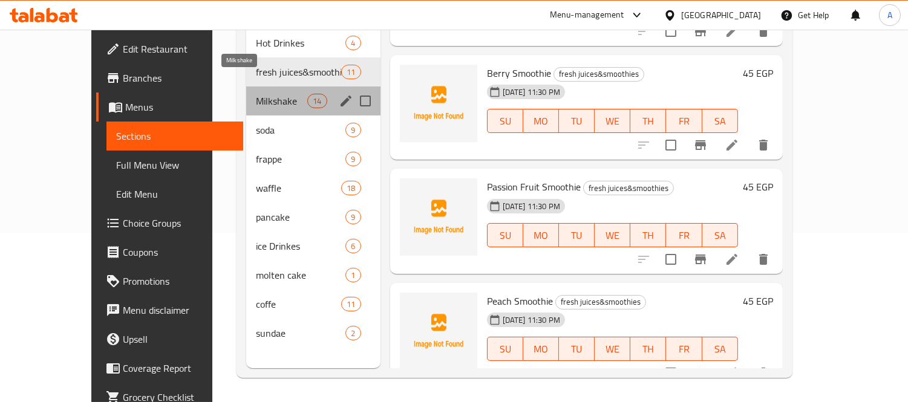
click at [256, 94] on span "Milkshake" at bounding box center [281, 101] width 51 height 15
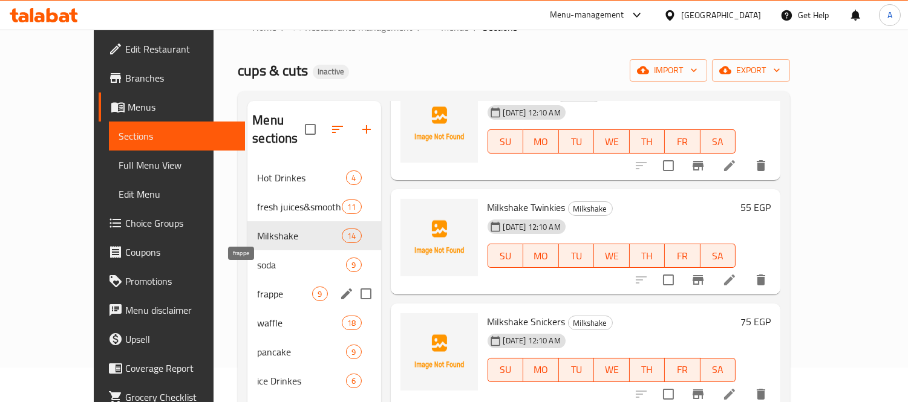
scroll to position [169, 0]
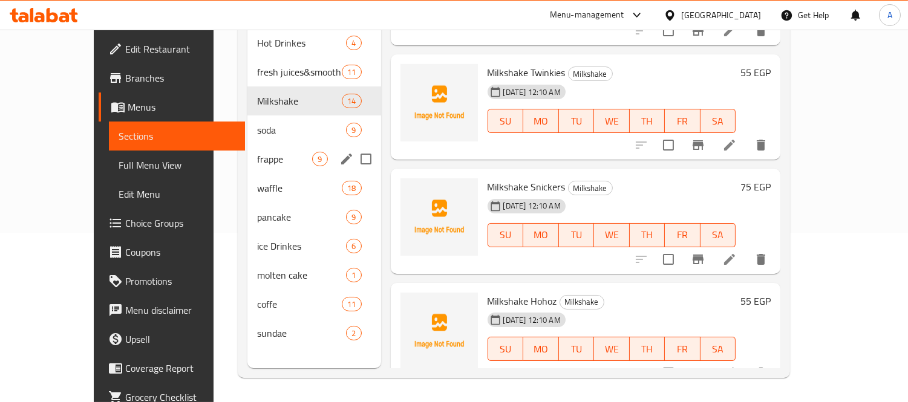
click at [247, 124] on div "soda 9" at bounding box center [313, 129] width 133 height 29
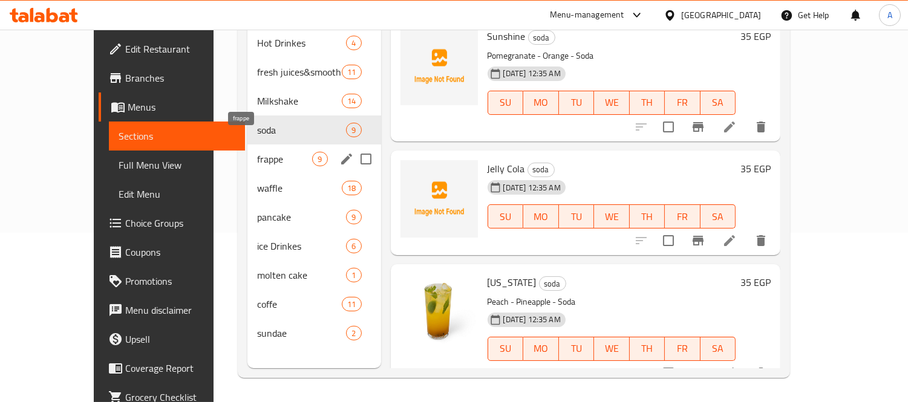
click at [257, 152] on span "frappe" at bounding box center [284, 159] width 55 height 15
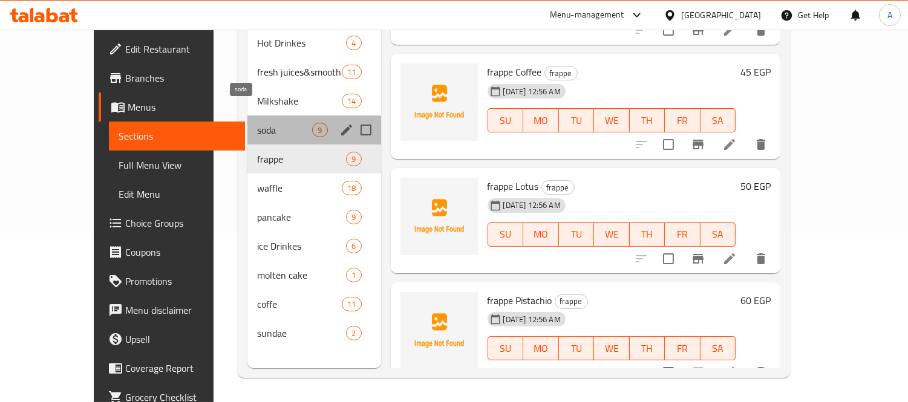
click at [257, 123] on span "soda" at bounding box center [284, 130] width 55 height 15
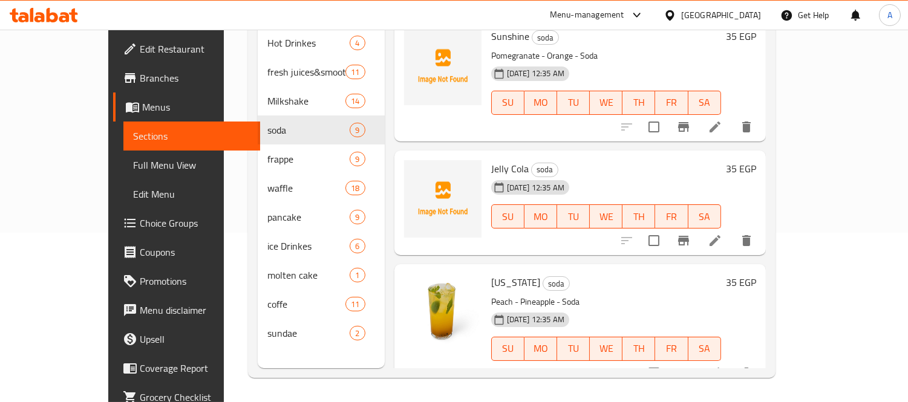
click at [267, 166] on span "frappe" at bounding box center [308, 159] width 83 height 15
click at [267, 195] on span "waffle" at bounding box center [306, 188] width 79 height 15
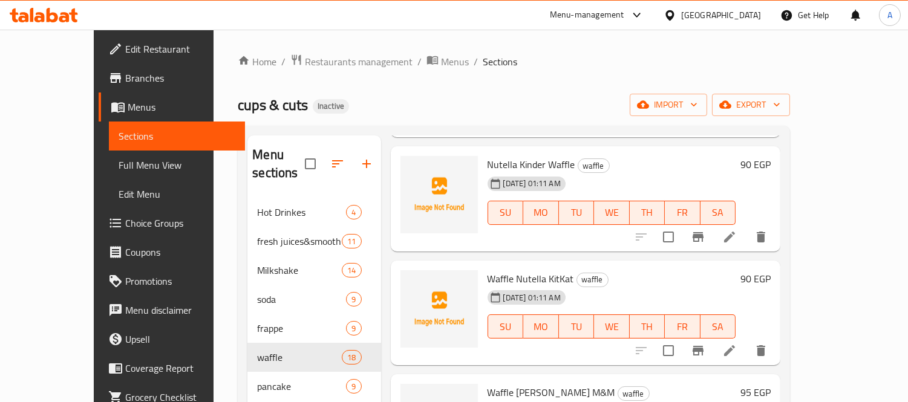
scroll to position [169, 0]
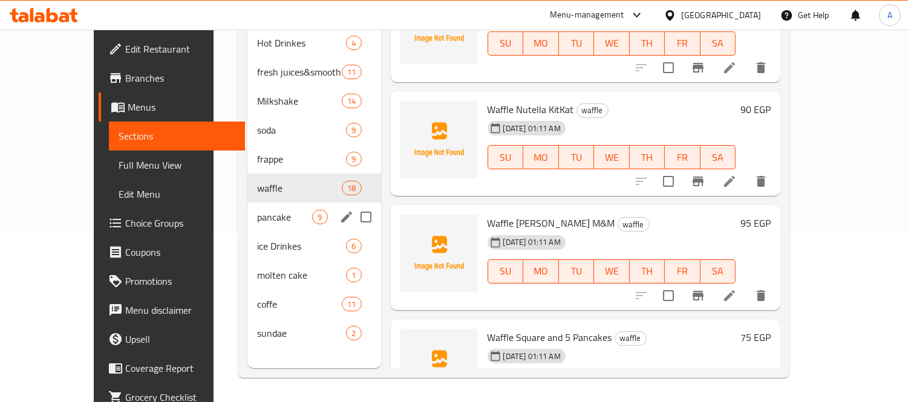
click at [257, 210] on span "pancake" at bounding box center [284, 217] width 55 height 15
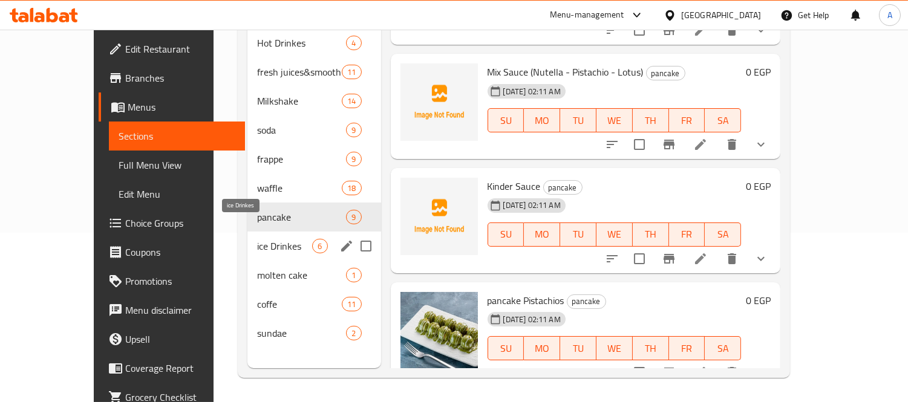
click at [257, 239] on span "ice Drinkes" at bounding box center [284, 246] width 55 height 15
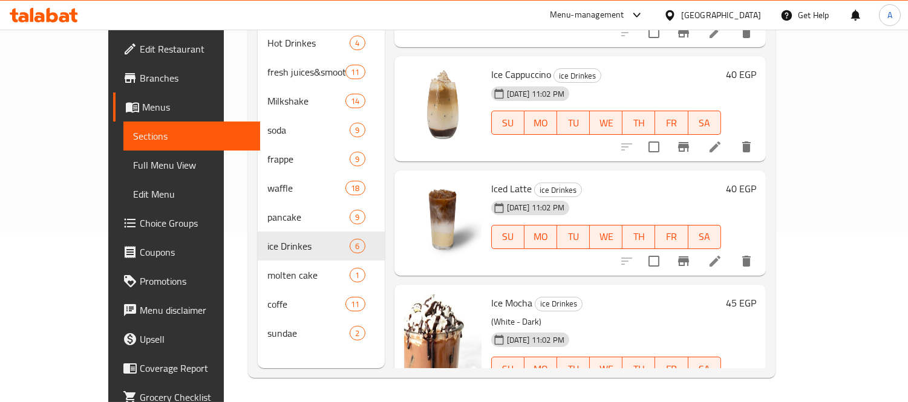
scroll to position [330, 0]
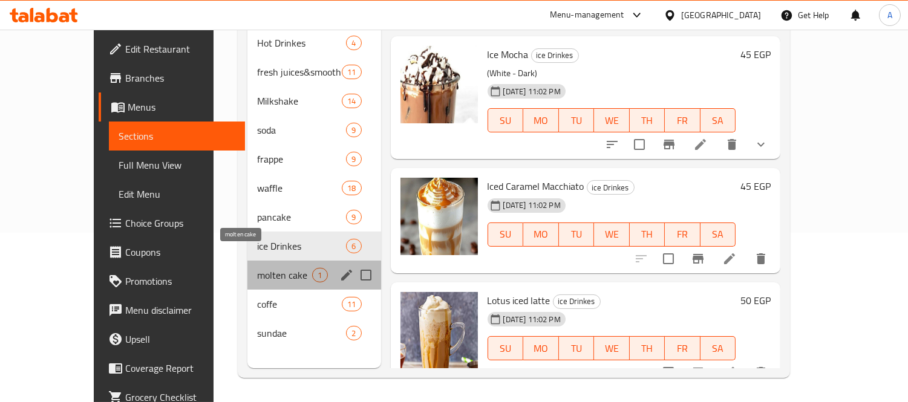
click at [257, 268] on span "molten cake" at bounding box center [284, 275] width 55 height 15
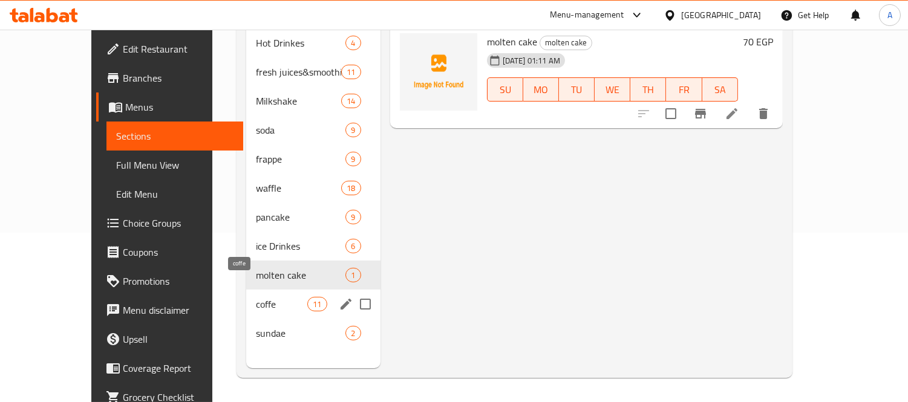
click at [256, 297] on span "coffe" at bounding box center [281, 304] width 51 height 15
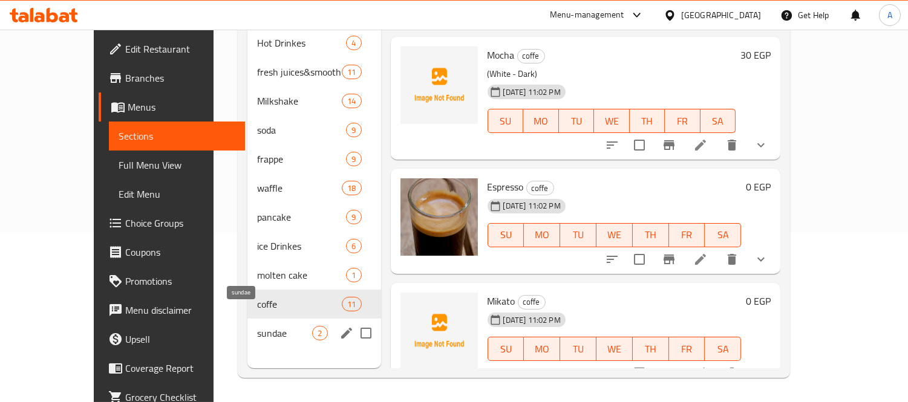
click at [257, 326] on span "sundae" at bounding box center [284, 333] width 55 height 15
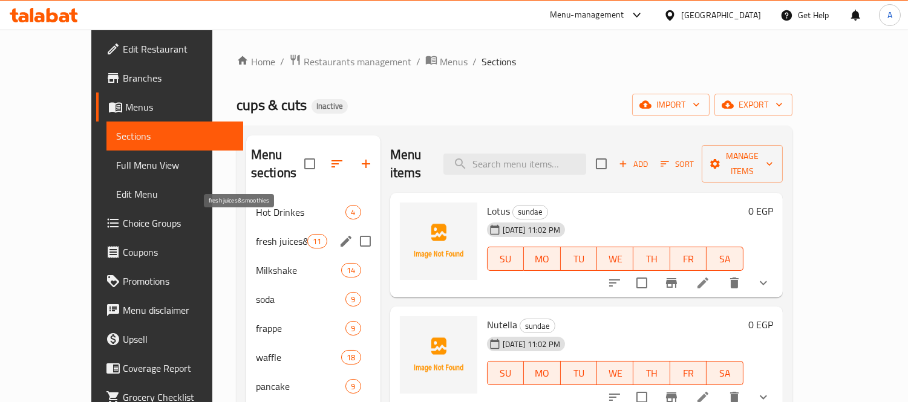
click at [246, 227] on div "fresh juices&smoothies 11" at bounding box center [313, 241] width 134 height 29
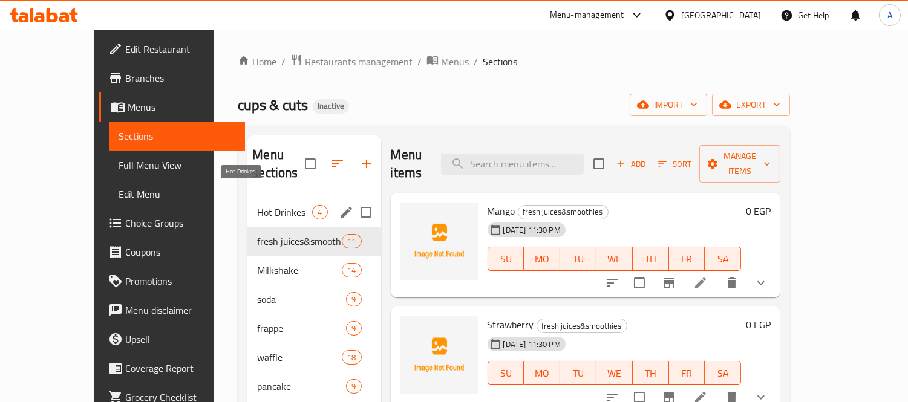
click at [257, 205] on span "Hot Drinkes" at bounding box center [284, 212] width 55 height 15
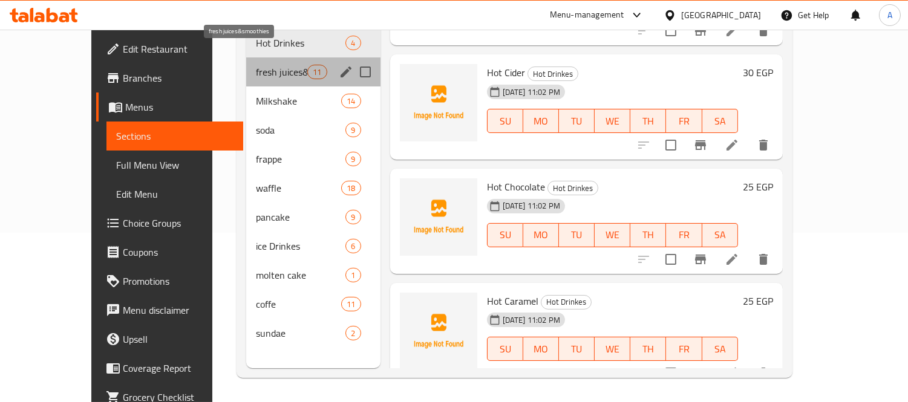
click at [264, 65] on span "fresh juices&smoothies" at bounding box center [281, 72] width 51 height 15
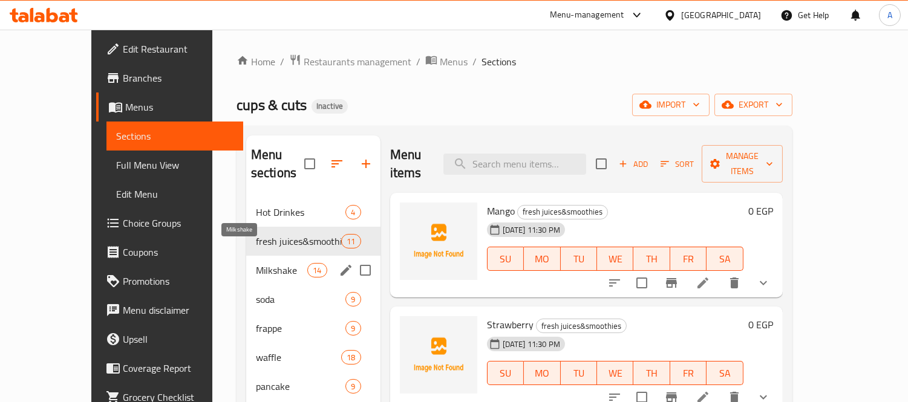
click at [256, 263] on span "Milkshake" at bounding box center [281, 270] width 51 height 15
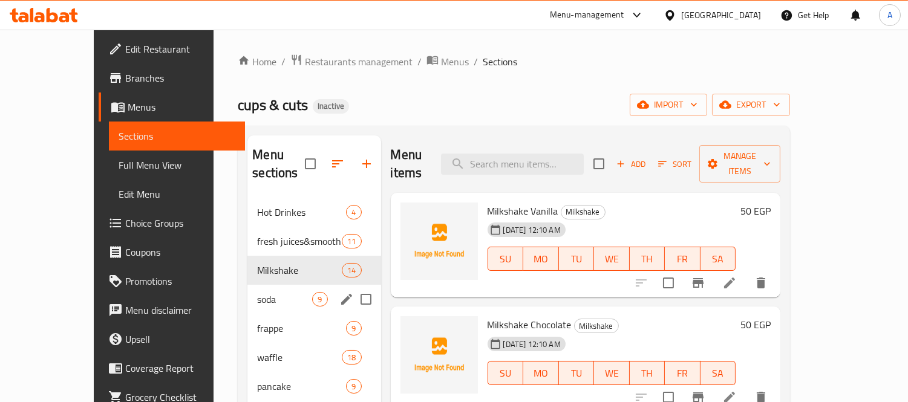
click at [257, 292] on span "soda" at bounding box center [284, 299] width 55 height 15
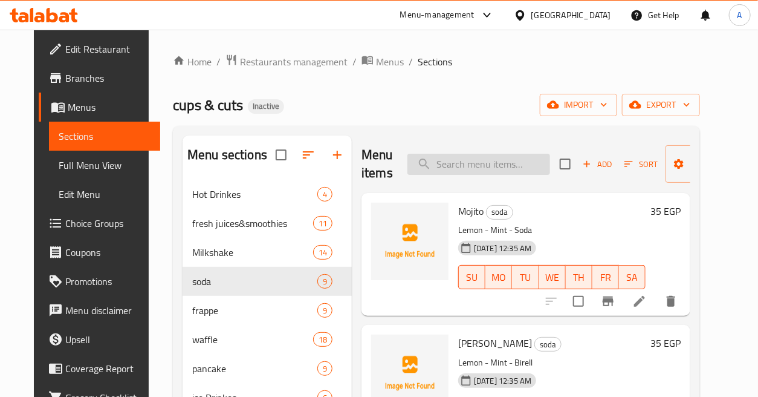
click at [490, 168] on input "search" at bounding box center [479, 164] width 143 height 21
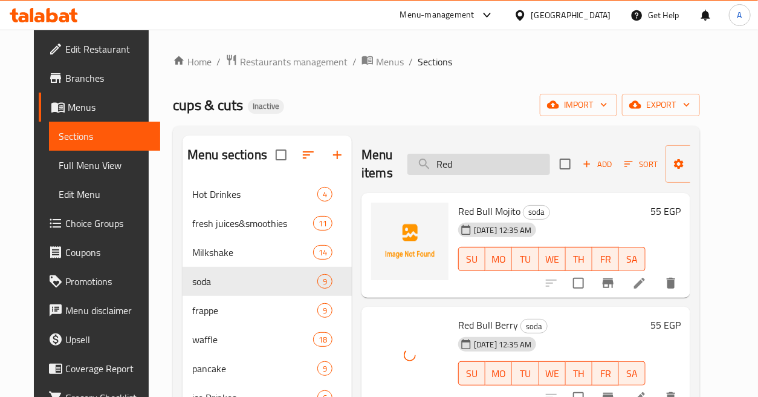
click at [509, 161] on input "Red" at bounding box center [479, 164] width 143 height 21
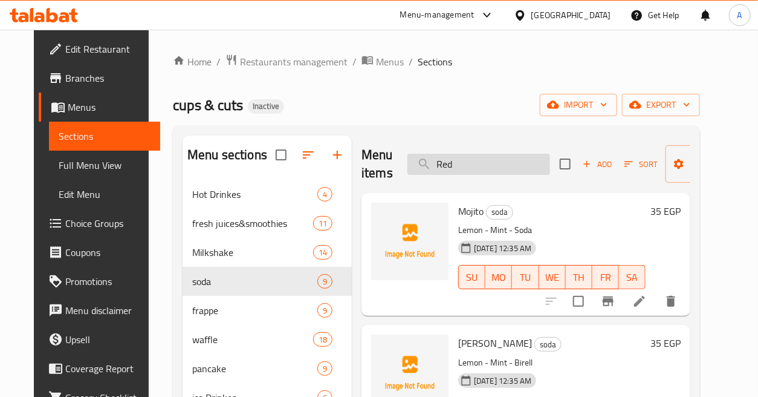
click at [457, 171] on input "Red" at bounding box center [479, 164] width 143 height 21
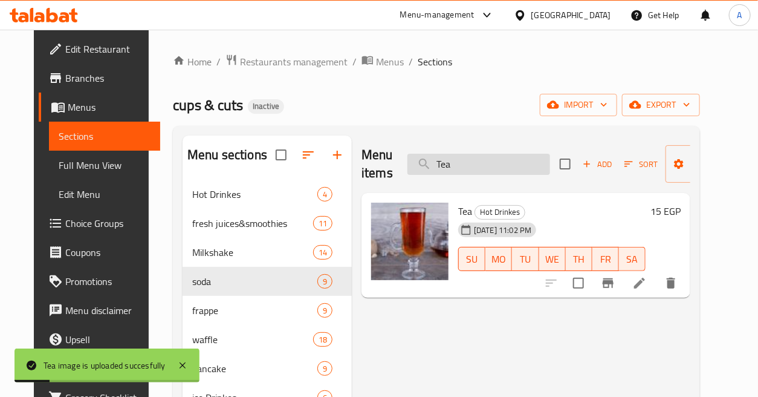
click at [510, 164] on input "Tea" at bounding box center [479, 164] width 143 height 21
paste input "صن [PERSON_NAME]"
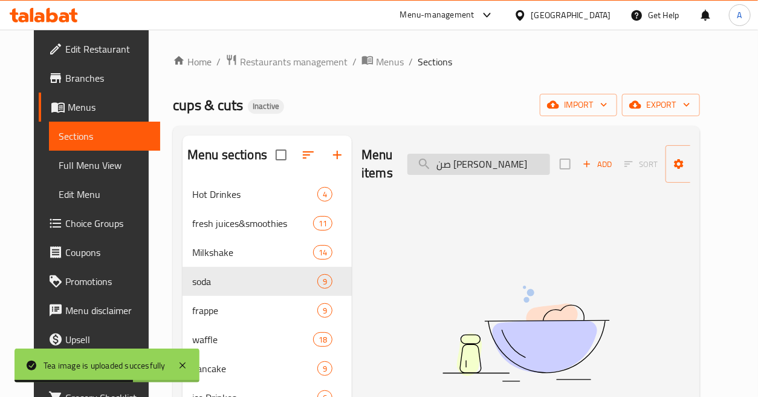
click at [490, 161] on input "صن [PERSON_NAME]" at bounding box center [479, 164] width 143 height 21
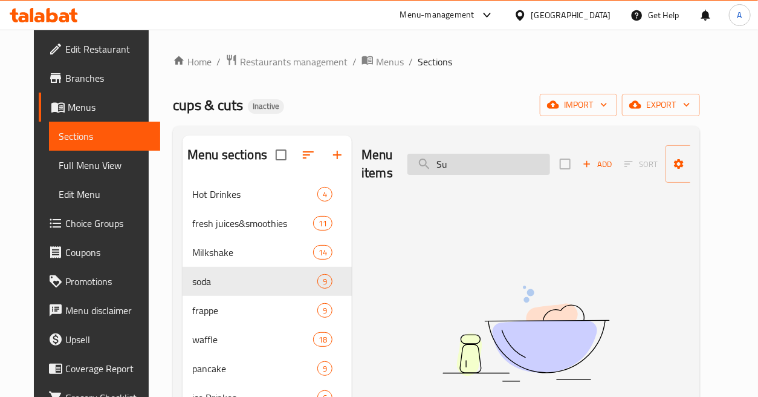
type input "S"
click at [490, 161] on input "louts" at bounding box center [479, 164] width 143 height 21
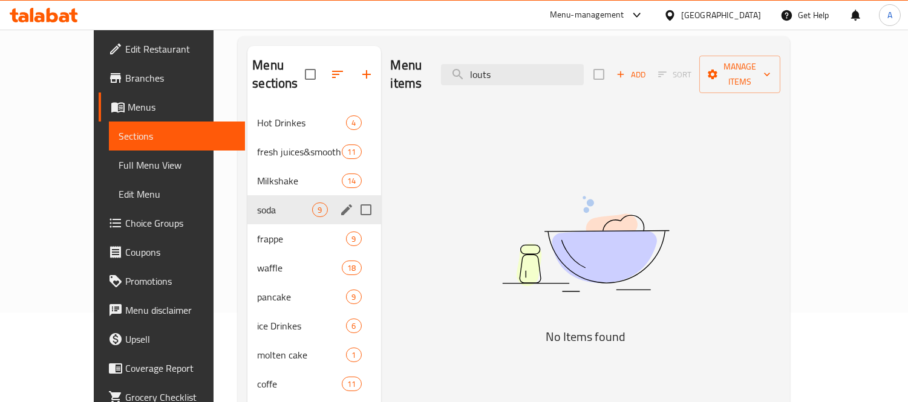
scroll to position [169, 0]
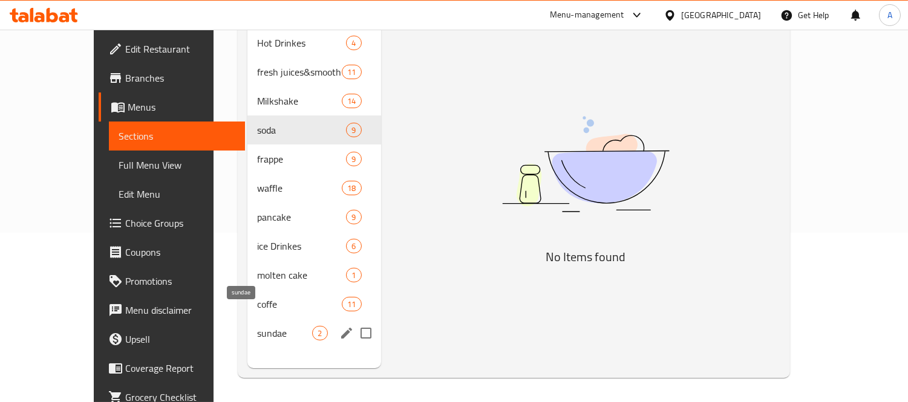
click at [257, 326] on span "sundae" at bounding box center [284, 333] width 55 height 15
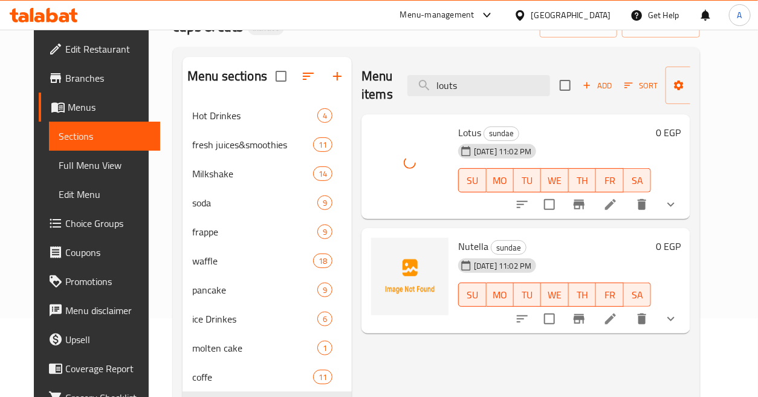
scroll to position [102, 0]
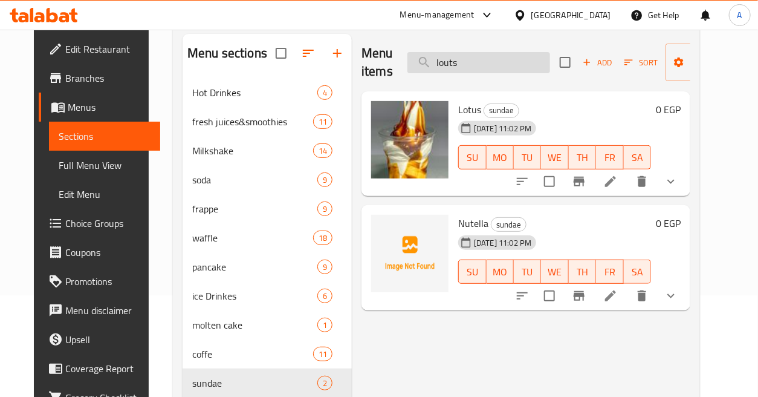
click at [492, 52] on input "louts" at bounding box center [479, 62] width 143 height 21
paste input "[PERSON_NAME]"
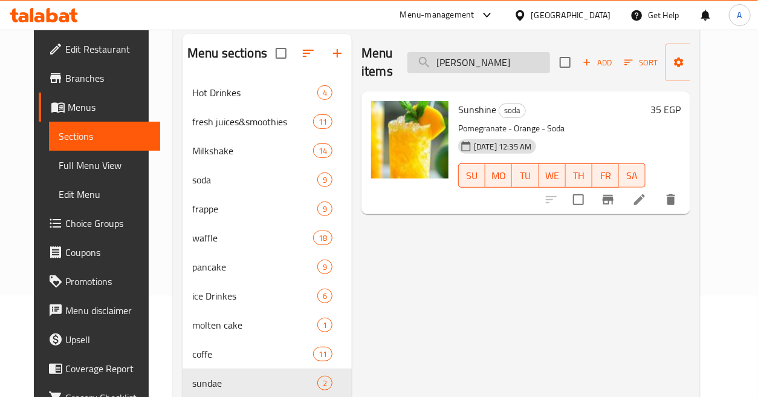
click at [502, 62] on input "[PERSON_NAME]" at bounding box center [479, 62] width 143 height 21
paste input "[PERSON_NAME]"
click at [502, 62] on input "عصير افوكادو" at bounding box center [479, 62] width 143 height 21
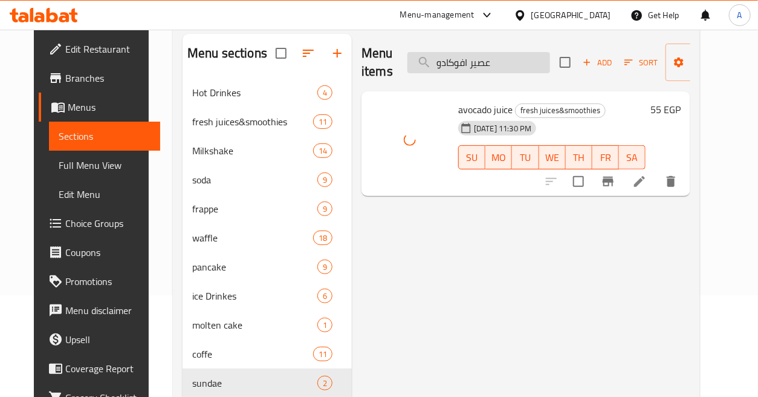
click at [509, 63] on input "عصير افوكادو" at bounding box center [479, 62] width 143 height 21
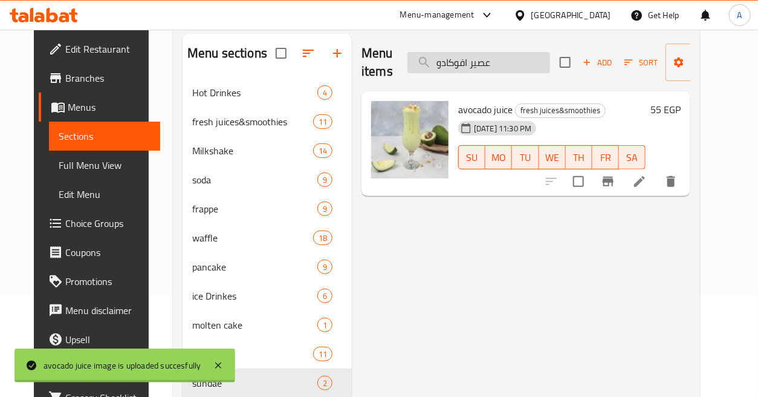
click at [509, 63] on input "عصير افوكادو" at bounding box center [479, 62] width 143 height 21
paste input "فراوله"
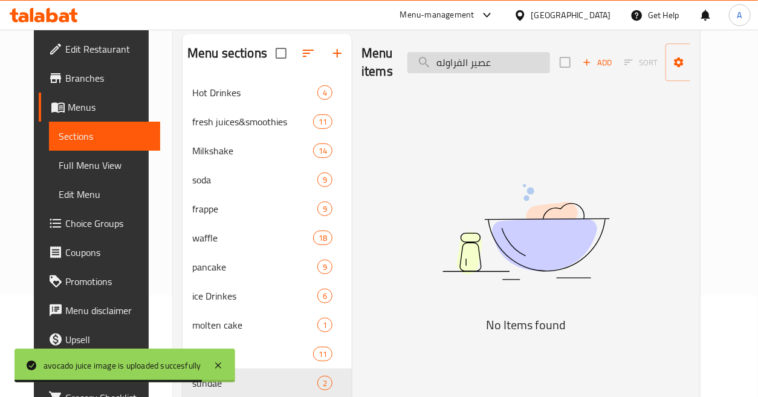
click at [492, 59] on input "عصير الفراوله" at bounding box center [479, 62] width 143 height 21
paste input "search"
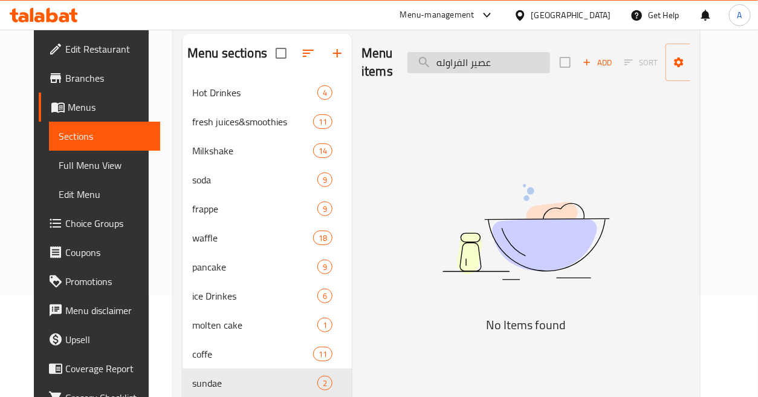
click at [458, 61] on input "عصير الفراوله" at bounding box center [479, 62] width 143 height 21
drag, startPoint x: 437, startPoint y: 62, endPoint x: 486, endPoint y: 62, distance: 48.4
click at [483, 62] on input "عصير فراوله" at bounding box center [479, 62] width 143 height 21
click at [492, 62] on input "عصير فراوله" at bounding box center [479, 62] width 143 height 21
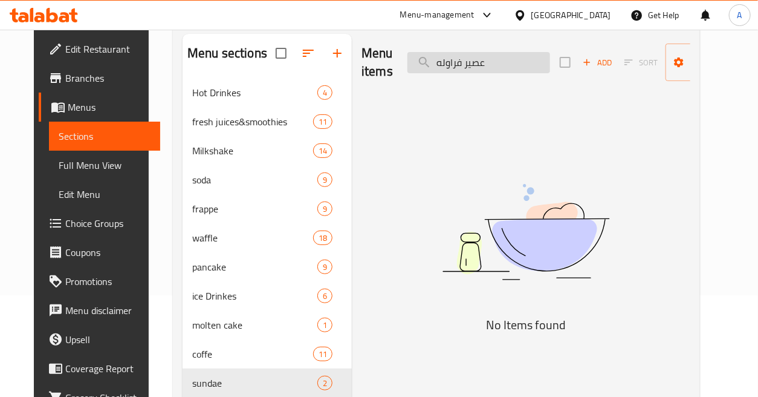
click at [492, 62] on input "عصير فراوله" at bounding box center [479, 62] width 143 height 21
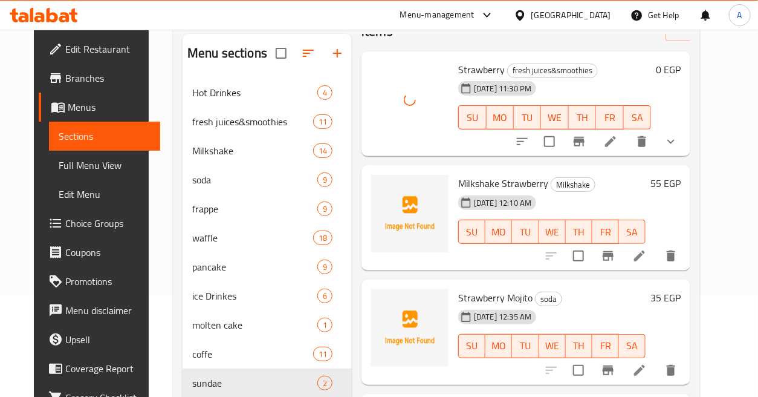
scroll to position [1, 0]
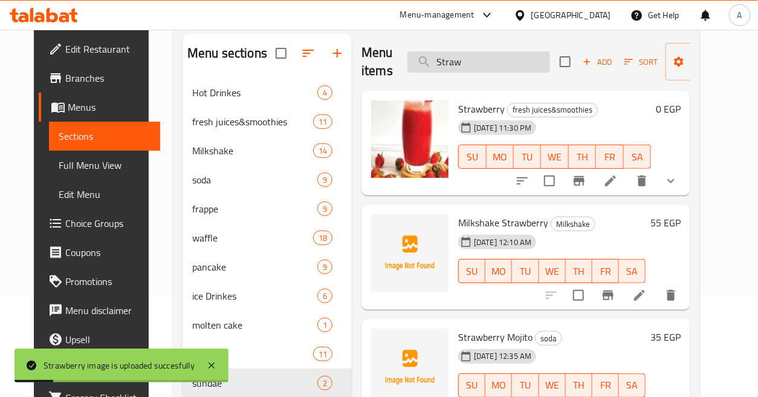
click at [464, 65] on input "Straw" at bounding box center [479, 61] width 143 height 21
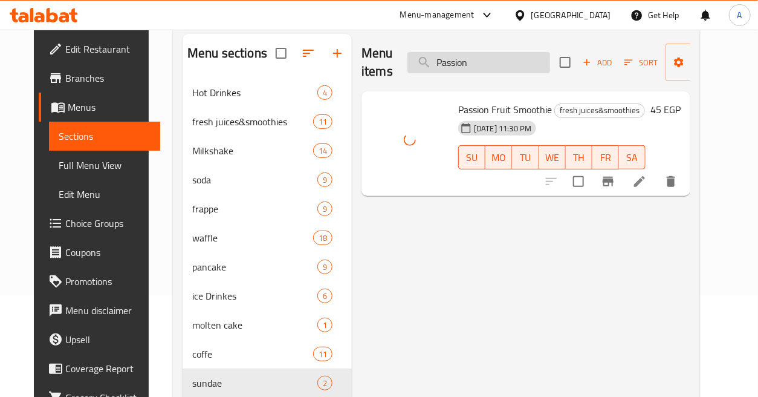
click at [492, 57] on input "Passion" at bounding box center [479, 62] width 143 height 21
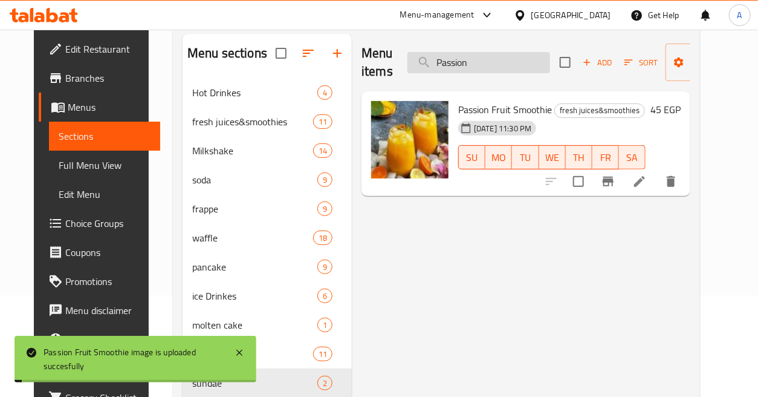
click at [492, 57] on input "Passion" at bounding box center [479, 62] width 143 height 21
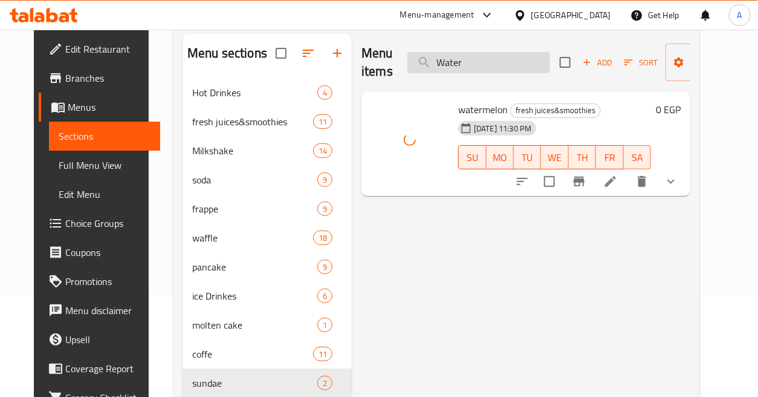
click at [486, 61] on input "Water" at bounding box center [479, 62] width 143 height 21
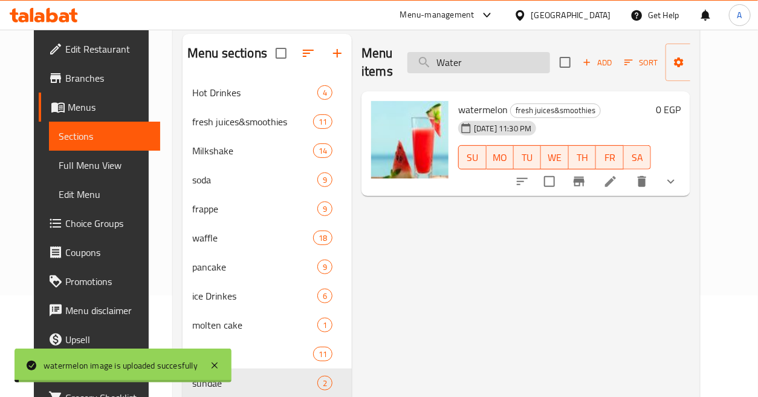
click at [486, 61] on input "Water" at bounding box center [479, 62] width 143 height 21
paste input "عصير بلح"
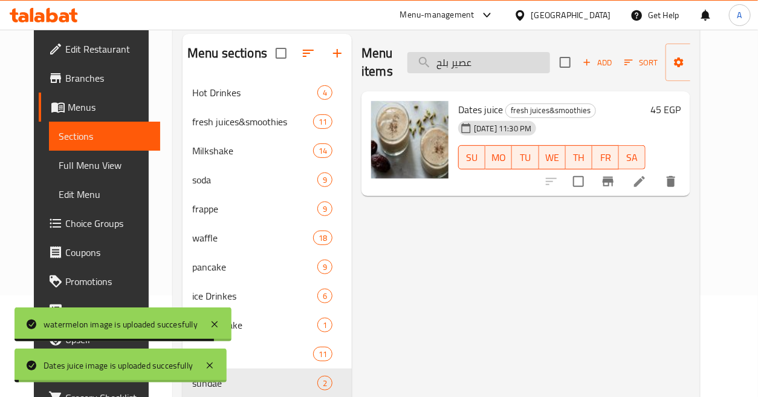
click at [495, 63] on input "عصير بلح" at bounding box center [479, 62] width 143 height 21
paste input "وت"
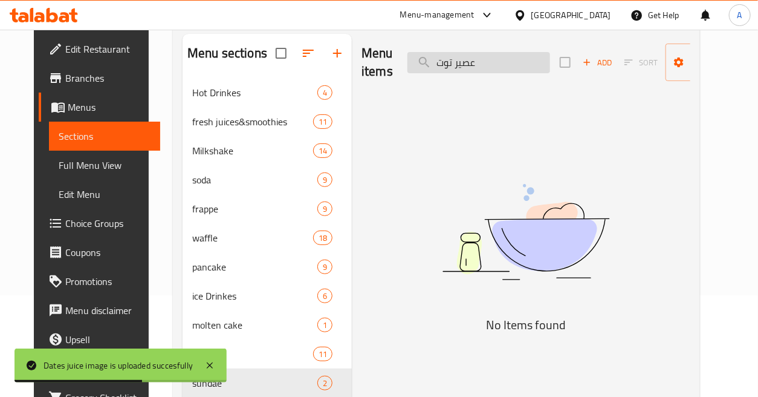
click at [473, 62] on input "عصير توت" at bounding box center [479, 62] width 143 height 21
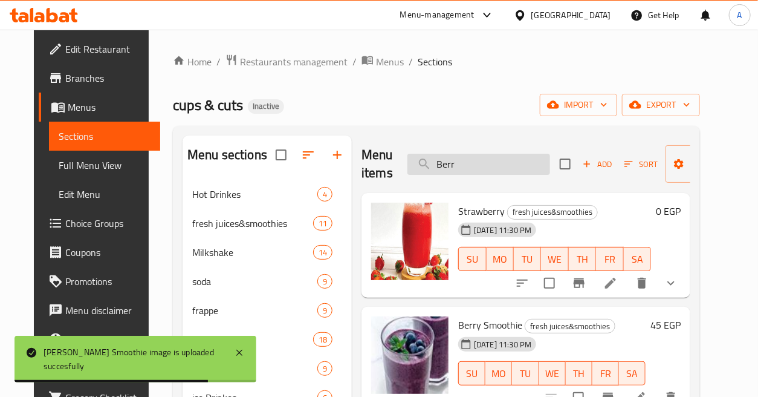
click at [514, 162] on input "Berr" at bounding box center [479, 164] width 143 height 21
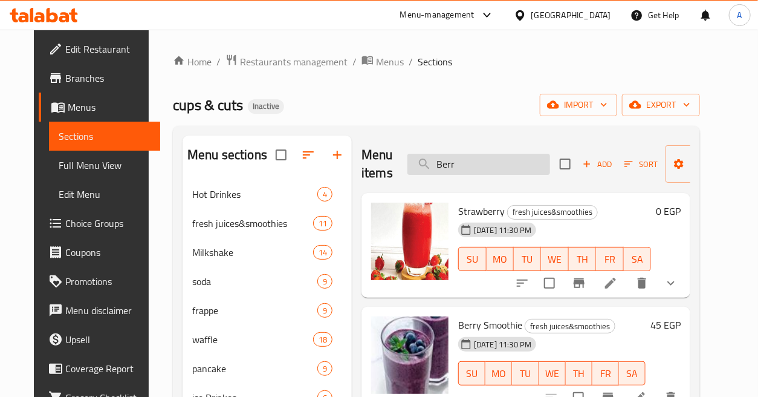
type input "K"
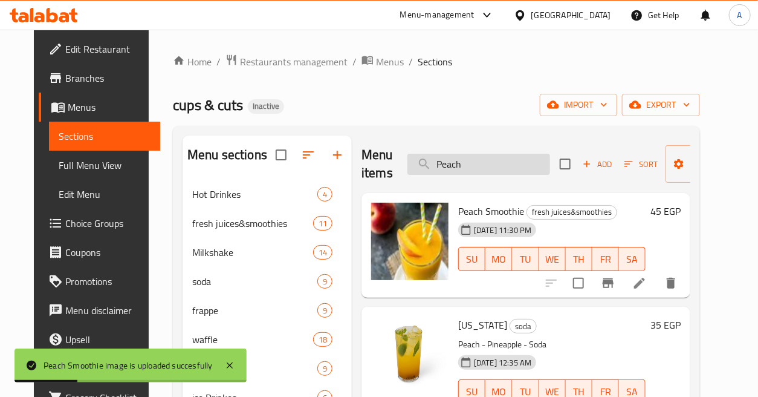
click at [519, 160] on input "Peach" at bounding box center [479, 164] width 143 height 21
paste input "عصير لمون نعناع"
type input "عصير لمون نعناع"
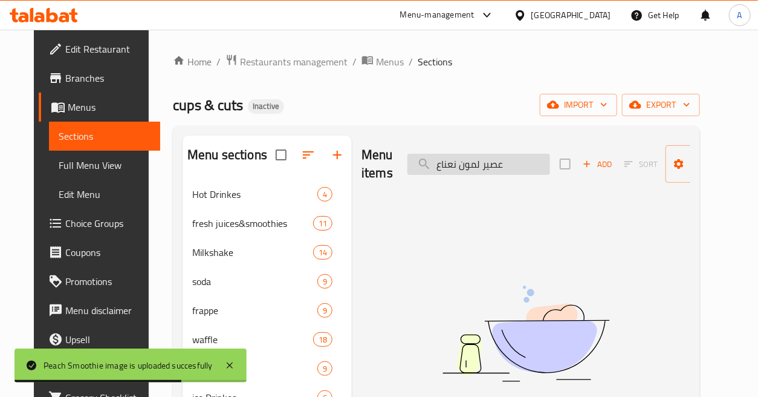
click at [464, 160] on input "عصير لمون نعناع" at bounding box center [479, 164] width 143 height 21
click at [467, 161] on input "عصير لمون نعناع" at bounding box center [479, 164] width 143 height 21
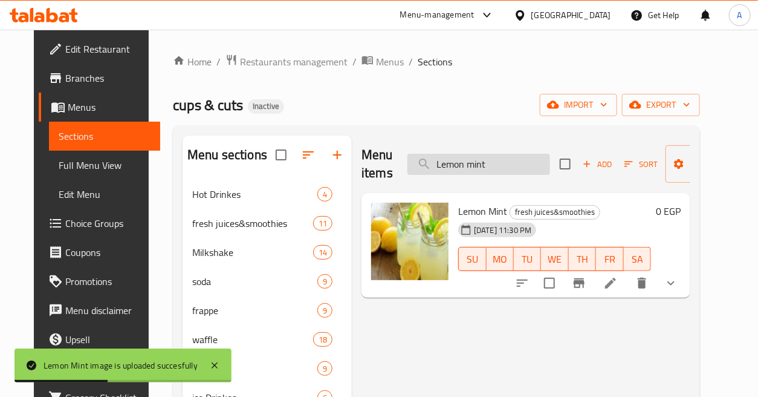
click at [475, 174] on input "Lemon mint" at bounding box center [479, 164] width 143 height 21
paste input "عصير ليمون"
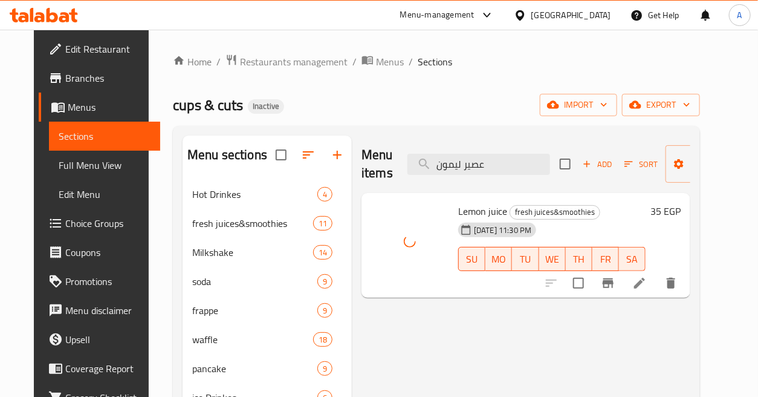
click at [495, 206] on span "Lemon juice" at bounding box center [482, 211] width 49 height 18
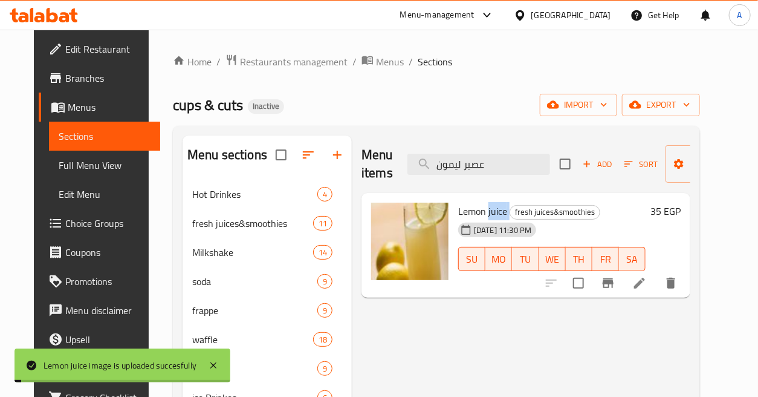
copy h6 "juice"
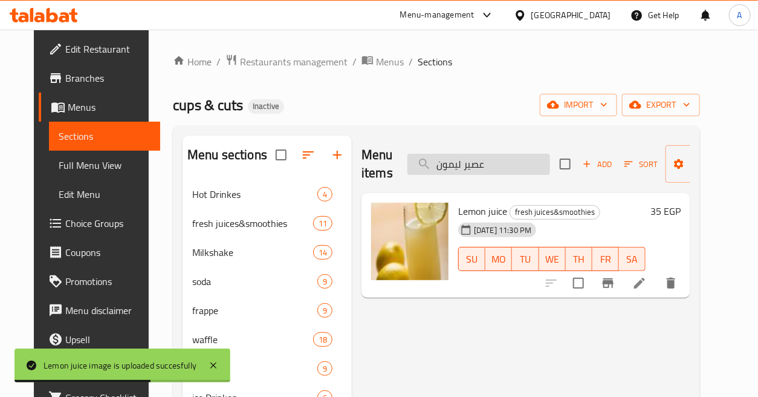
click at [511, 158] on input "عصير ليمون" at bounding box center [479, 164] width 143 height 21
paste input "انجا"
click at [511, 158] on input "عصير مانجا" at bounding box center [479, 164] width 143 height 21
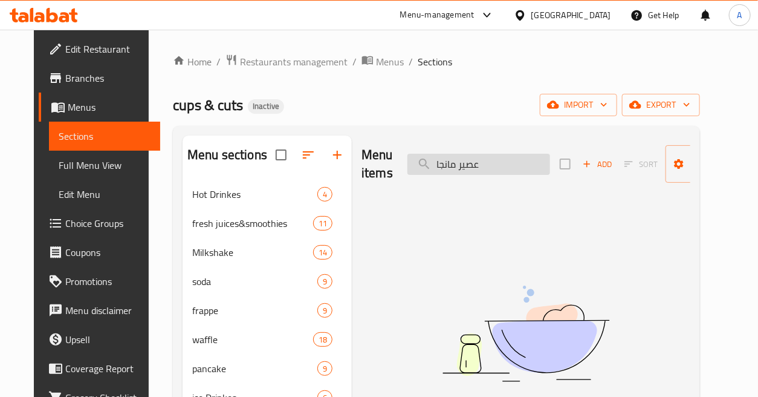
click at [495, 163] on input "عصير مانجا" at bounding box center [479, 164] width 143 height 21
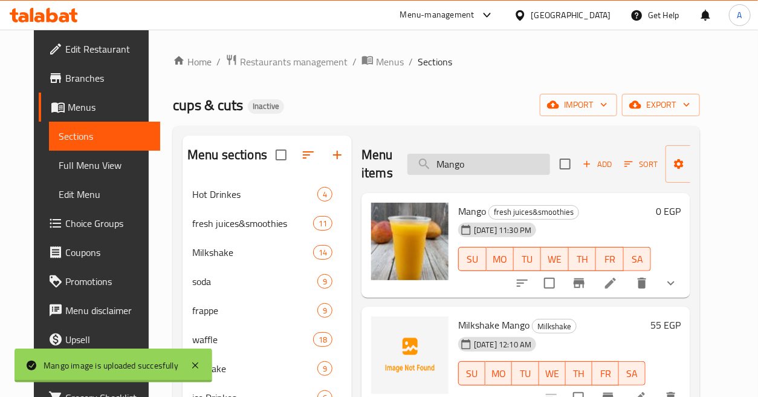
click at [466, 160] on input "Mango" at bounding box center [479, 164] width 143 height 21
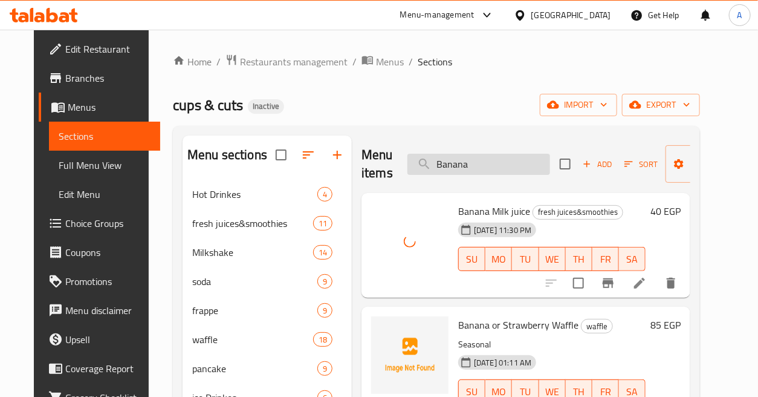
click at [521, 168] on input "Banana" at bounding box center [479, 164] width 143 height 21
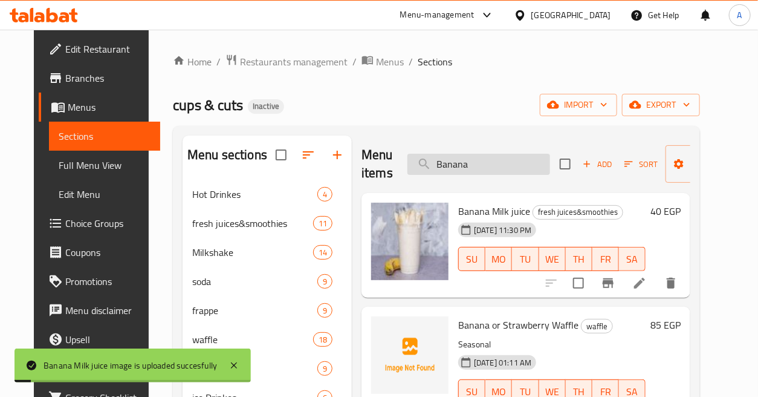
paste input "فرابية بندق"
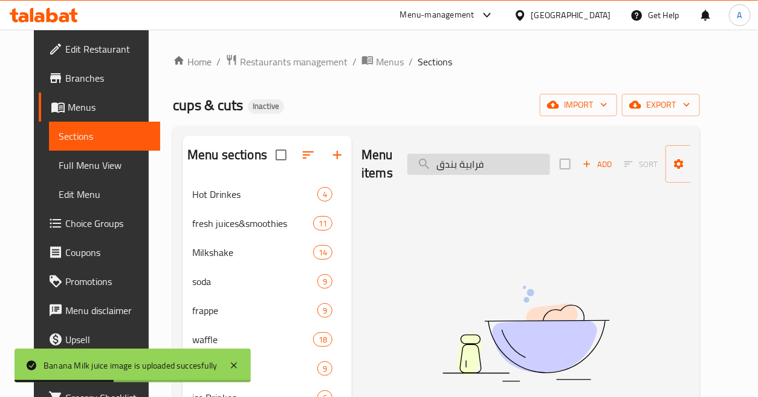
click at [460, 158] on input "فرابية بندق" at bounding box center [479, 164] width 143 height 21
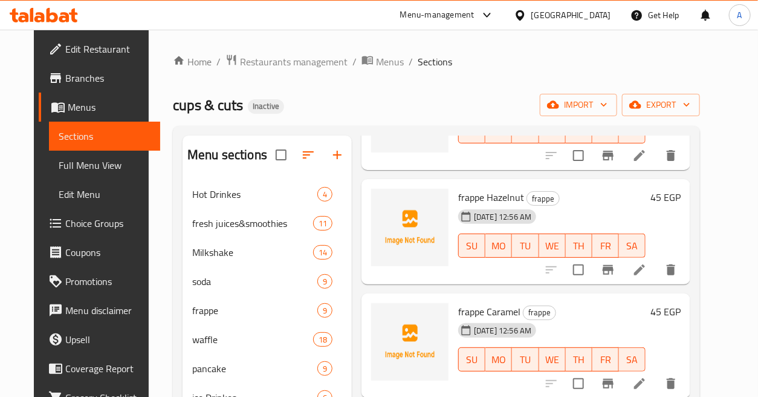
scroll to position [403, 0]
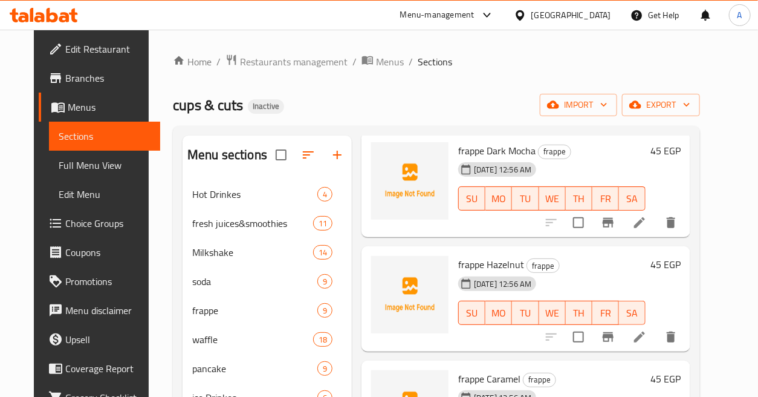
type input "Frappe"
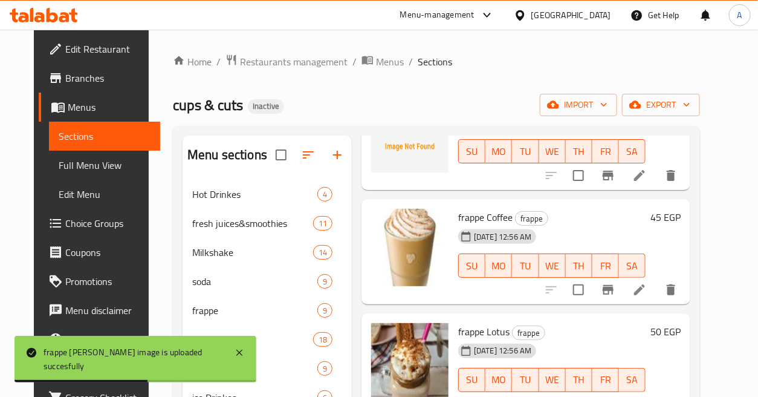
scroll to position [620, 0]
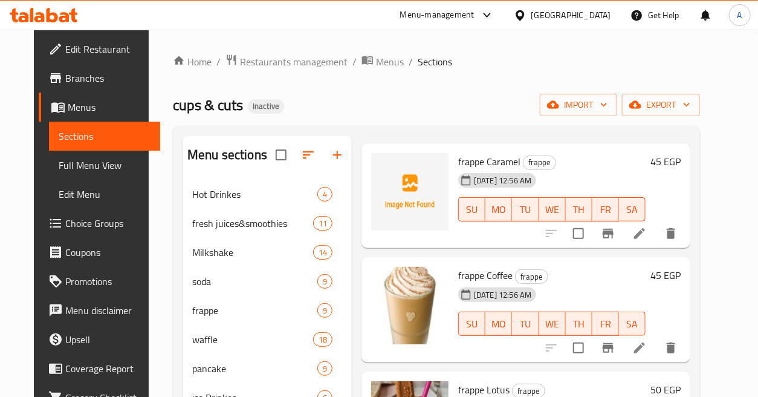
click at [645, 233] on icon at bounding box center [639, 233] width 11 height 11
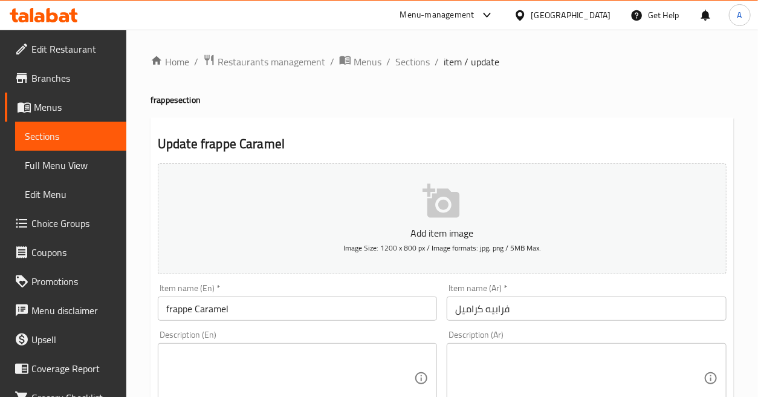
click at [497, 314] on input "فرابيه كراميل" at bounding box center [586, 308] width 279 height 24
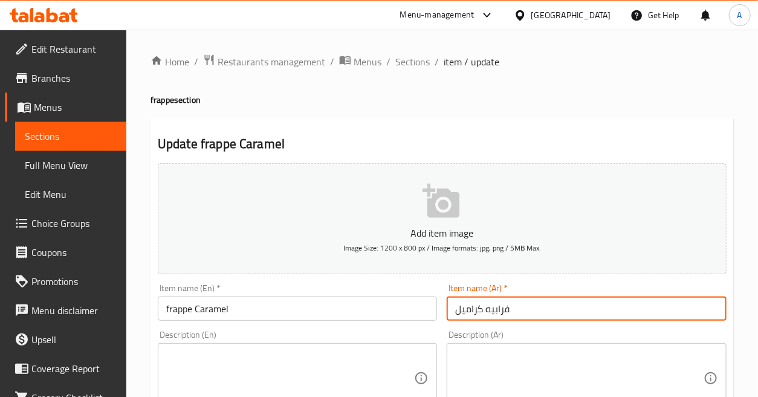
click at [497, 314] on input "فرابيه كراميل" at bounding box center [586, 308] width 279 height 24
click at [485, 312] on input "فرابيه كراميل" at bounding box center [586, 308] width 279 height 24
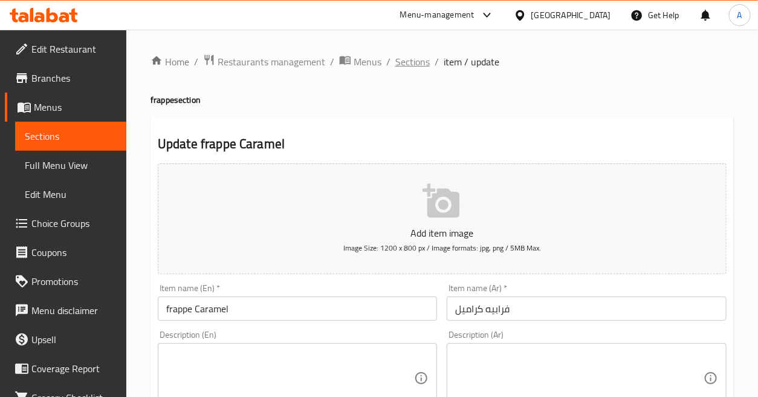
click at [402, 64] on span "Sections" at bounding box center [412, 61] width 34 height 15
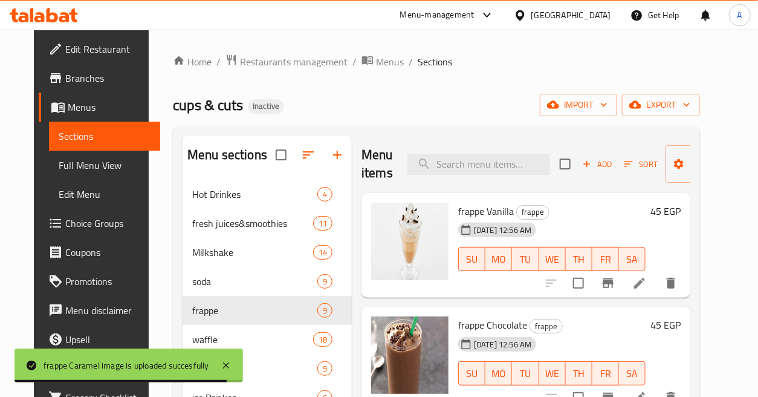
drag, startPoint x: 528, startPoint y: 85, endPoint x: 530, endPoint y: 93, distance: 7.6
click at [528, 88] on div "Home / Restaurants management / Menus / Sections cups & cuts Inactive import ex…" at bounding box center [436, 298] width 527 height 488
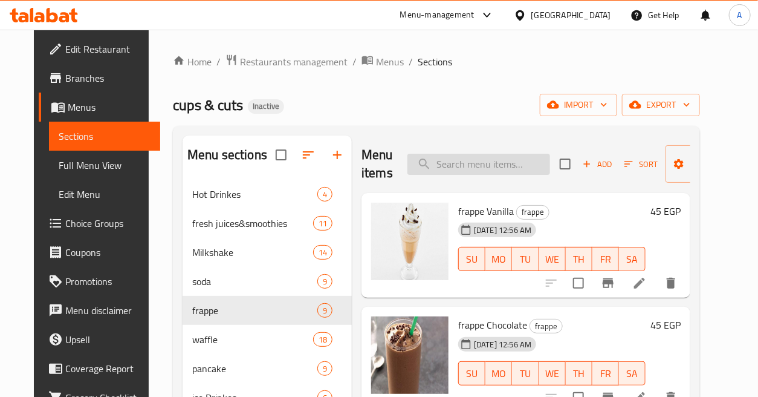
click at [498, 161] on input "search" at bounding box center [479, 164] width 143 height 21
paste input "قهوة بندق"
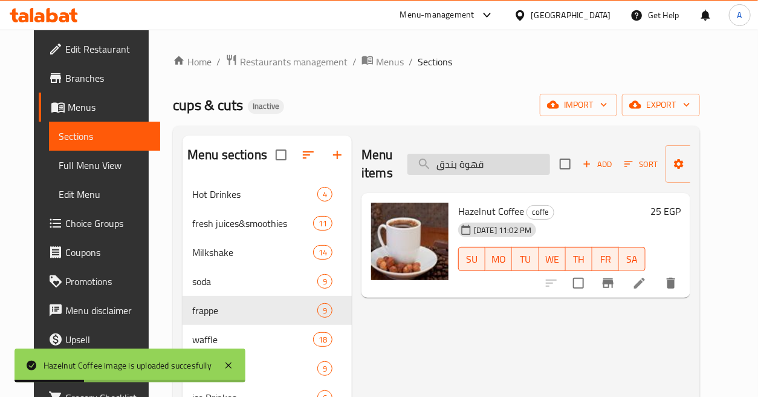
click at [488, 163] on input "قهوة بندق" at bounding box center [479, 164] width 143 height 21
paste input "ركى"
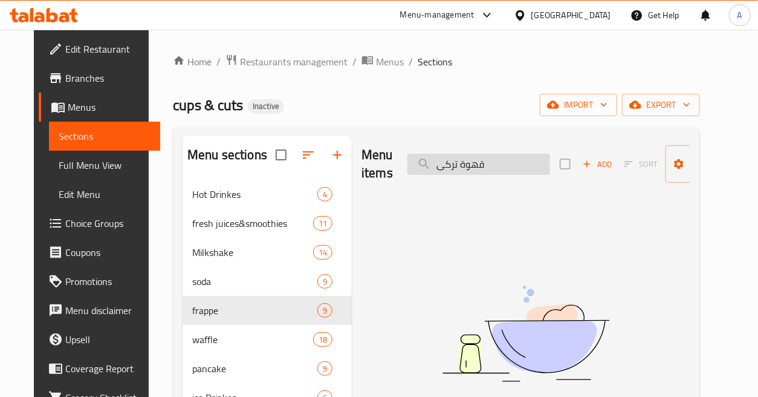
click at [460, 163] on input "قهوة تركى" at bounding box center [479, 164] width 143 height 21
type input "ل"
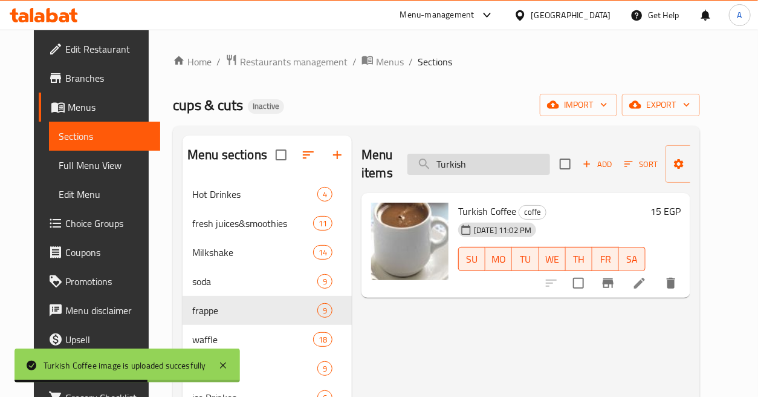
click at [461, 158] on input "Turkish" at bounding box center [479, 164] width 143 height 21
paste input "قهوة فرنساوى"
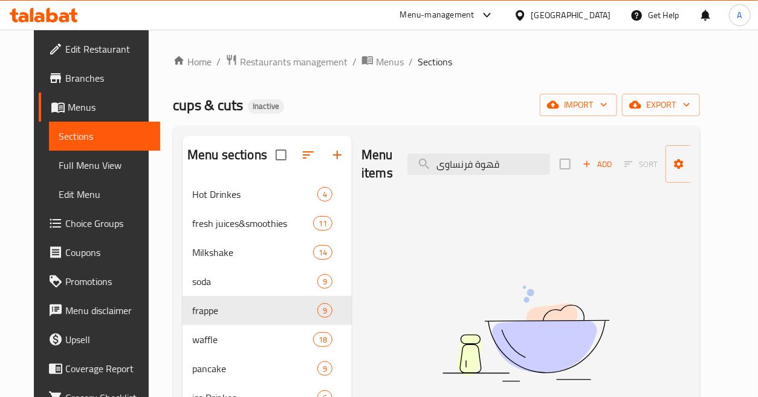
drag, startPoint x: 470, startPoint y: 164, endPoint x: 394, endPoint y: 189, distance: 80.1
click at [394, 189] on div "Menu items قهوة فرنساوى Add Sort Manage items" at bounding box center [526, 163] width 329 height 57
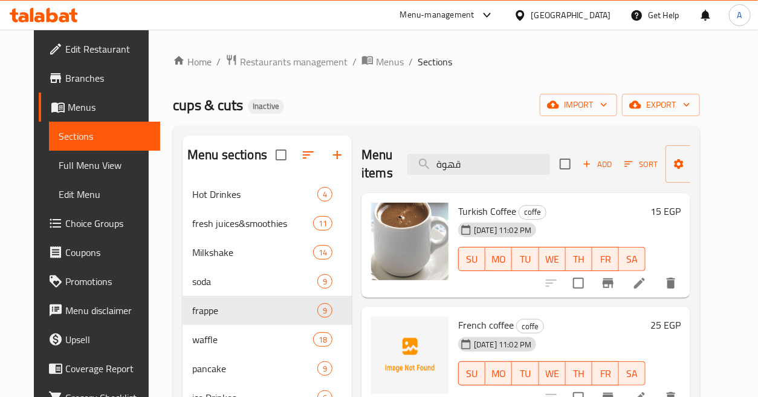
type input "قهوة"
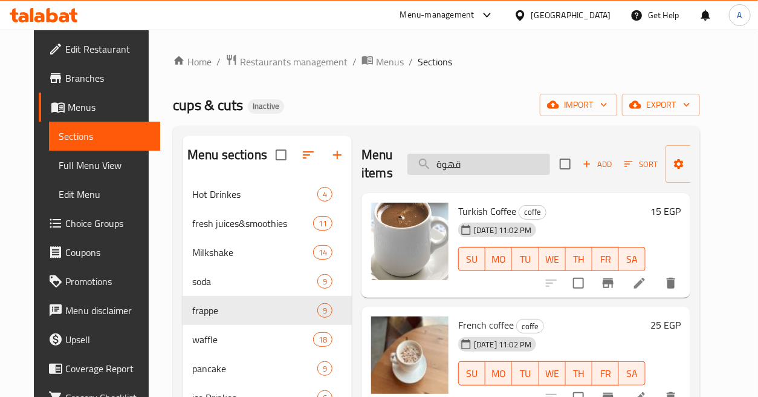
click at [497, 164] on input "قهوة" at bounding box center [479, 164] width 143 height 21
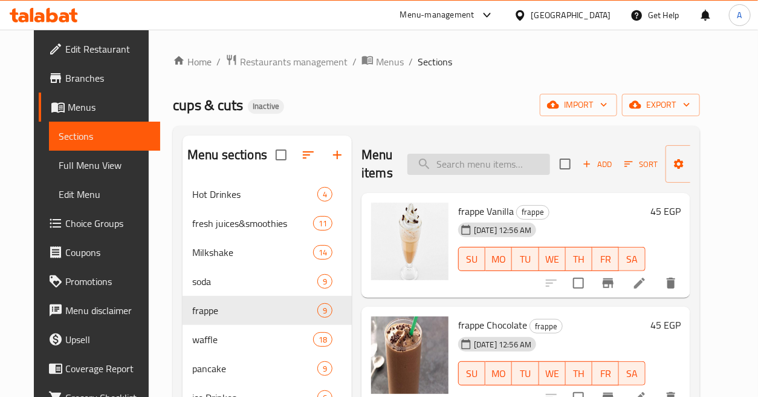
click at [502, 167] on input "search" at bounding box center [479, 164] width 143 height 21
paste input "قهوة نوتيلا"
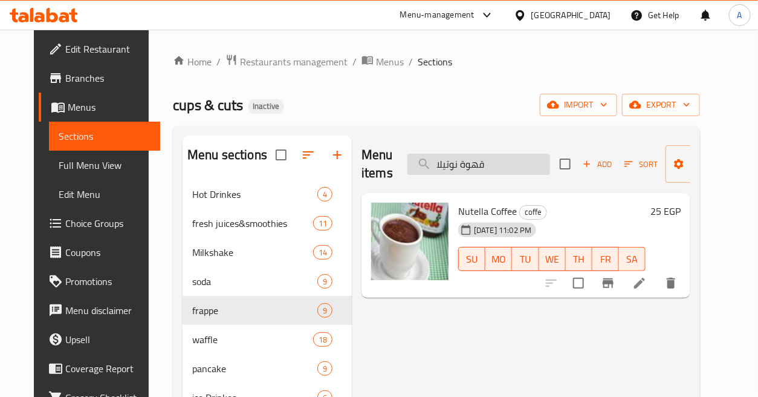
click at [523, 167] on input "قهوة نوتيلا" at bounding box center [479, 164] width 143 height 21
click at [524, 167] on input "قهوة نوتيلا" at bounding box center [479, 164] width 143 height 21
paste input "ابتشينو"
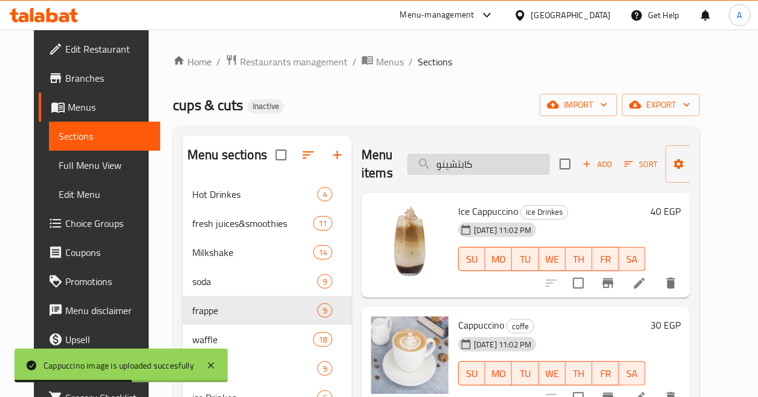
click at [493, 168] on input "كابتشينو" at bounding box center [479, 164] width 143 height 21
paste input "اميل فرابية"
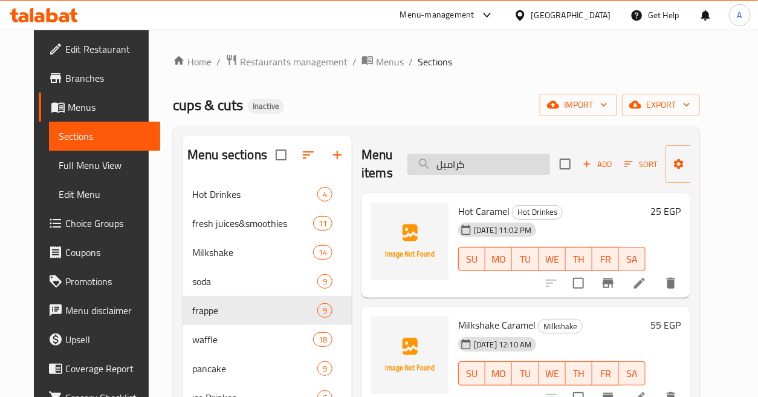
click at [507, 169] on input "كراميل" at bounding box center [479, 164] width 143 height 21
paste input "اتية"
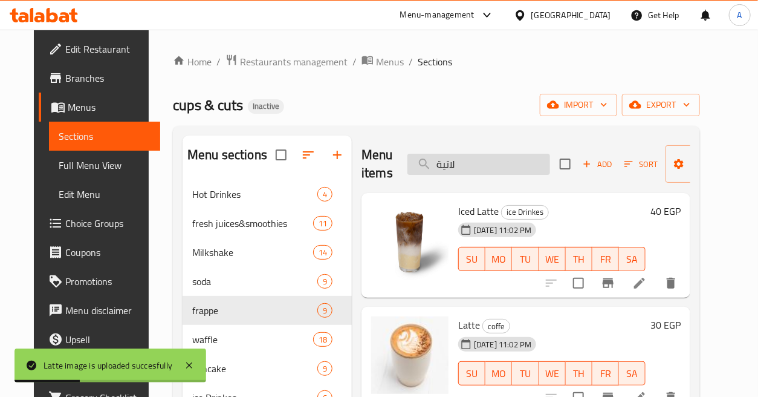
click at [519, 161] on input "لاتية" at bounding box center [479, 164] width 143 height 21
paste input "وخيتو [PERSON_NAME]"
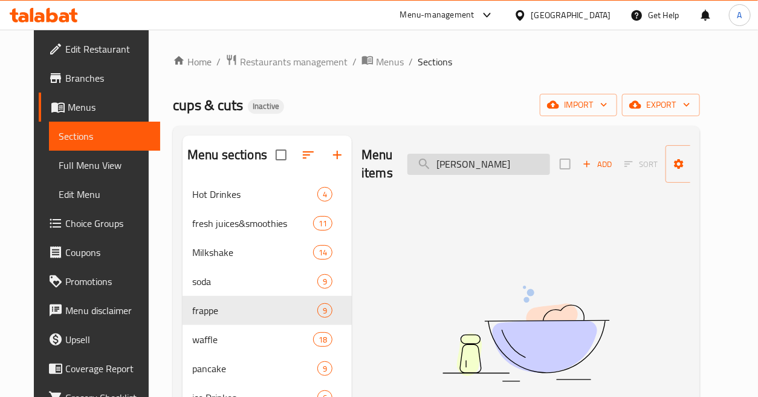
drag, startPoint x: 450, startPoint y: 163, endPoint x: 542, endPoint y: 165, distance: 91.9
click at [542, 165] on input "[PERSON_NAME]" at bounding box center [479, 164] width 143 height 21
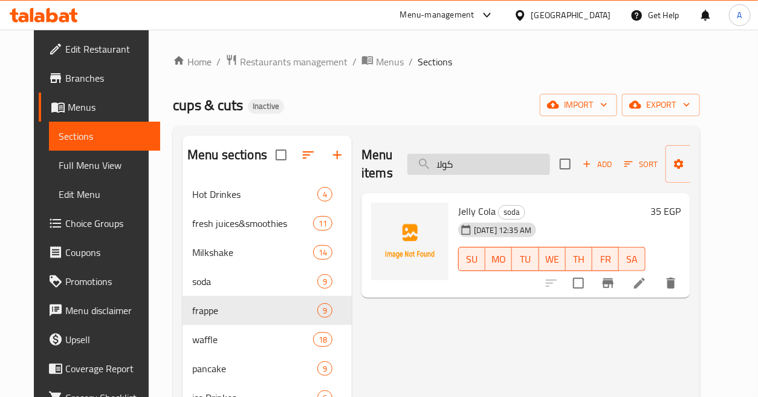
click at [497, 166] on input "كولا" at bounding box center [479, 164] width 143 height 21
type input "J"
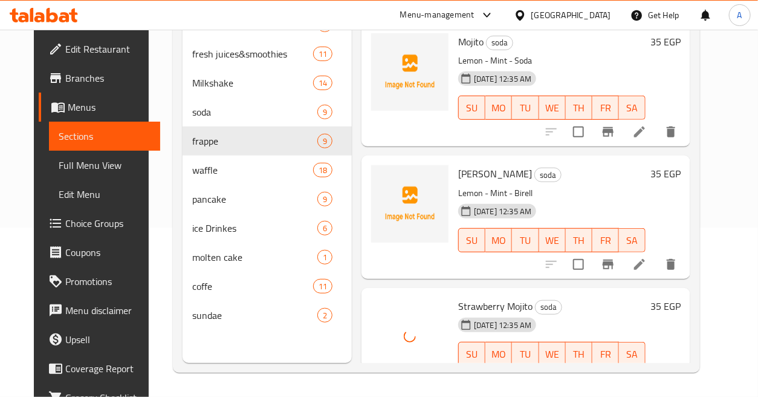
scroll to position [102, 0]
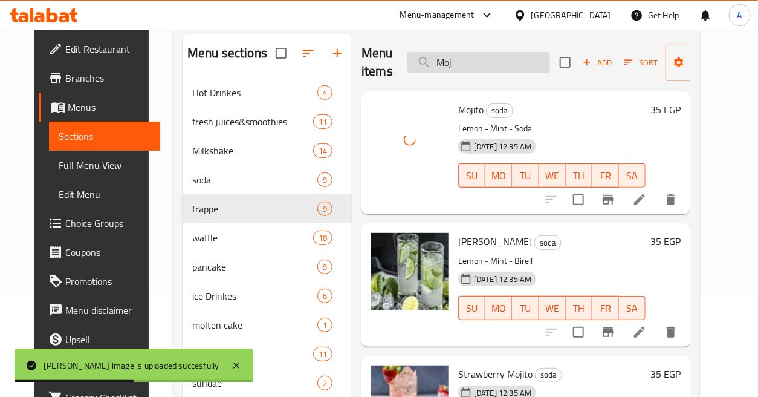
click at [539, 56] on input "Moj" at bounding box center [479, 62] width 143 height 21
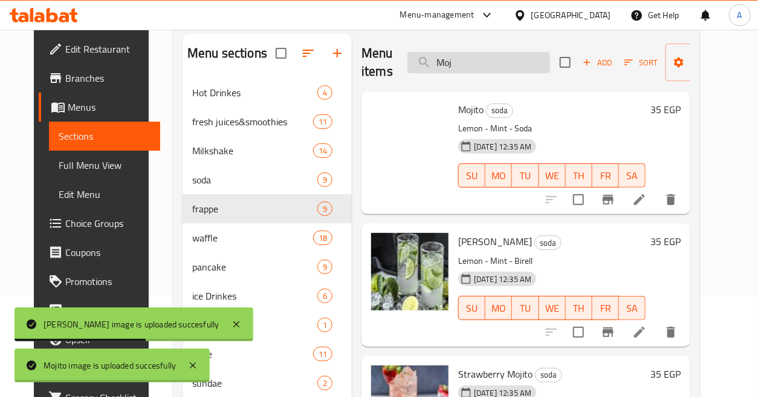
click at [539, 56] on input "Moj" at bounding box center [479, 62] width 143 height 21
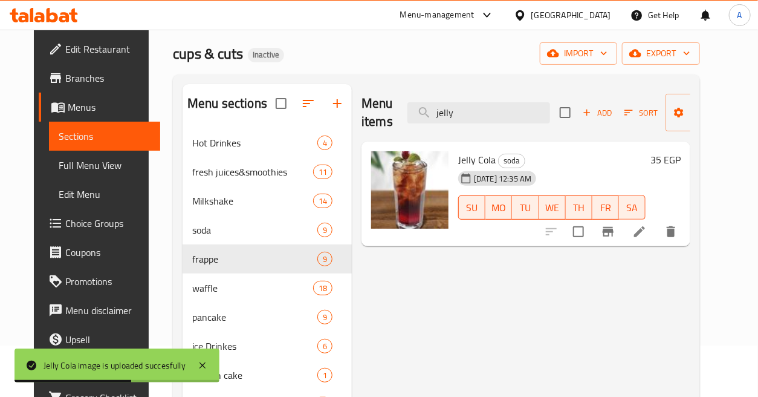
scroll to position [0, 0]
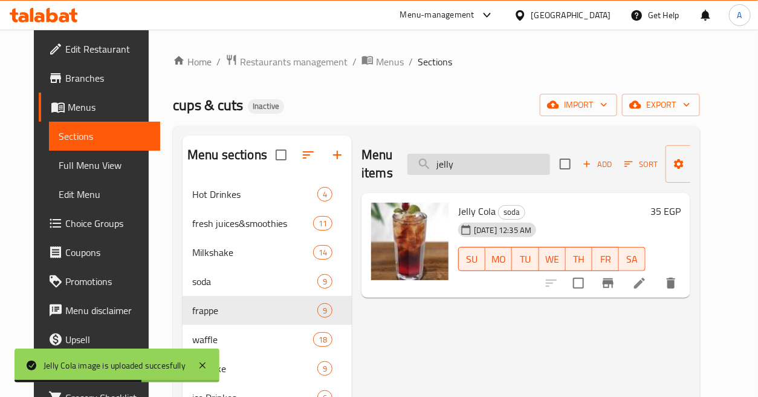
click at [489, 159] on input "jelly" at bounding box center [479, 164] width 143 height 21
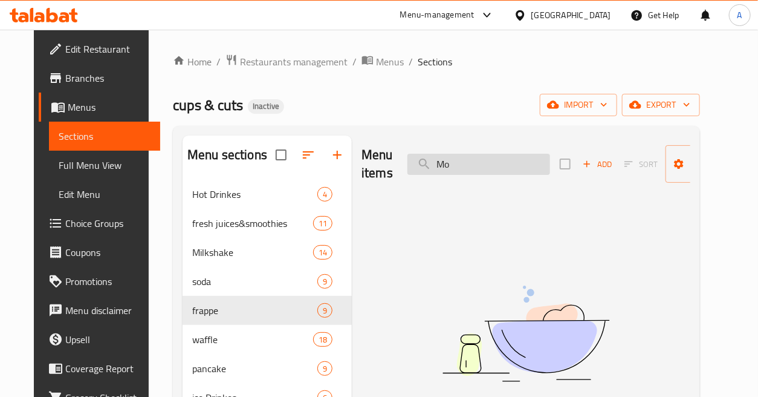
type input "M"
paste input "موكا_"
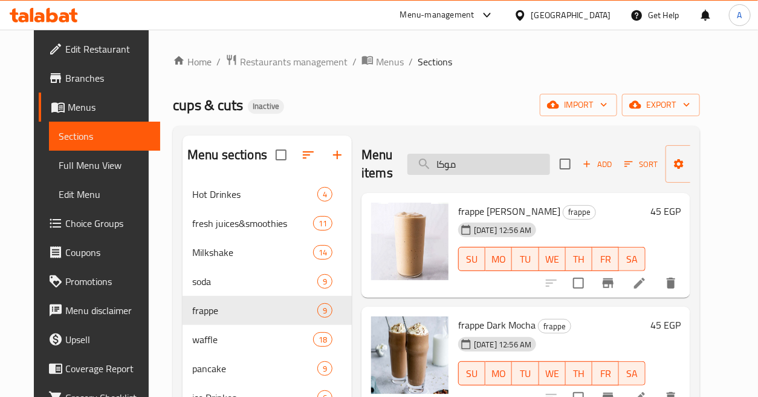
click at [498, 170] on input "موكا" at bounding box center [479, 164] width 143 height 21
paste input "تن كيك"
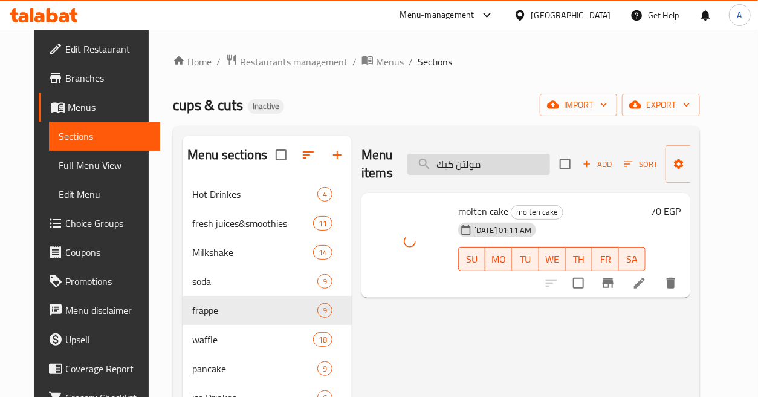
click at [524, 160] on input "مولتن كيك" at bounding box center [479, 164] width 143 height 21
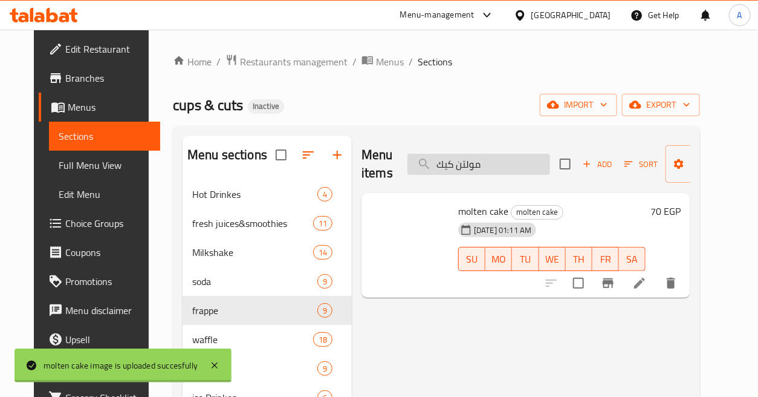
click at [524, 160] on input "مولتن كيك" at bounding box center [479, 164] width 143 height 21
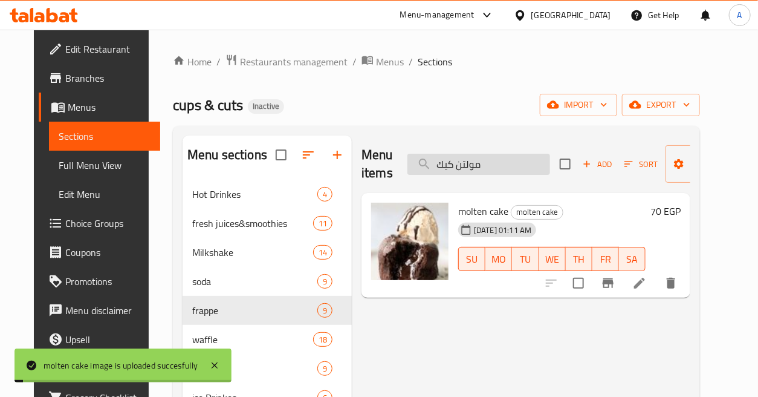
paste input "لك شيك اوريو"
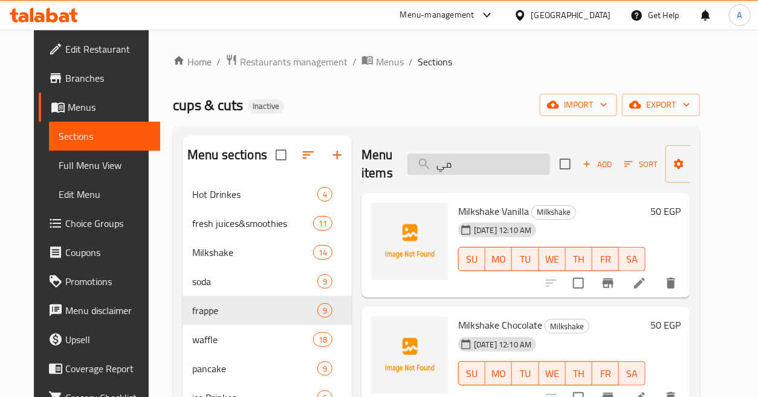
type input "م"
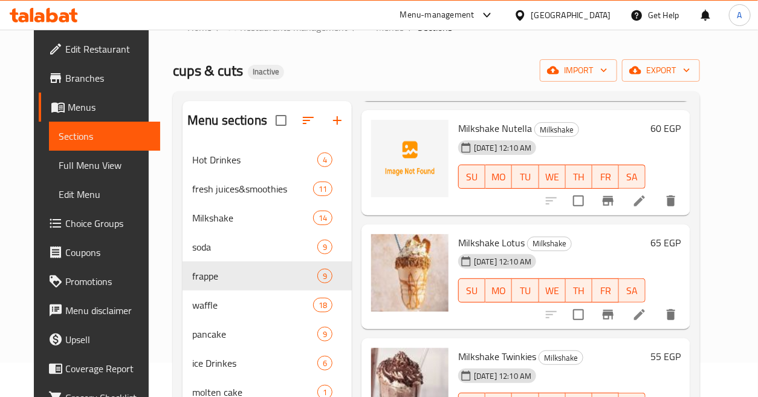
scroll to position [1007, 0]
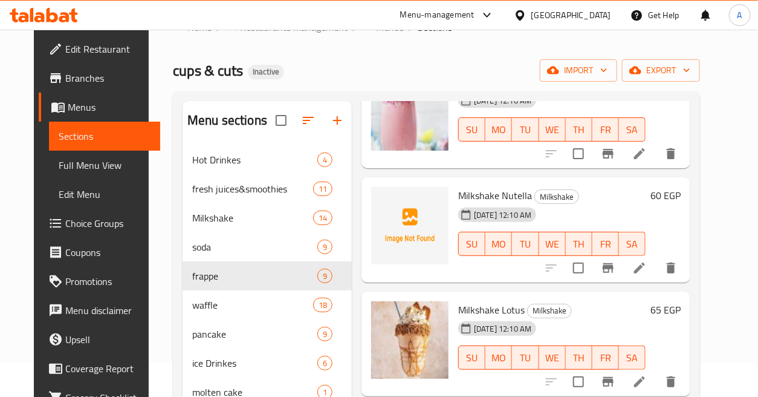
click at [475, 190] on span "Milkshake Nutella" at bounding box center [495, 195] width 74 height 18
click at [511, 192] on span "Milkshake Nutella" at bounding box center [495, 195] width 74 height 18
click at [620, 212] on div "[DATE] 12:10 AM SU MO TU WE TH FR SA" at bounding box center [552, 235] width 197 height 65
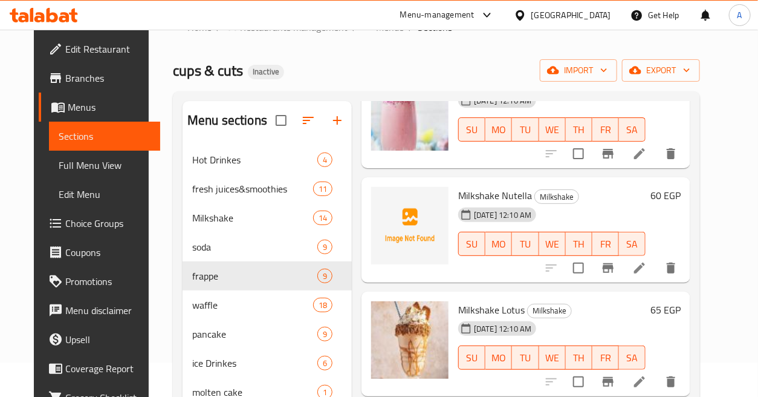
click at [578, 203] on div "[DATE] 12:10 AM SU MO TU WE TH FR SA" at bounding box center [552, 235] width 197 height 65
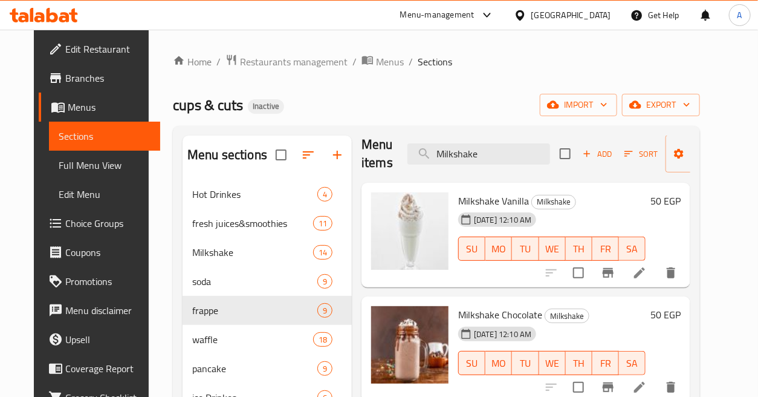
scroll to position [0, 0]
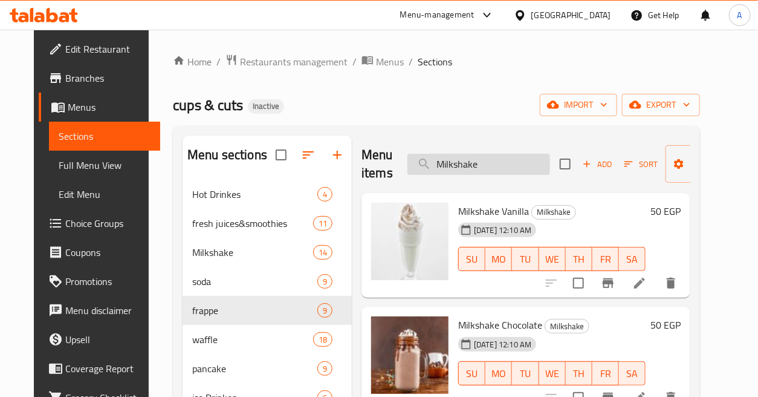
click at [506, 159] on input "Milkshake" at bounding box center [479, 164] width 143 height 21
click at [508, 157] on input "Milkshake" at bounding box center [479, 164] width 143 height 21
paste input "نسكافيــــة"
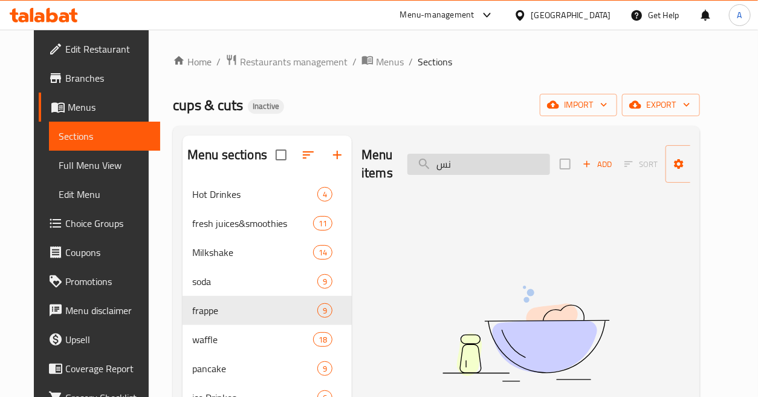
type input "ن"
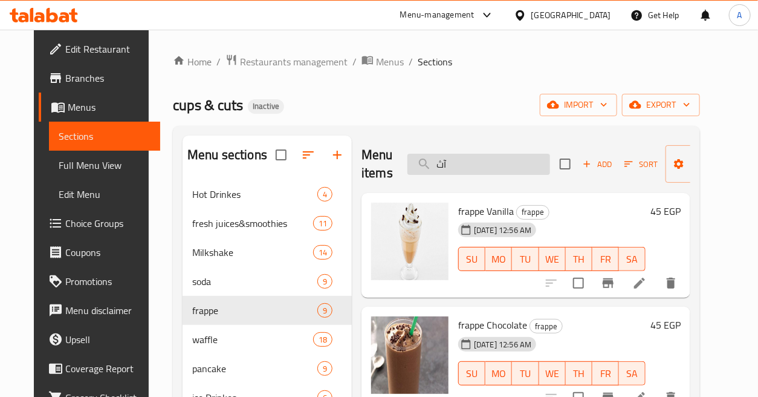
type input "آ"
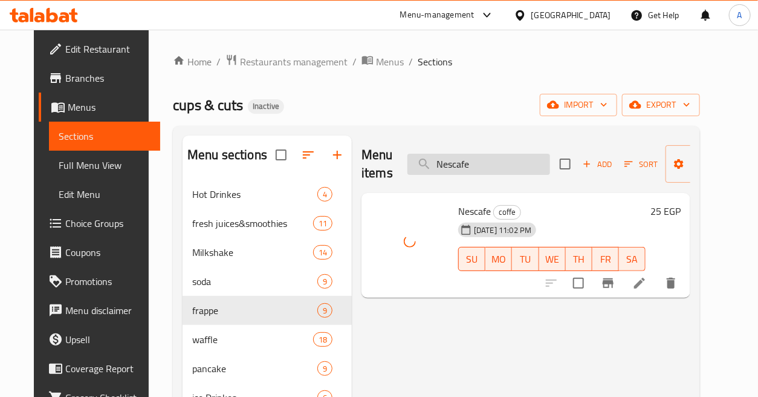
click at [509, 160] on input "Nescafe" at bounding box center [479, 164] width 143 height 21
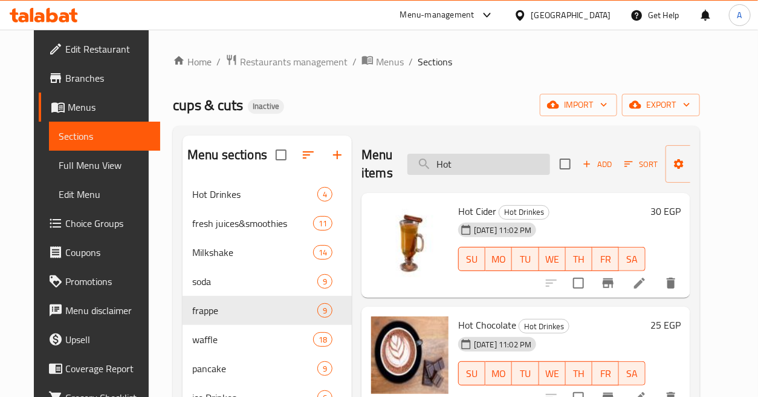
click at [473, 167] on input "Hot" at bounding box center [479, 164] width 143 height 21
paste input "وافل فستق"
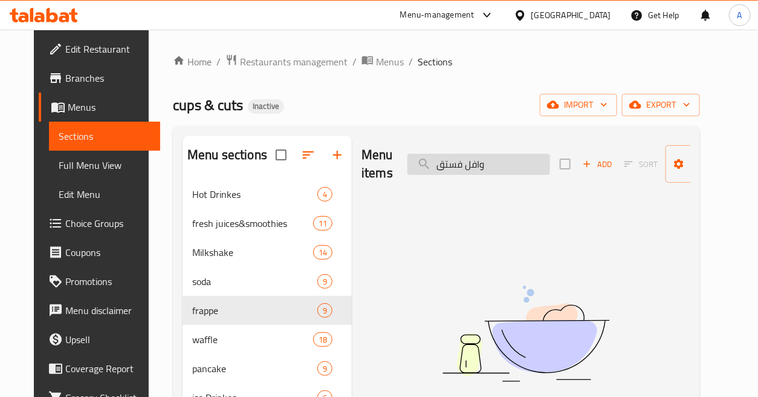
click at [476, 166] on input "وافل فستق" at bounding box center [479, 164] width 143 height 21
click at [478, 166] on input "وافل فستق" at bounding box center [479, 164] width 143 height 21
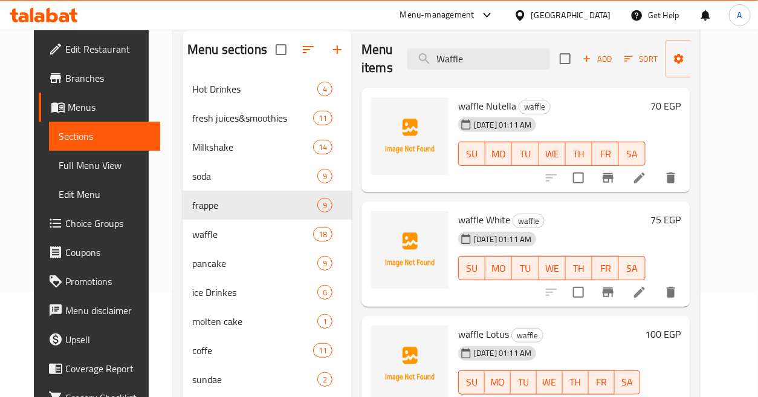
scroll to position [34, 0]
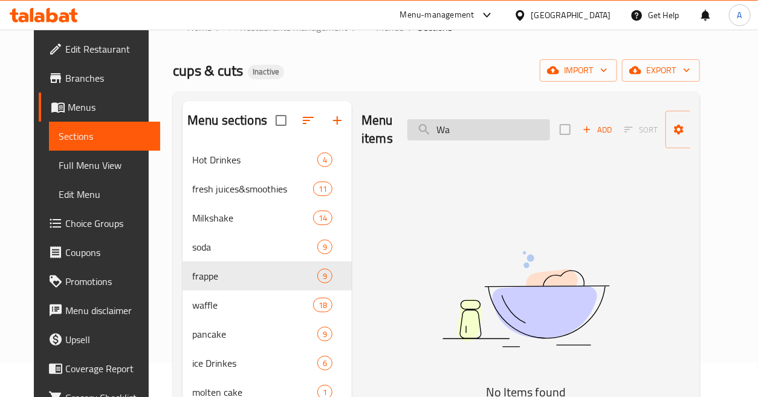
type input "W"
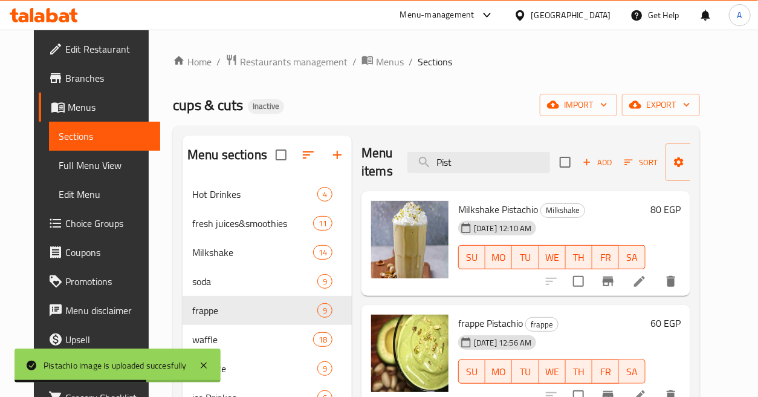
scroll to position [0, 0]
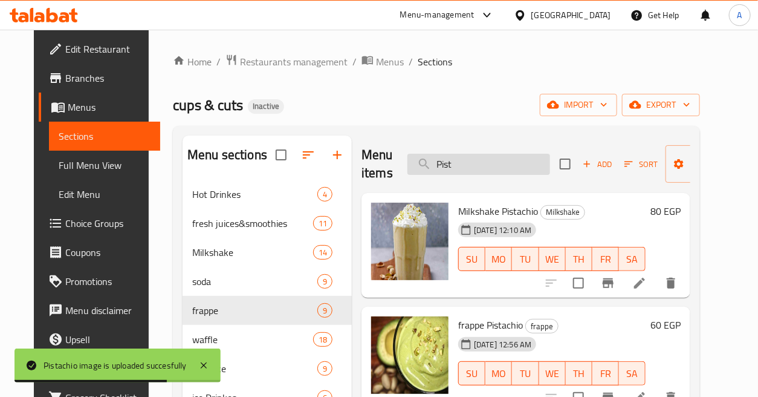
click at [481, 162] on input "Pist" at bounding box center [479, 164] width 143 height 21
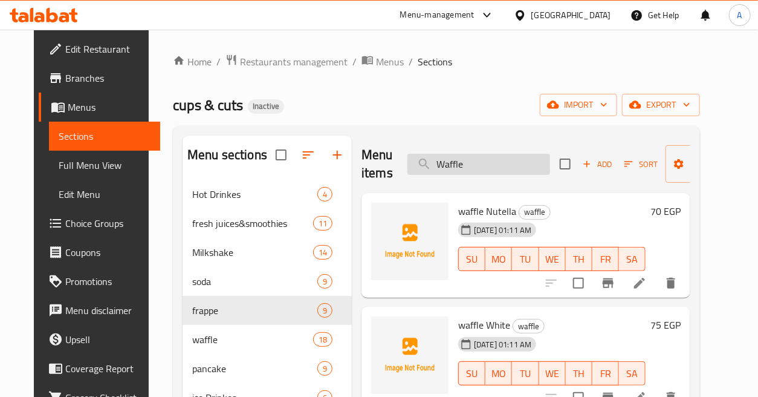
click at [464, 155] on input "Waffle" at bounding box center [479, 164] width 143 height 21
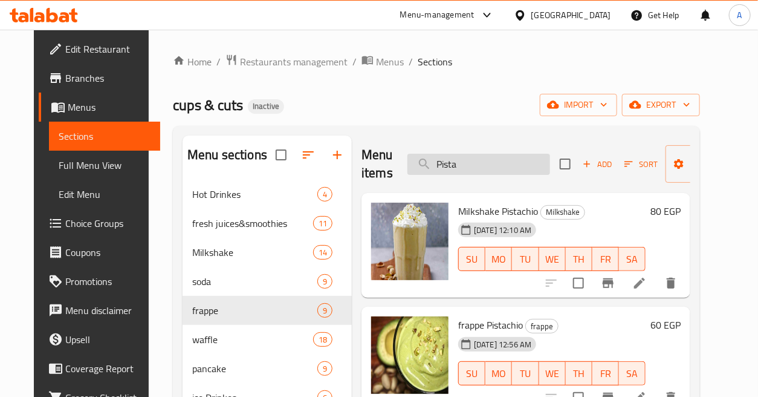
click at [483, 160] on input "Pista" at bounding box center [479, 164] width 143 height 21
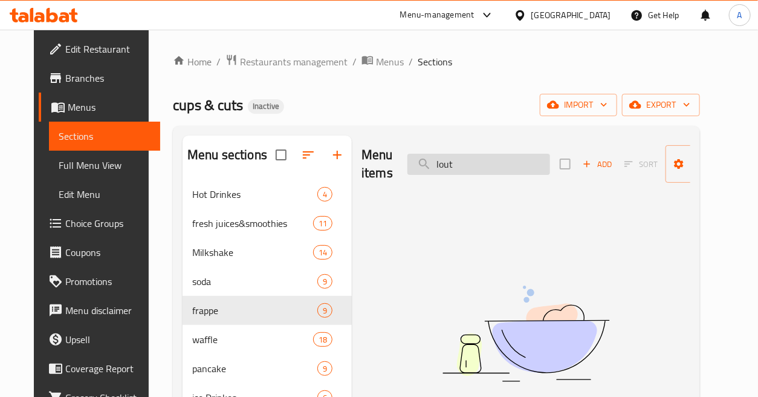
type input "louts"
click at [481, 158] on input "louts" at bounding box center [479, 164] width 143 height 21
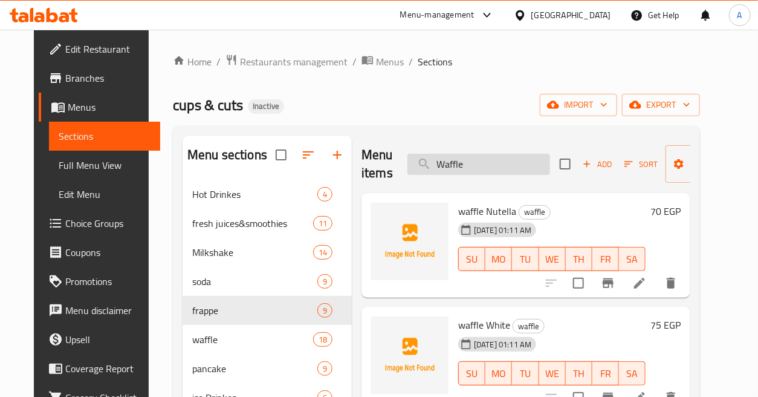
click at [500, 159] on input "Waffle" at bounding box center [479, 164] width 143 height 21
type input "W"
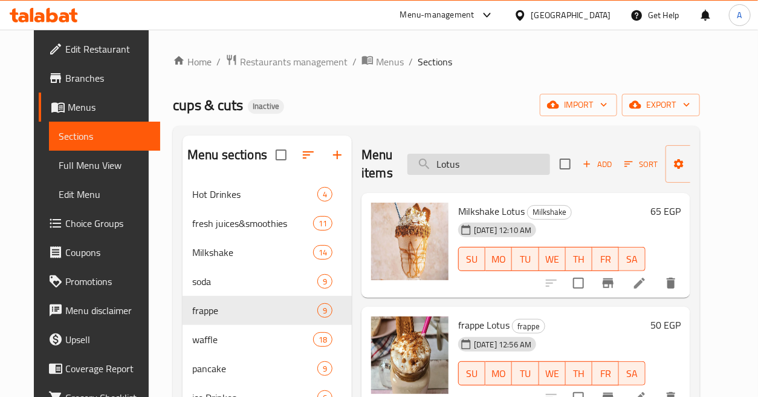
click at [492, 166] on input "Lotus" at bounding box center [479, 164] width 143 height 21
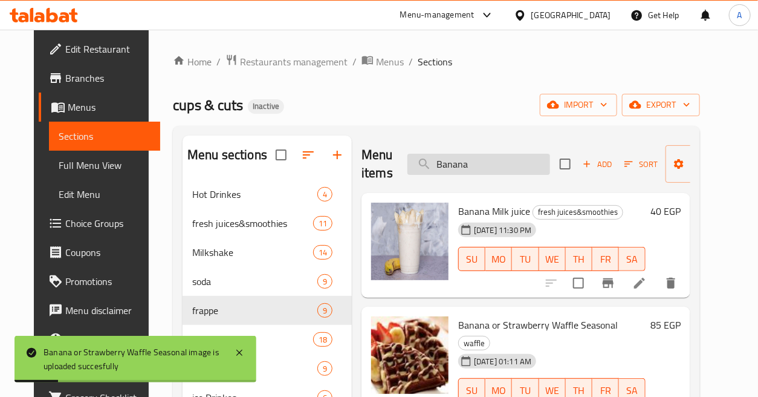
click at [503, 160] on input "Banana" at bounding box center [479, 164] width 143 height 21
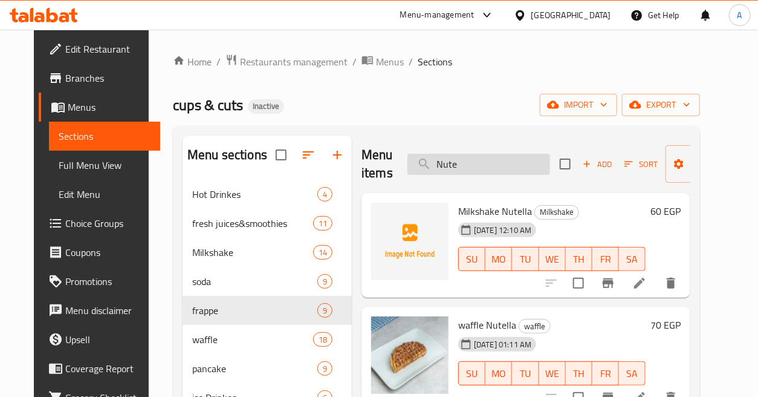
click at [476, 161] on input "Nute" at bounding box center [479, 164] width 143 height 21
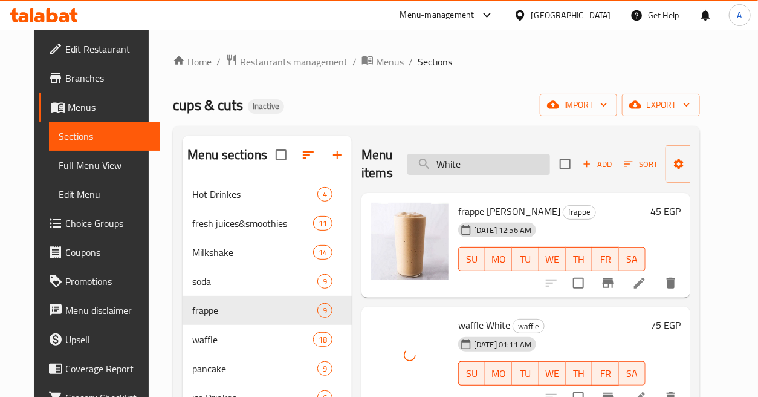
click at [478, 166] on input "White" at bounding box center [479, 164] width 143 height 21
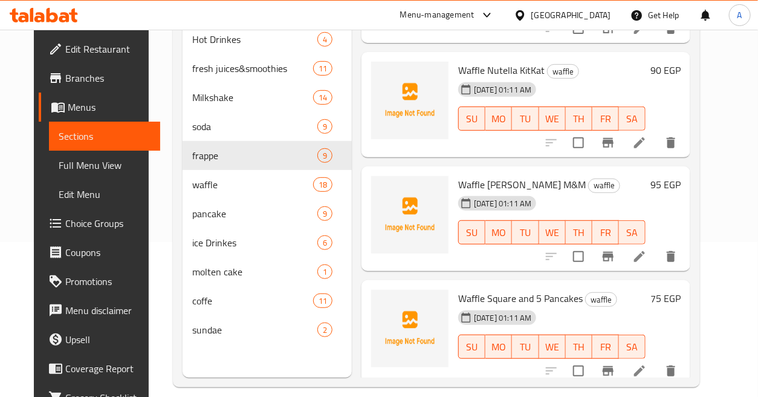
scroll to position [169, 0]
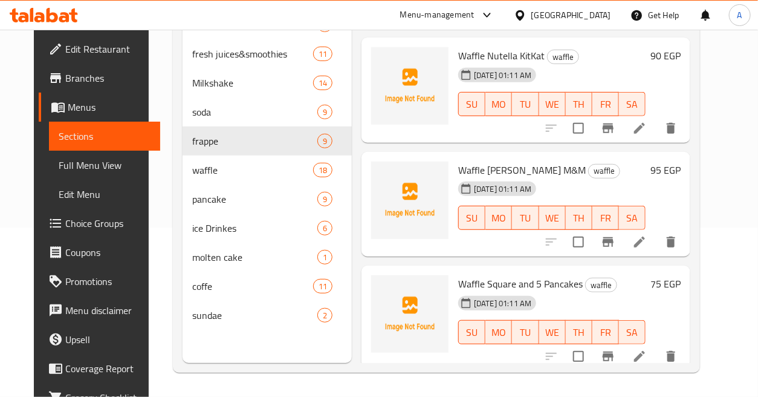
type input "waff"
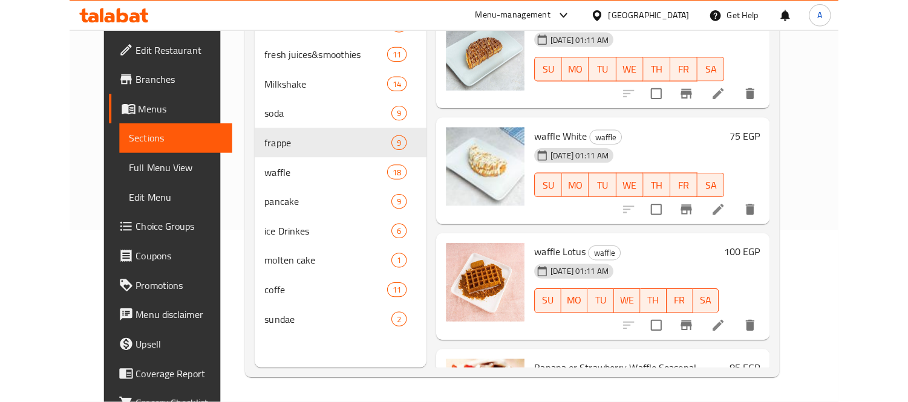
scroll to position [0, 0]
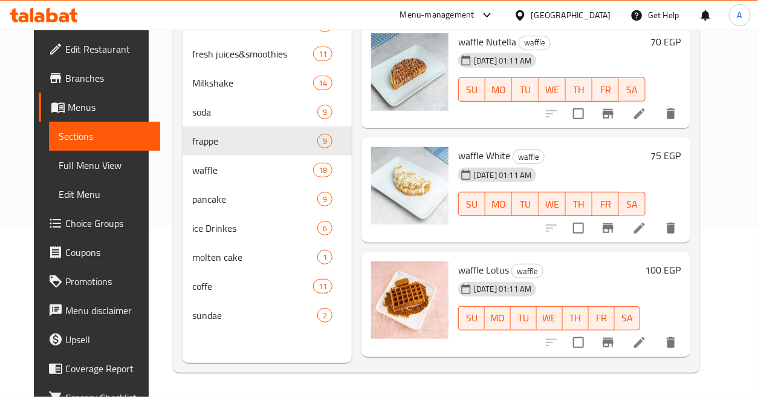
drag, startPoint x: 348, startPoint y: 239, endPoint x: 354, endPoint y: 230, distance: 11.4
click at [352, 239] on div "Menu items waff Add Sort Manage items waffle Nutella waffle [DATE] 01:11 AM SU …" at bounding box center [521, 164] width 339 height 397
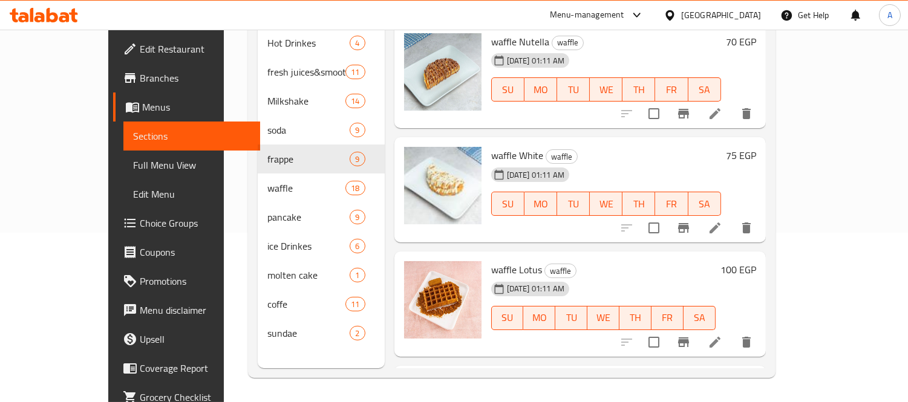
click at [133, 163] on span "Full Menu View" at bounding box center [191, 165] width 117 height 15
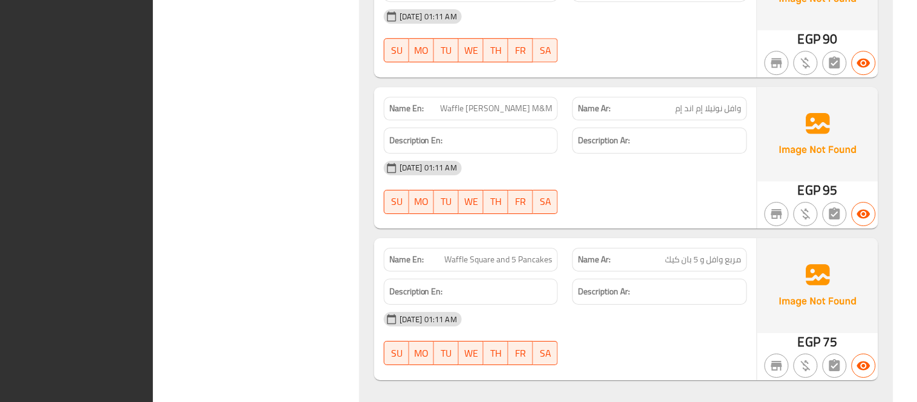
scroll to position [10639, 0]
